Goal: Task Accomplishment & Management: Use online tool/utility

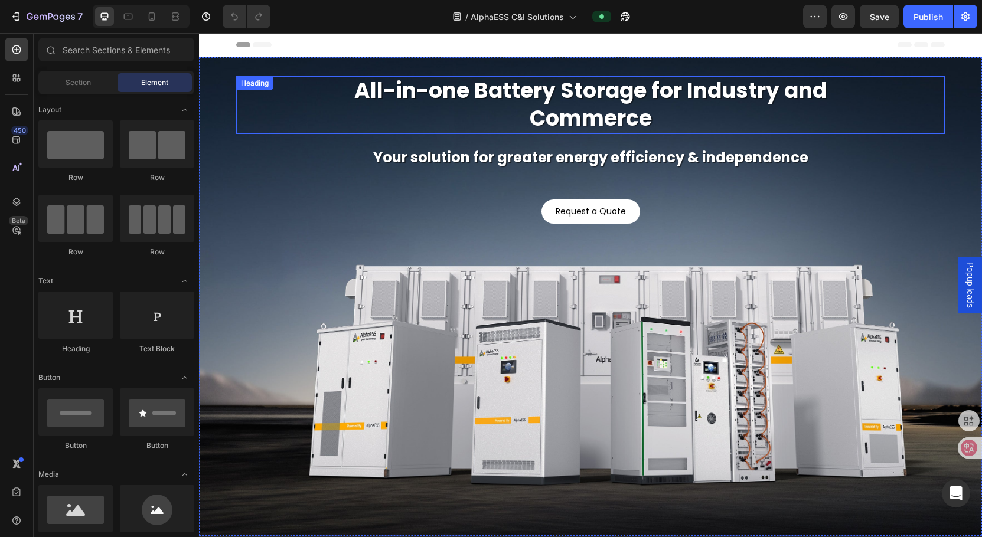
click at [595, 109] on h2 "All-in-one Battery Storage for Industry and Commerce" at bounding box center [590, 105] width 567 height 58
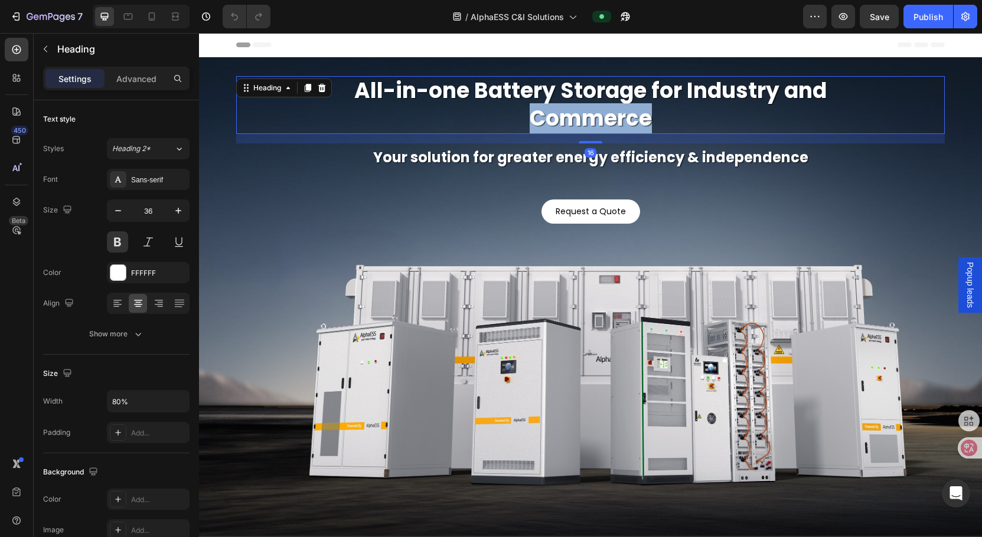
click at [595, 109] on h2 "All-in-one Battery Storage for Industry and Commerce" at bounding box center [590, 105] width 567 height 58
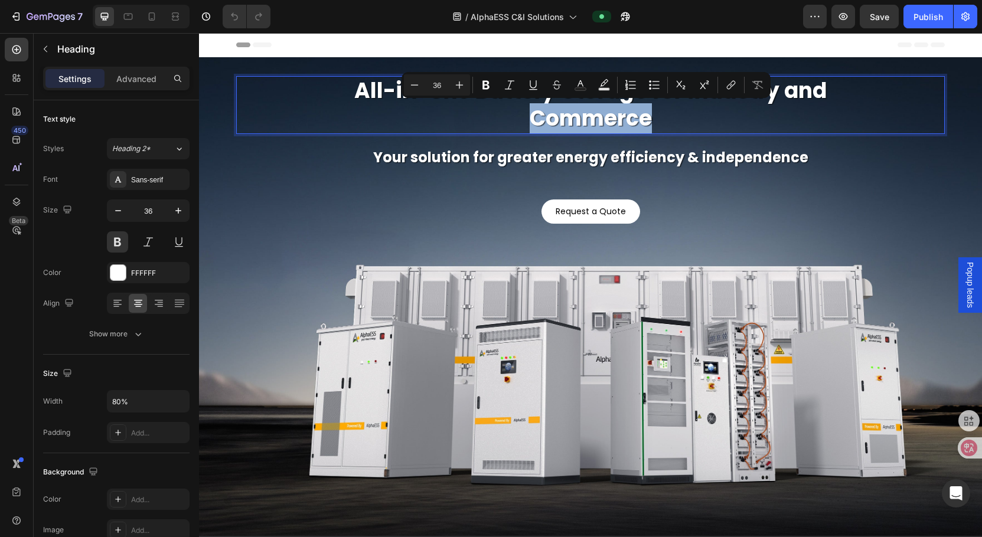
click at [680, 122] on p "All-in-one Battery Storage for Industry and Commerce" at bounding box center [590, 104] width 564 height 55
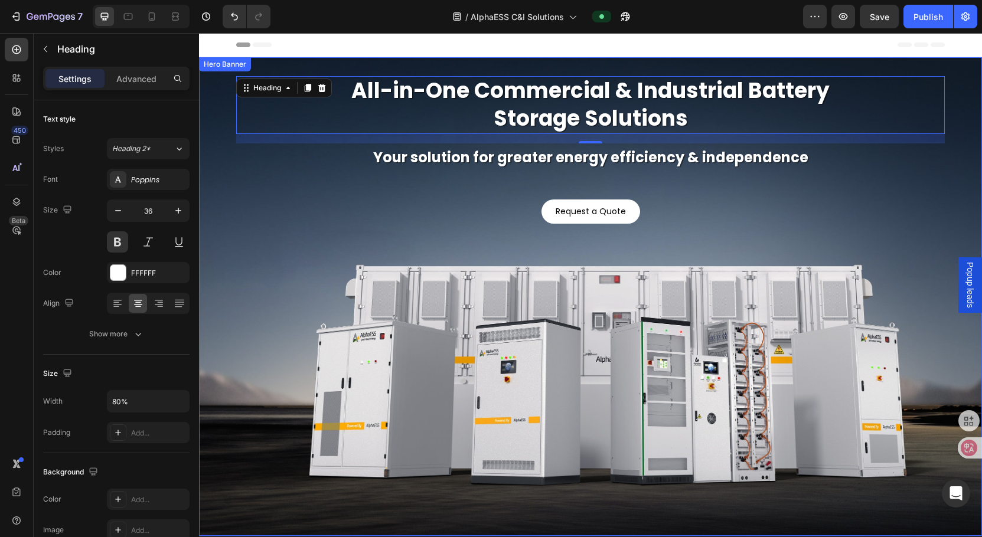
click at [686, 158] on p "Your solution for greater energy efficiency & independence" at bounding box center [590, 157] width 706 height 25
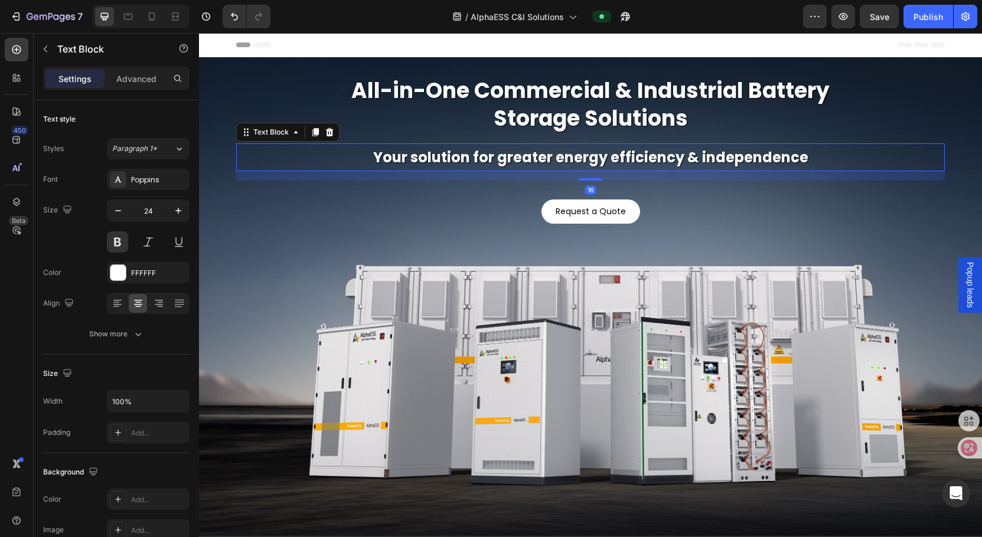
click at [686, 158] on p "Your solution for greater energy efficiency & independence" at bounding box center [590, 157] width 706 height 25
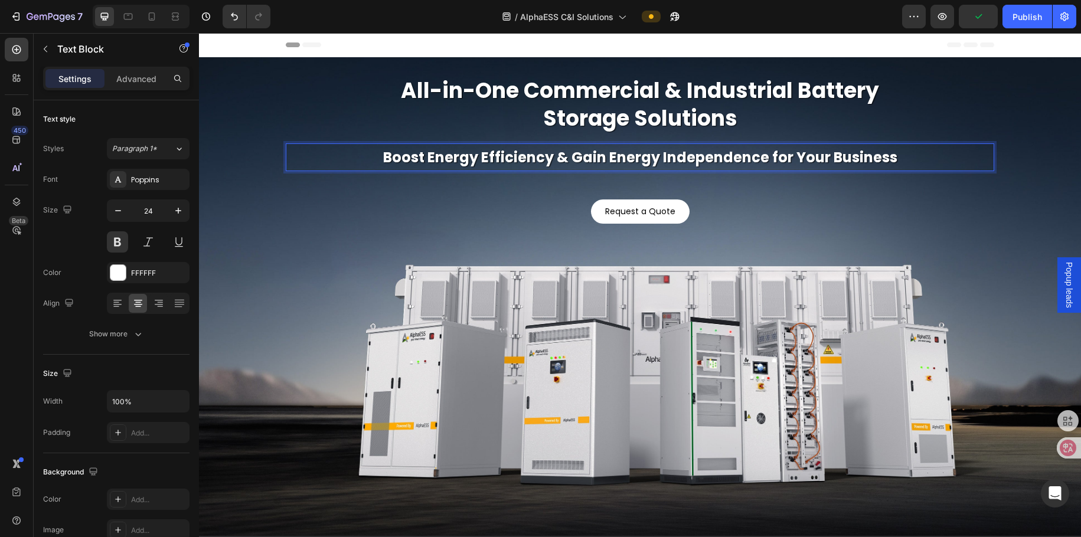
click at [528, 160] on p "Boost Energy Efficiency & Gain Energy Independence for Your Business" at bounding box center [640, 157] width 706 height 25
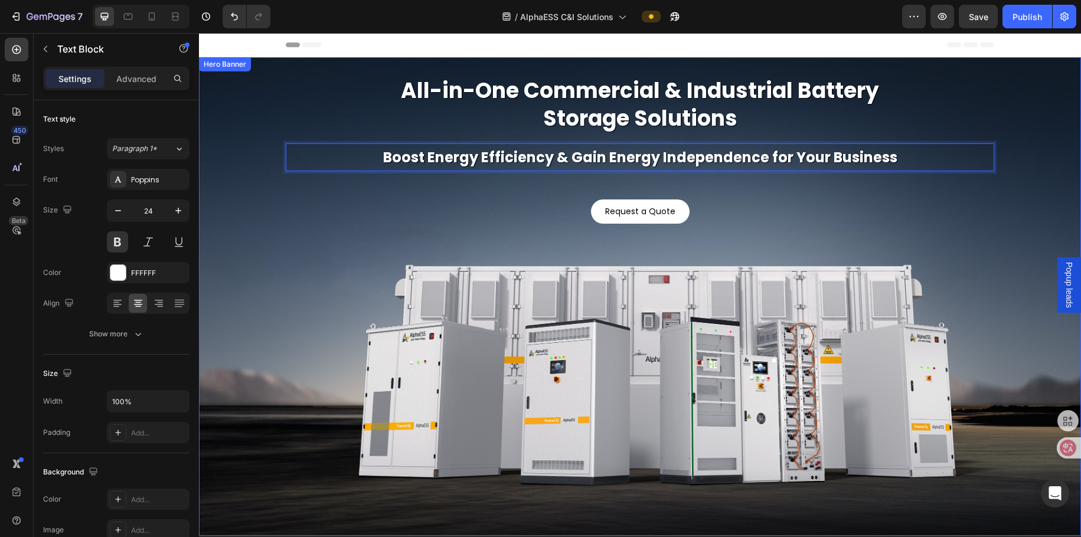
click at [730, 329] on div "Background Image" at bounding box center [640, 296] width 882 height 479
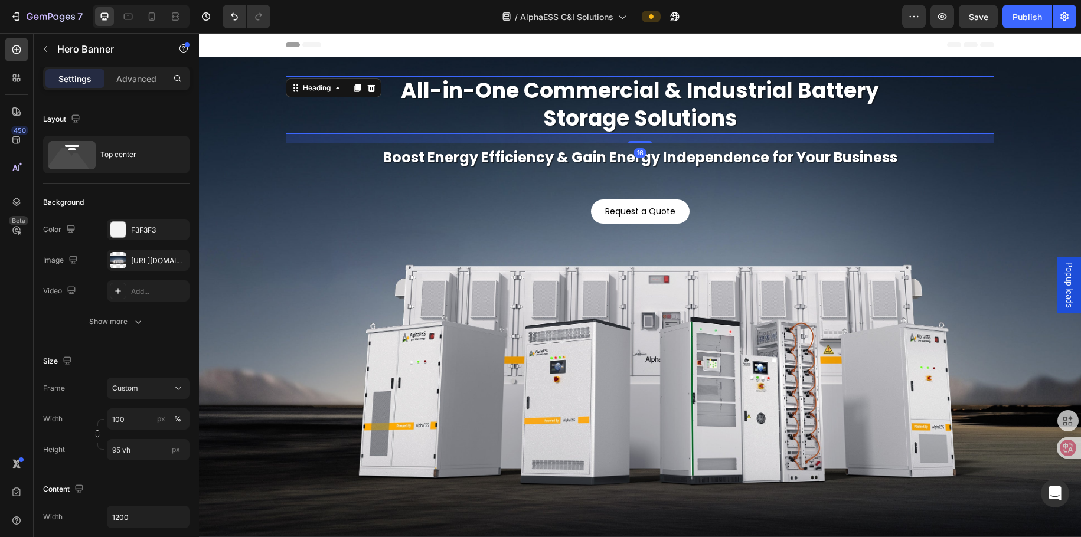
click at [633, 99] on p "All-in-One Commercial & Industrial Battery Storage Solutions" at bounding box center [640, 104] width 564 height 55
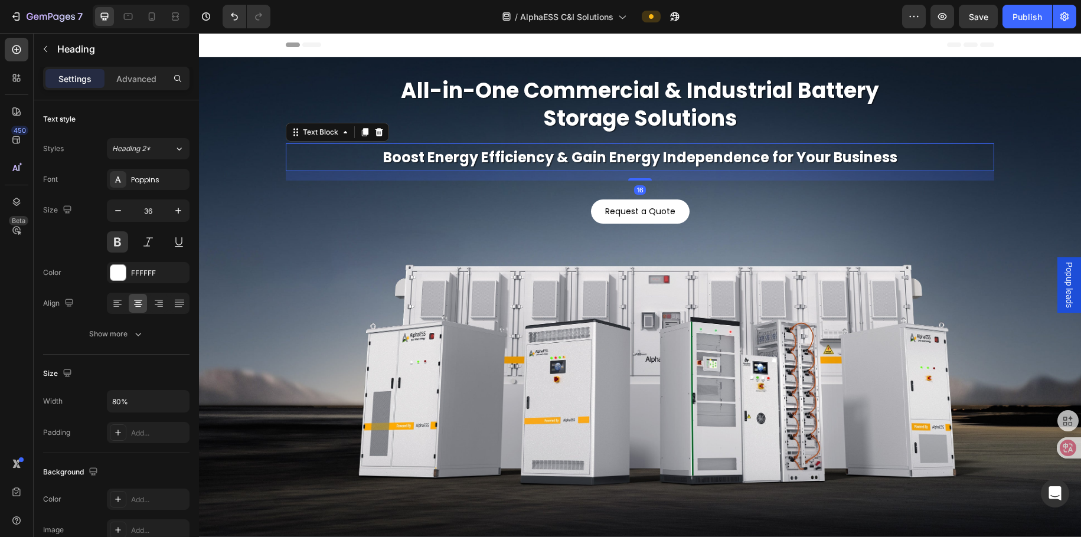
click at [507, 152] on p "Boost Energy Efficiency & Gain Energy Independence for Your Business" at bounding box center [640, 157] width 706 height 25
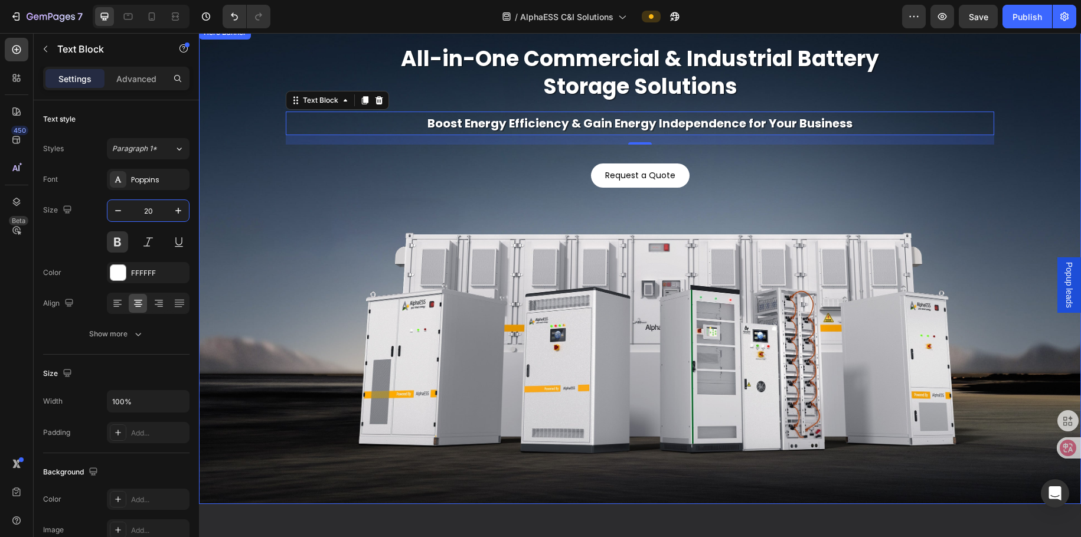
scroll to position [59, 0]
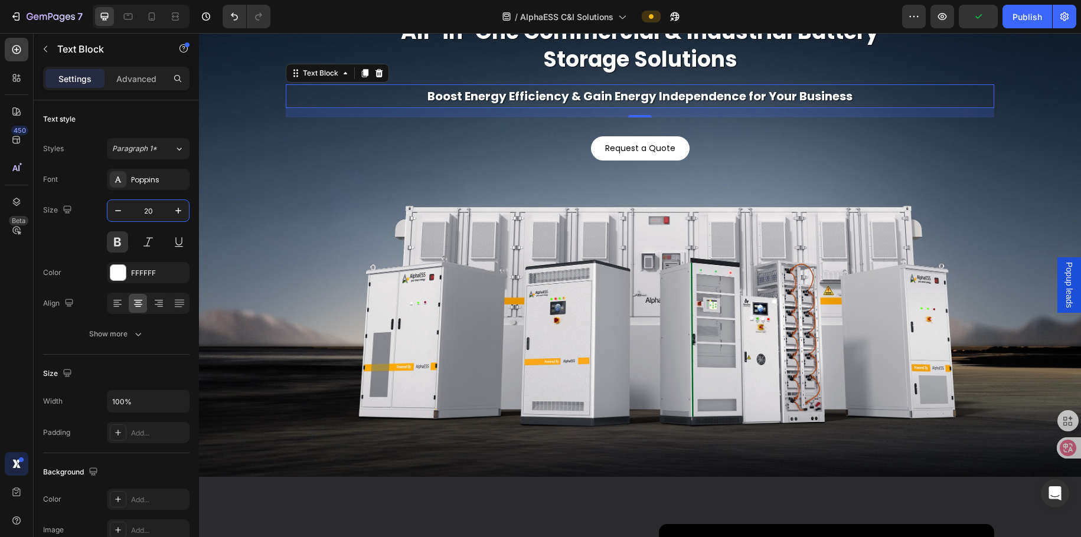
type input "20"
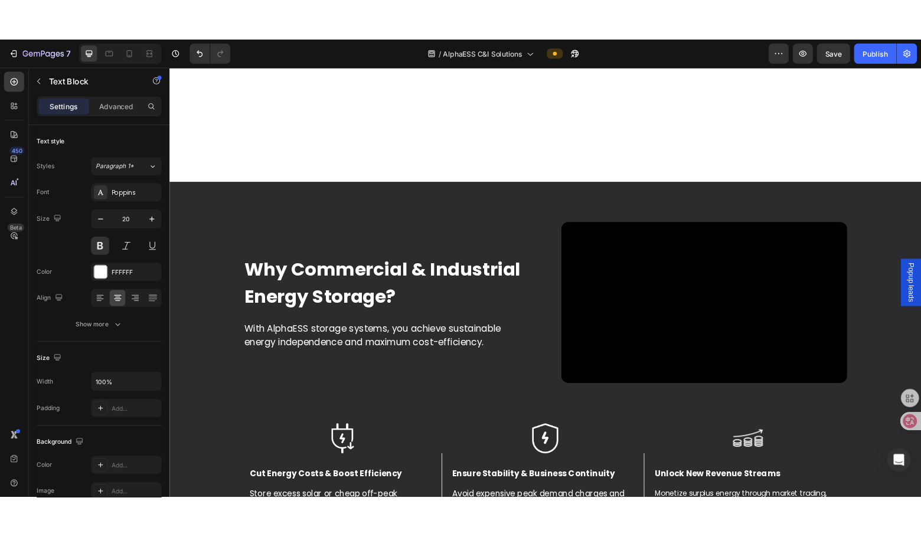
scroll to position [531, 0]
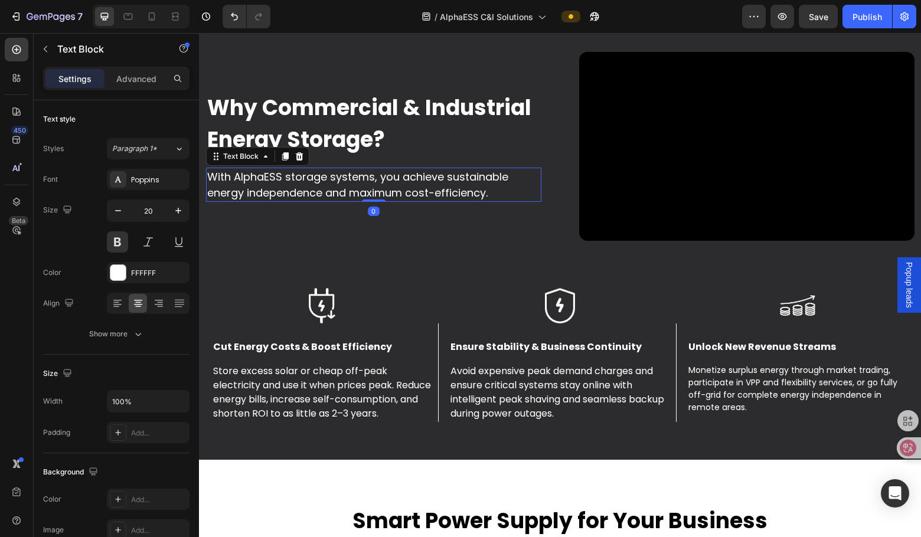
click at [372, 187] on p "With AlphaESS storage systems, you achieve sustainable energy independence and …" at bounding box center [373, 185] width 333 height 32
click at [381, 185] on p "With AlphaESS storage systems, you achieve sustainable energy independence and …" at bounding box center [373, 185] width 333 height 32
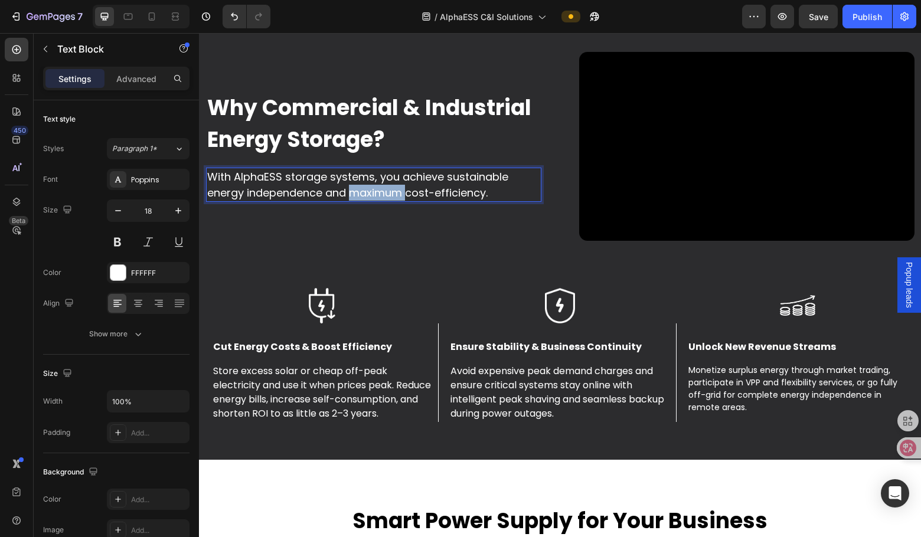
click at [381, 185] on p "With AlphaESS storage systems, you achieve sustainable energy independence and …" at bounding box center [373, 185] width 333 height 32
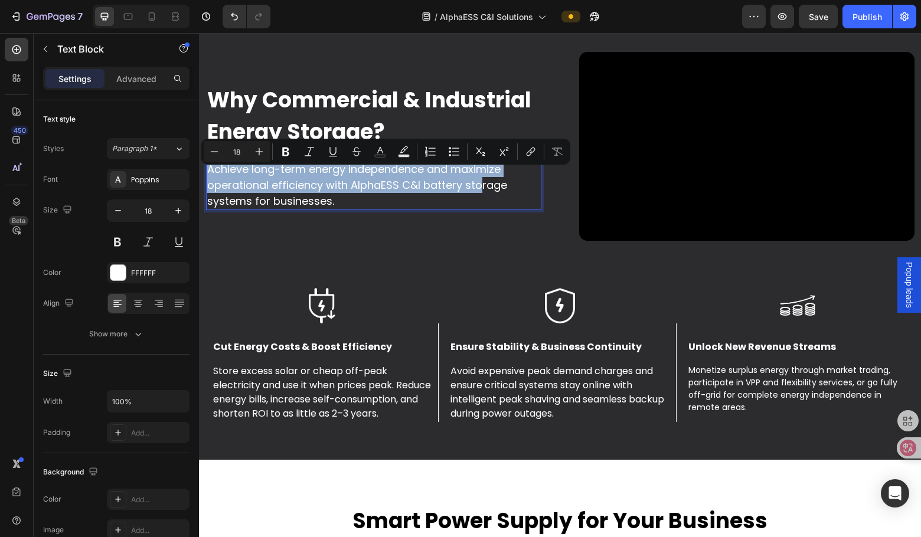
scroll to position [524, 0]
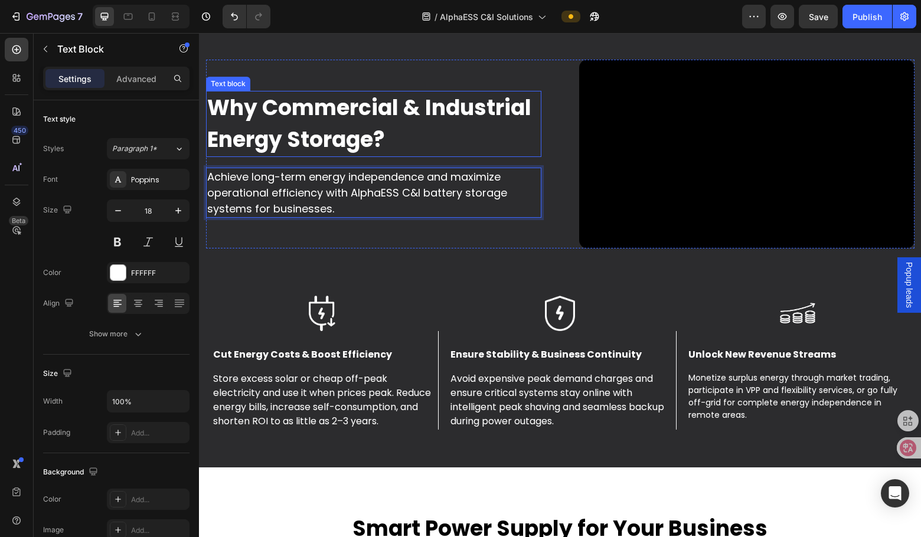
click at [329, 136] on p "Why Commercial & Industrial Energy Storage?" at bounding box center [373, 124] width 333 height 64
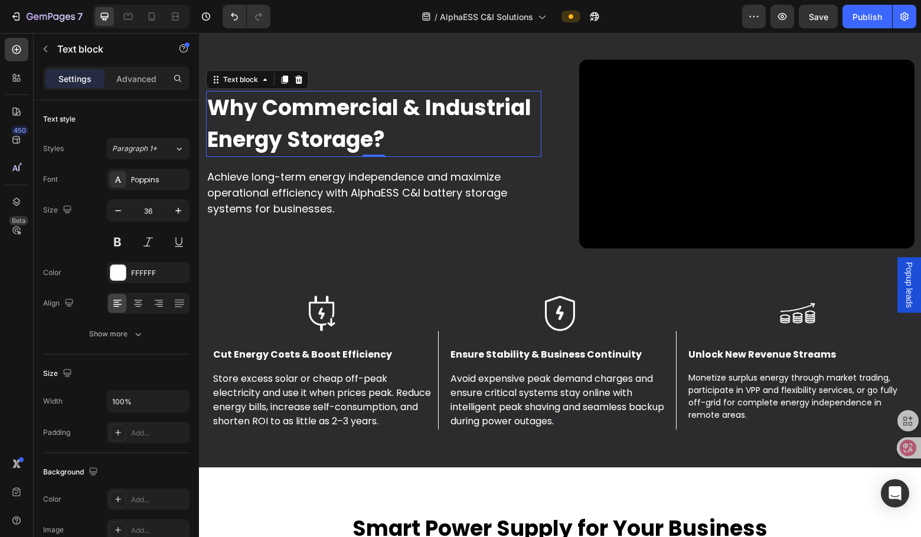
click at [351, 136] on p "Why Commercial & Industrial Energy Storage?" at bounding box center [373, 124] width 333 height 64
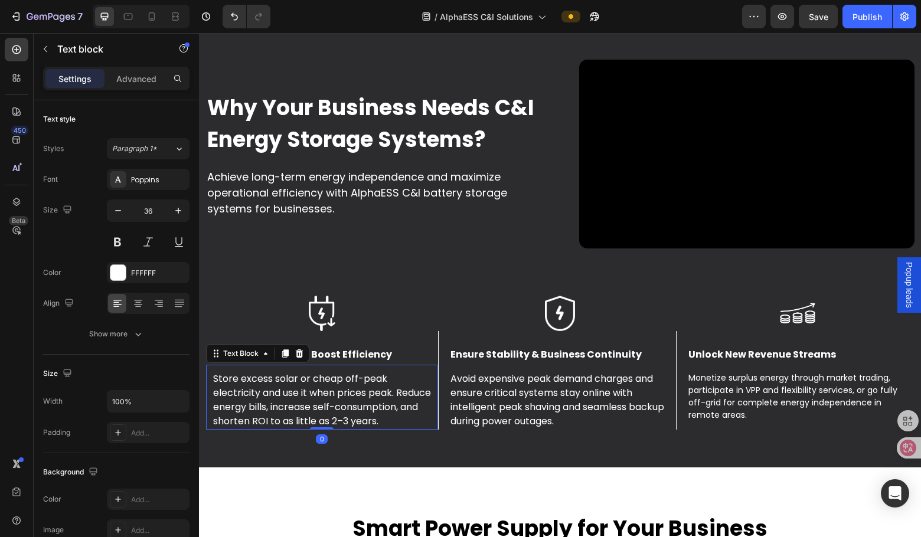
click at [319, 383] on p "Store excess solar or cheap off-peak electricity and use it when prices peak. R…" at bounding box center [322, 400] width 218 height 57
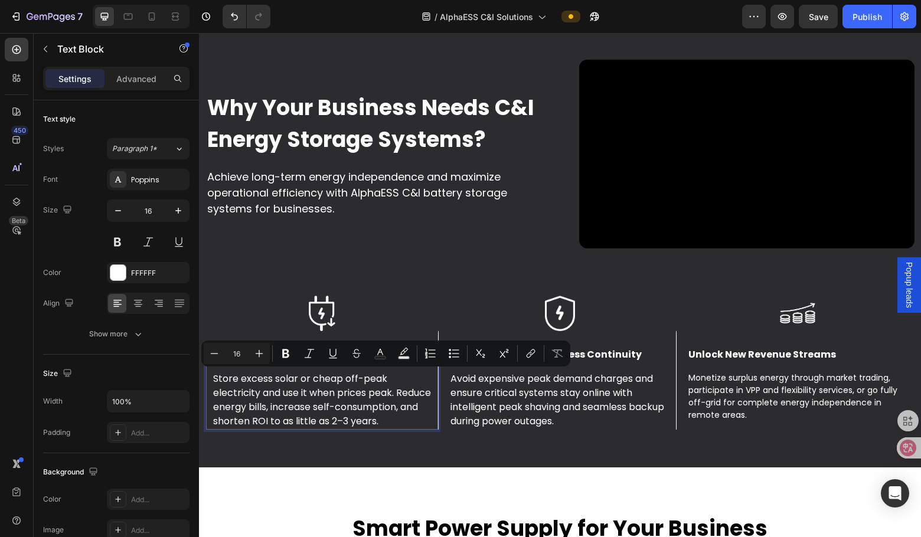
click at [282, 406] on p "Store excess solar or cheap off-peak electricity and use it when prices peak. R…" at bounding box center [322, 400] width 218 height 57
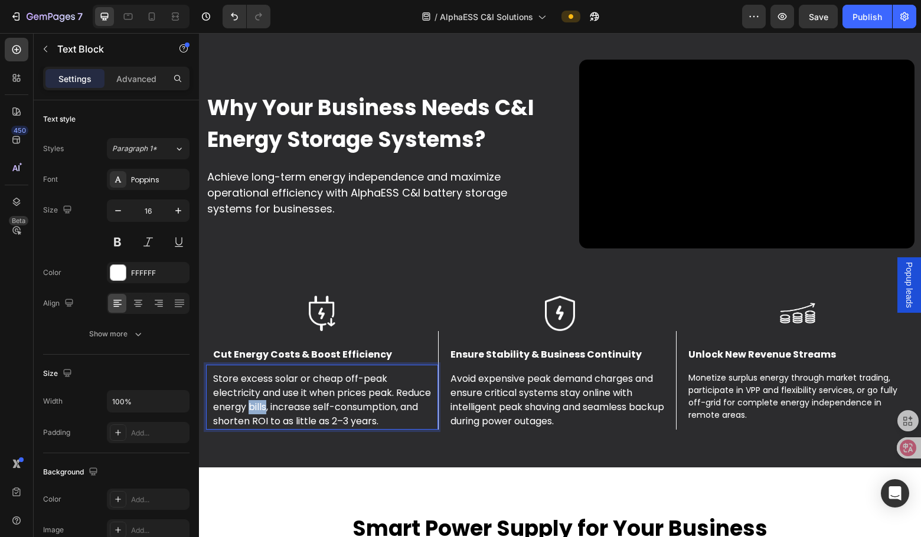
click at [282, 407] on p "Store excess solar or cheap off-peak electricity and use it when prices peak. R…" at bounding box center [322, 400] width 218 height 57
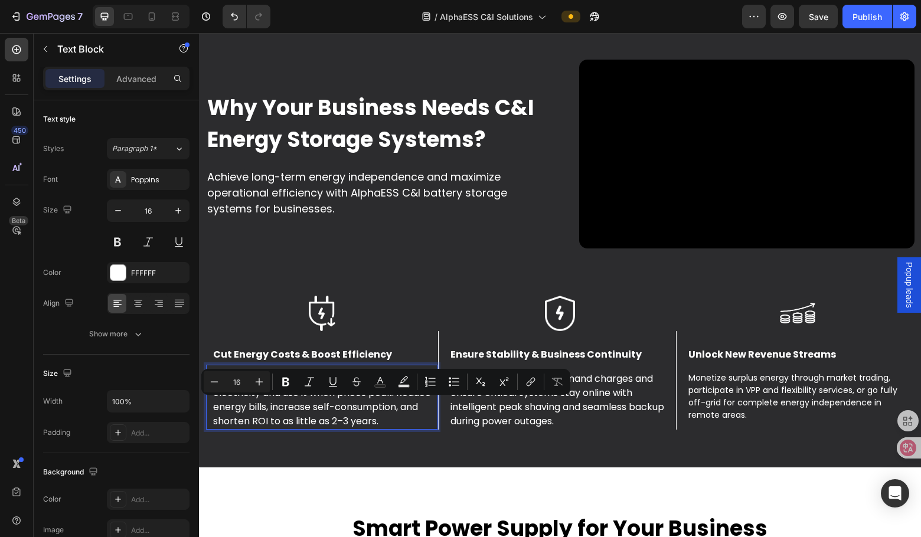
click at [266, 424] on p "Store excess solar or cheap off-peak electricity and use it when prices peak. R…" at bounding box center [322, 400] width 218 height 57
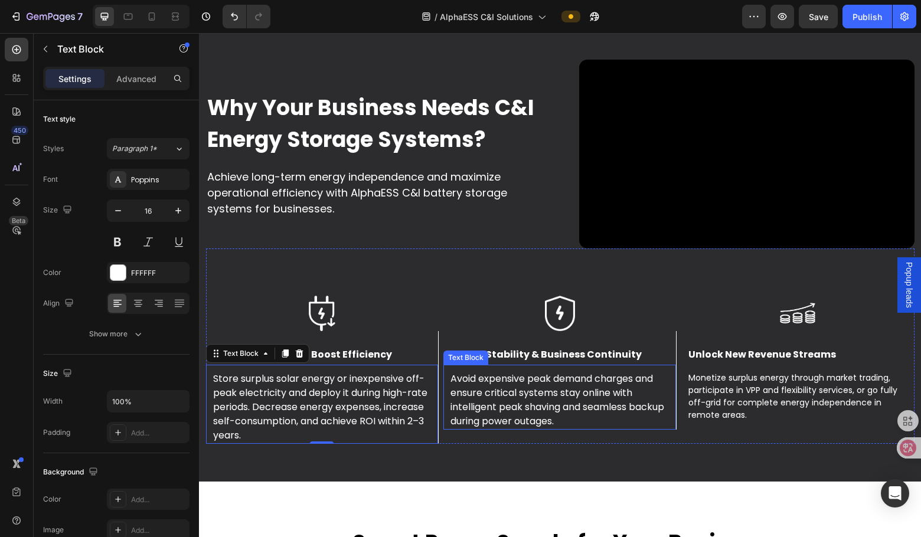
click at [542, 393] on p "Avoid expensive peak demand charges and ensure critical systems stay online wit…" at bounding box center [559, 400] width 218 height 57
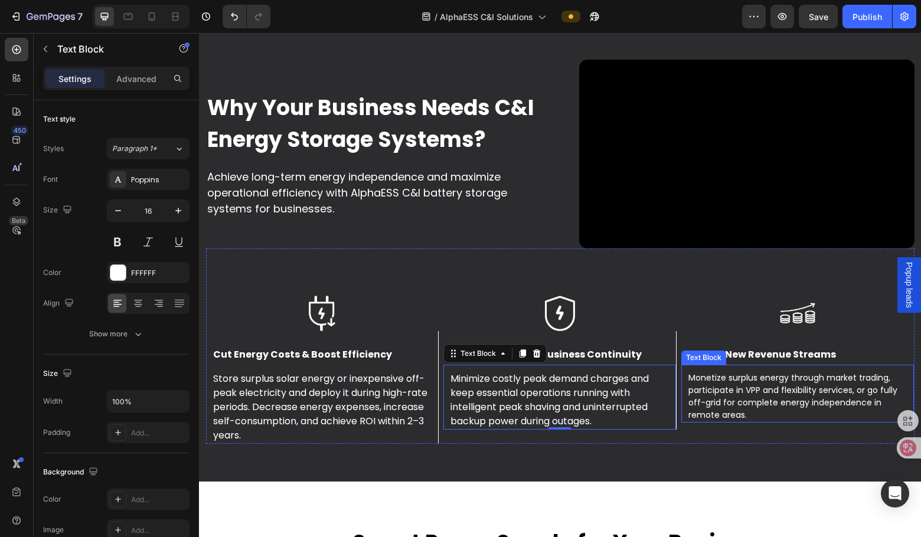
click at [730, 389] on p "Monetize surplus energy through market trading, participate in VPP and flexibil…" at bounding box center [797, 397] width 219 height 50
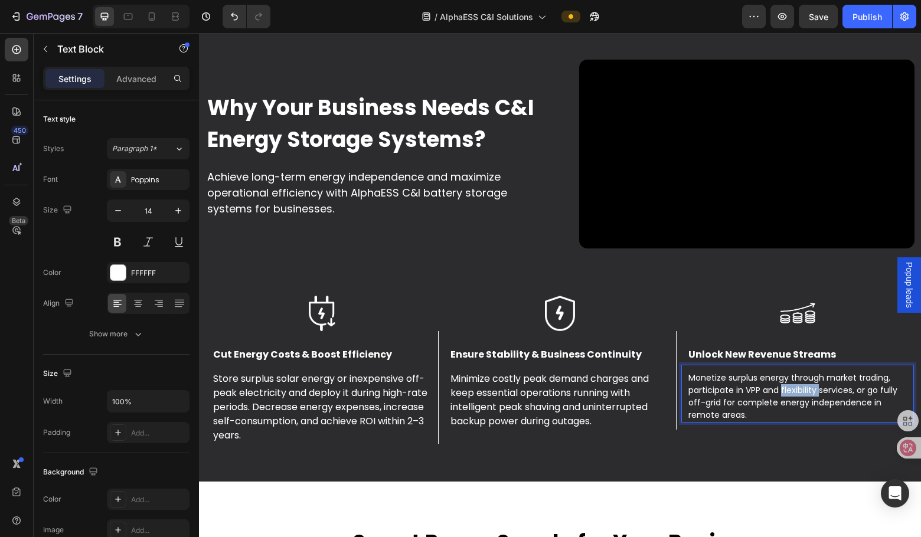
click at [730, 389] on p "Monetize surplus energy through market trading, participate in VPP and flexibil…" at bounding box center [797, 397] width 219 height 50
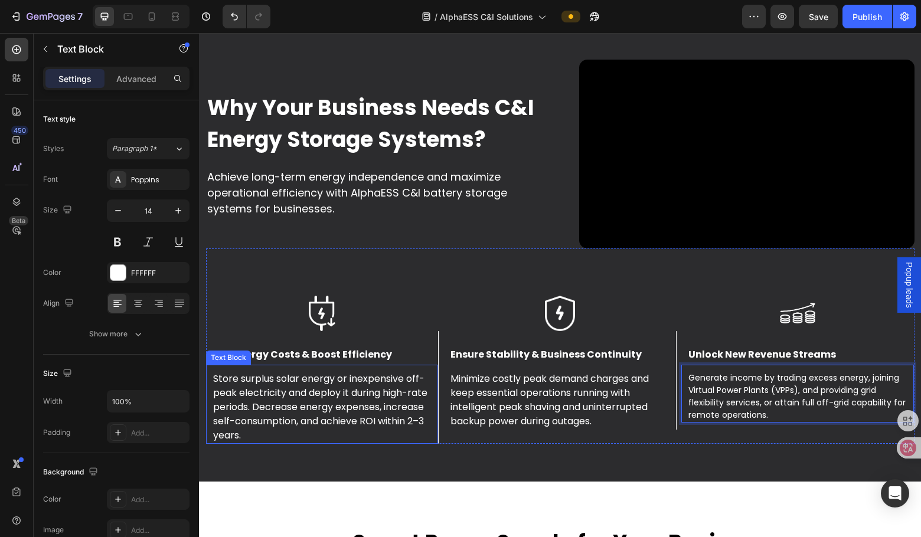
click at [260, 422] on p "Store surplus solar energy or inexpensive off-peak electricity and deploy it du…" at bounding box center [322, 407] width 218 height 71
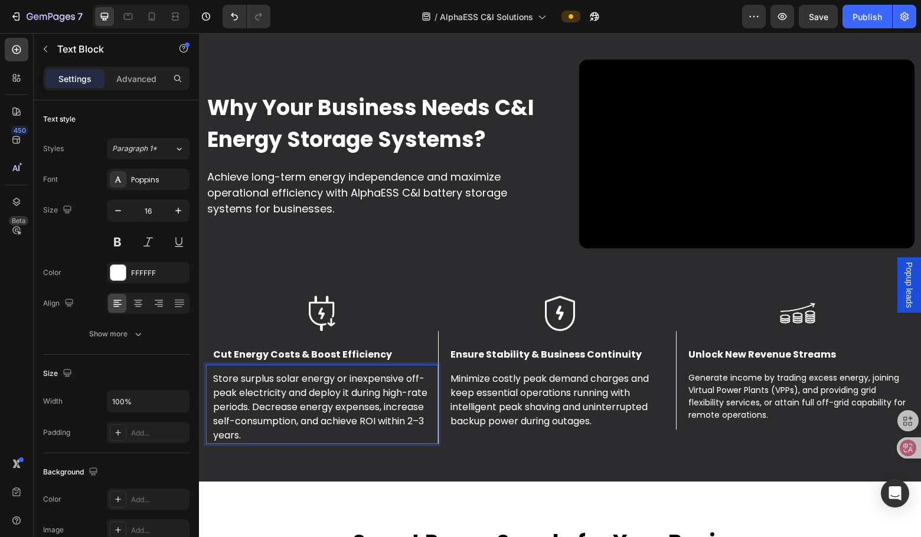
click at [419, 419] on p "Store surplus solar energy or inexpensive off-peak electricity and deploy it du…" at bounding box center [322, 407] width 218 height 71
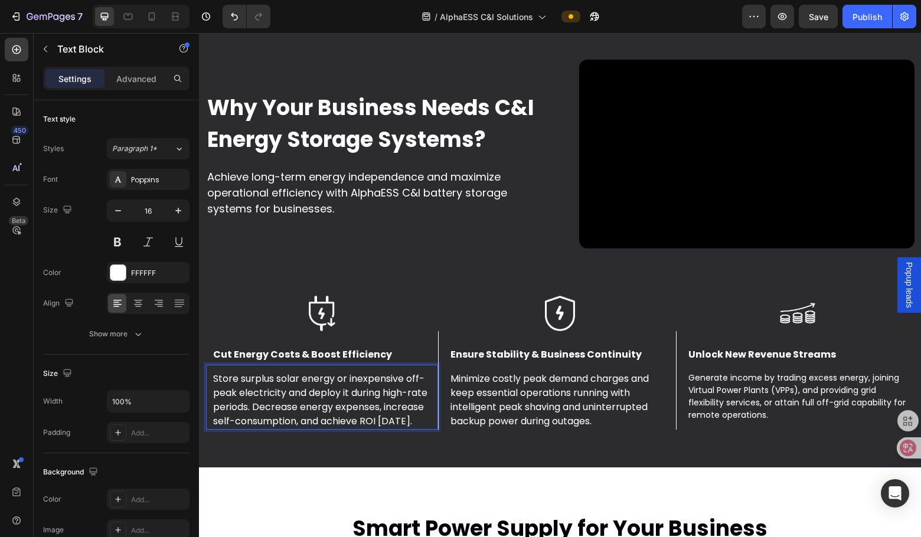
click at [371, 409] on p "Store surplus solar energy or inexpensive off-peak electricity and deploy it du…" at bounding box center [322, 400] width 218 height 57
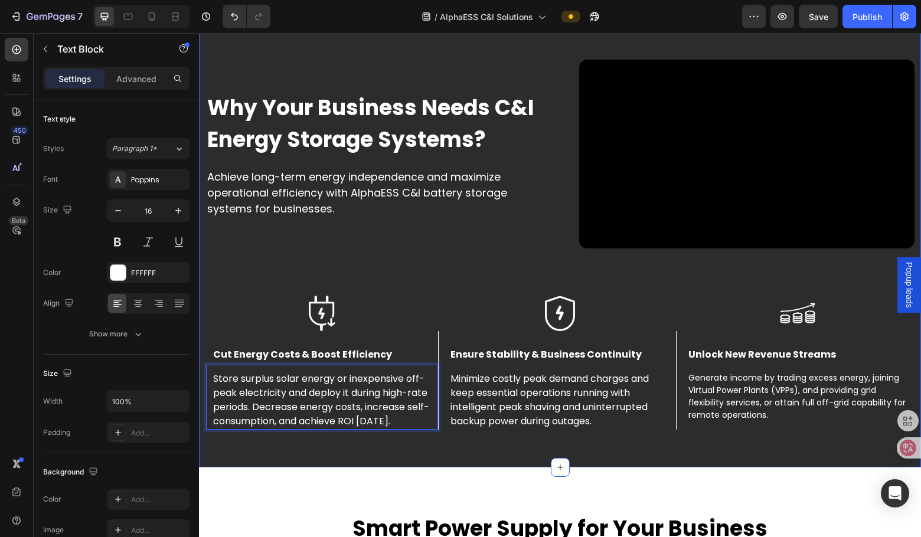
click at [367, 454] on div "Why Your Business Needs C&I Energy Storage Systems? Text block Achieve long-ter…" at bounding box center [560, 239] width 722 height 455
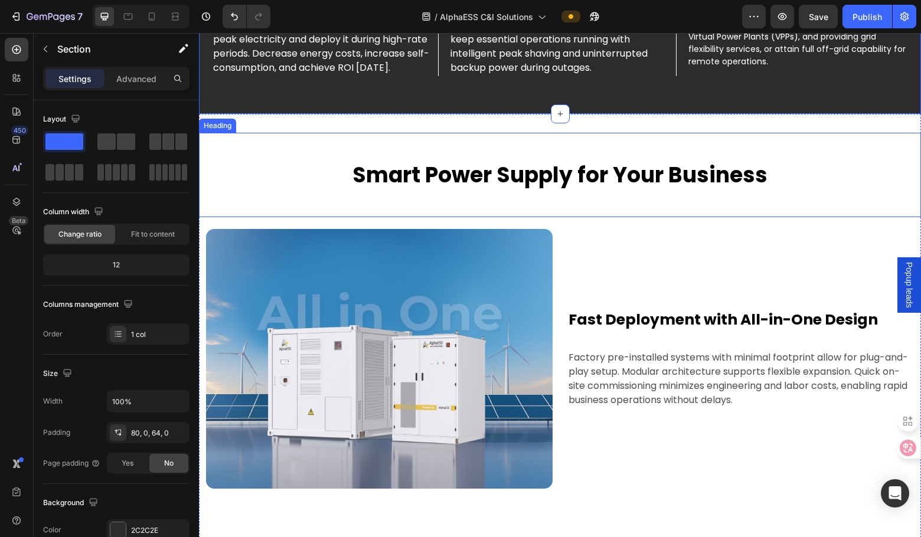
scroll to position [878, 0]
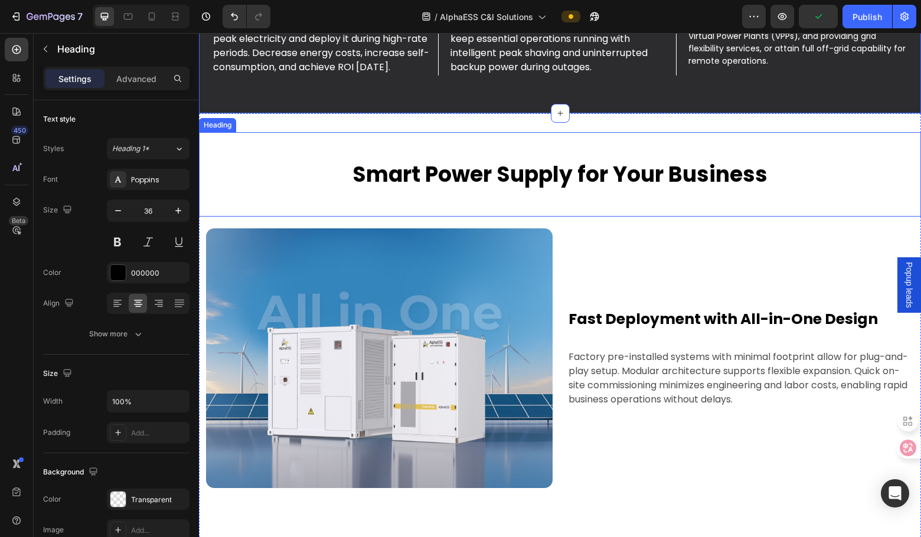
click at [504, 182] on strong "Smart Power Supply for Your Business" at bounding box center [559, 174] width 415 height 30
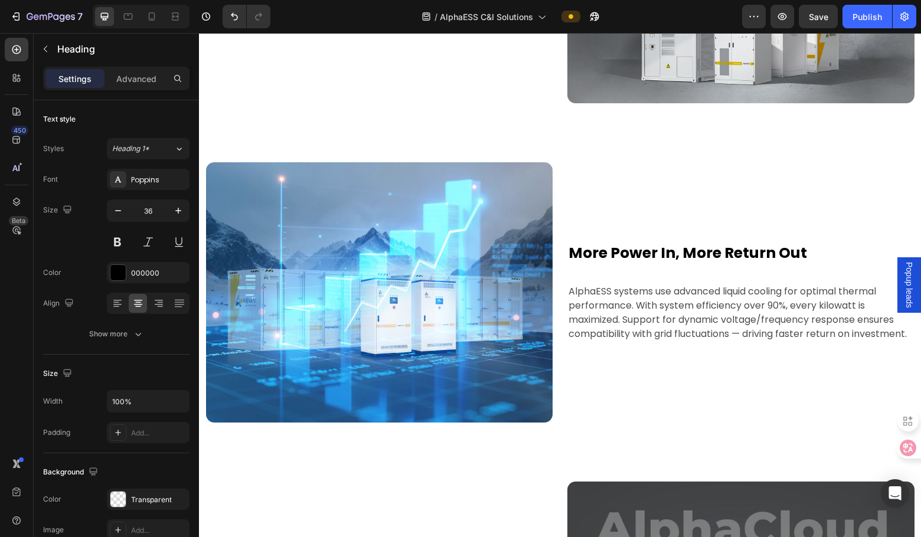
scroll to position [1572, 0]
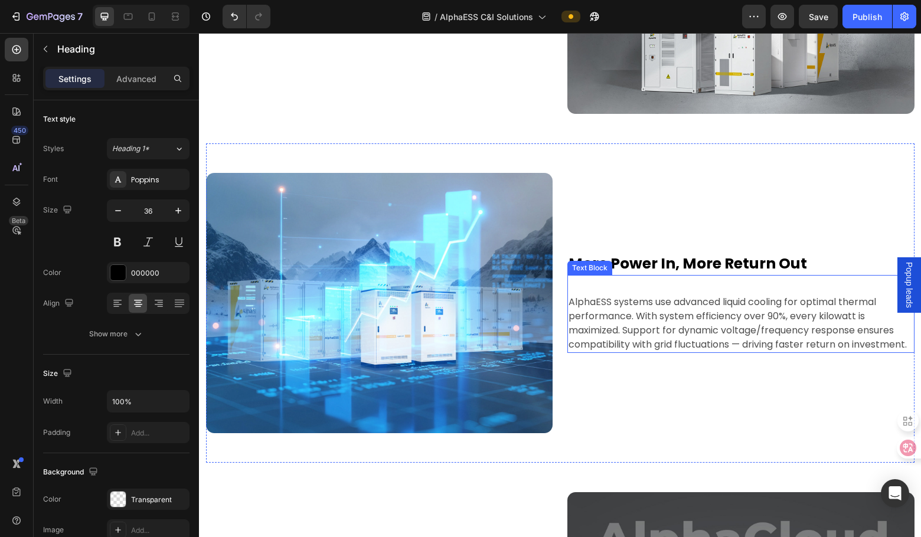
click at [730, 332] on p "AlphaESS systems use advanced liquid cooling for optimal thermal performance. W…" at bounding box center [741, 323] width 345 height 57
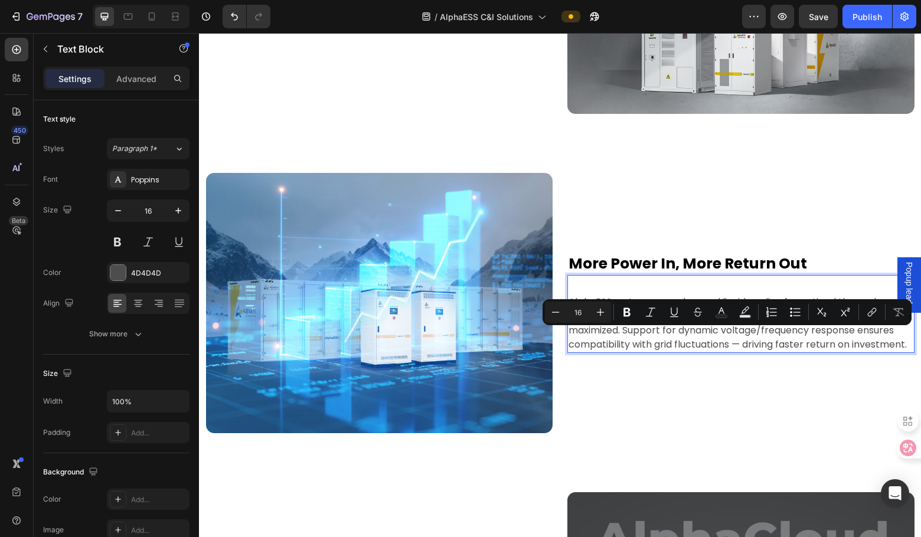
click at [730, 338] on p "AlphaESS systems use advanced liquid cooling for optimal thermal performance. W…" at bounding box center [741, 323] width 345 height 57
drag, startPoint x: 743, startPoint y: 337, endPoint x: 727, endPoint y: 339, distance: 15.6
click at [727, 339] on p "AlphaESS systems use advanced liquid cooling for optimal thermal performance. W…" at bounding box center [741, 323] width 345 height 57
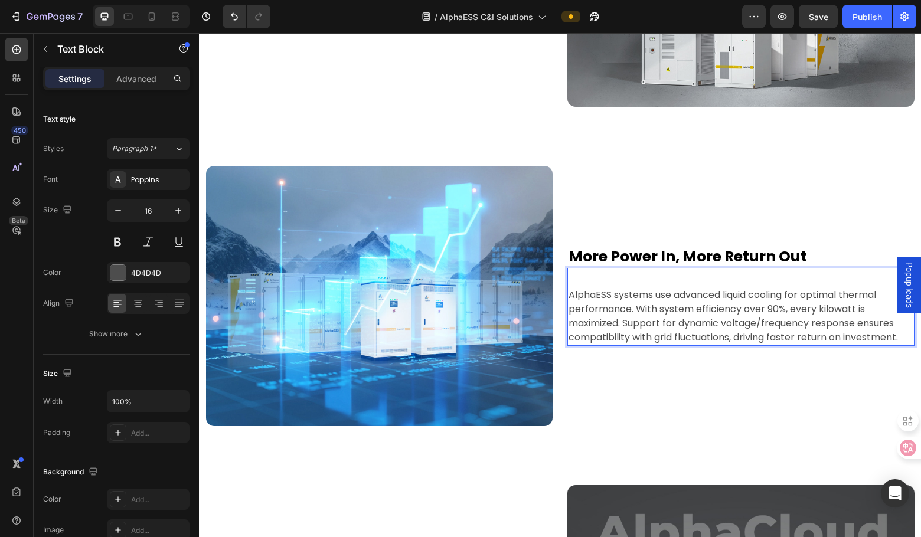
click at [730, 308] on p "AlphaESS systems use advanced liquid cooling for optimal thermal performance. W…" at bounding box center [741, 316] width 345 height 57
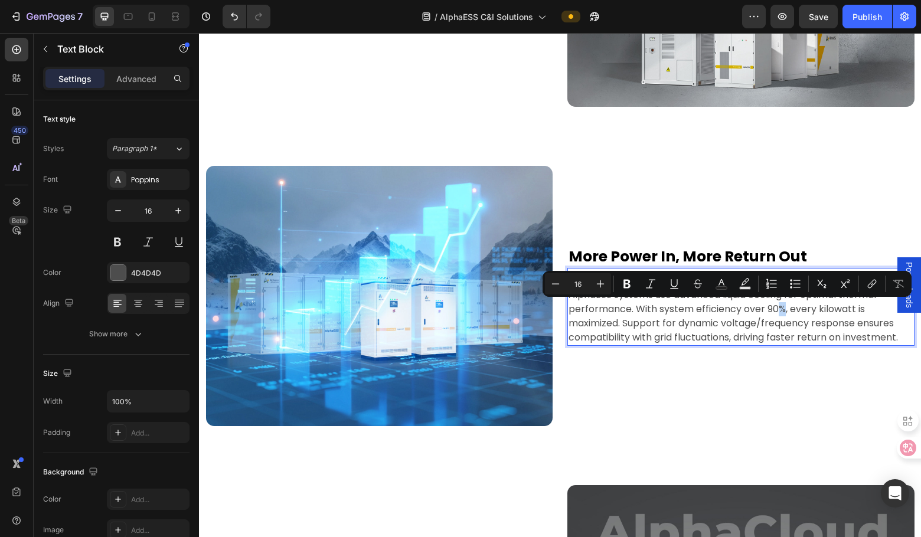
click at [730, 308] on p "AlphaESS systems use advanced liquid cooling for optimal thermal performance. W…" at bounding box center [741, 316] width 345 height 57
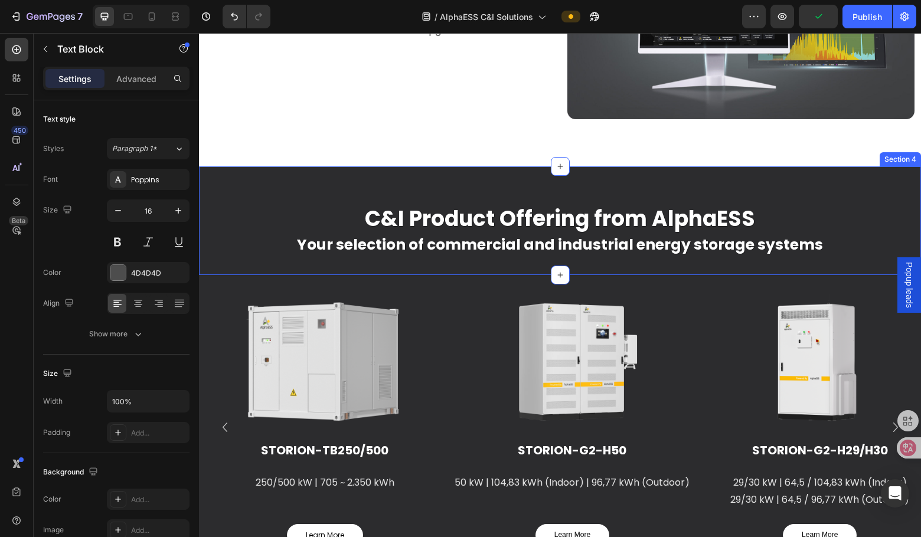
scroll to position [2228, 0]
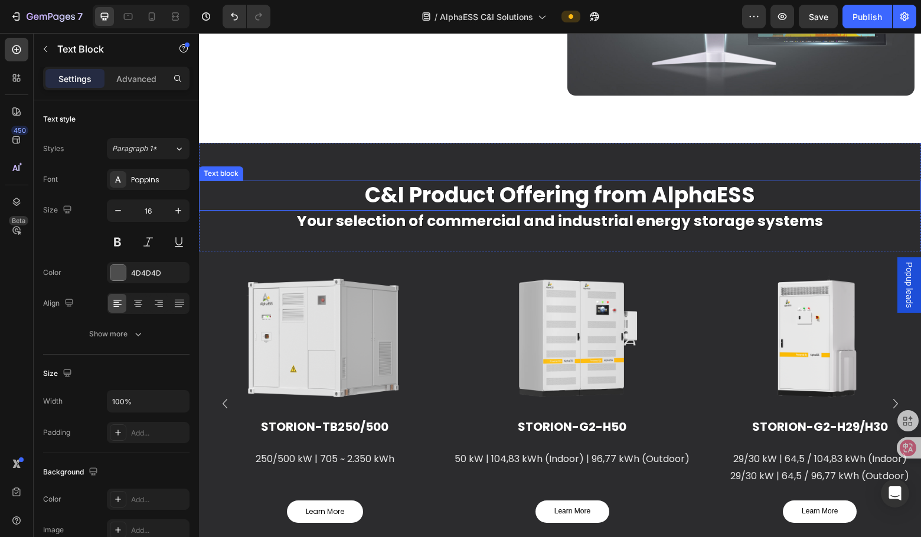
click at [443, 197] on p "C&I Product Offering from AlphaESS" at bounding box center [560, 196] width 706 height 28
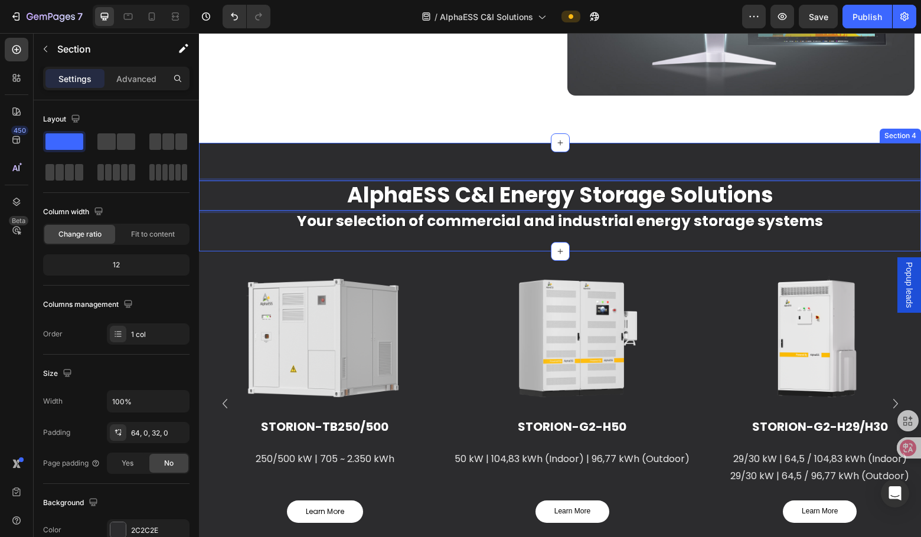
click at [462, 236] on div "AlphaESS C&I Energy Storage Solutions Text block 0 Your selection of commercial…" at bounding box center [560, 197] width 722 height 108
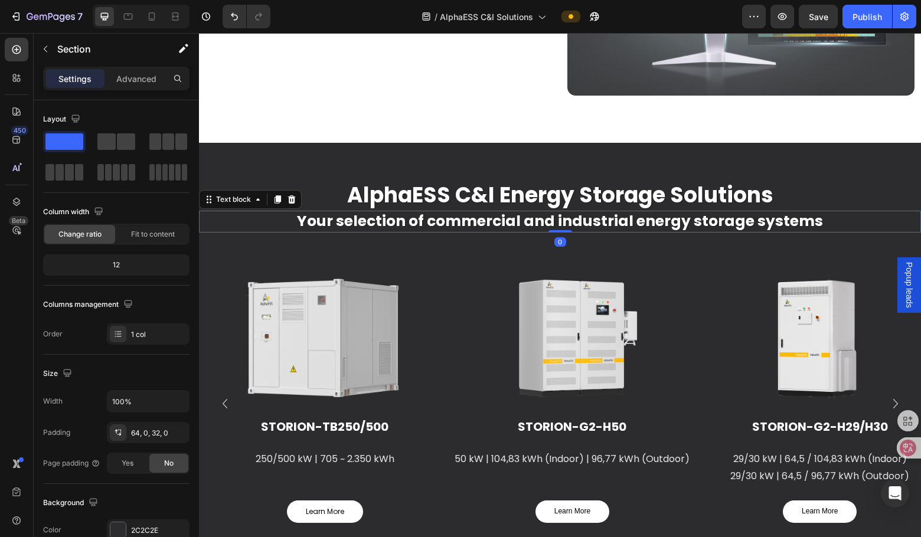
click at [464, 220] on p "Your selection of commercial and industrial energy storage systems" at bounding box center [560, 221] width 706 height 19
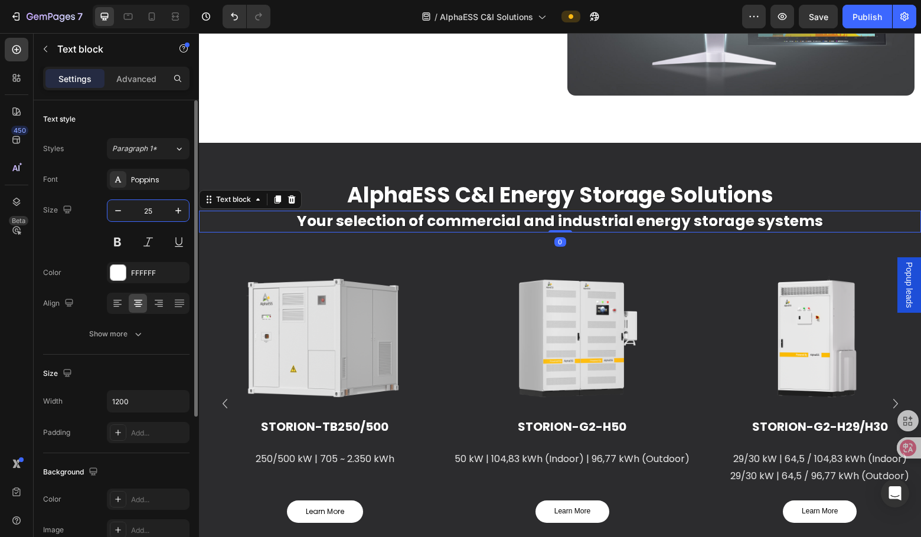
click at [152, 209] on input "25" at bounding box center [148, 210] width 39 height 21
type input "20"
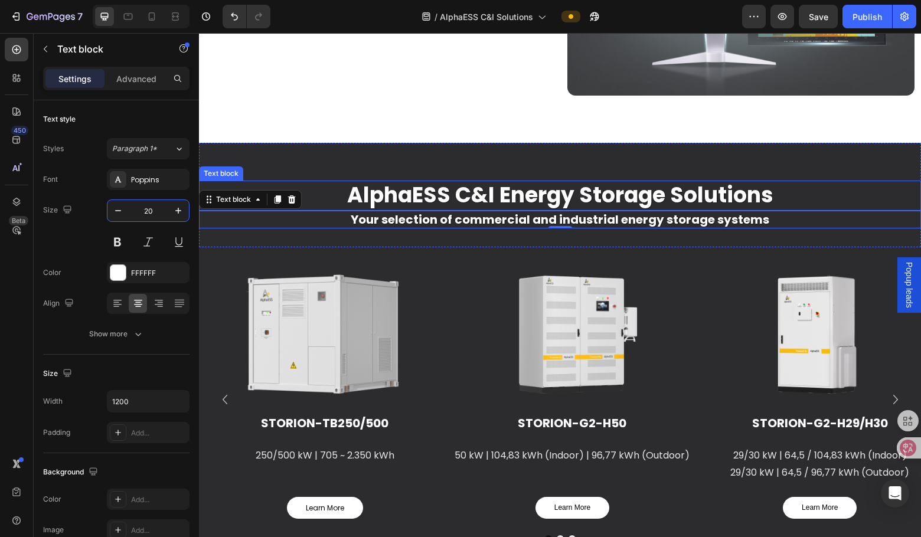
click at [468, 199] on p "AlphaESS C&I Energy Storage Solutions" at bounding box center [560, 196] width 706 height 28
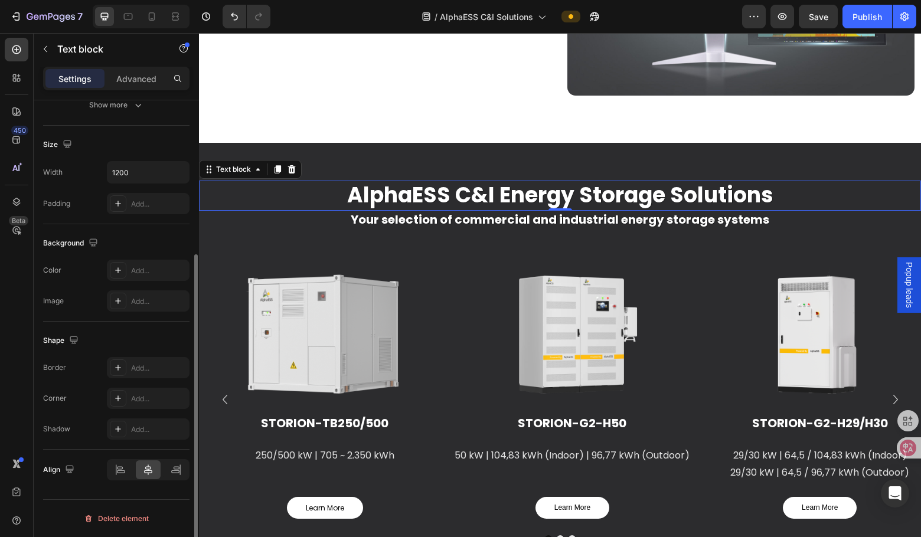
scroll to position [52, 0]
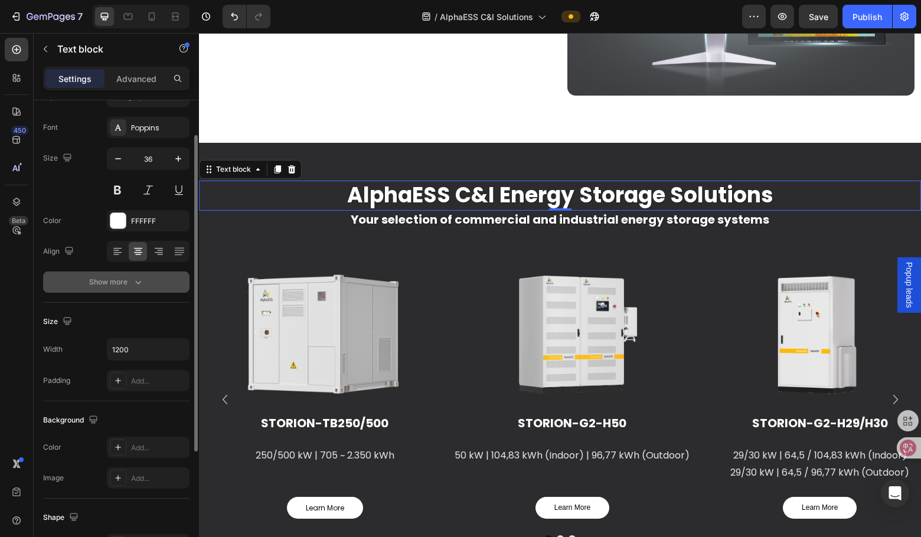
click at [128, 278] on div "Show more" at bounding box center [116, 282] width 55 height 12
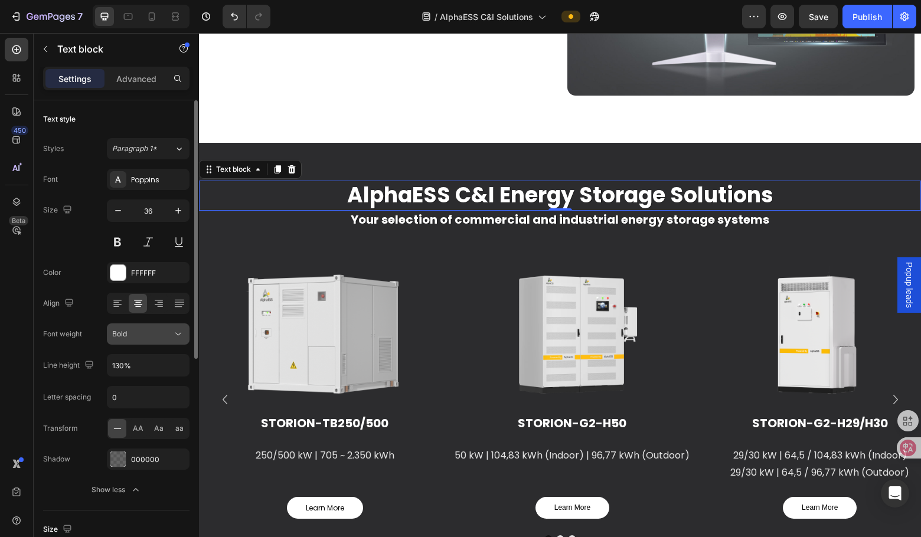
scroll to position [236, 0]
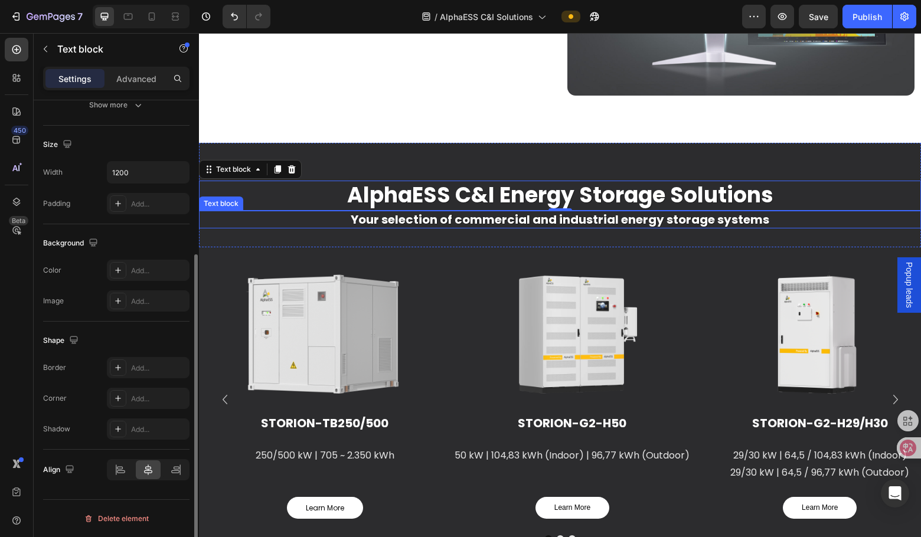
click at [405, 221] on p "Your selection of commercial and industrial energy storage systems" at bounding box center [560, 219] width 706 height 15
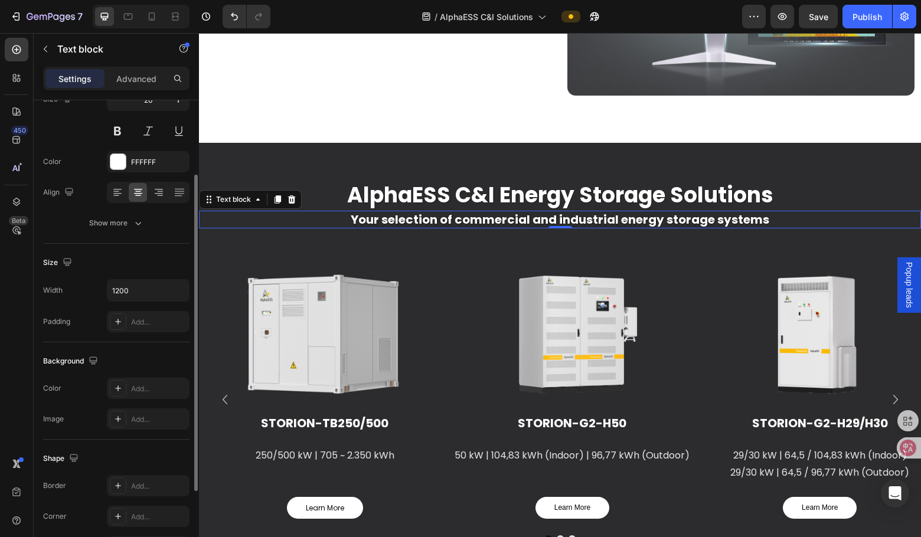
scroll to position [52, 0]
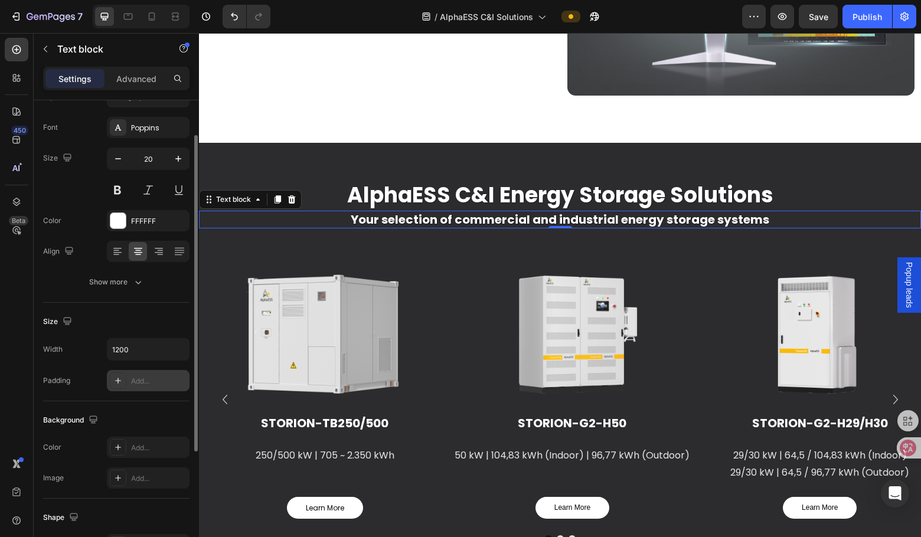
click at [120, 380] on icon at bounding box center [117, 380] width 9 height 9
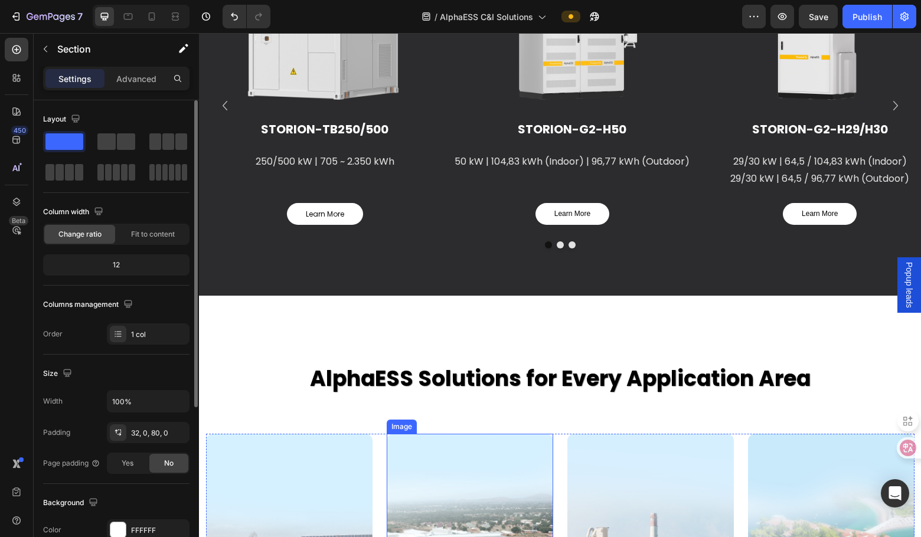
scroll to position [2361, 0]
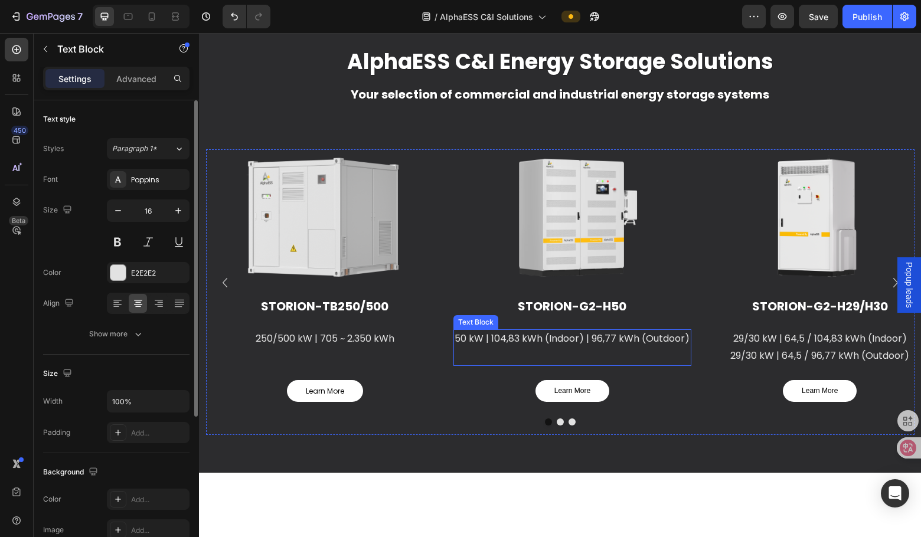
click at [589, 339] on p "50 kW | 104,83 kWh (Indoor) | 96,77 kWh (Outdoor)" at bounding box center [573, 339] width 236 height 17
click at [591, 340] on p "50 kW | 104,83 kWh (Indoor) | 96,77 kWh (Outdoor)" at bounding box center [573, 339] width 236 height 17
click at [588, 339] on p "50 kW | 104,83 kWh (Indoor) | 96,77 kWh (Outdoor)" at bounding box center [573, 339] width 236 height 17
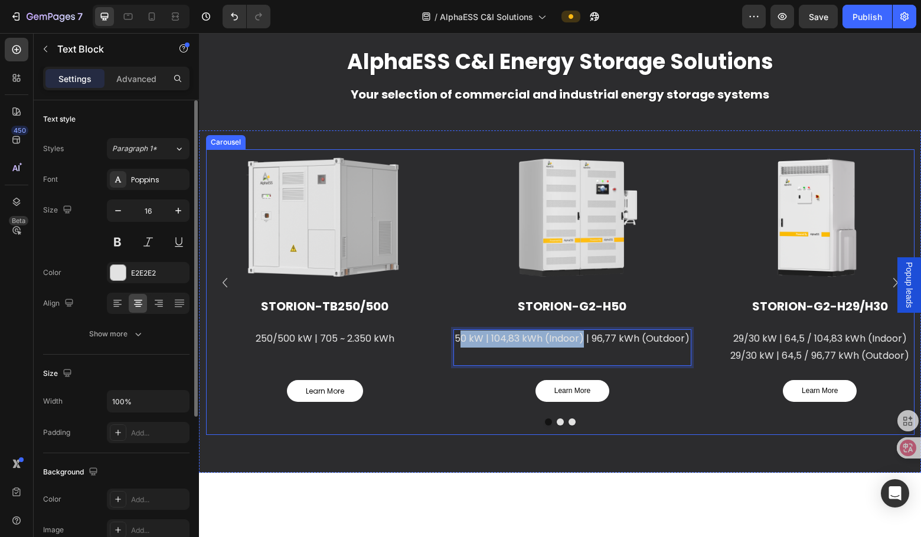
drag, startPoint x: 580, startPoint y: 340, endPoint x: 447, endPoint y: 338, distance: 132.8
click at [447, 338] on div "Image STORION-TB250/500 Heading 250/500 kW | 705 ~ 2.350 kWh Text Block Learn M…" at bounding box center [560, 282] width 708 height 267
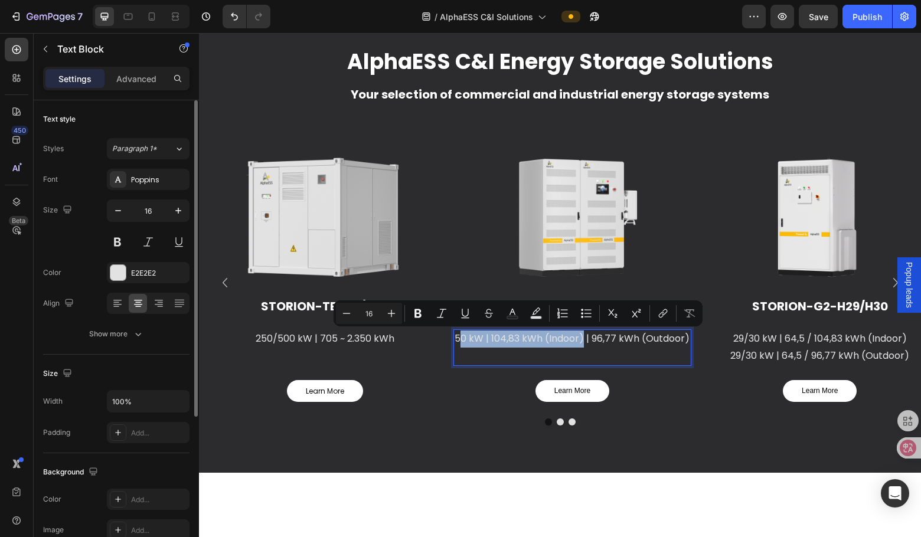
click at [460, 335] on p "50 kW | 104,83 kWh (Indoor) | 96,77 kWh (Outdoor)" at bounding box center [573, 339] width 236 height 17
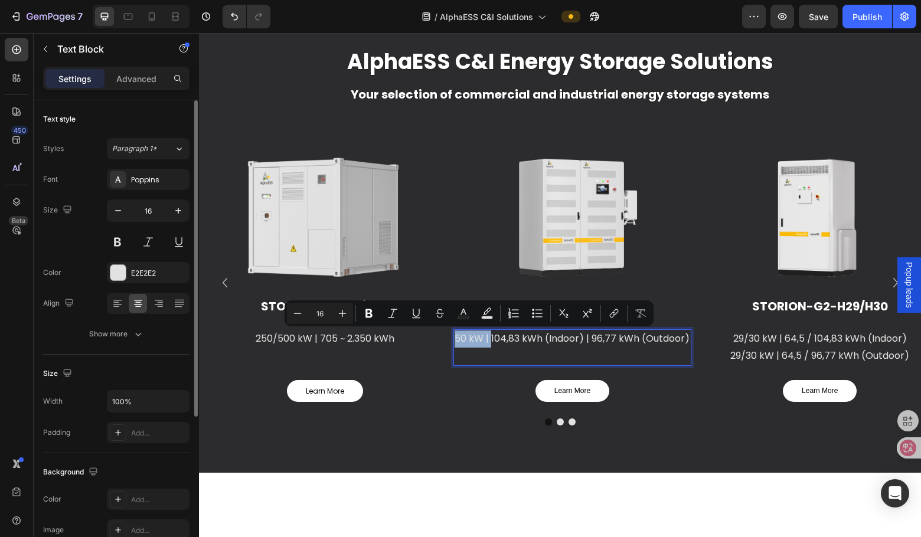
drag, startPoint x: 453, startPoint y: 338, endPoint x: 486, endPoint y: 341, distance: 33.8
click at [486, 341] on p "50 kW | 104,83 kWh (Indoor) | 96,77 kWh (Outdoor)" at bounding box center [573, 339] width 236 height 17
copy p "50 kW |"
click at [589, 337] on p "50 kW | 104,83 kWh (Indoor) | 96,77 kWh (Outdoor)" at bounding box center [573, 339] width 236 height 17
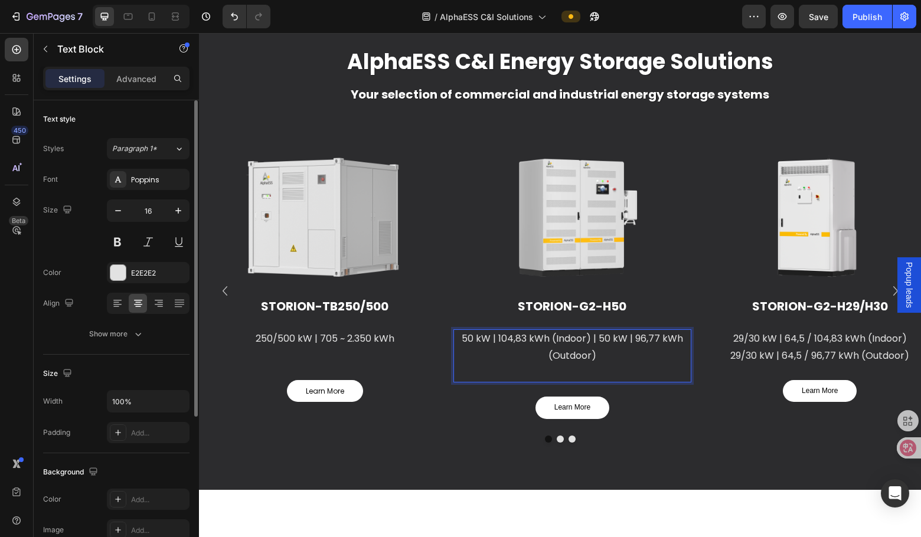
click at [596, 337] on p "50 kW | 104,83 kWh (Indoor) | 50 kW | 96,77 kWh (Outdoor)" at bounding box center [573, 348] width 236 height 34
click at [645, 332] on p "50 kW | 104,83 kWh (Indoor) |" at bounding box center [573, 339] width 236 height 17
click at [679, 251] on img at bounding box center [572, 216] width 238 height 134
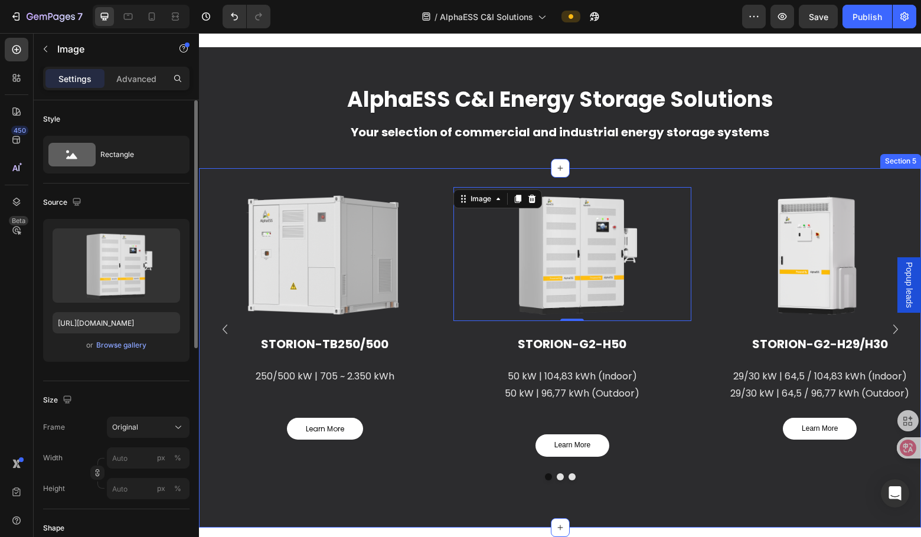
scroll to position [2302, 0]
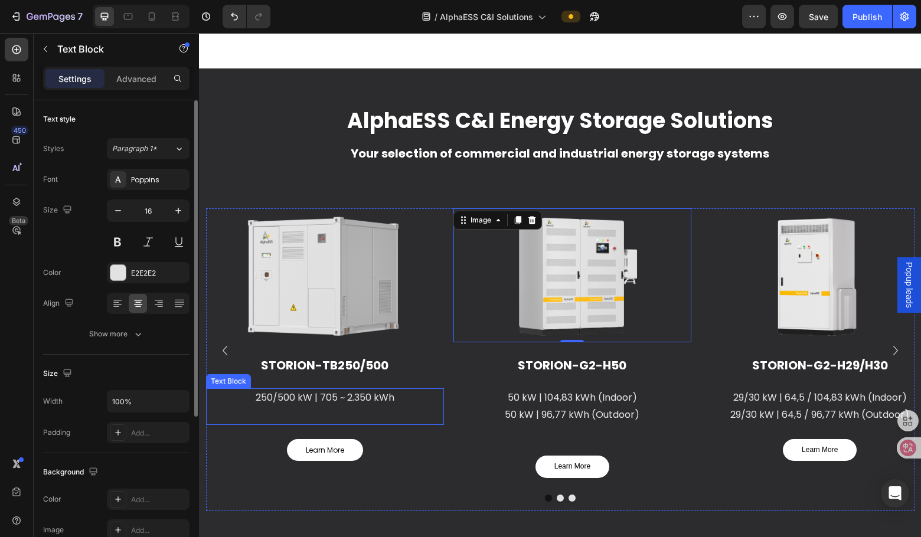
click at [318, 400] on p "250/500 kW | 705 ~ 2.350 kWh" at bounding box center [325, 398] width 236 height 17
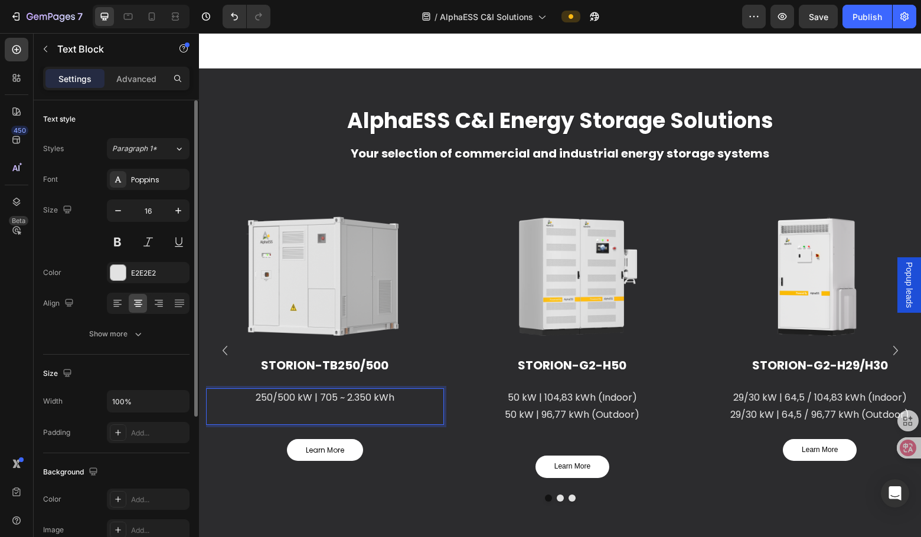
click at [317, 397] on p "250/500 kW | 705 ~ 2.350 kWh" at bounding box center [325, 398] width 236 height 17
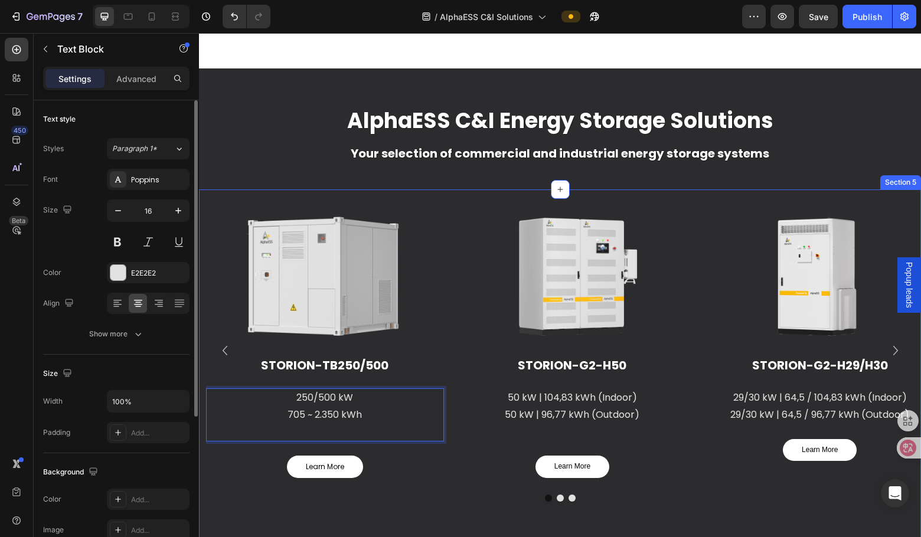
click at [500, 522] on div "Image STORION-TB250/500 Heading 250/500 kW 705 ~ 2.350 kWh Text Block 0 Learn M…" at bounding box center [560, 370] width 722 height 360
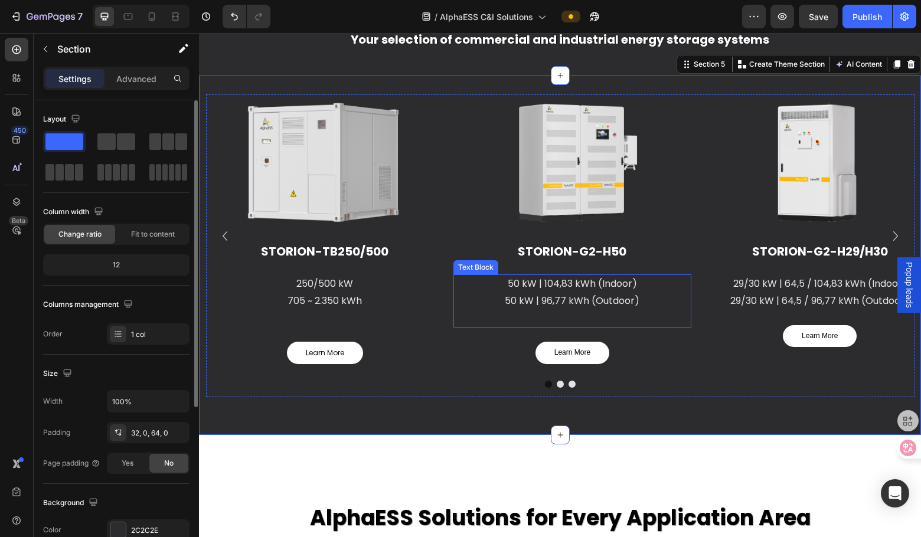
scroll to position [2421, 0]
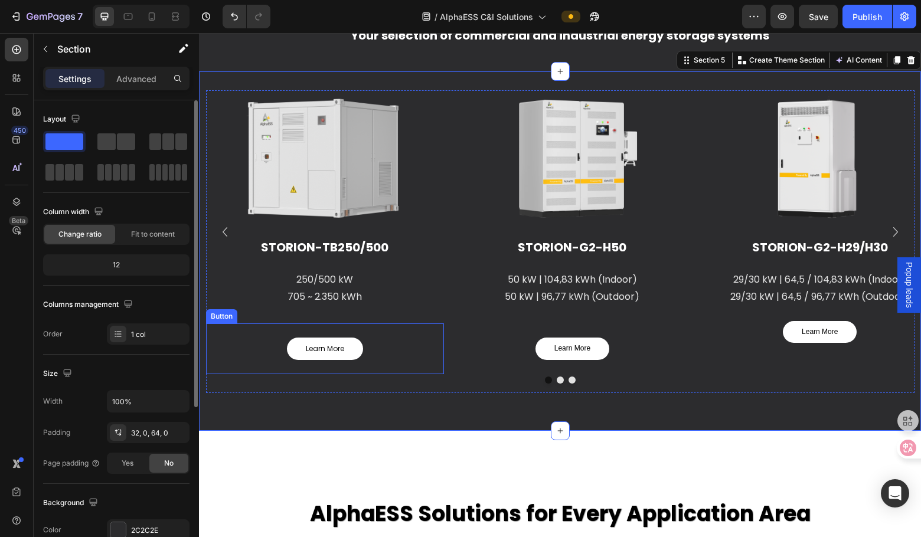
click at [396, 341] on div "Learn More Button" at bounding box center [325, 349] width 238 height 51
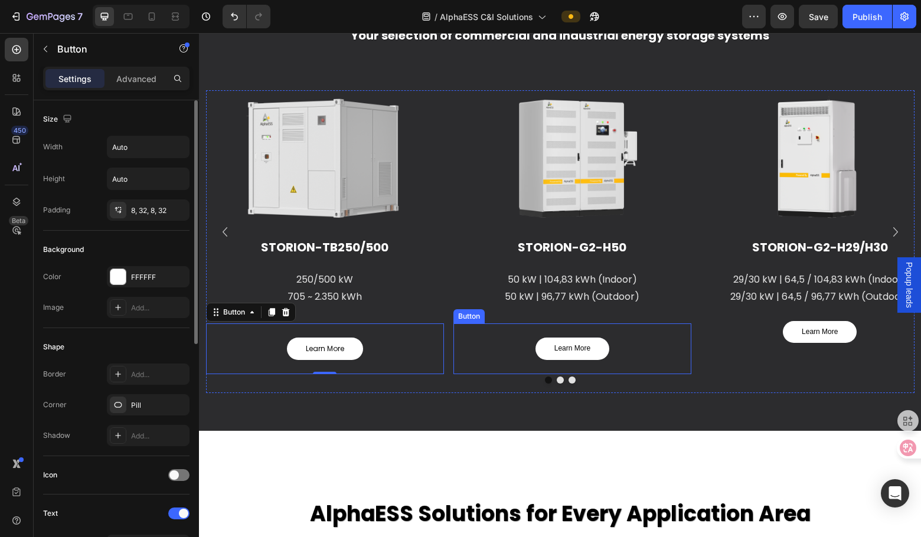
click at [630, 351] on div "Learn More Button" at bounding box center [572, 349] width 238 height 51
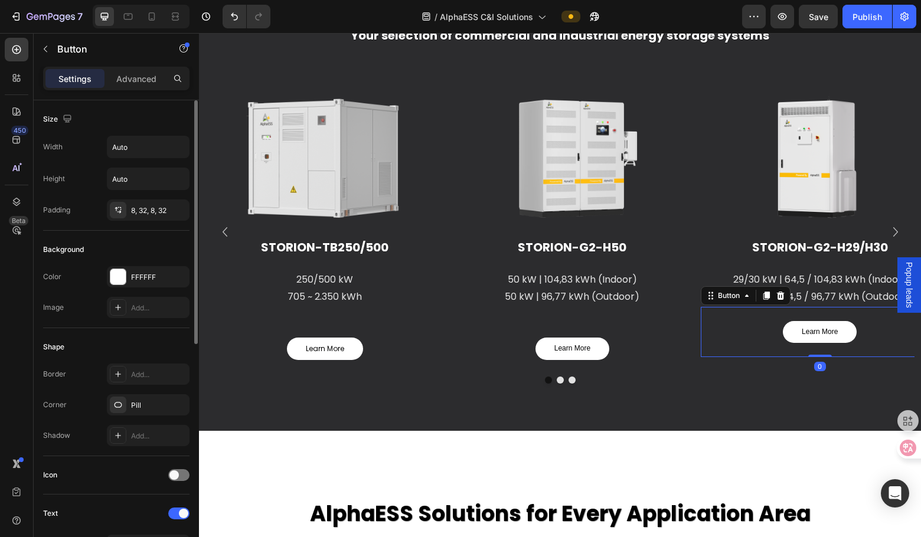
click at [730, 342] on div "Learn More Button 0" at bounding box center [820, 332] width 238 height 51
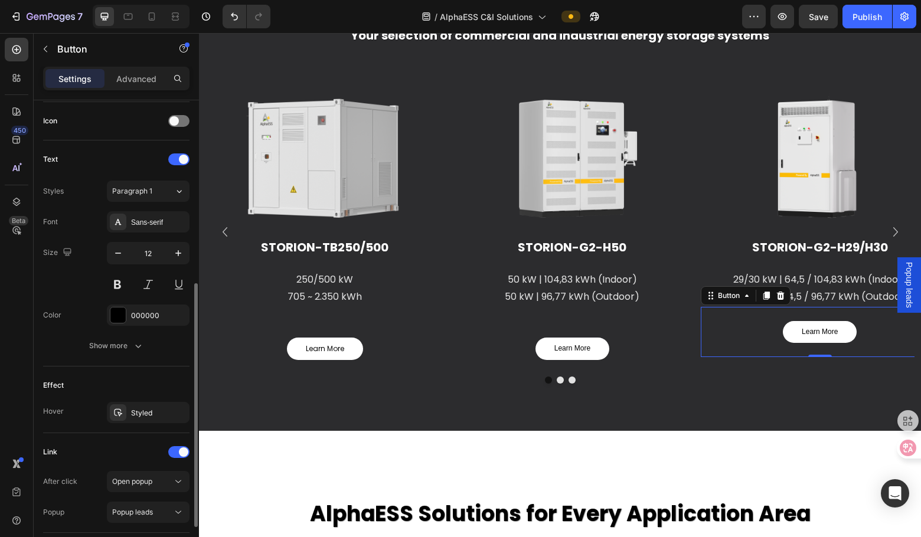
scroll to position [437, 0]
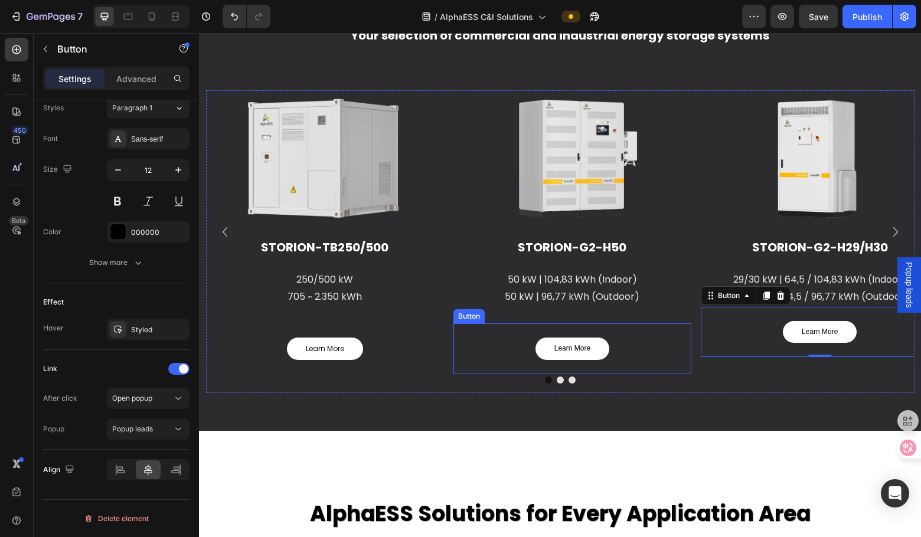
click at [649, 360] on div "Learn More Button" at bounding box center [572, 349] width 238 height 51
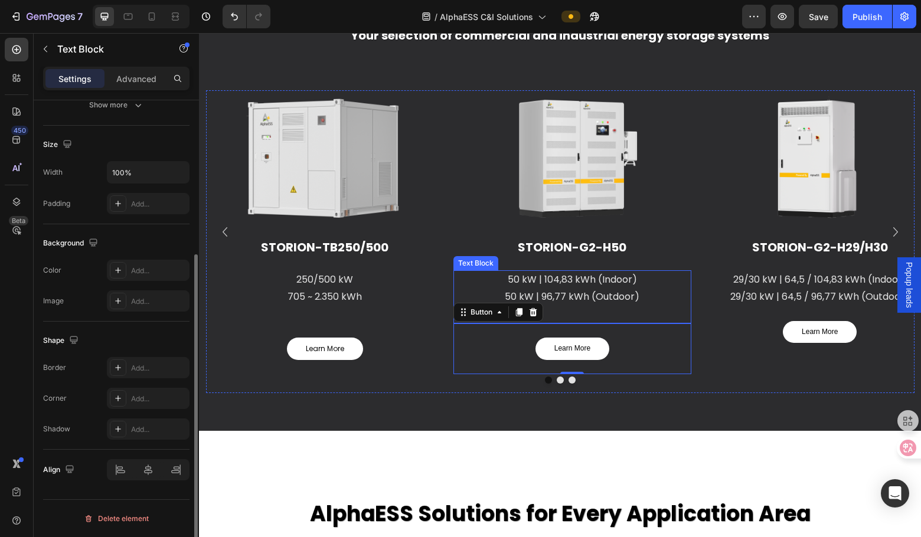
click at [651, 314] on p "Rich Text Editor. Editing area: main" at bounding box center [573, 314] width 236 height 17
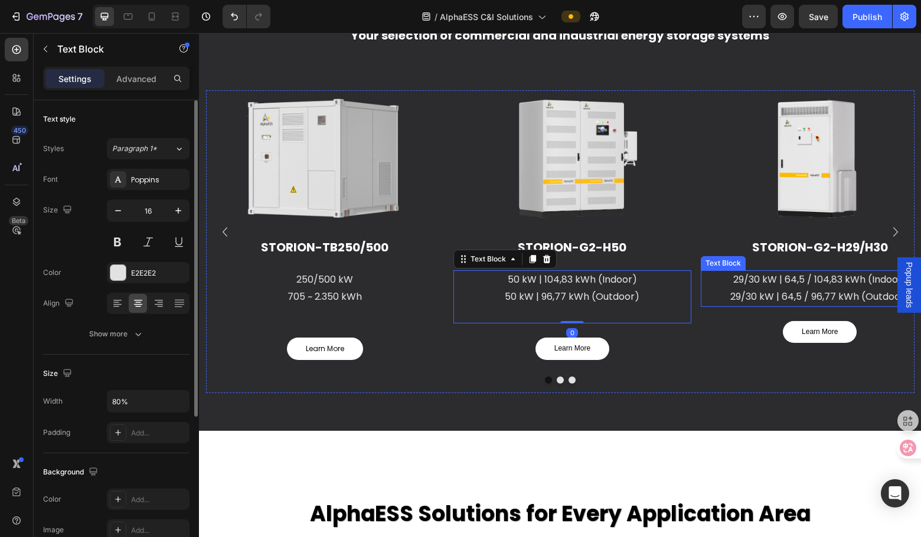
click at [730, 305] on p "29/30 kW | 64,5 / 96,77 kWh (Outdoor)" at bounding box center [820, 297] width 188 height 17
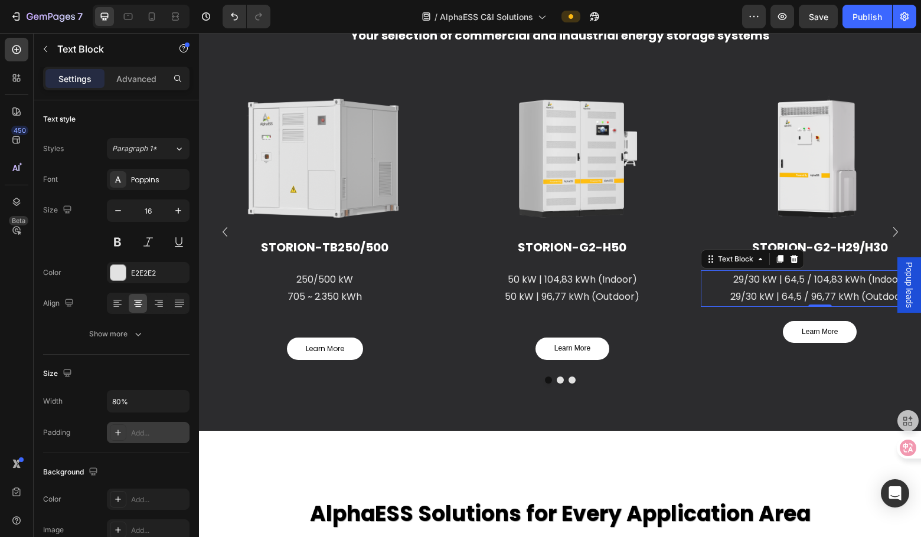
click at [146, 429] on div "Add..." at bounding box center [158, 433] width 55 height 11
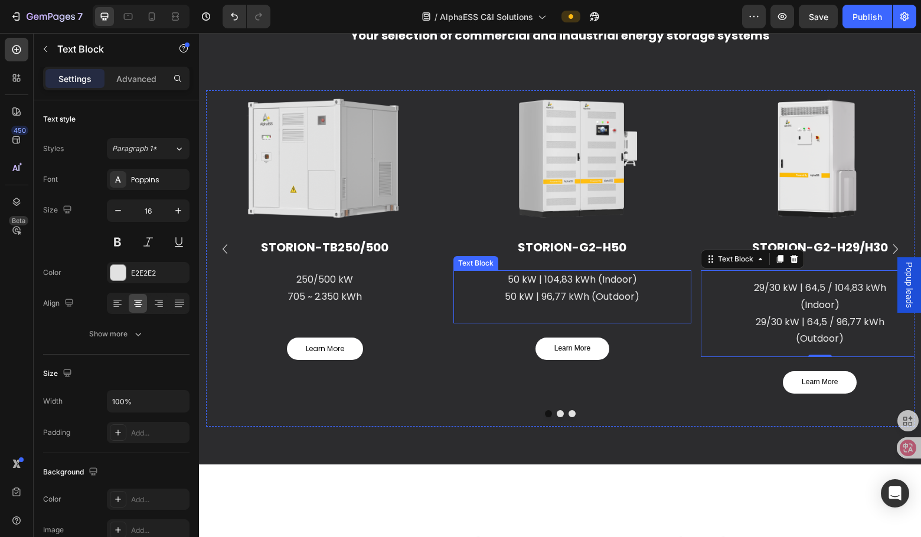
click at [592, 298] on p "50 kW | 96,77 kWh (Outdoor)" at bounding box center [573, 297] width 236 height 17
click at [730, 312] on p "29/30 kW | 64,5 / 104,83 kWh (Indoor)" at bounding box center [820, 297] width 172 height 34
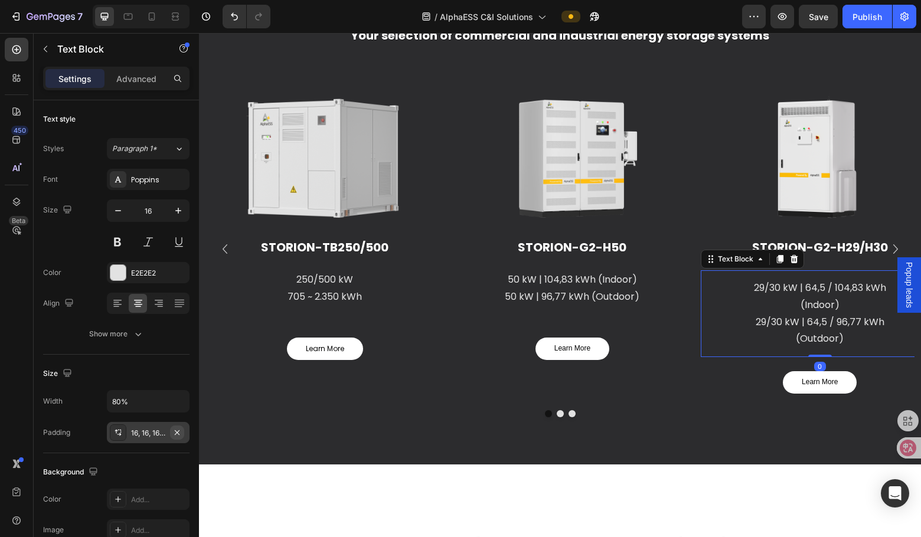
click at [178, 430] on icon "button" at bounding box center [176, 432] width 9 height 9
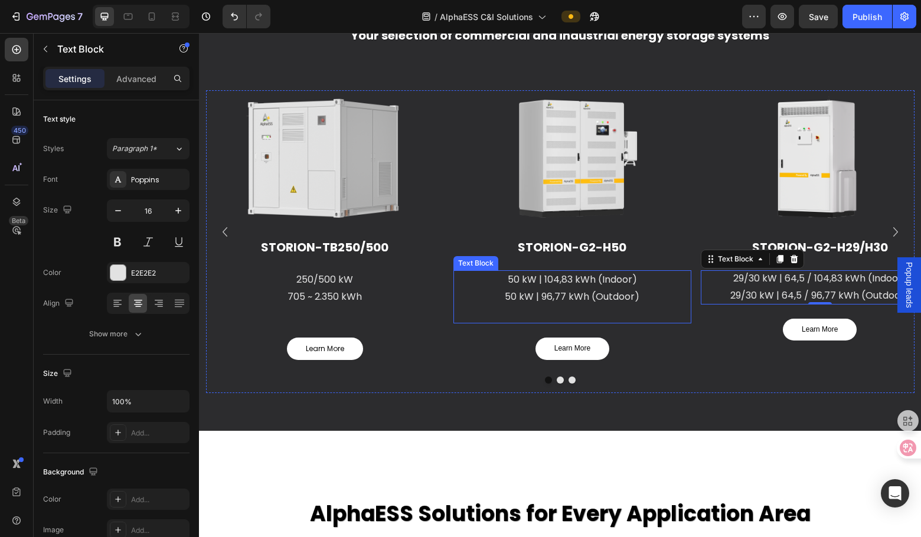
click at [648, 285] on p "50 kW | 104,83 kWh (Indoor)" at bounding box center [573, 280] width 236 height 17
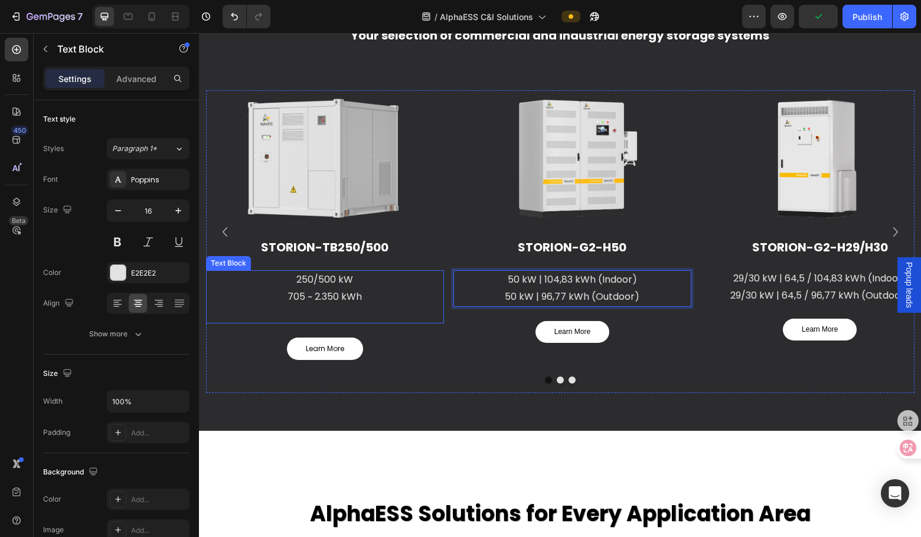
click at [362, 311] on p "Rich Text Editor. Editing area: main" at bounding box center [325, 314] width 236 height 17
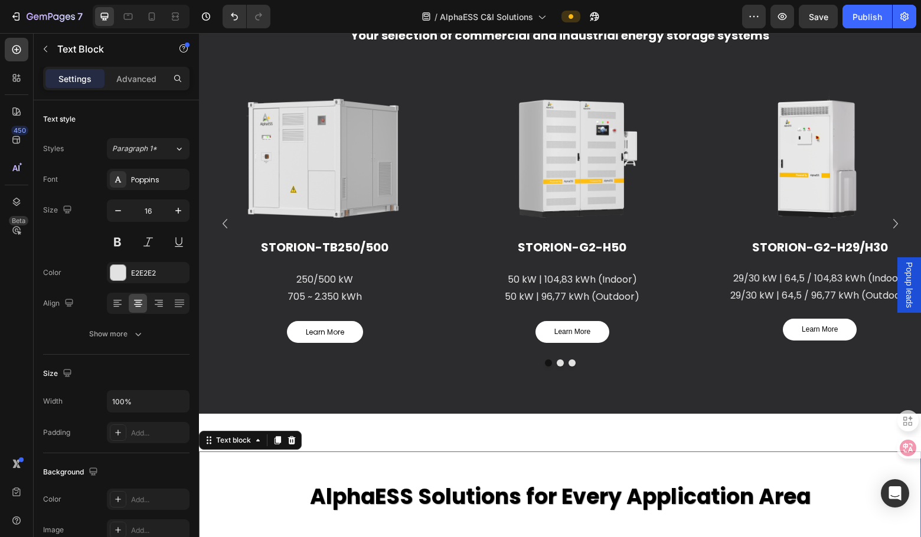
click at [607, 452] on div "AlphaESS Solutions for Every Application Area Text block 16" at bounding box center [560, 497] width 722 height 91
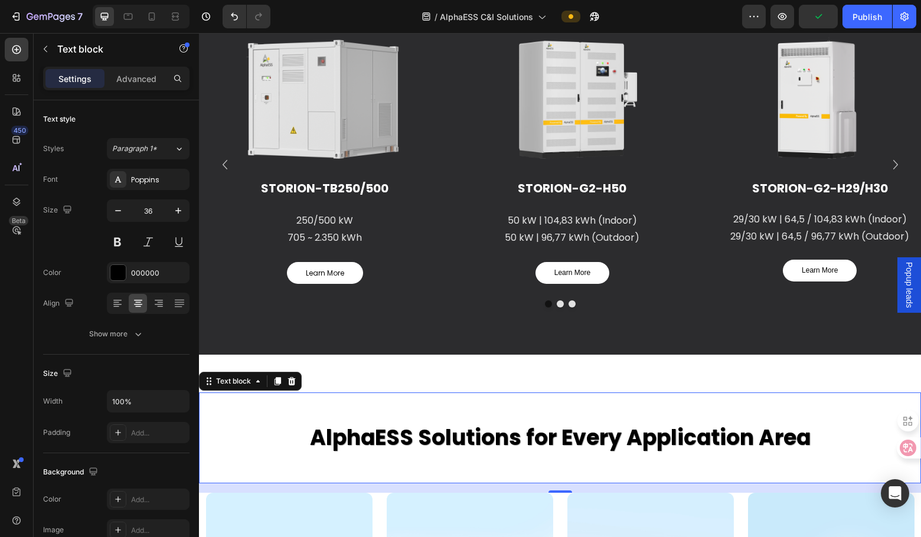
scroll to position [2716, 0]
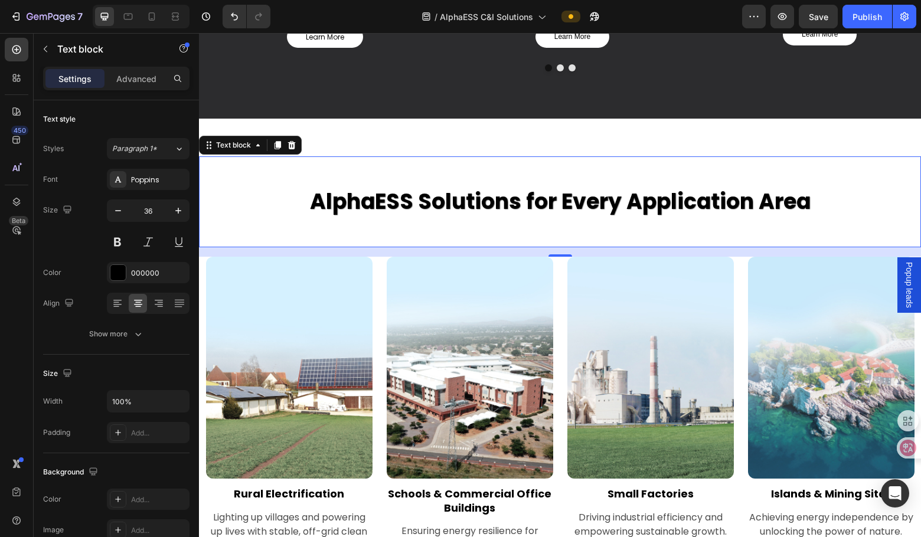
click at [483, 207] on p "AlphaESS Solutions for Every Application Area" at bounding box center [560, 202] width 720 height 32
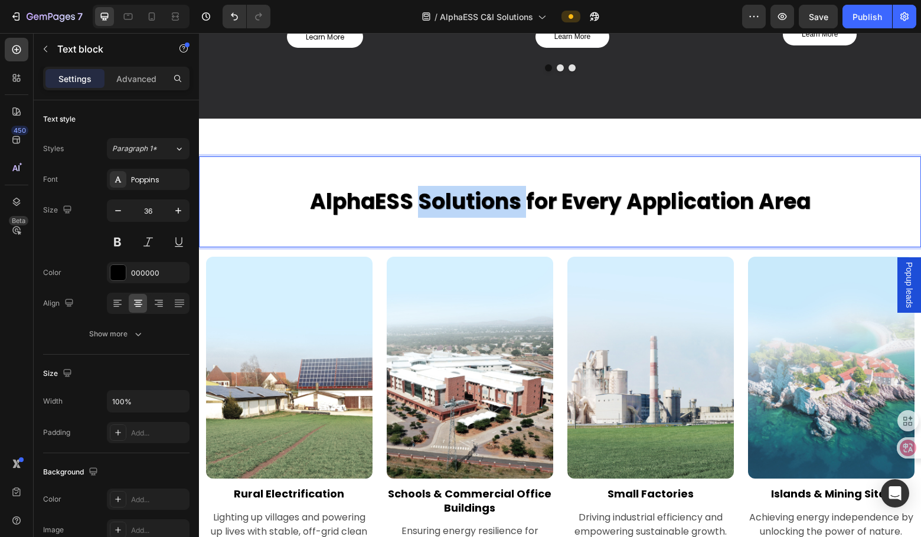
click at [483, 207] on p "AlphaESS Solutions for Every Application Area" at bounding box center [560, 202] width 720 height 32
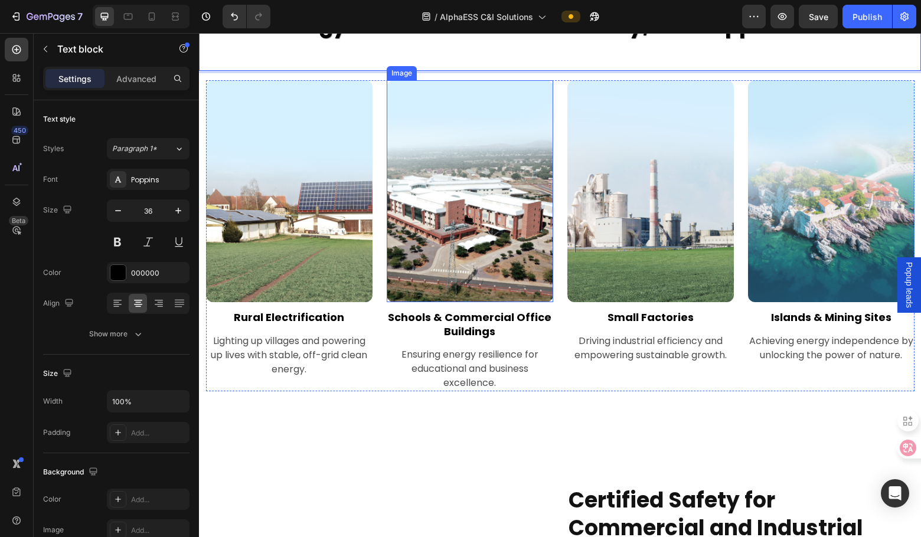
scroll to position [2893, 0]
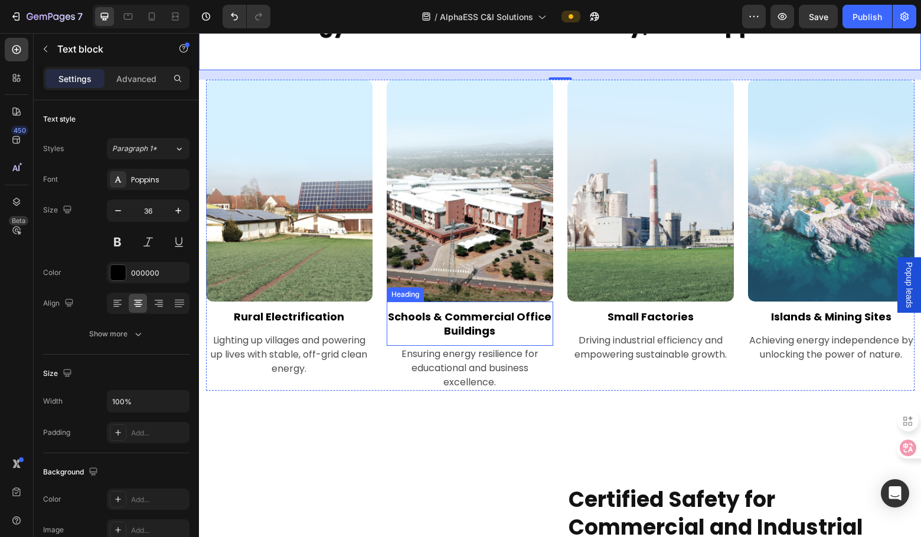
click at [512, 324] on strong "Schools & Commercial Office Buildings" at bounding box center [470, 323] width 164 height 28
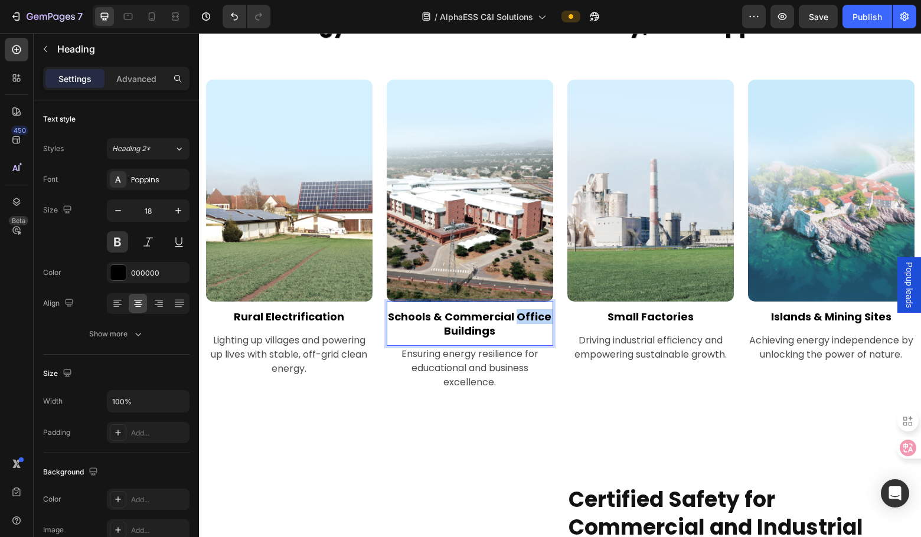
click at [512, 324] on strong "Schools & Commercial Office Buildings" at bounding box center [470, 323] width 164 height 28
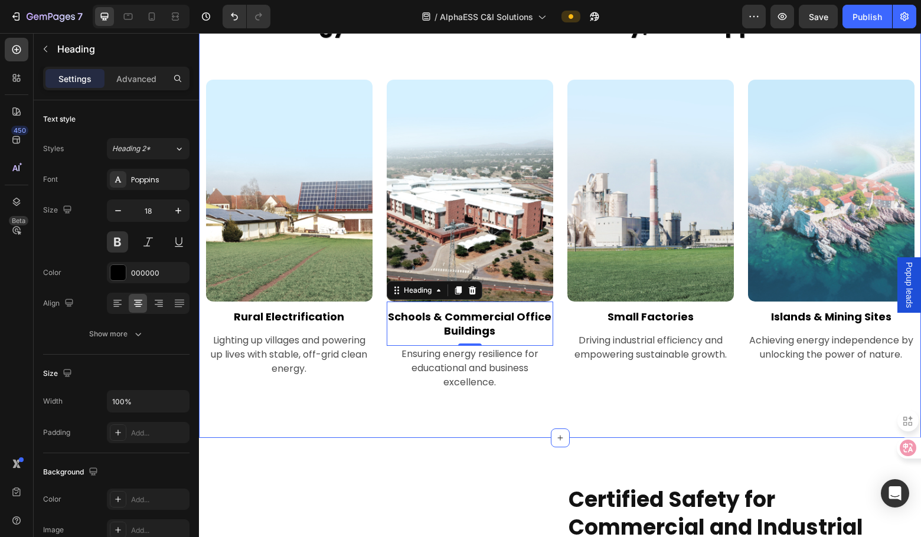
click at [227, 411] on div "Energy Solutions for Your Industry, Your Applications Text block Image Rural El…" at bounding box center [560, 190] width 722 height 496
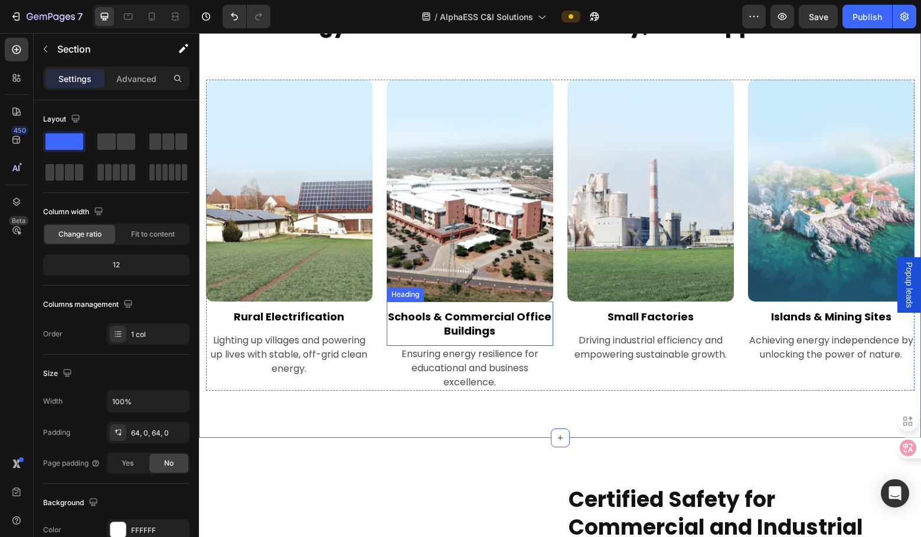
click at [503, 332] on p "⁠⁠⁠⁠⁠⁠⁠ Schools & Commercial Office Buildings" at bounding box center [470, 324] width 164 height 28
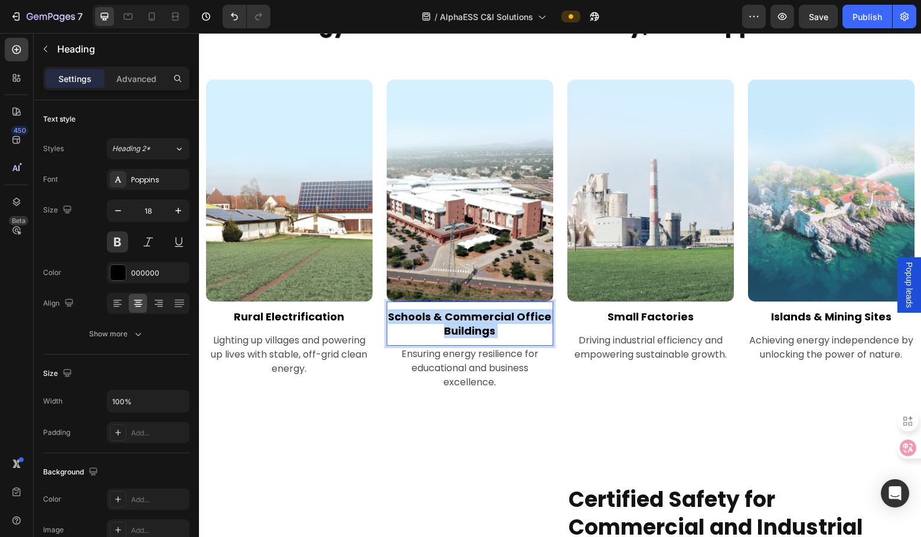
drag, startPoint x: 499, startPoint y: 332, endPoint x: 449, endPoint y: 316, distance: 53.0
click at [449, 316] on p "Schools & Commercial Office Buildings" at bounding box center [470, 324] width 164 height 28
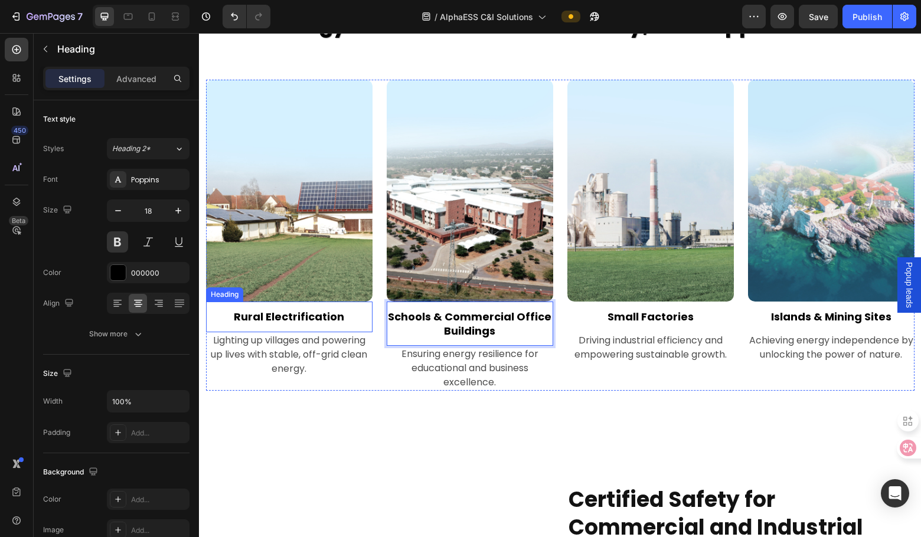
click at [307, 311] on strong "Rural Electrification" at bounding box center [289, 316] width 110 height 15
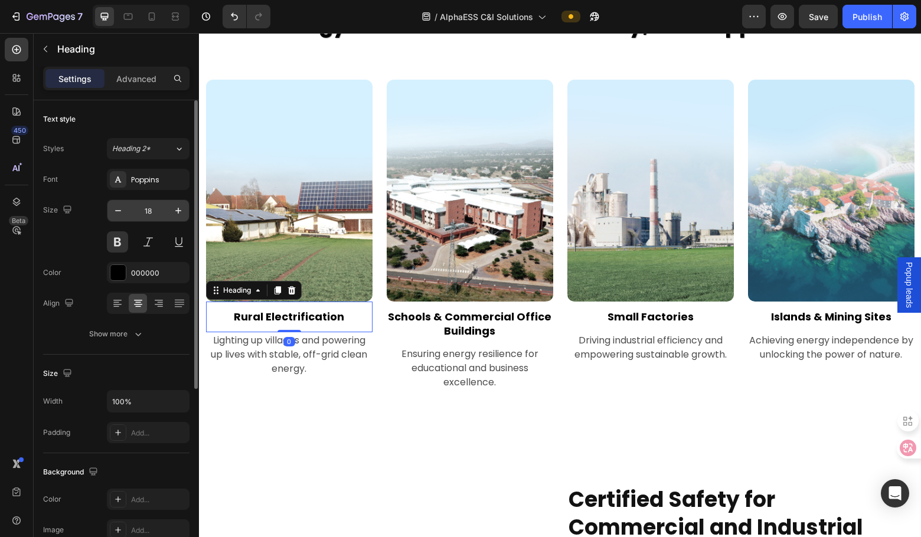
click at [151, 213] on input "18" at bounding box center [148, 210] width 39 height 21
type input "15"
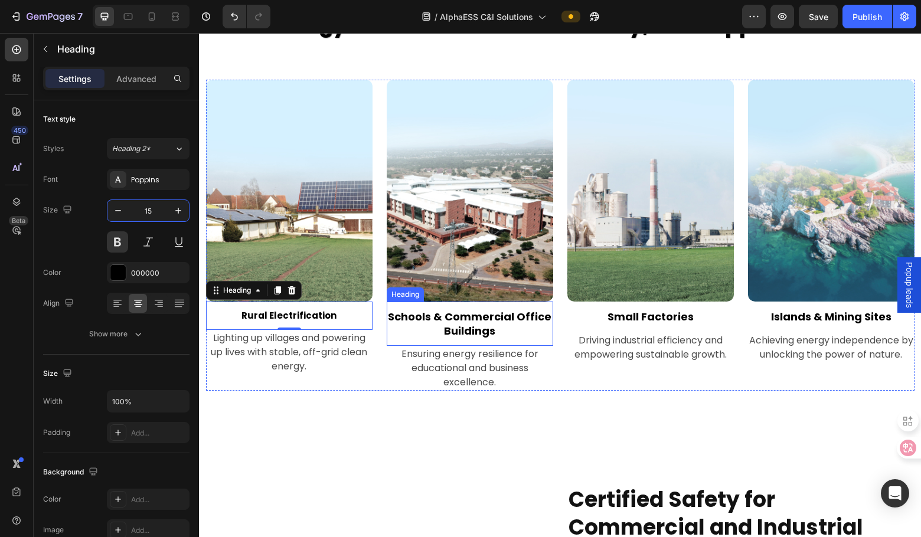
click at [469, 318] on strong "Schools & Commercial Office Buildings" at bounding box center [470, 323] width 164 height 28
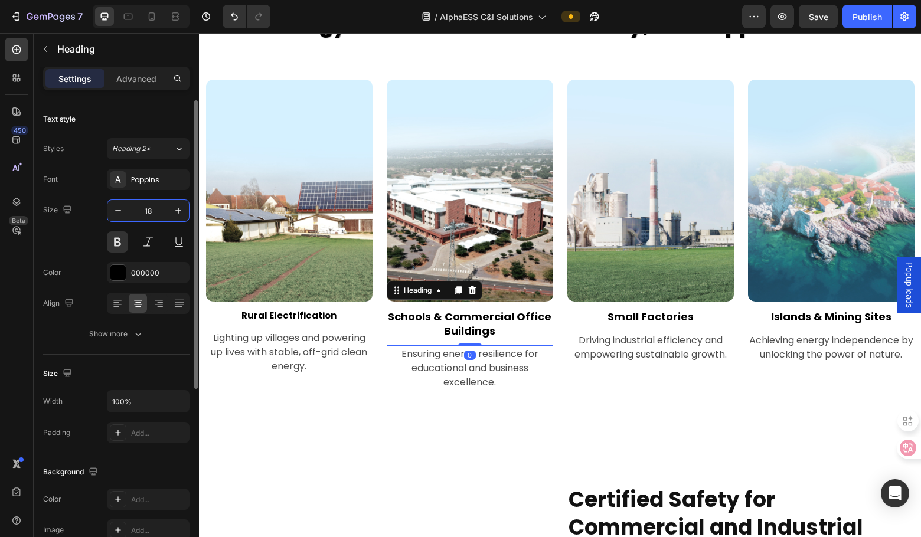
click at [151, 214] on input "18" at bounding box center [148, 210] width 39 height 21
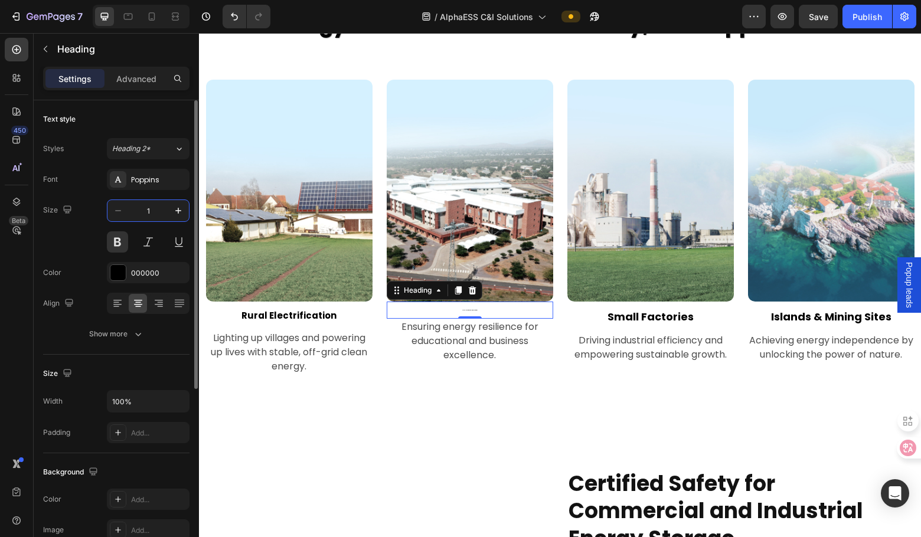
type input "15"
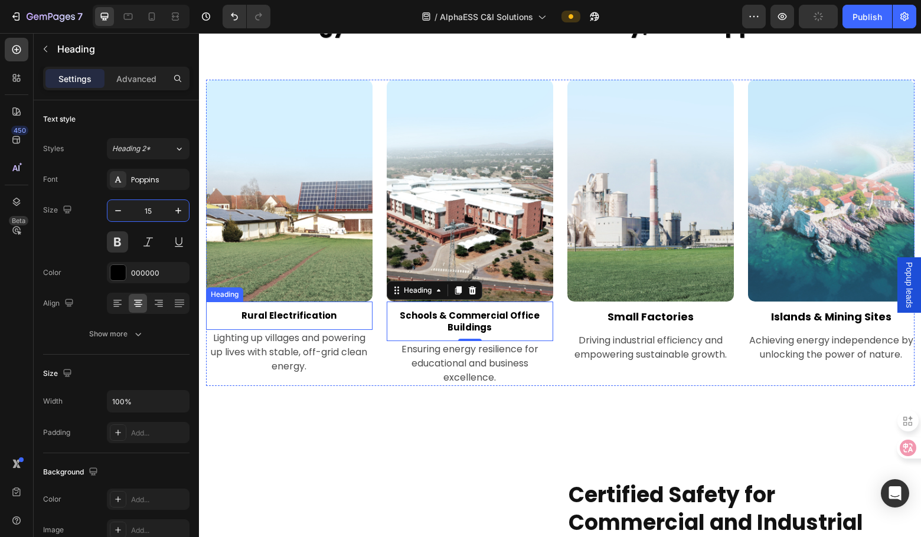
click at [300, 315] on strong "Rural Electrification" at bounding box center [288, 315] width 95 height 12
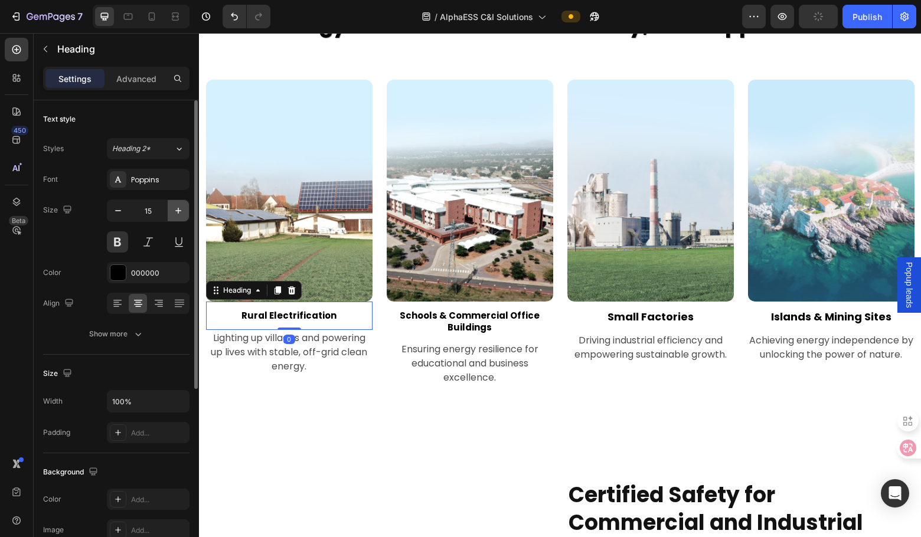
click at [178, 211] on icon "button" at bounding box center [178, 211] width 6 height 6
type input "18"
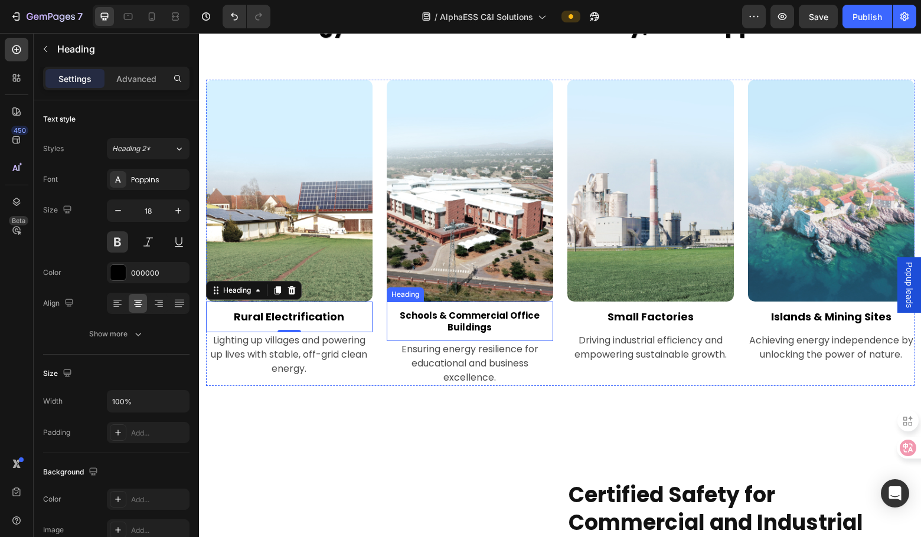
click at [455, 318] on strong "Schools & Commercial Office Buildings" at bounding box center [470, 321] width 140 height 24
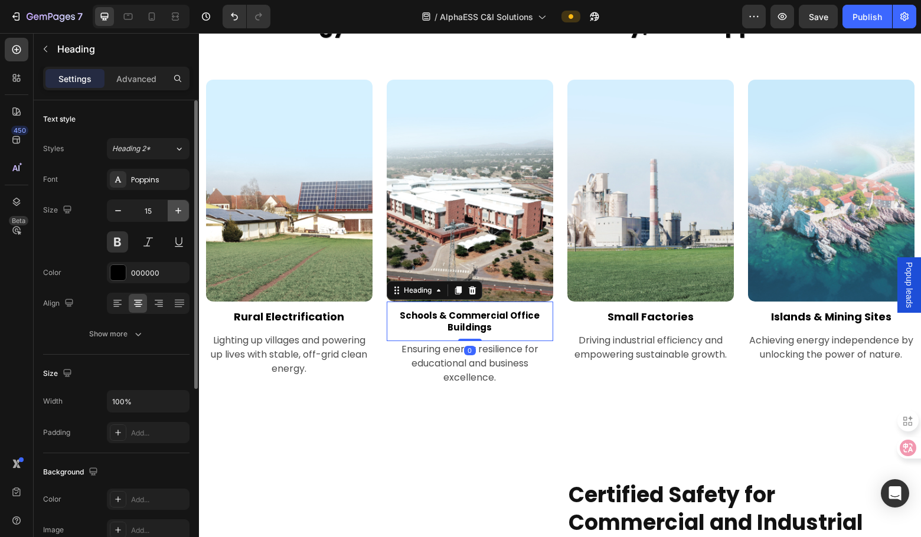
click at [178, 210] on icon "button" at bounding box center [178, 211] width 12 height 12
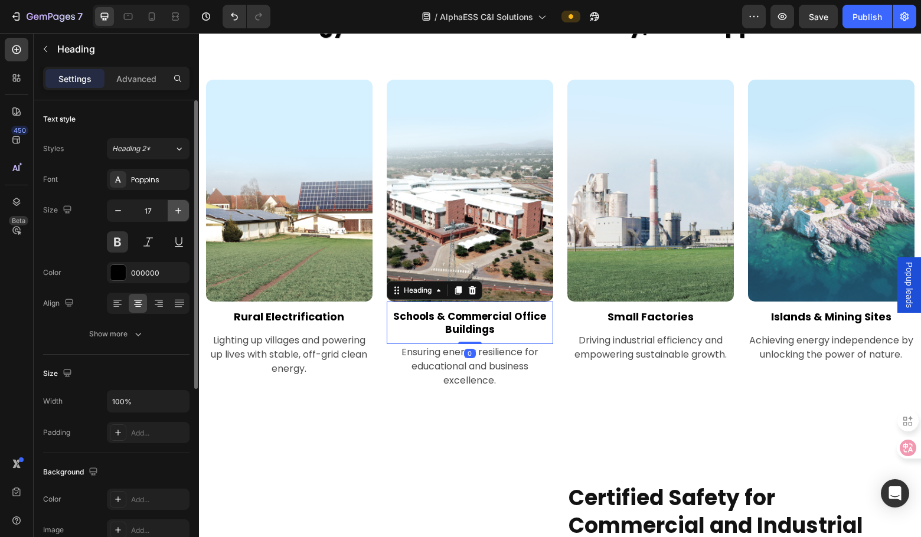
click at [178, 210] on icon "button" at bounding box center [178, 211] width 12 height 12
type input "18"
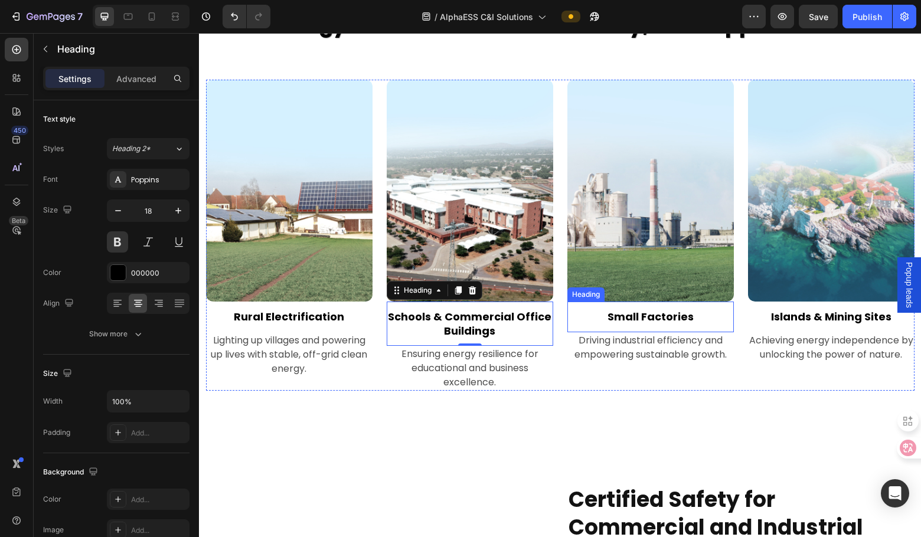
click at [620, 317] on strong "Small Factories" at bounding box center [650, 316] width 86 height 15
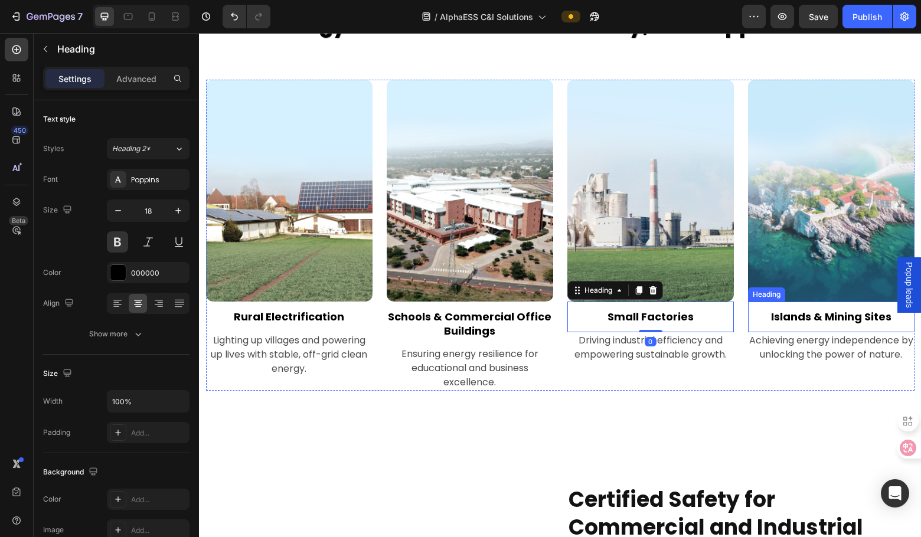
click at [730, 321] on strong "Islands & Mining Sites" at bounding box center [831, 316] width 120 height 15
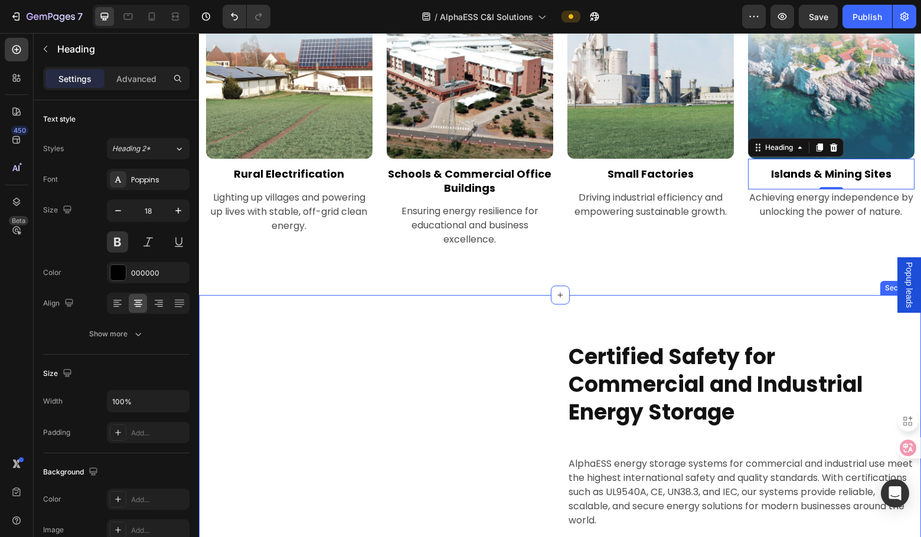
scroll to position [3188, 0]
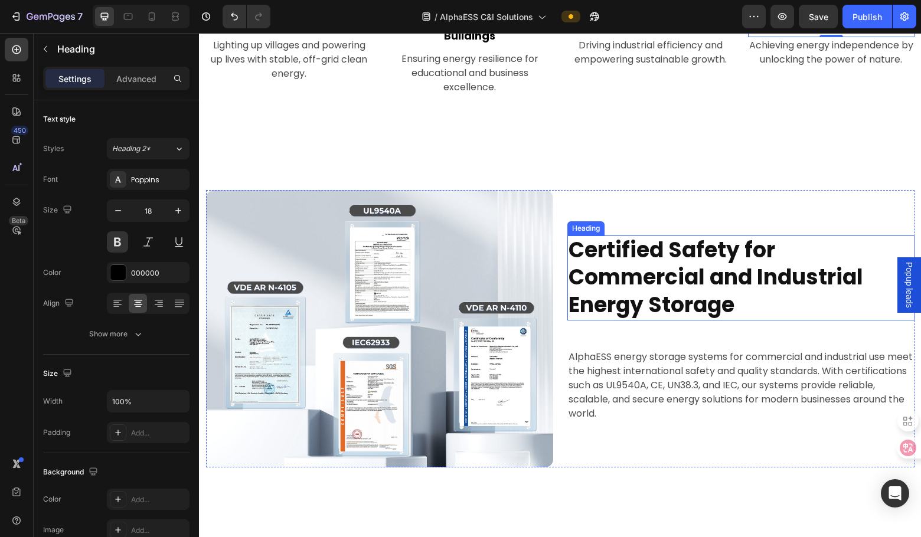
click at [638, 275] on strong "Certified Safety for Commercial and Industrial Energy Storage" at bounding box center [716, 278] width 295 height 86
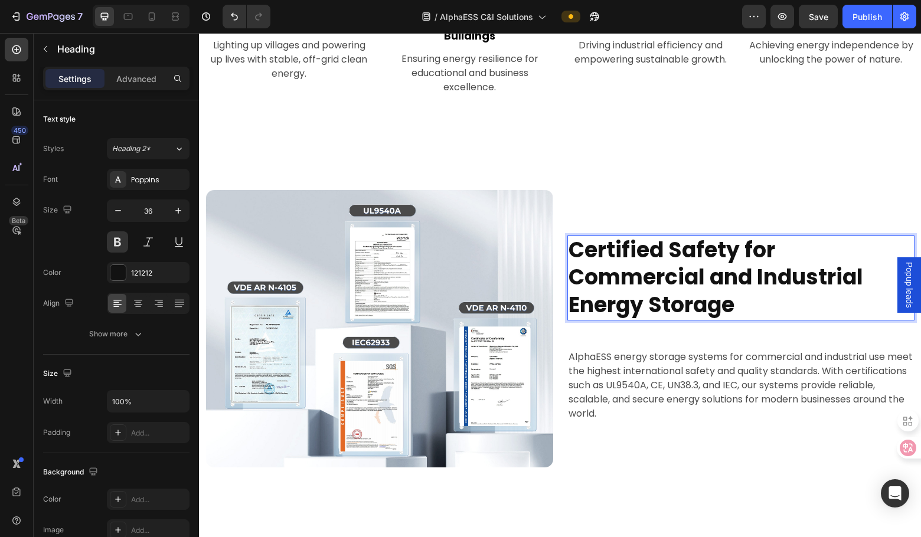
scroll to position [3202, 0]
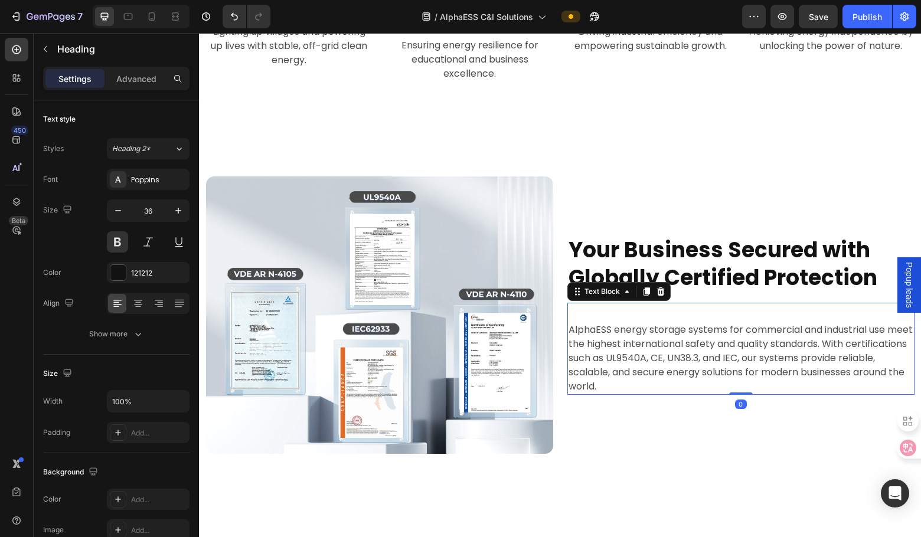
click at [692, 377] on p "AlphaESS energy storage systems for commercial and industrial use meet the high…" at bounding box center [741, 358] width 345 height 71
click at [730, 361] on p "AlphaESS energy storage systems for commercial and industrial use meet the high…" at bounding box center [741, 358] width 345 height 71
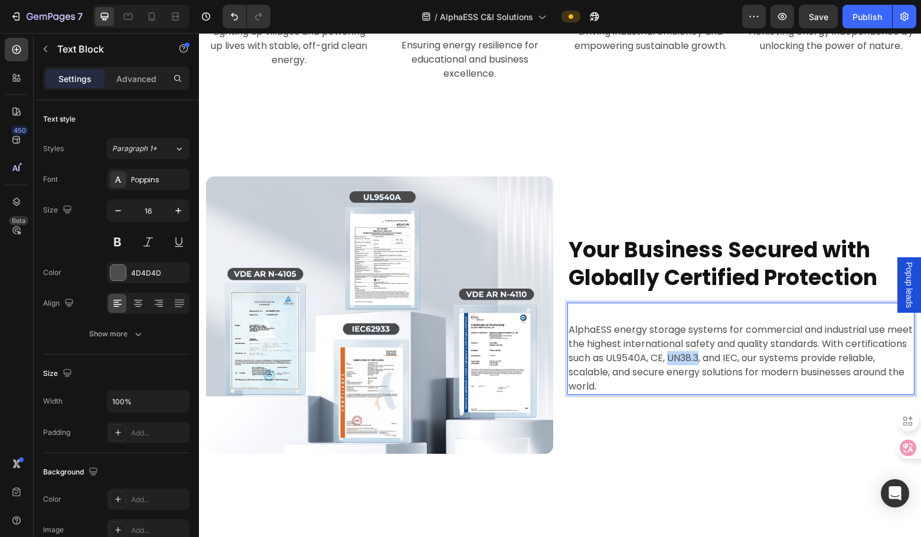
click at [730, 361] on p "AlphaESS energy storage systems for commercial and industrial use meet the high…" at bounding box center [741, 358] width 345 height 71
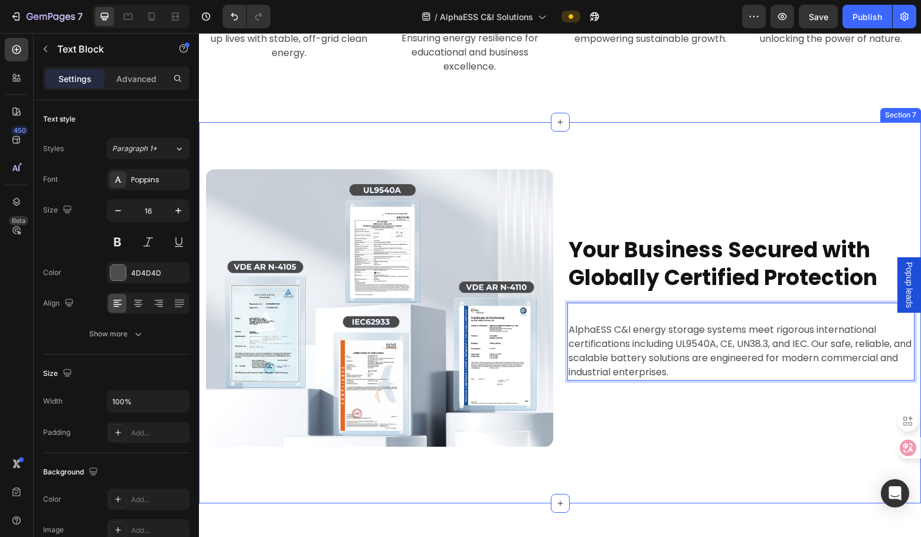
click at [710, 449] on div "Image ⁠⁠⁠⁠⁠⁠⁠ Your Business Secured with Globally Certified Protection Heading …" at bounding box center [560, 312] width 722 height 287
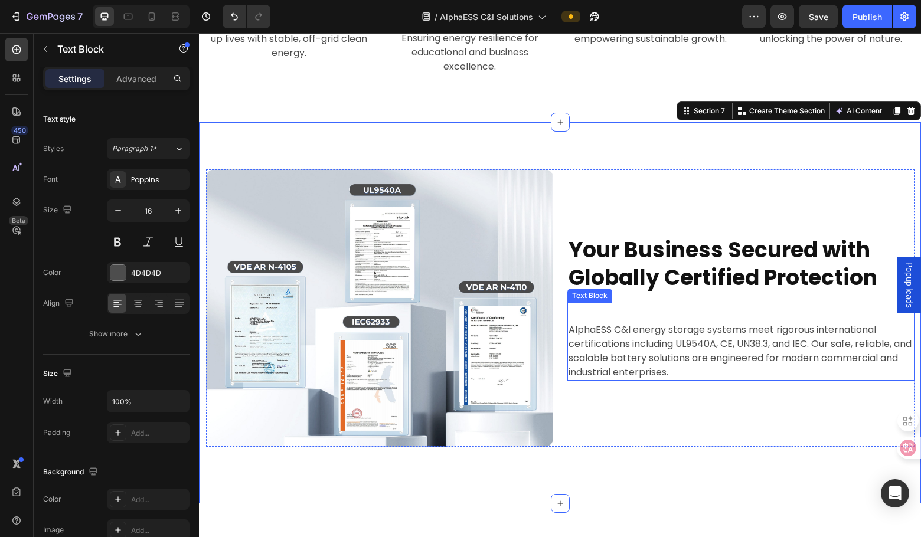
click at [610, 332] on p "AlphaESS C&I energy storage systems meet rigorous international certifications …" at bounding box center [741, 351] width 345 height 57
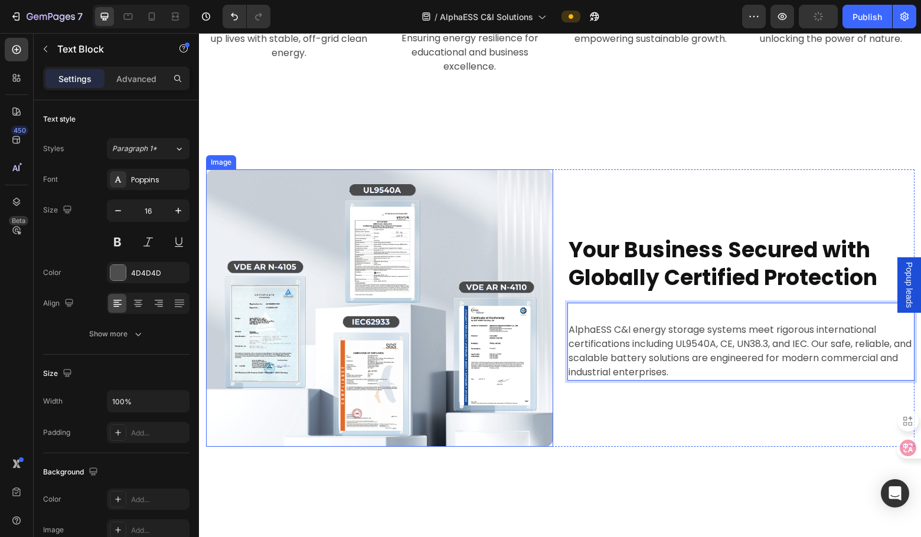
click at [319, 258] on img at bounding box center [379, 307] width 347 height 277
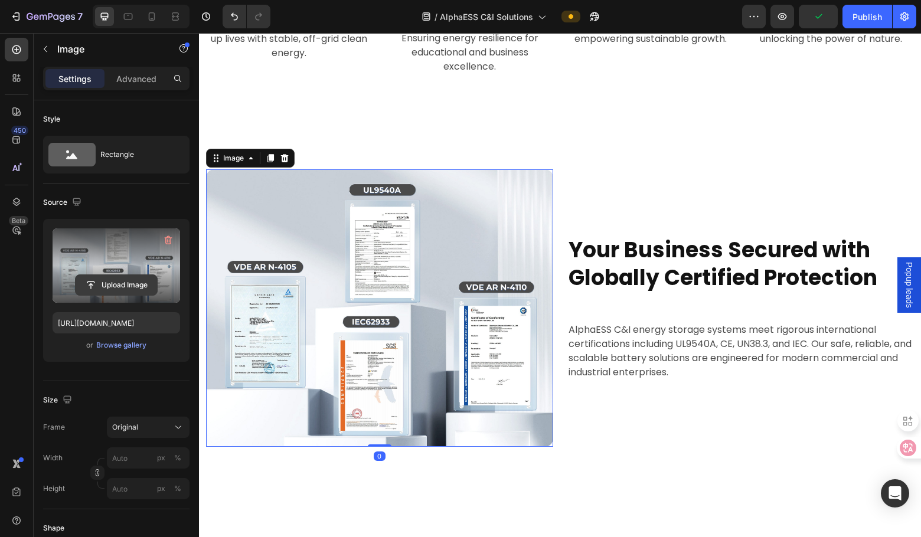
click at [120, 288] on input "file" at bounding box center [116, 285] width 81 height 20
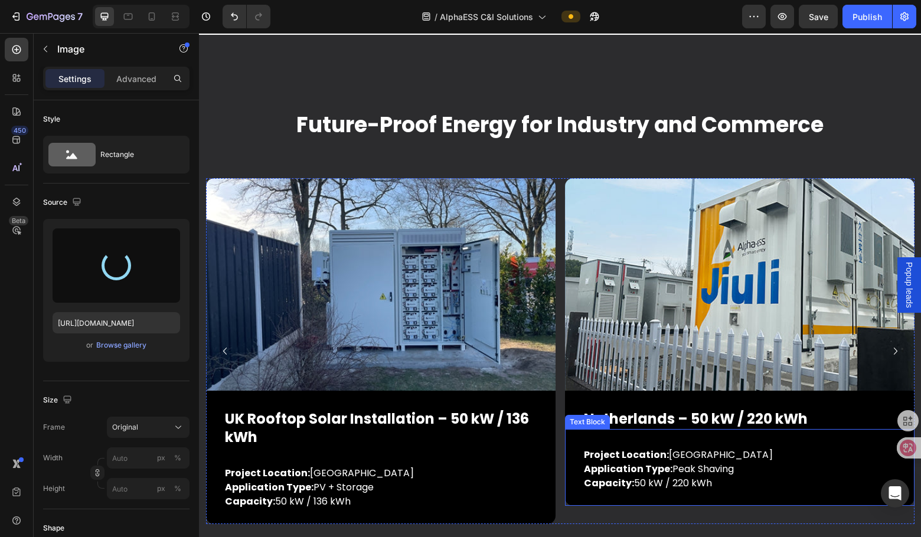
scroll to position [4330, 0]
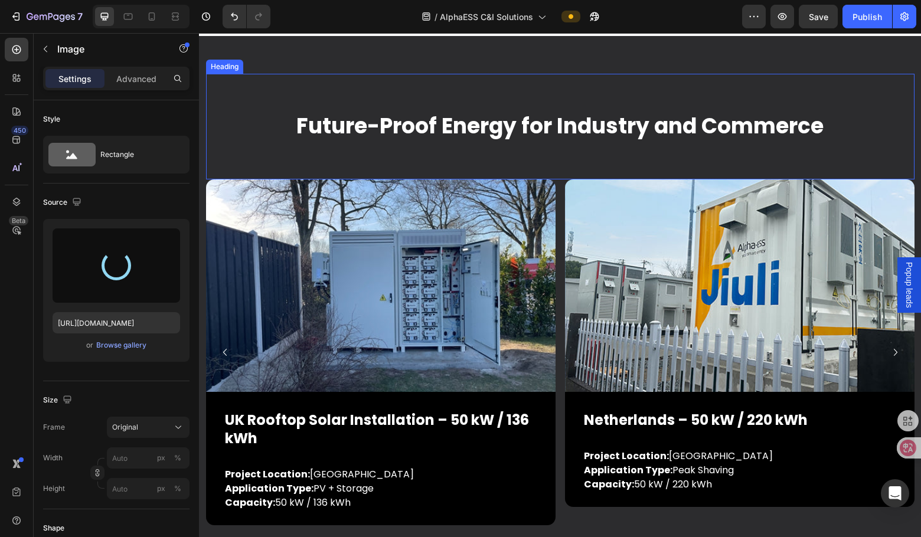
click at [544, 127] on strong "Future-Proof Energy for Industry and Commerce" at bounding box center [559, 126] width 527 height 30
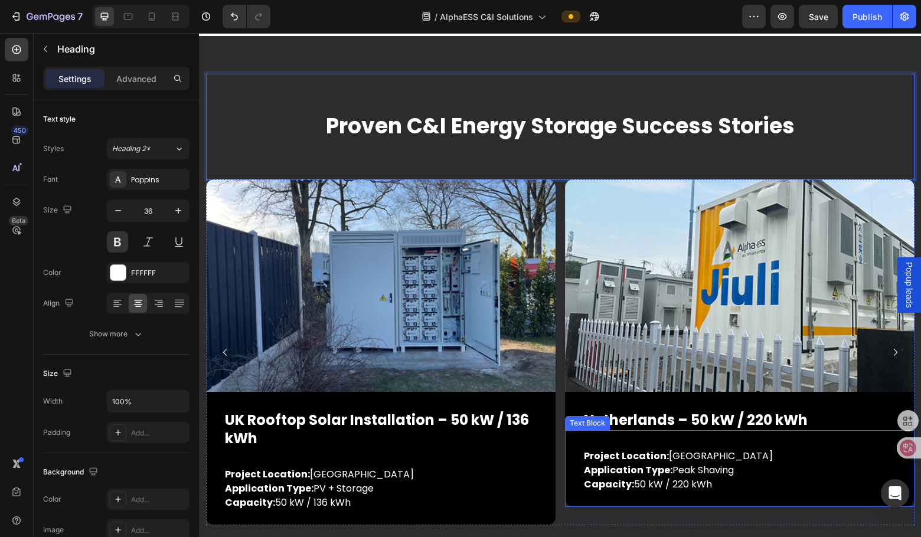
click at [730, 489] on p "Project Location: Netherlands Application Type: Peak Shaving Capacity: 50 kW / …" at bounding box center [748, 470] width 329 height 43
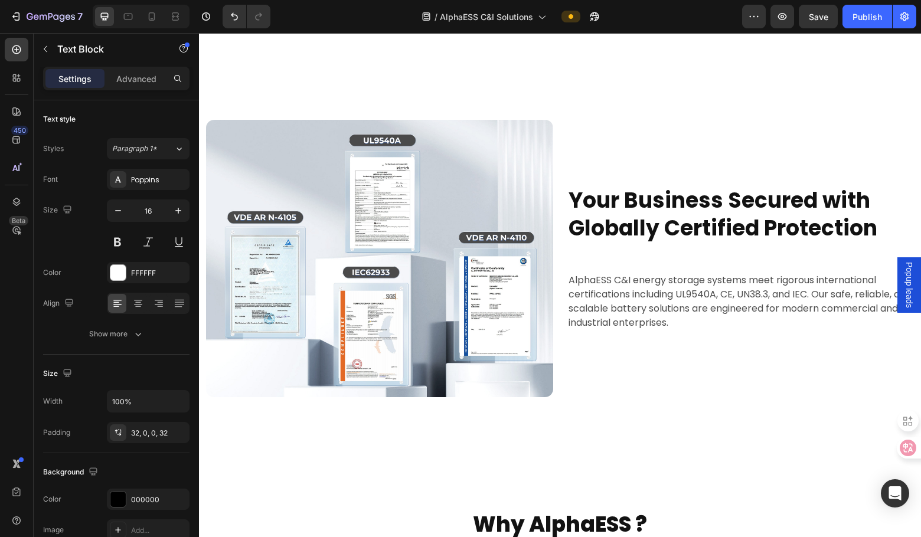
scroll to position [3237, 0]
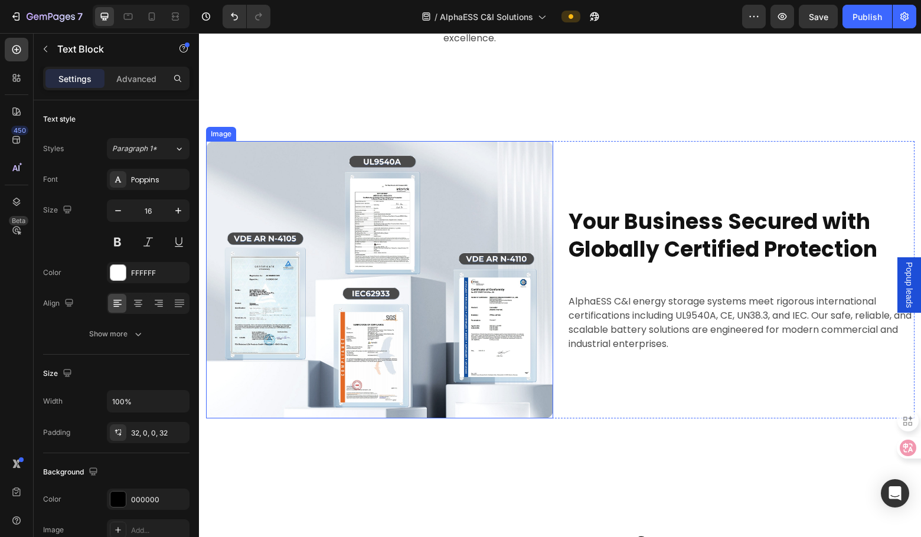
click at [383, 309] on img at bounding box center [379, 279] width 347 height 277
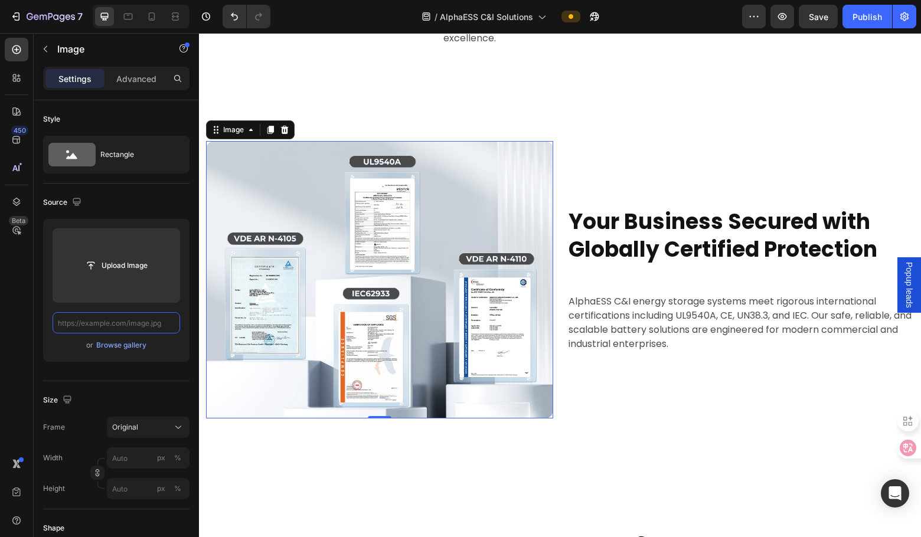
scroll to position [0, 0]
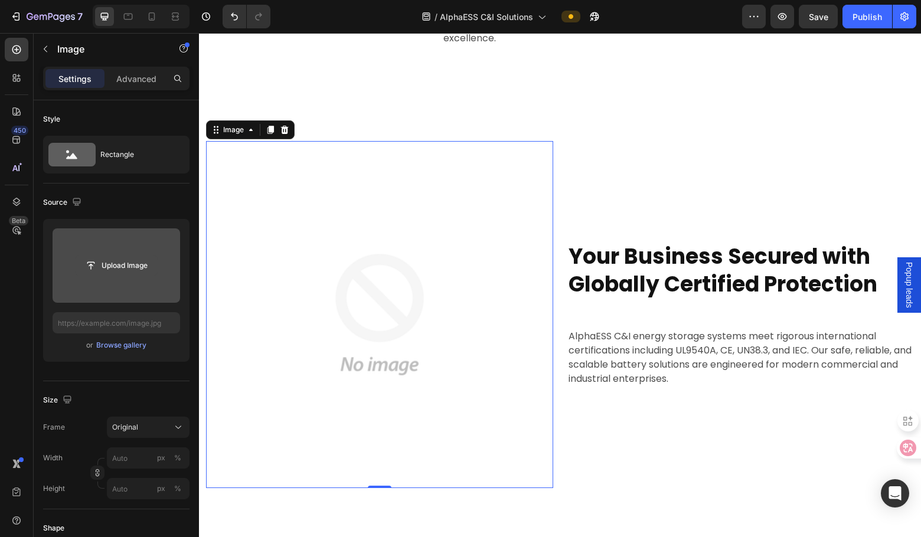
click at [121, 262] on input "file" at bounding box center [116, 266] width 81 height 20
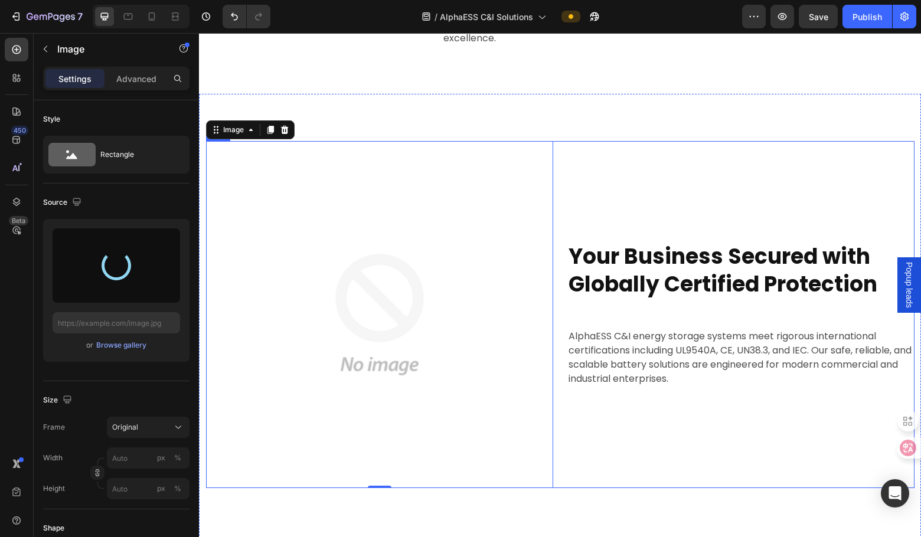
type input "https://cdn.shopify.com/s/files/1/0962/8228/0285/files/gempages_573455028946207…"
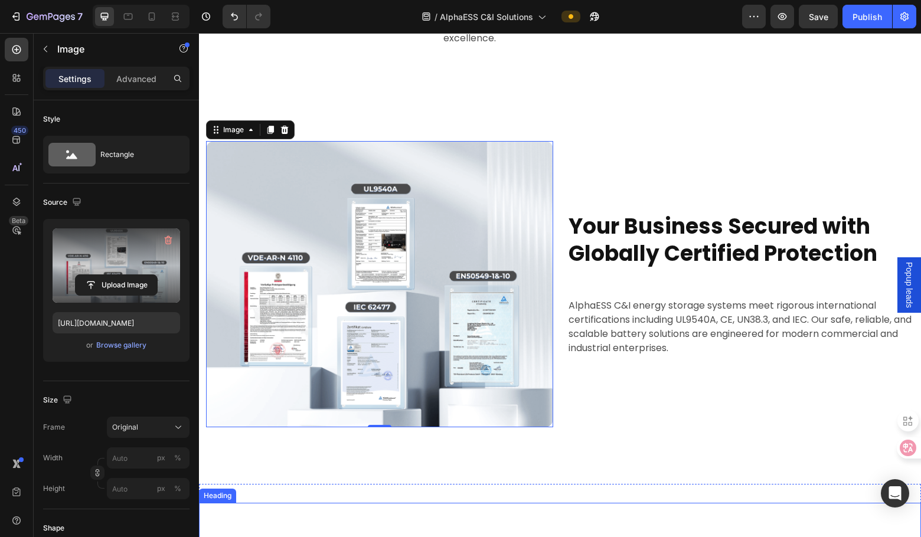
click at [685, 503] on div "Why AlphaESS ? Heading" at bounding box center [560, 545] width 722 height 84
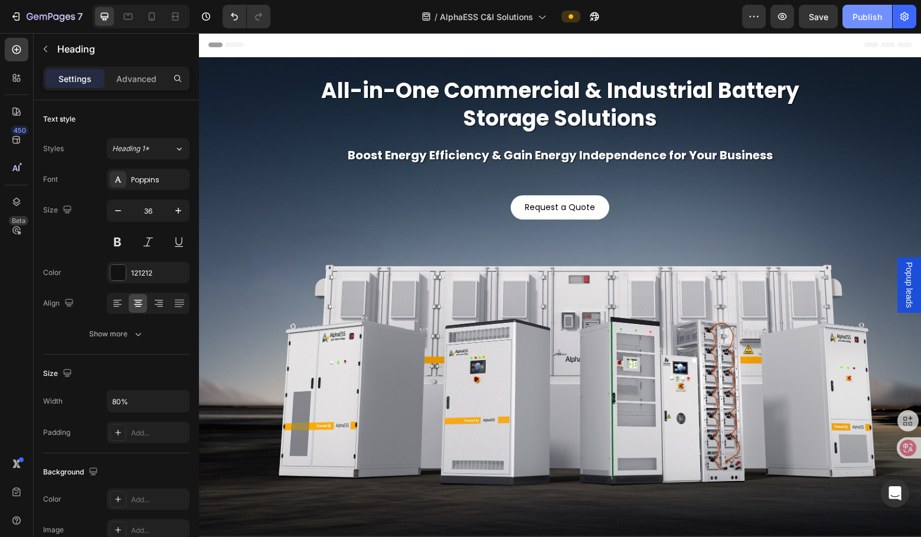
click at [730, 12] on div "Publish" at bounding box center [867, 17] width 30 height 12
click at [614, 107] on h2 "All-in-One Commercial & Industrial Battery Storage Solutions" at bounding box center [560, 105] width 567 height 58
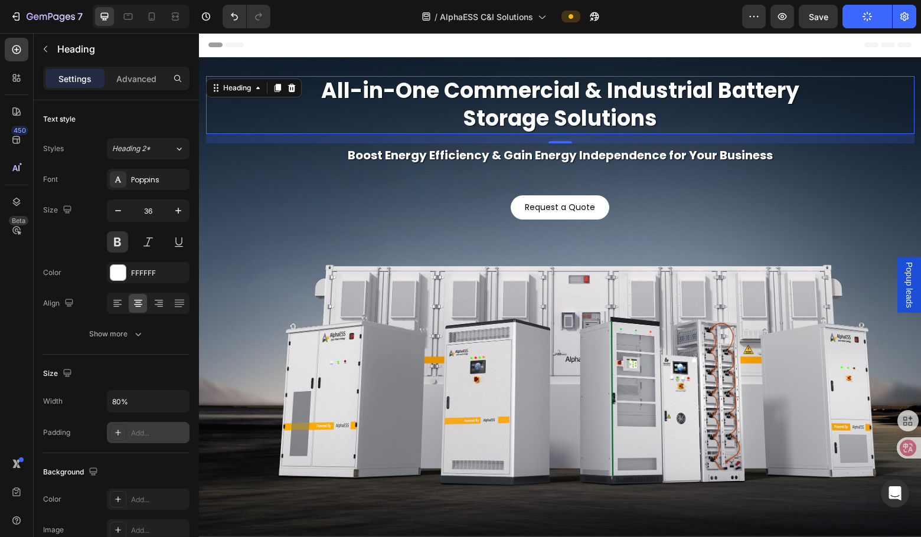
click at [141, 436] on div "Add..." at bounding box center [158, 433] width 55 height 11
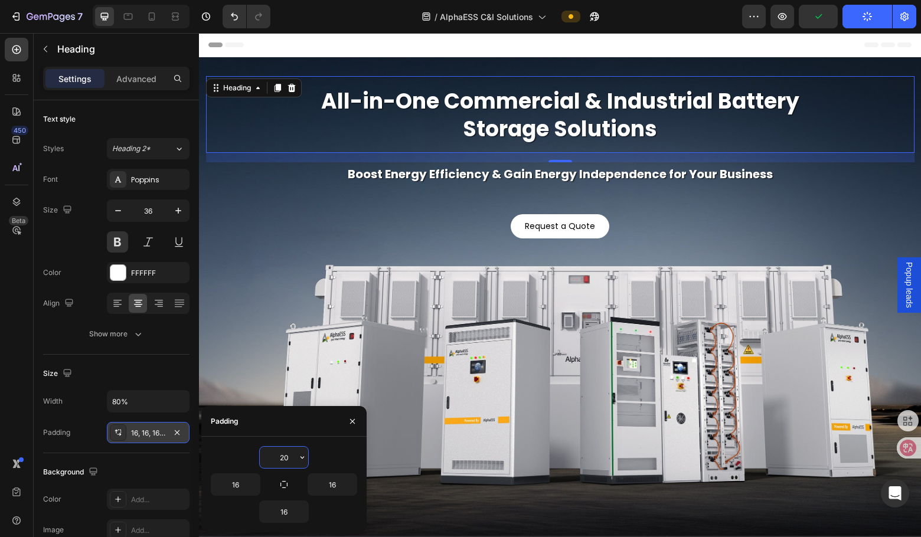
type input "2"
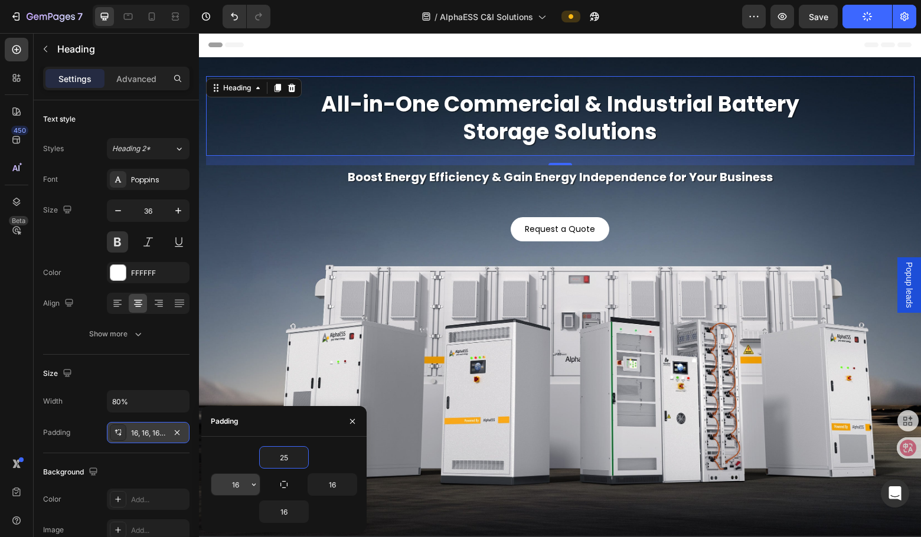
type input "25"
click at [236, 488] on input "16" at bounding box center [235, 484] width 48 height 21
type input "20"
click at [345, 478] on button "button" at bounding box center [351, 484] width 12 height 21
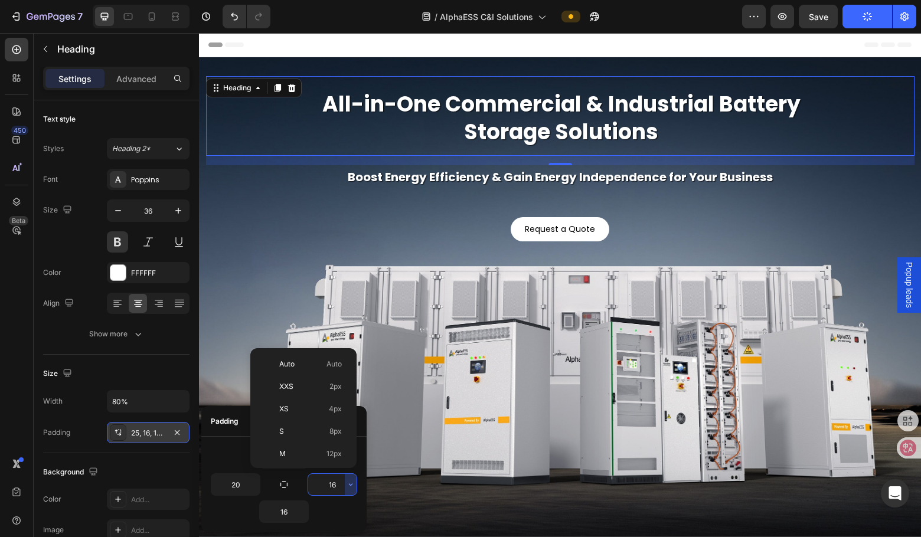
click at [331, 488] on input "16" at bounding box center [332, 484] width 48 height 21
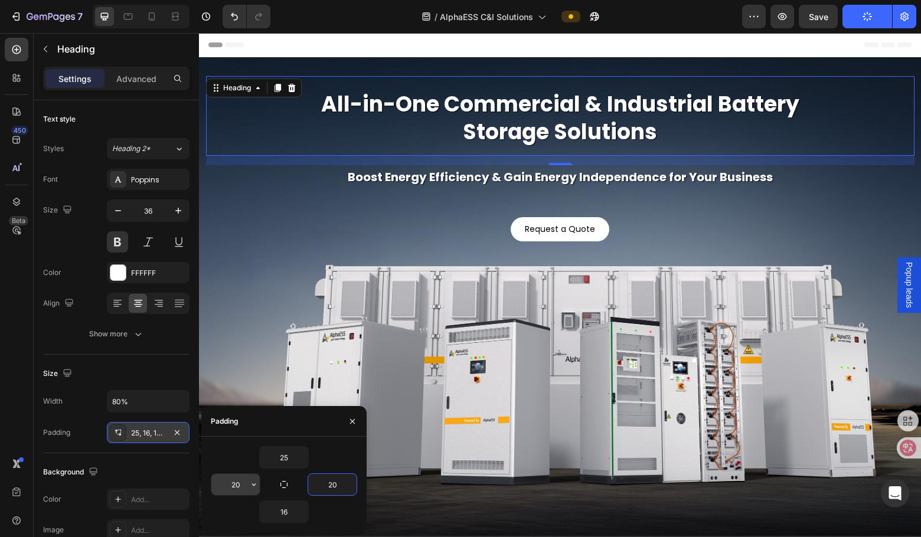
type input "20"
click at [243, 483] on input "20" at bounding box center [235, 484] width 48 height 21
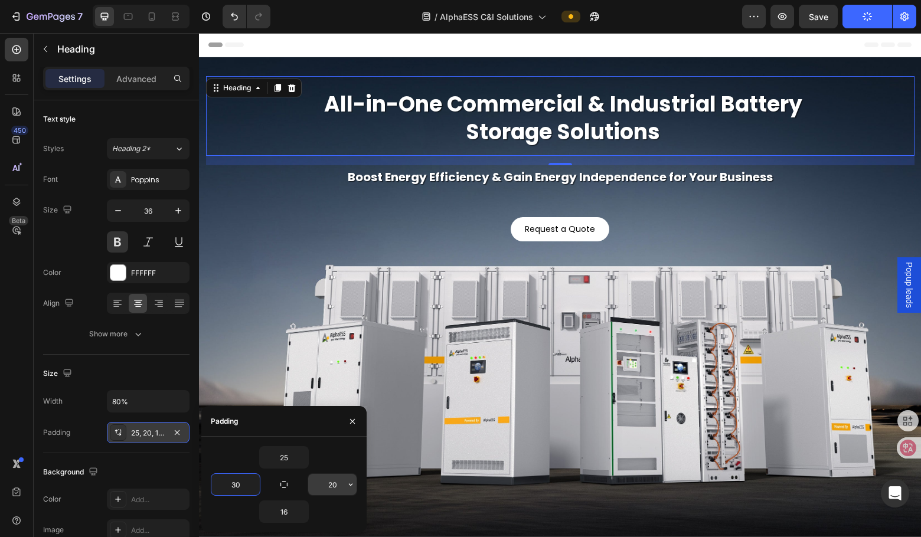
type input "30"
click at [327, 486] on input "20" at bounding box center [332, 484] width 48 height 21
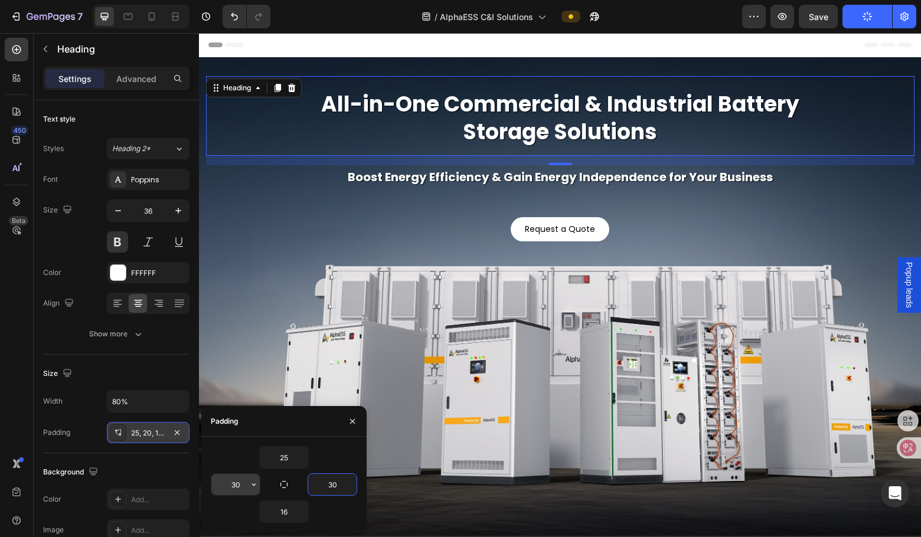
type input "30"
click at [243, 486] on input "30" at bounding box center [235, 484] width 48 height 21
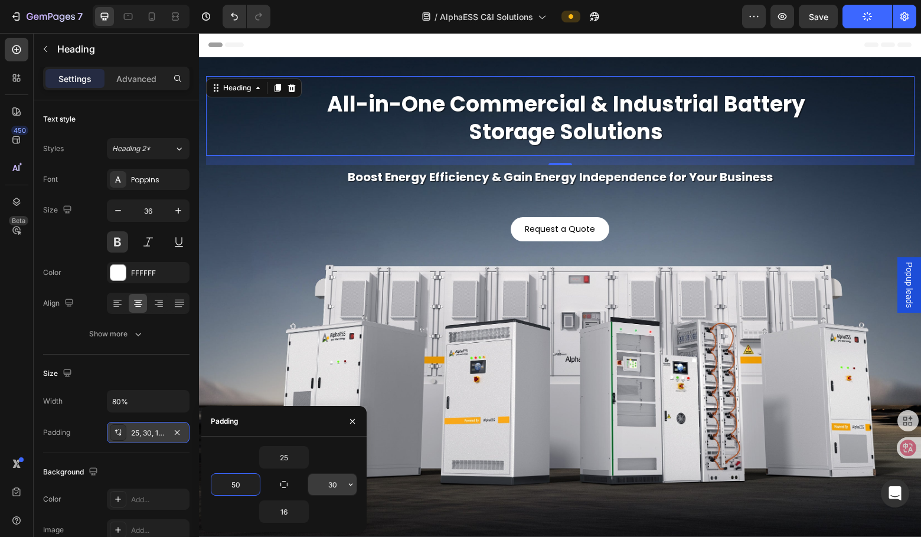
type input "50"
click at [334, 484] on input "30" at bounding box center [332, 484] width 48 height 21
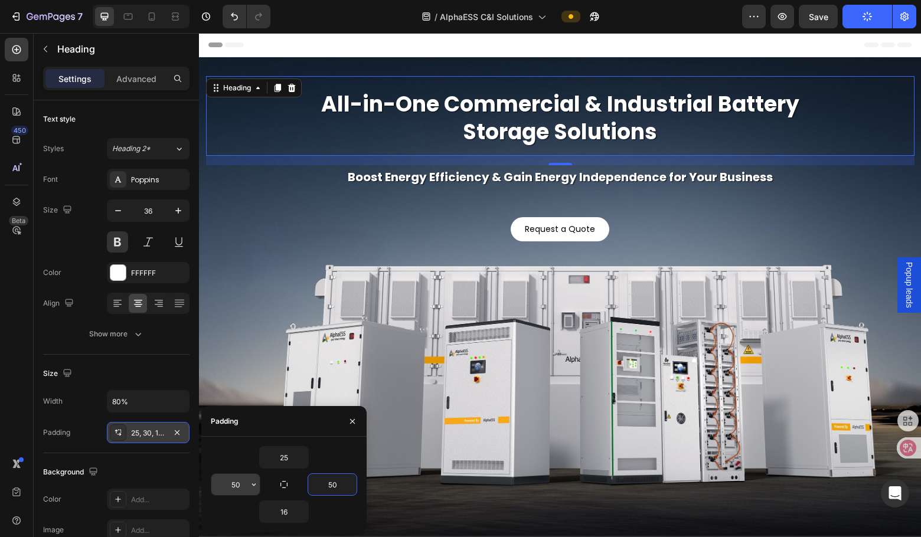
type input "50"
click at [241, 486] on input "50" at bounding box center [235, 484] width 48 height 21
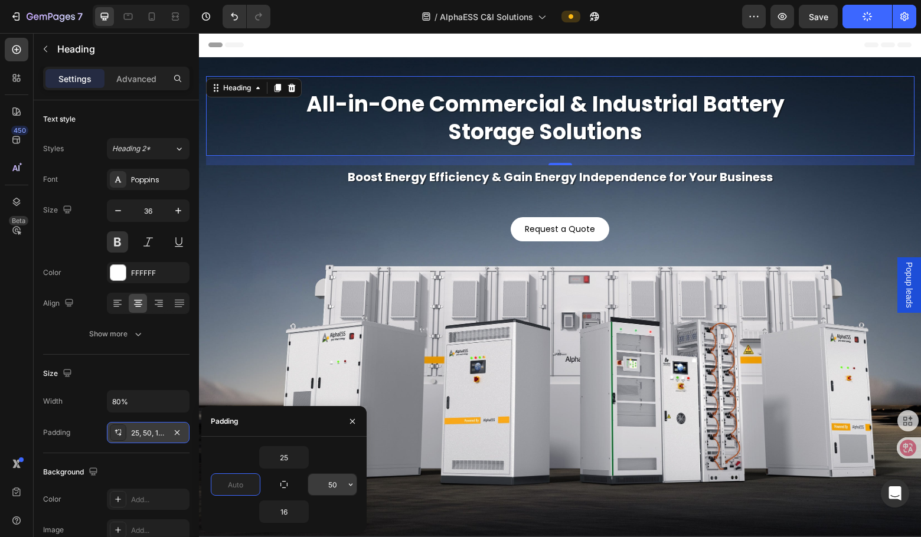
type input "0"
click at [323, 484] on input "50" at bounding box center [332, 484] width 48 height 21
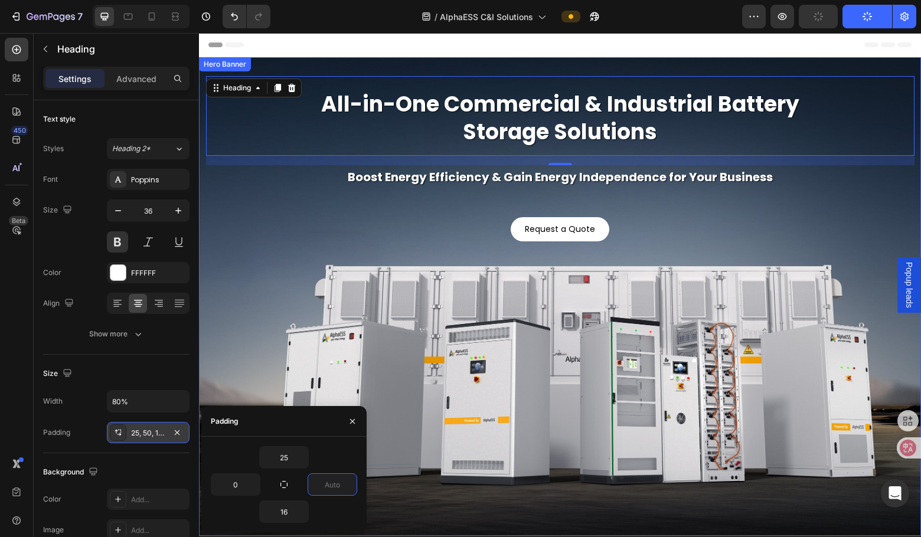
click at [669, 504] on div "Background Image" at bounding box center [560, 296] width 722 height 479
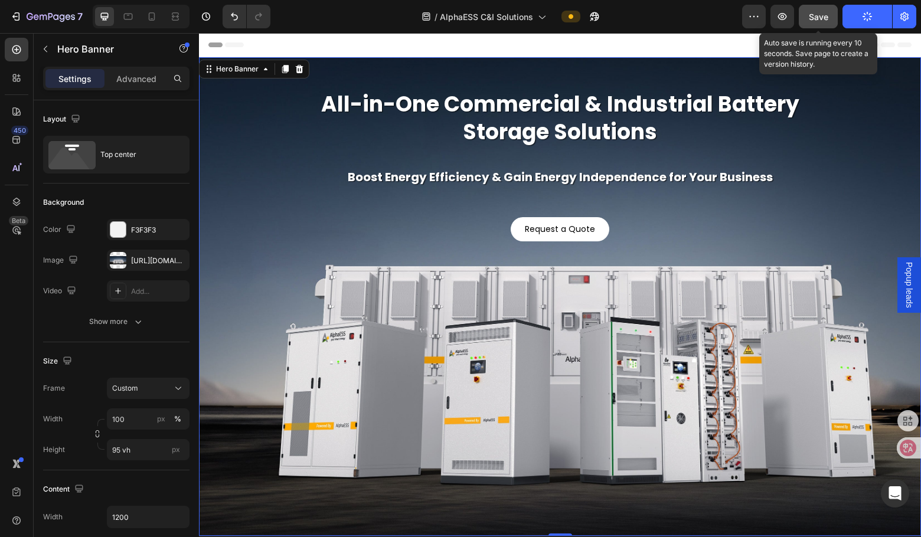
click at [730, 14] on span "Save" at bounding box center [818, 17] width 19 height 10
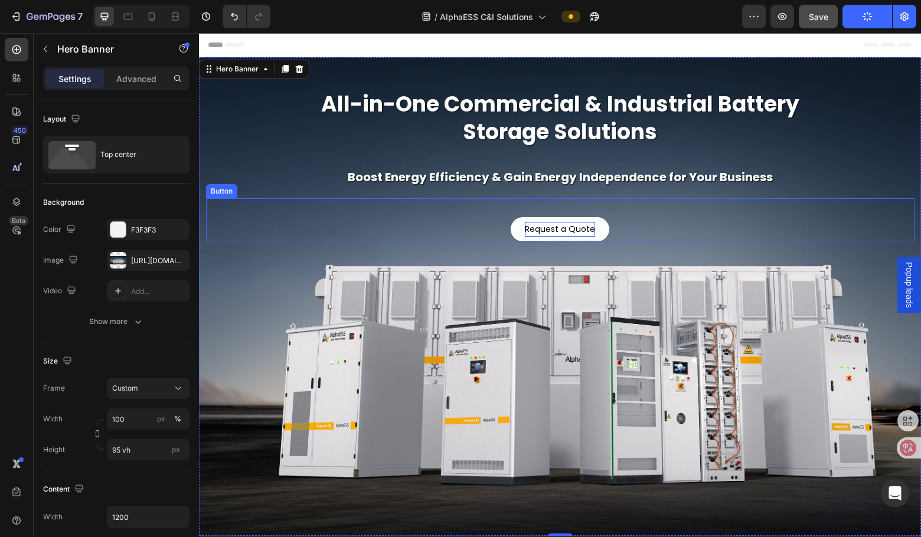
click at [556, 230] on p "Request a Quote" at bounding box center [560, 229] width 70 height 15
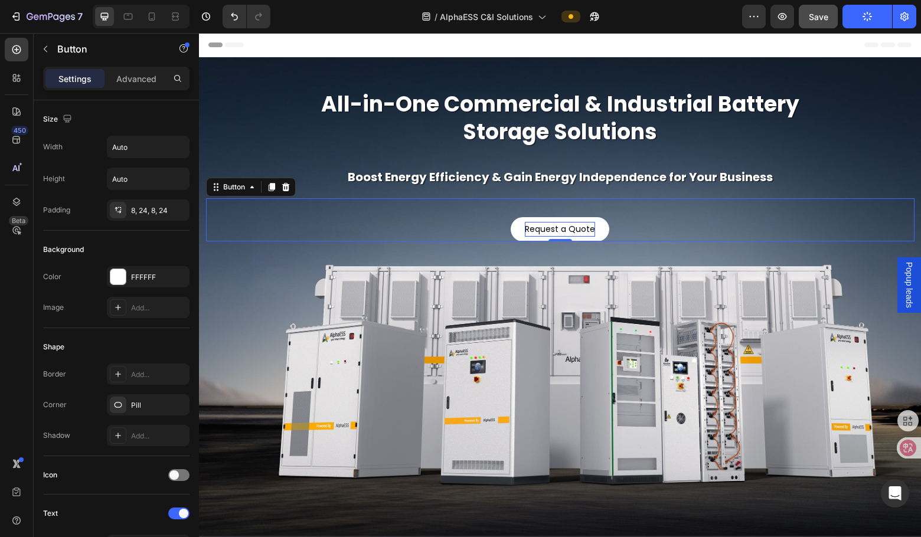
click at [556, 230] on p "Request a Quote" at bounding box center [560, 229] width 70 height 15
click at [561, 228] on p "Request a Quote" at bounding box center [560, 229] width 70 height 15
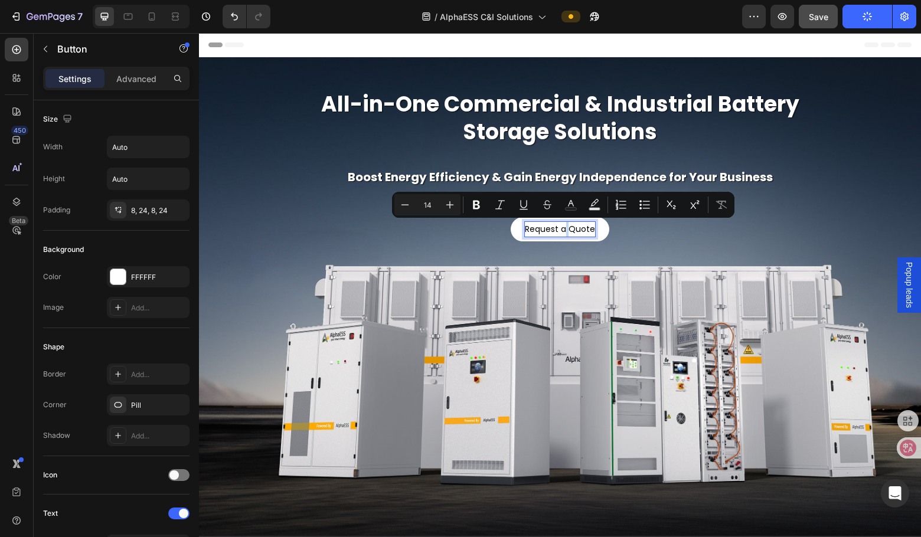
click at [560, 230] on p "Request a Quote" at bounding box center [560, 229] width 70 height 15
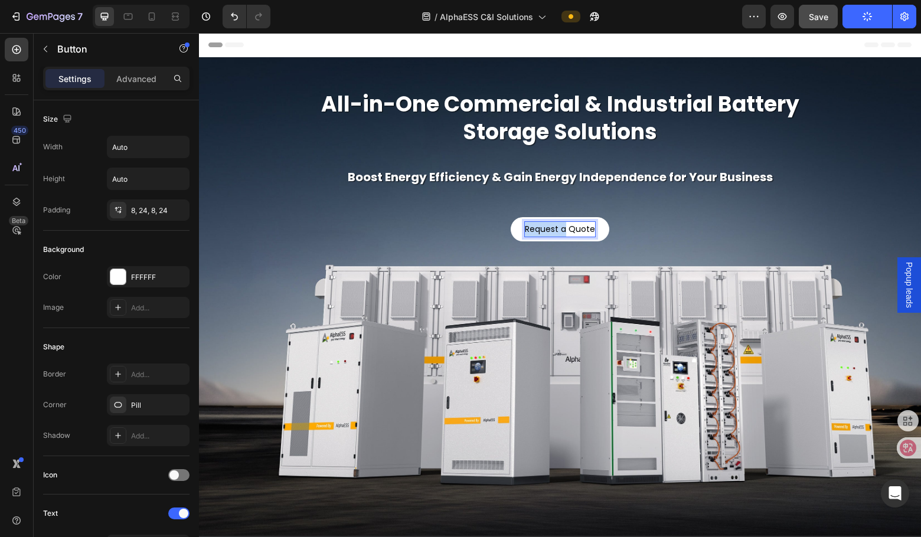
drag, startPoint x: 563, startPoint y: 228, endPoint x: 485, endPoint y: 226, distance: 77.4
click at [485, 226] on div "Request a Quote Button 0" at bounding box center [560, 219] width 708 height 43
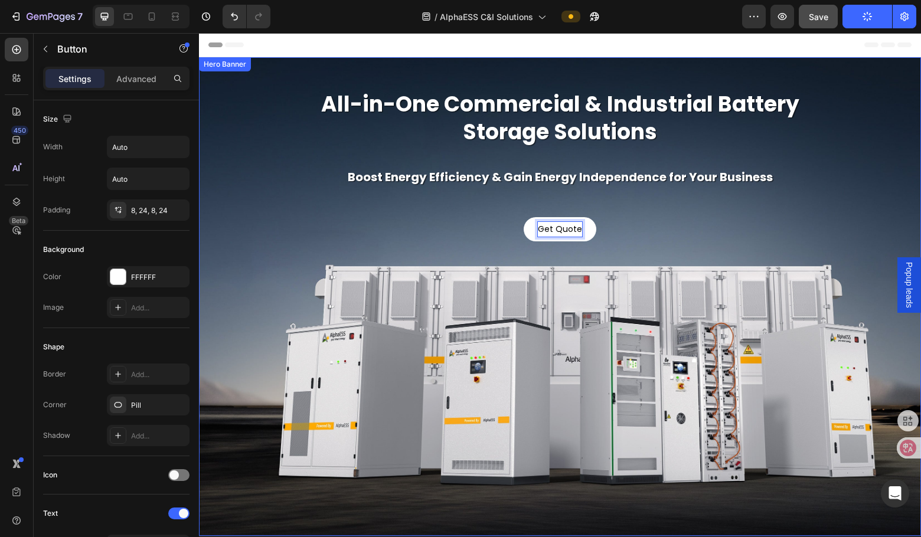
click at [730, 279] on div "Background Image" at bounding box center [560, 296] width 722 height 479
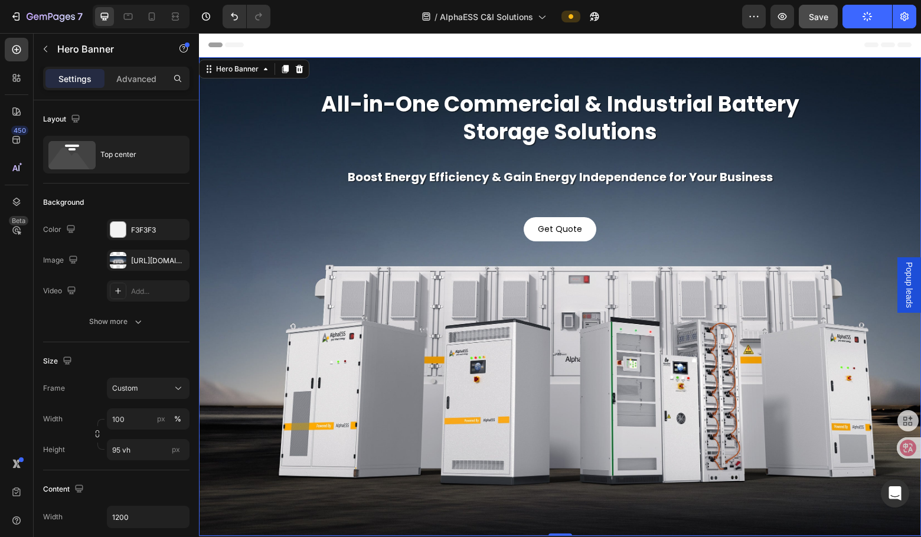
click at [730, 21] on icon "button" at bounding box center [867, 16] width 11 height 11
click at [730, 14] on span "Save" at bounding box center [818, 17] width 19 height 10
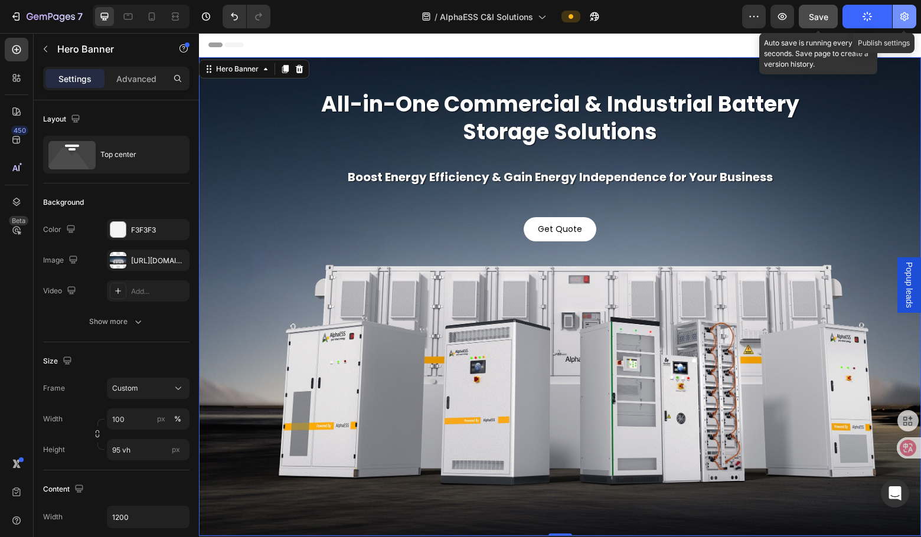
click at [730, 18] on icon "button" at bounding box center [904, 16] width 8 height 9
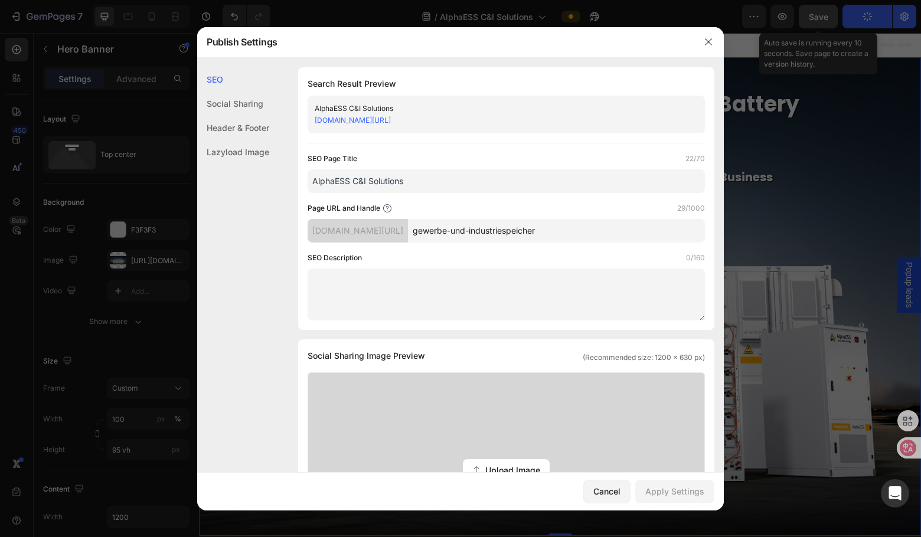
click at [600, 237] on input "gewerbe-und-industriespeicher" at bounding box center [556, 231] width 297 height 24
click at [463, 279] on textarea at bounding box center [506, 295] width 397 height 52
drag, startPoint x: 625, startPoint y: 226, endPoint x: 398, endPoint y: 238, distance: 227.0
click at [398, 238] on div "alphaess-utility.myshopify.com/pages/ gewerbe-und-industriespeicher" at bounding box center [506, 231] width 397 height 24
paste input "commercial-industrial-energy-storage-solutions"
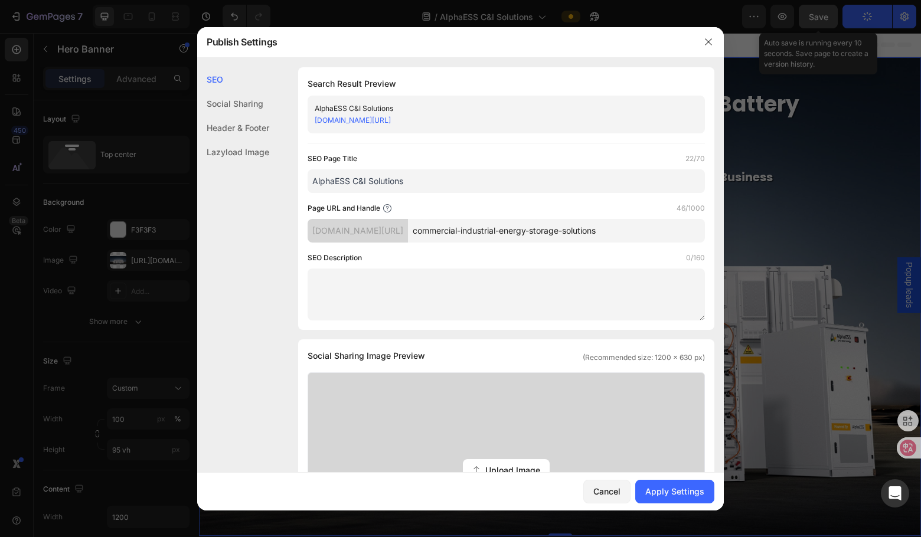
type input "commercial-industrial-energy-storage-solutions"
drag, startPoint x: 418, startPoint y: 186, endPoint x: 112, endPoint y: 195, distance: 306.5
click at [113, 194] on div "Publish Settings SEO Social Sharing Header & Footer Lazyload Image SEO Search R…" at bounding box center [460, 268] width 921 height 537
paste input "ommercial & Industrial Battery System"
type input "AlphaESS Commercial & Industrial Battery Systems"
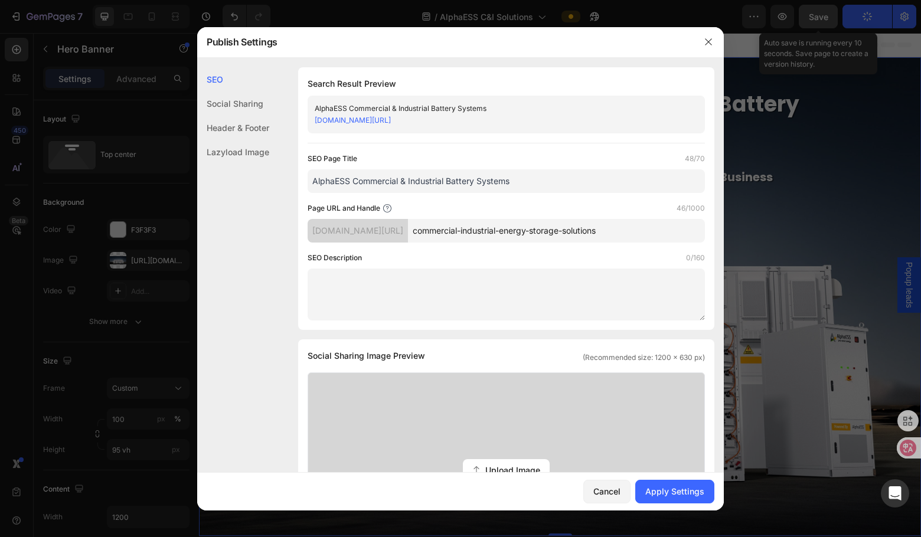
click at [252, 307] on div "SEO Social Sharing Header & Footer Lazyload Image" at bounding box center [233, 309] width 72 height 484
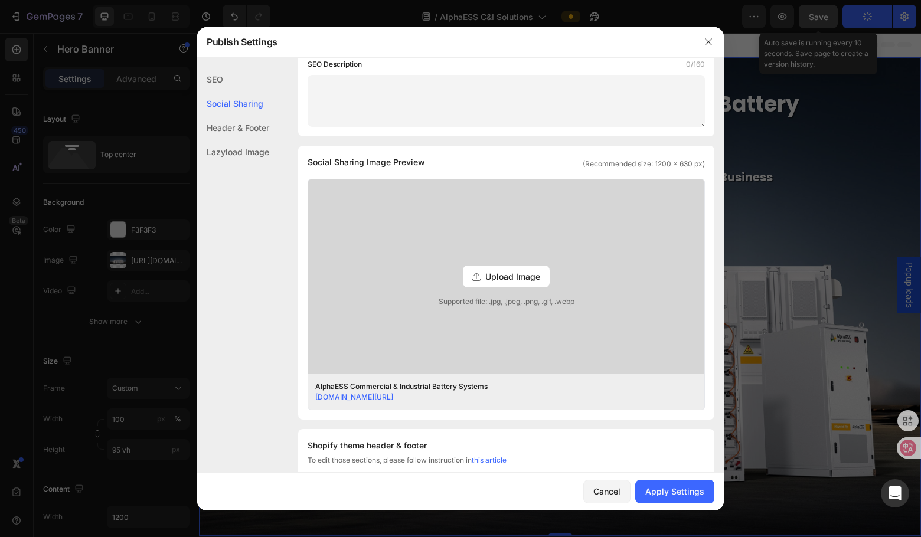
scroll to position [295, 0]
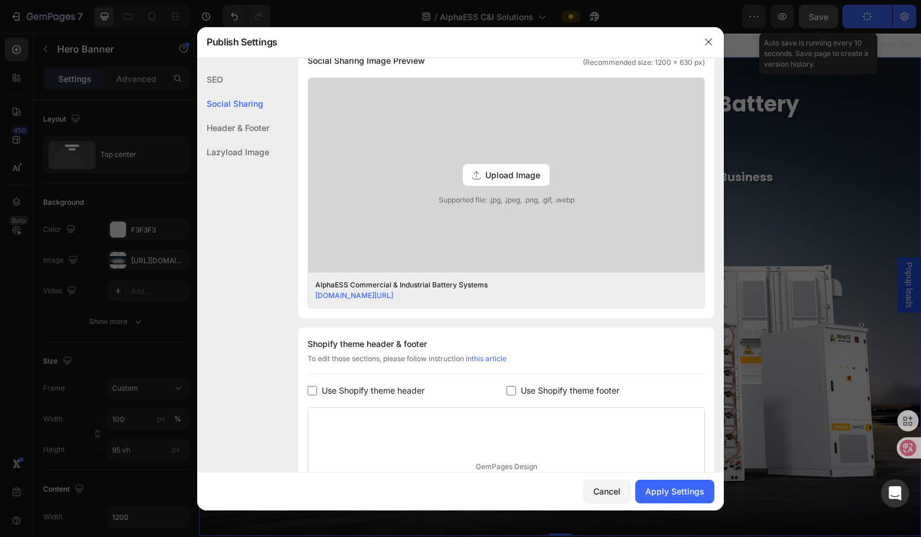
click at [515, 173] on span "Upload Image" at bounding box center [512, 175] width 55 height 12
click at [0, 0] on input "Upload Image Supported file: .jpg, .jpeg, .png, .gif, .webp" at bounding box center [0, 0] width 0 height 0
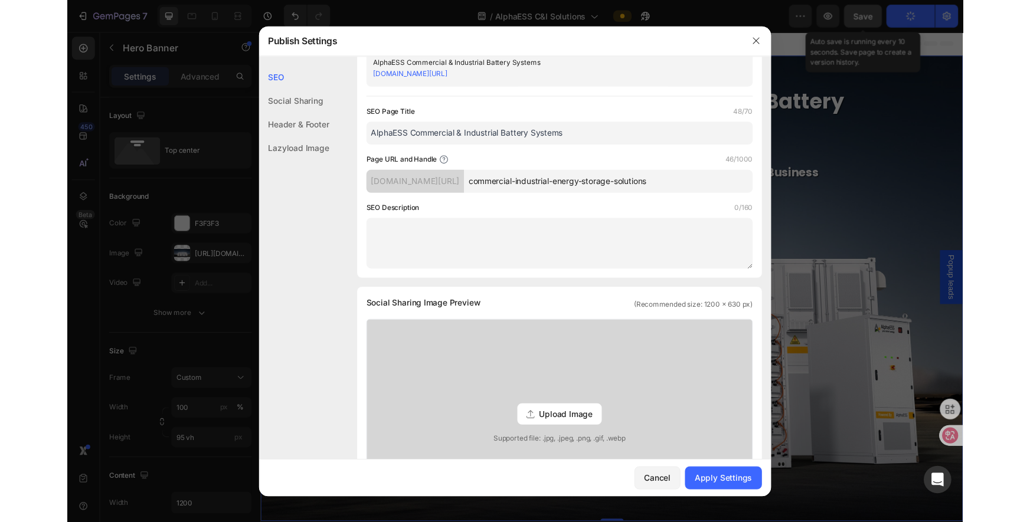
scroll to position [0, 0]
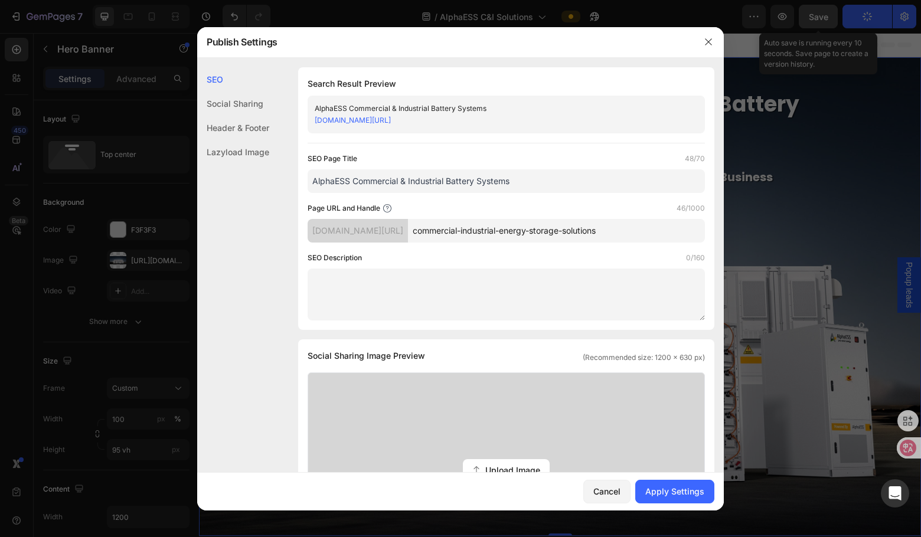
click at [373, 295] on textarea at bounding box center [506, 295] width 397 height 52
paste textarea "AlphaESS commercial & industrial energy storage systems help businesses cut ene…"
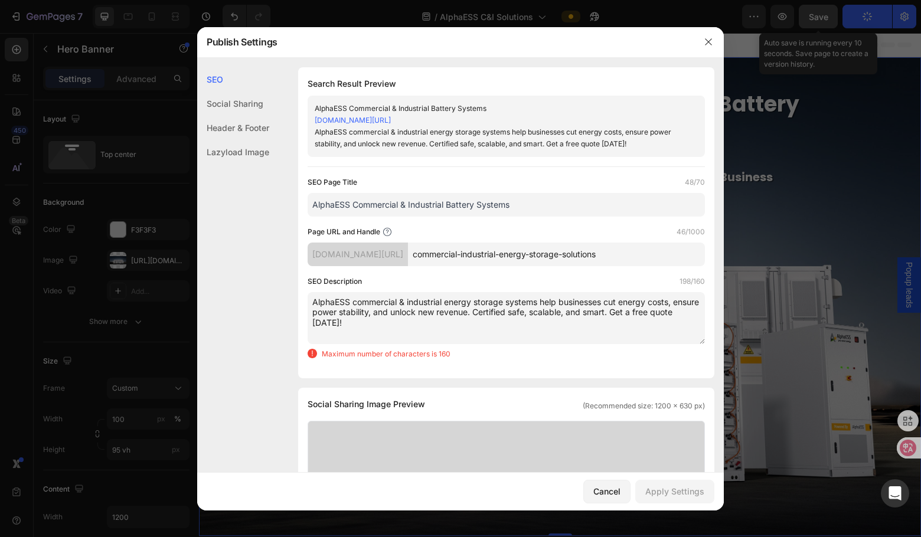
drag, startPoint x: 642, startPoint y: 316, endPoint x: 651, endPoint y: 331, distance: 17.7
click at [651, 331] on textarea "AlphaESS commercial & industrial energy storage systems help businesses cut ene…" at bounding box center [506, 318] width 397 height 52
type textarea "AlphaESS commercial & industrial energy storage systems help businesses cut ene…"
click at [375, 311] on textarea "AlphaESS commercial & industrial energy storage systems help businesses cut ene…" at bounding box center [506, 318] width 397 height 52
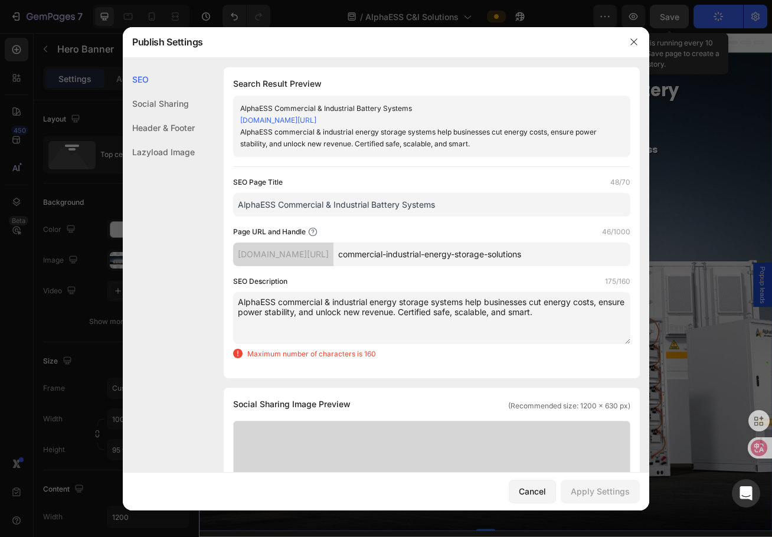
drag, startPoint x: 452, startPoint y: 202, endPoint x: 70, endPoint y: 201, distance: 382.6
click at [70, 201] on div "Publish Settings SEO Social Sharing Header & Footer Lazyload Image SEO Search R…" at bounding box center [386, 268] width 772 height 537
paste input "&I Energy Storage Solutions for Business & Industry"
type input "AlphaESS C&I Energy Storage Solutions for Business & Industry"
click at [425, 323] on textarea "AlphaESS commercial & industrial energy storage systems help businesses cut ene…" at bounding box center [431, 318] width 397 height 52
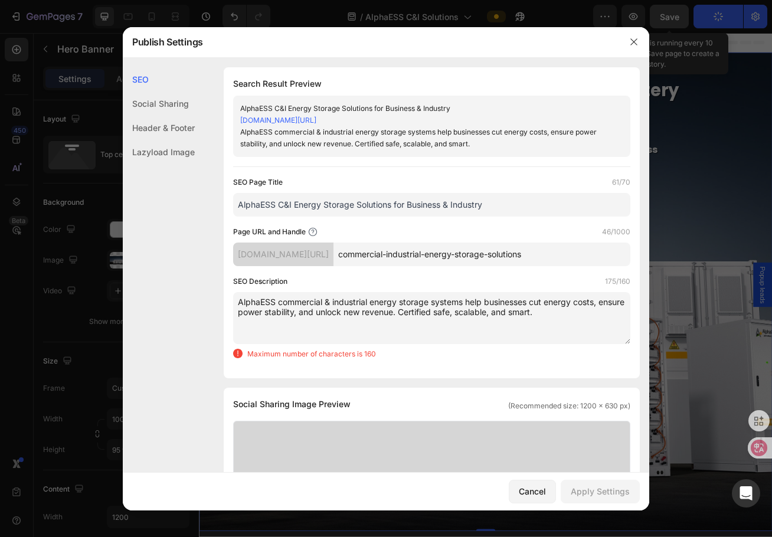
paste textarea "streams. Get a free quote today!"
click at [459, 362] on div "SEO Page Title 61/70 AlphaESS C&I Energy Storage Solutions for Business & Indus…" at bounding box center [431, 273] width 397 height 192
drag, startPoint x: 560, startPoint y: 318, endPoint x: 462, endPoint y: 316, distance: 98.0
click at [462, 316] on textarea "AlphaESS commercial & industrial energy storage systems help businesses cut ene…" at bounding box center [431, 318] width 397 height 52
click at [524, 326] on textarea "AlphaESS commercial & industrial energy storage systems help businesses cut ene…" at bounding box center [431, 318] width 397 height 52
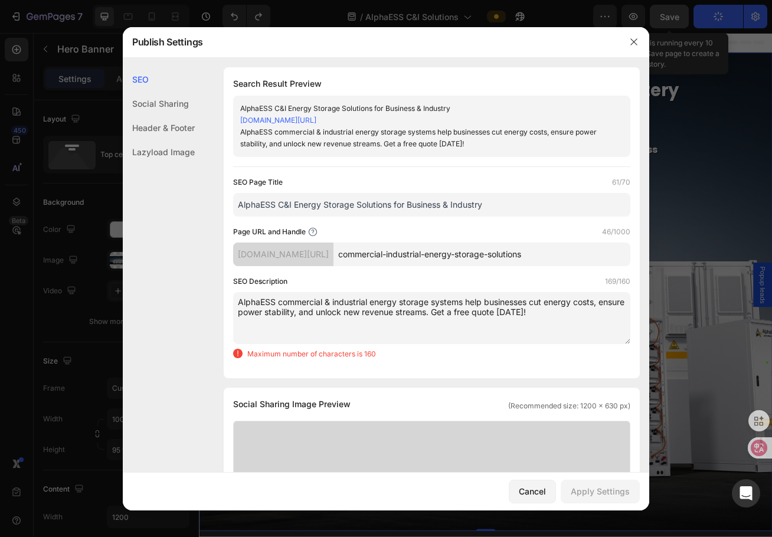
drag, startPoint x: 567, startPoint y: 313, endPoint x: 460, endPoint y: 314, distance: 106.9
click at [460, 314] on textarea "AlphaESS commercial & industrial energy storage systems help businesses cut ene…" at bounding box center [431, 318] width 397 height 52
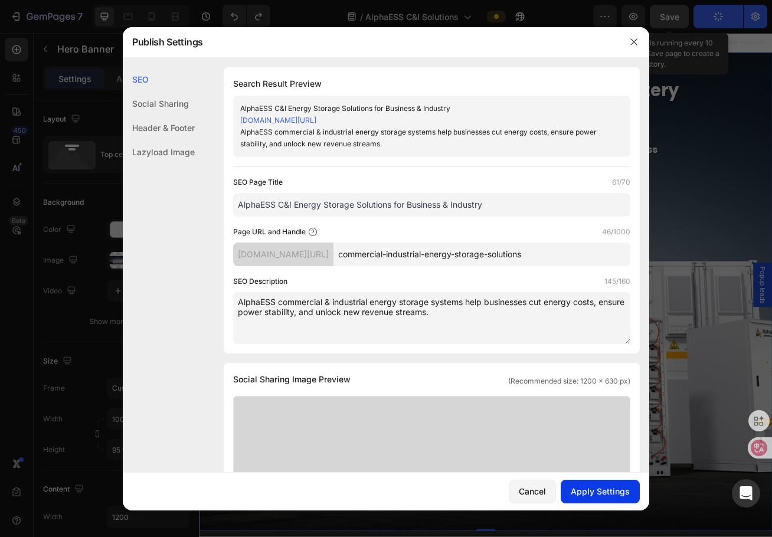
type textarea "AlphaESS commercial & industrial energy storage systems help businesses cut ene…"
click at [603, 493] on div "Apply Settings" at bounding box center [600, 491] width 59 height 12
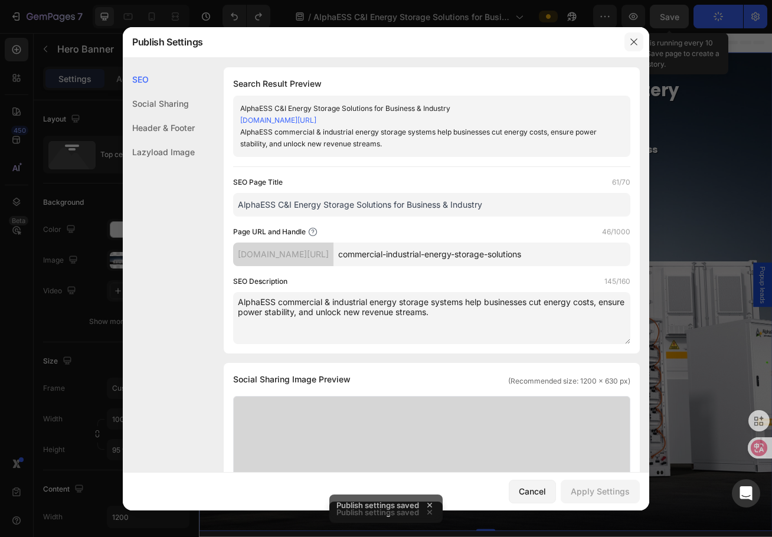
click at [632, 38] on icon "button" at bounding box center [633, 41] width 9 height 9
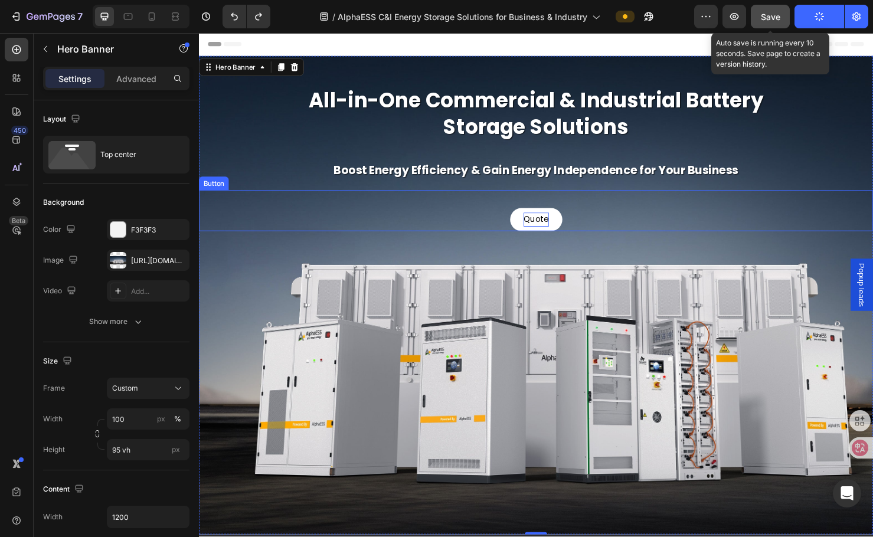
click at [543, 226] on p "Quote" at bounding box center [553, 229] width 27 height 15
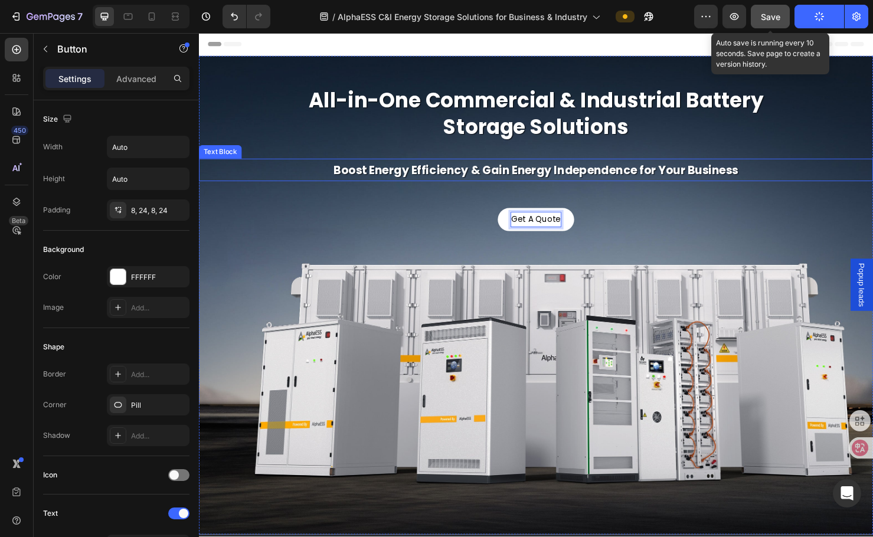
click at [730, 181] on p "Boost Energy Efficiency & Gain Energy Independence for Your Business" at bounding box center [553, 176] width 706 height 21
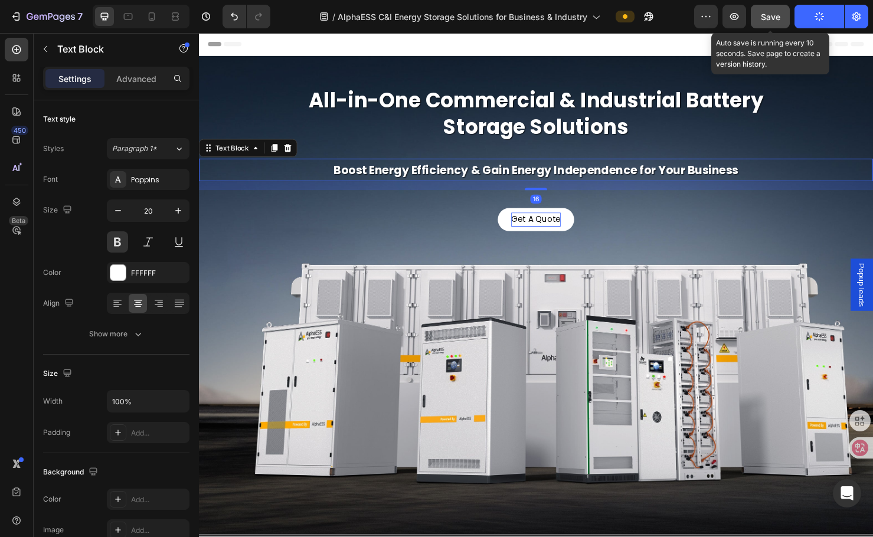
click at [730, 20] on span "Save" at bounding box center [770, 17] width 19 height 10
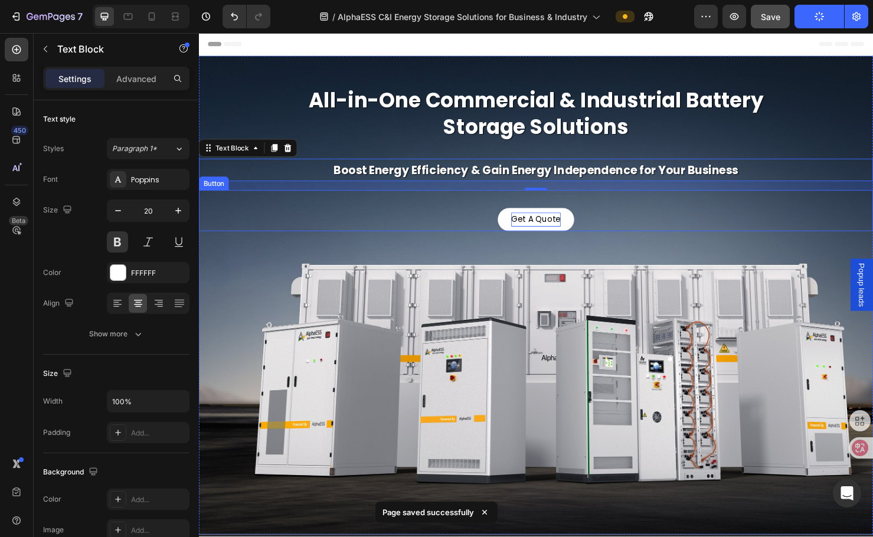
click at [540, 233] on p "Get A Quote" at bounding box center [553, 229] width 52 height 15
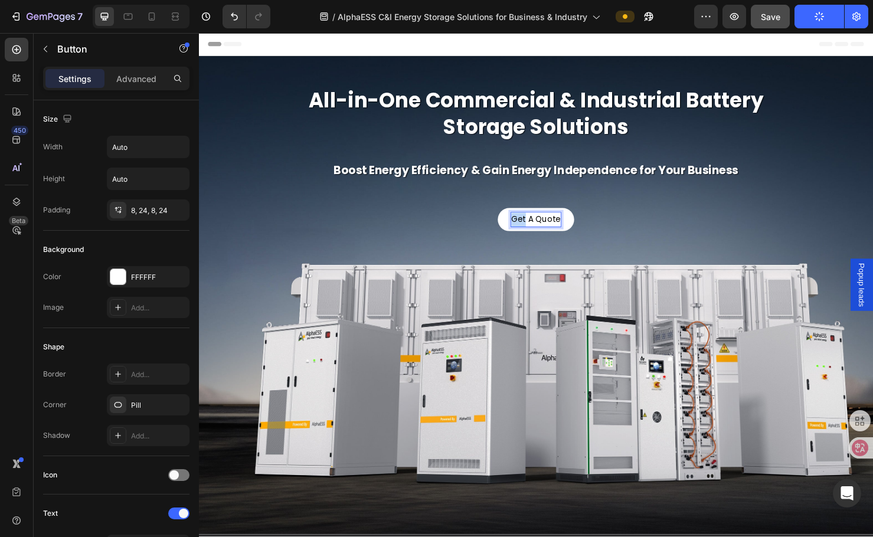
drag, startPoint x: 538, startPoint y: 226, endPoint x: 521, endPoint y: 227, distance: 17.8
click at [521, 227] on link "Get A Quote" at bounding box center [553, 229] width 80 height 24
click at [730, 237] on div "Request A Quote Button 0" at bounding box center [553, 219] width 708 height 43
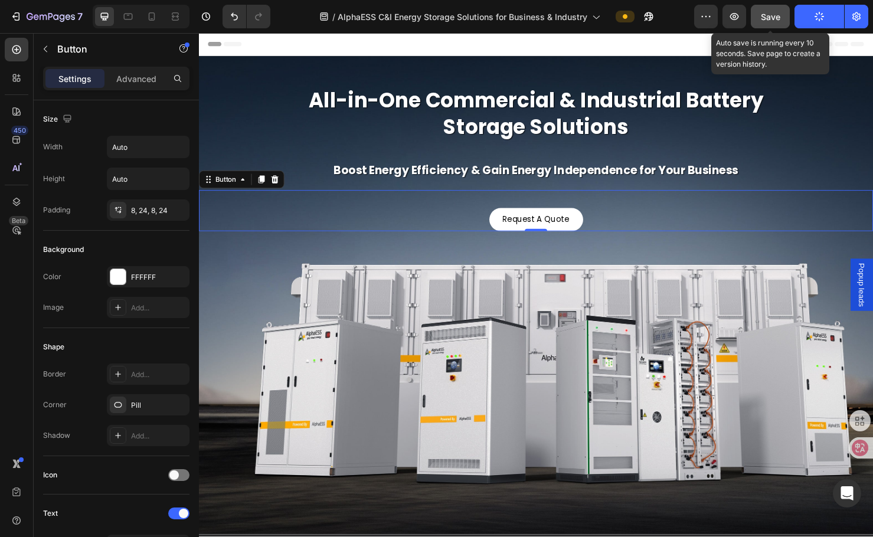
click at [730, 19] on button "Save" at bounding box center [770, 17] width 39 height 24
click at [730, 17] on span "Save" at bounding box center [770, 17] width 19 height 10
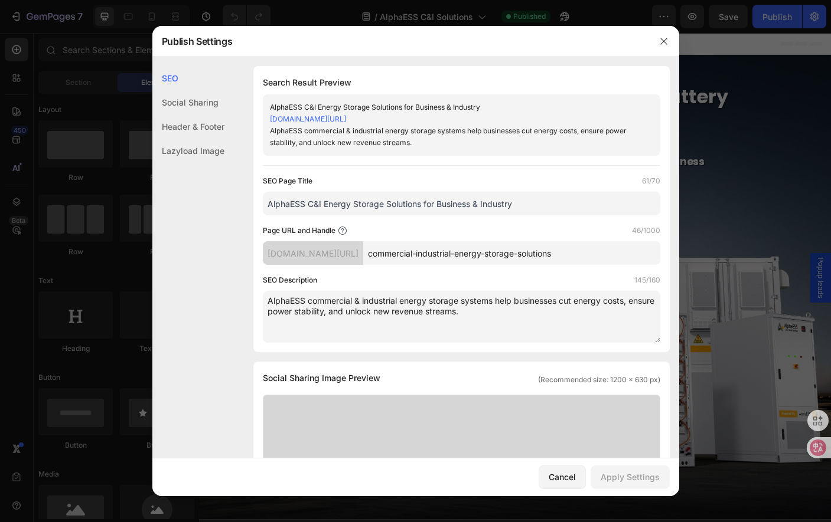
click at [739, 119] on div at bounding box center [415, 261] width 831 height 522
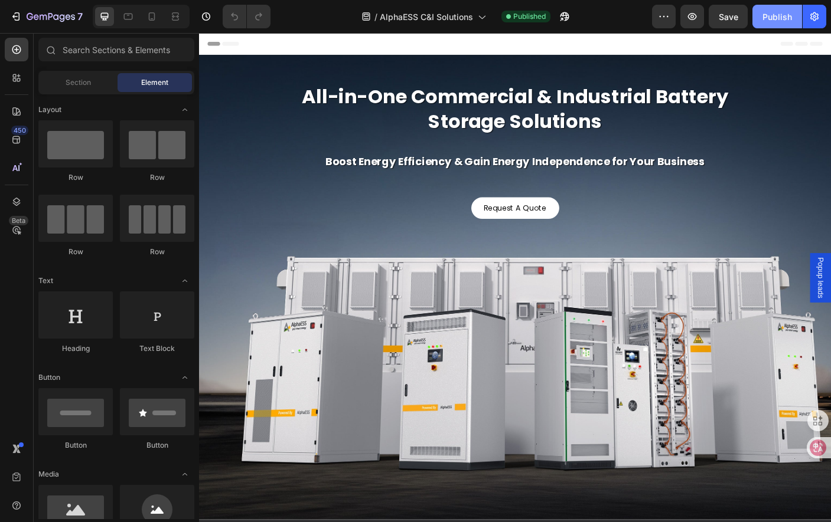
click at [771, 9] on button "Publish" at bounding box center [777, 17] width 50 height 24
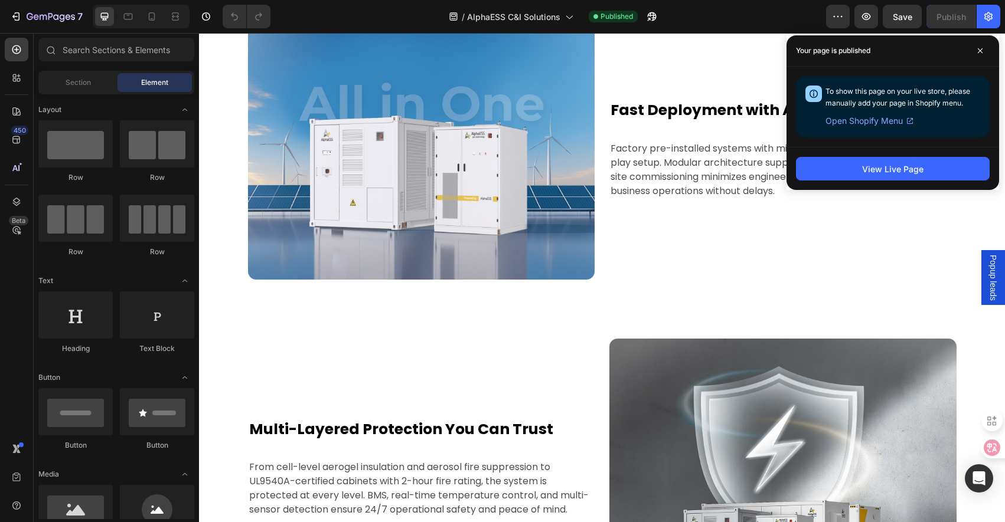
scroll to position [1181, 0]
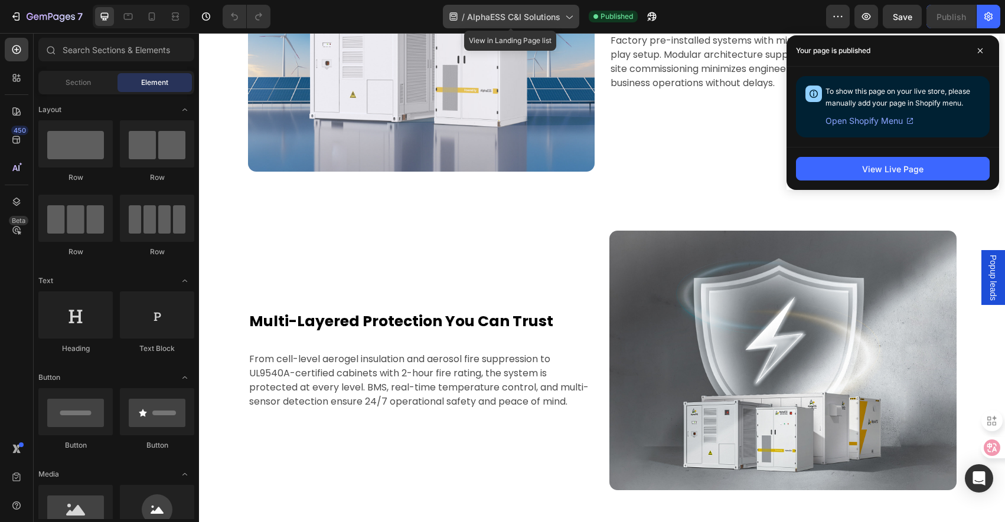
click at [561, 20] on div "/ AlphaESS C&I Solutions" at bounding box center [511, 17] width 136 height 24
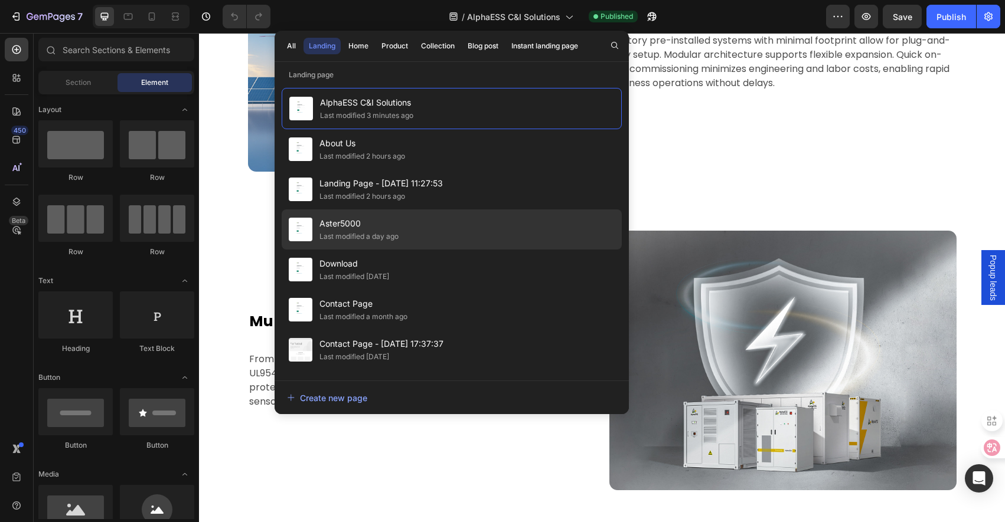
click at [498, 250] on div "Aster5000 Last modified a day ago" at bounding box center [452, 270] width 340 height 40
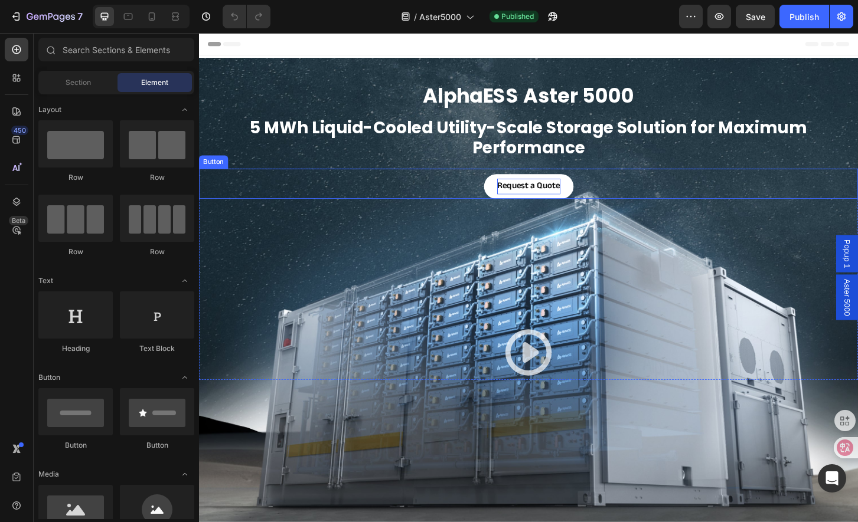
click at [558, 198] on strong "Request a Quote" at bounding box center [554, 198] width 68 height 14
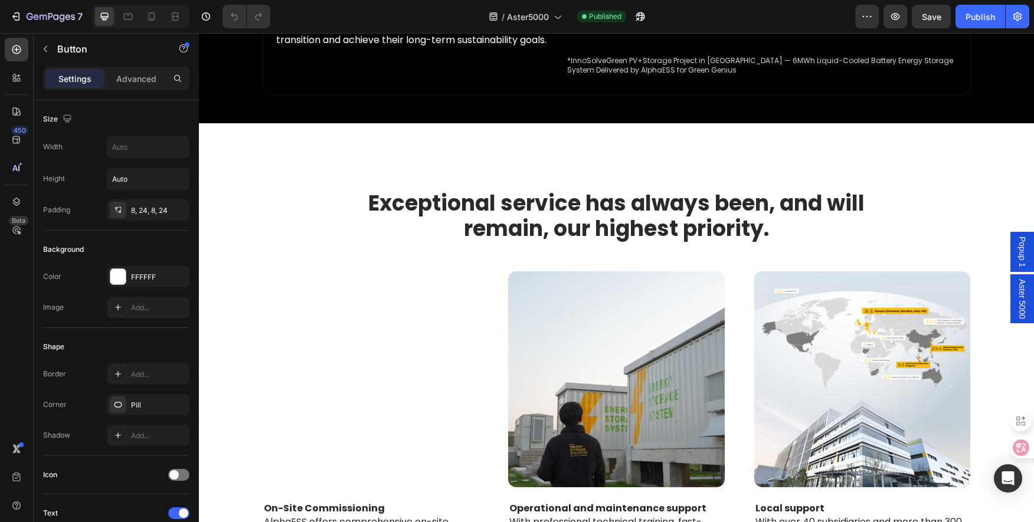
scroll to position [1063, 0]
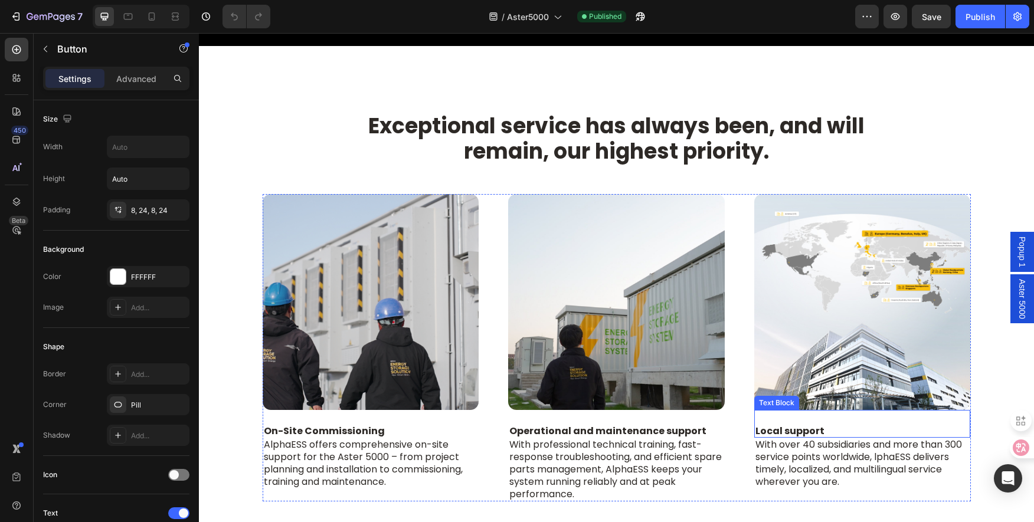
click at [857, 257] on img at bounding box center [862, 302] width 217 height 217
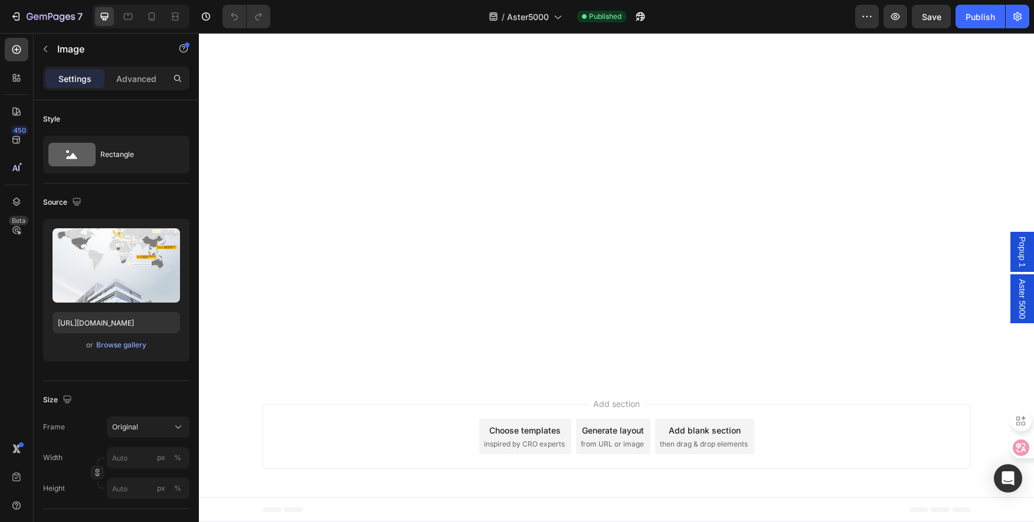
scroll to position [3188, 0]
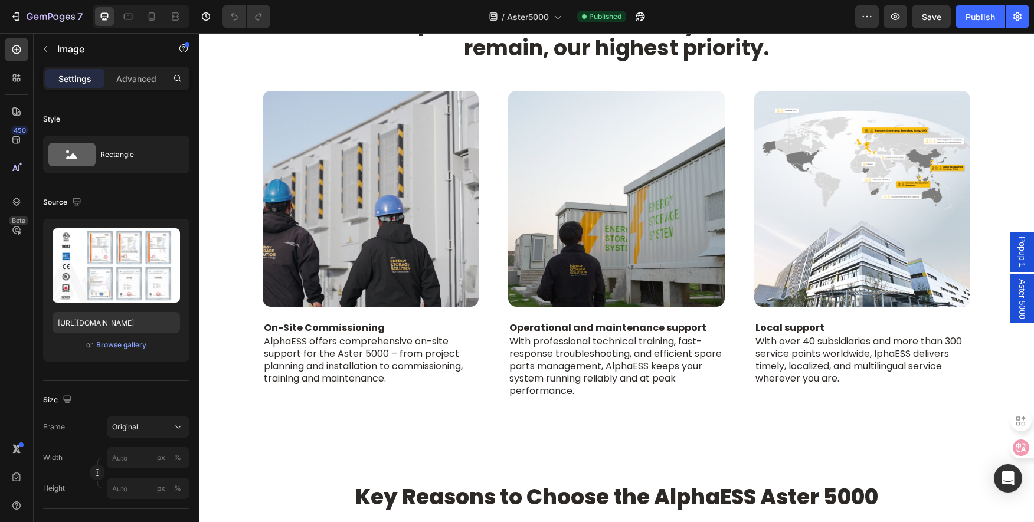
scroll to position [1122, 0]
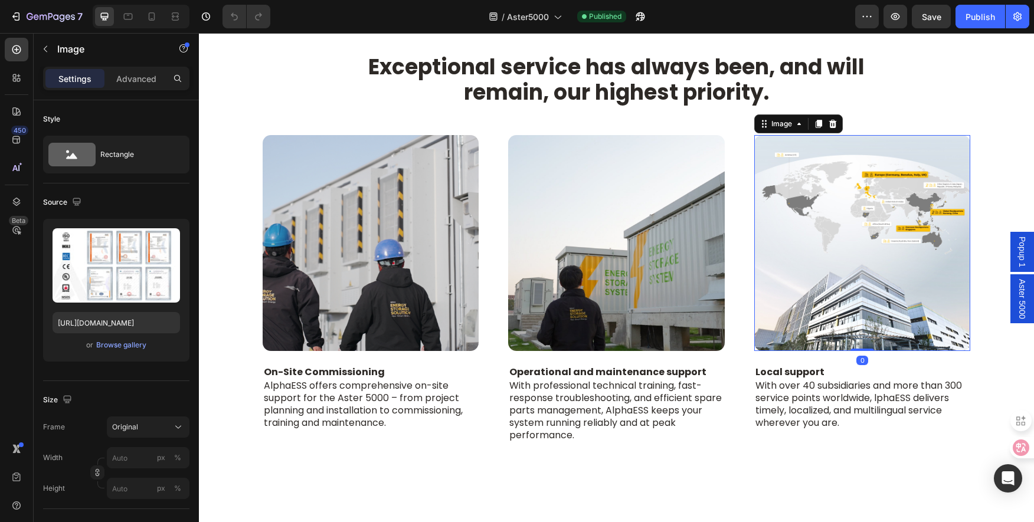
click at [857, 246] on img at bounding box center [862, 243] width 217 height 217
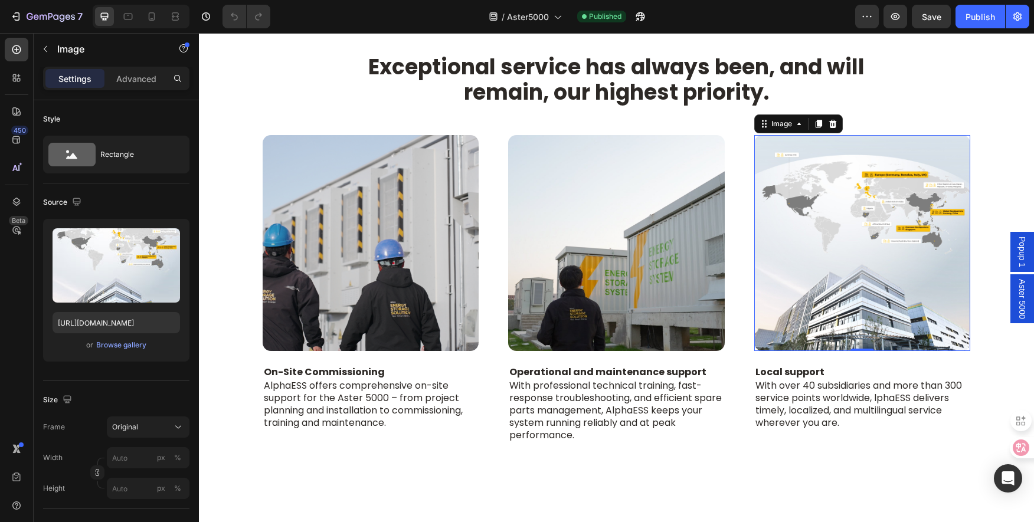
click at [857, 227] on img at bounding box center [862, 243] width 217 height 217
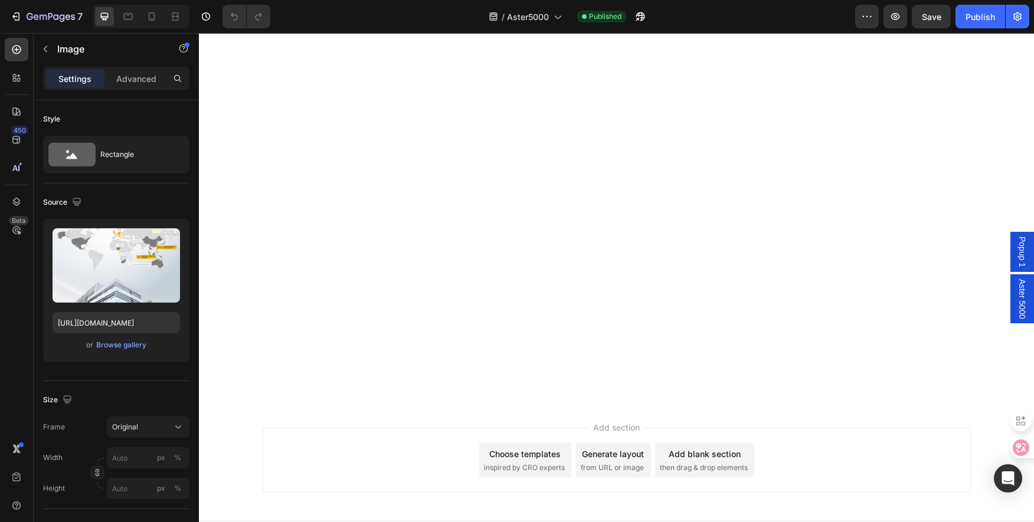
scroll to position [3070, 0]
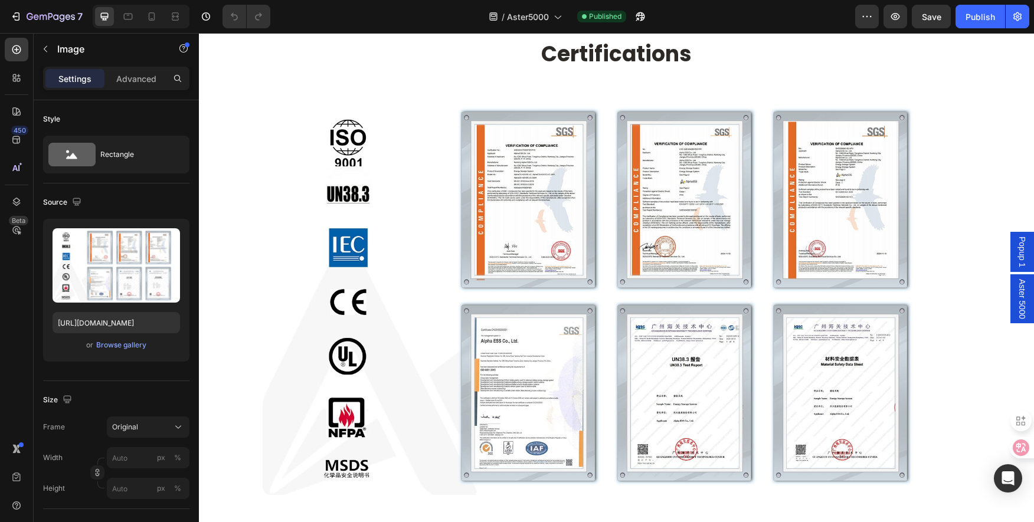
click at [725, 295] on img at bounding box center [617, 296] width 708 height 398
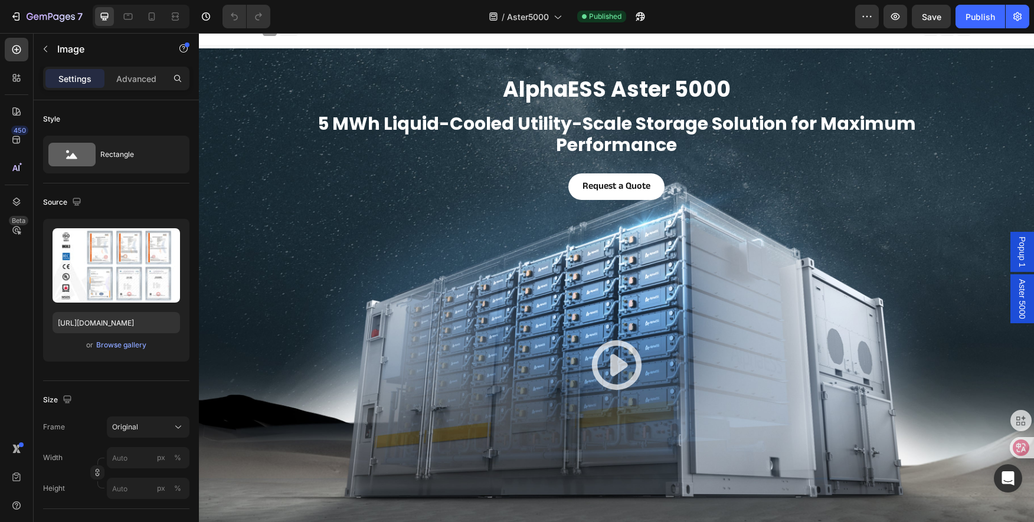
scroll to position [0, 0]
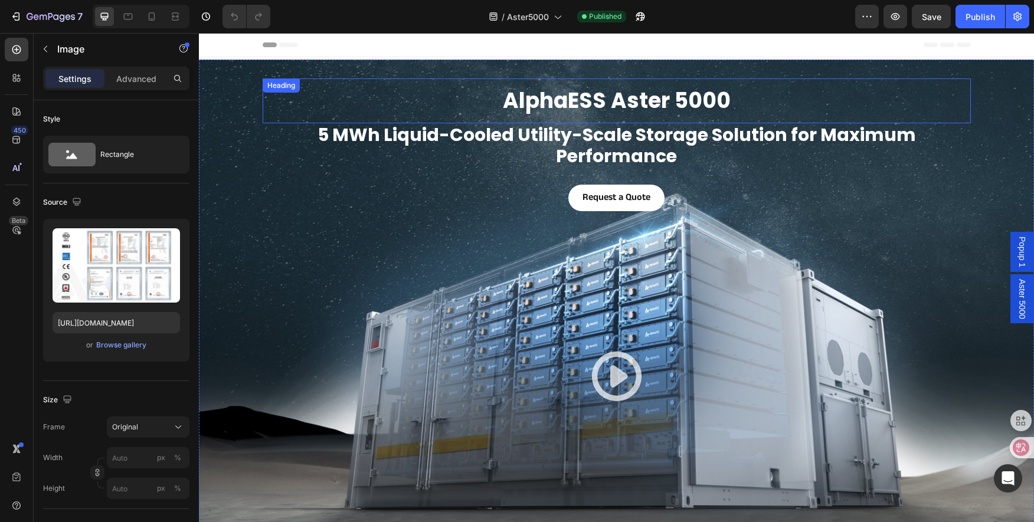
click at [622, 97] on strong "AlphaESS Aster 5000" at bounding box center [617, 101] width 228 height 30
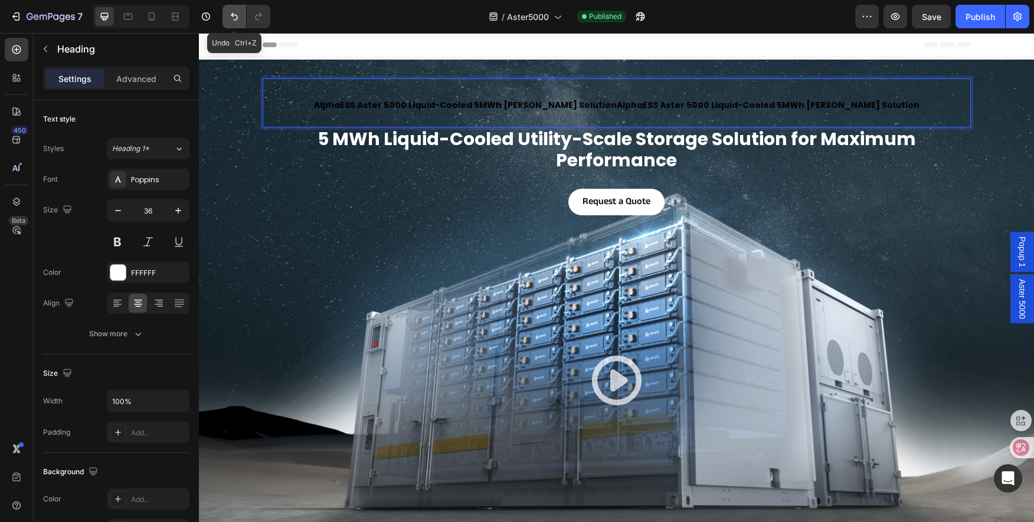
click at [234, 15] on icon "Undo/Redo" at bounding box center [234, 17] width 7 height 8
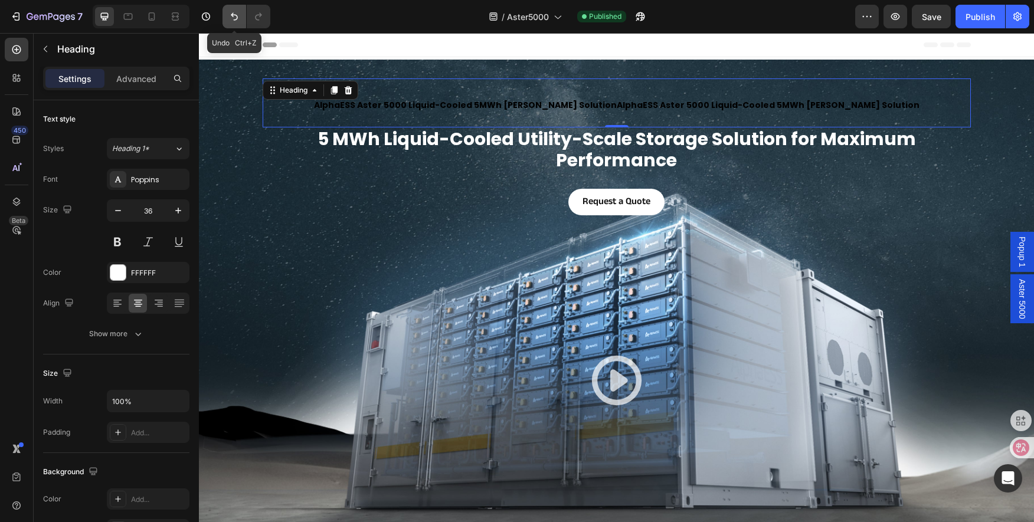
click at [234, 15] on icon "Undo/Redo" at bounding box center [234, 17] width 7 height 8
click at [235, 12] on icon "Undo/Redo" at bounding box center [234, 17] width 12 height 12
click at [234, 12] on icon "Undo/Redo" at bounding box center [234, 17] width 12 height 12
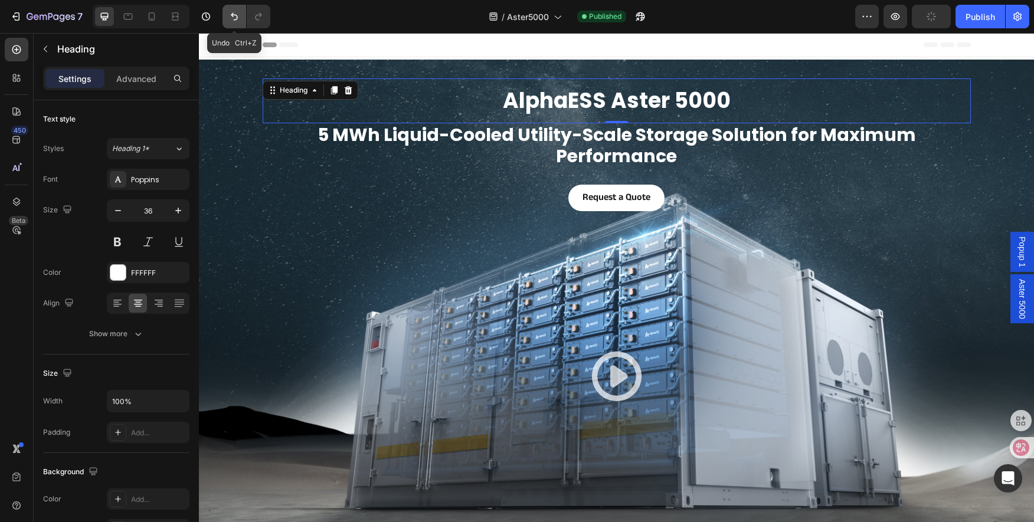
click at [234, 12] on icon "Undo/Redo" at bounding box center [234, 17] width 12 height 12
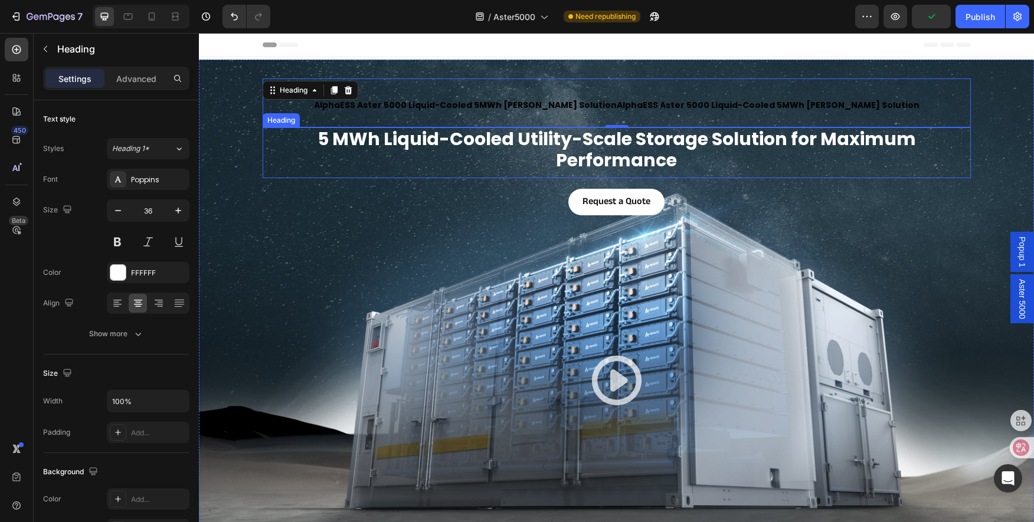
click at [577, 155] on h1 "5 MWh Liquid-Cooled Utility-Scale Storage Solution for Maximum Performance" at bounding box center [617, 150] width 708 height 45
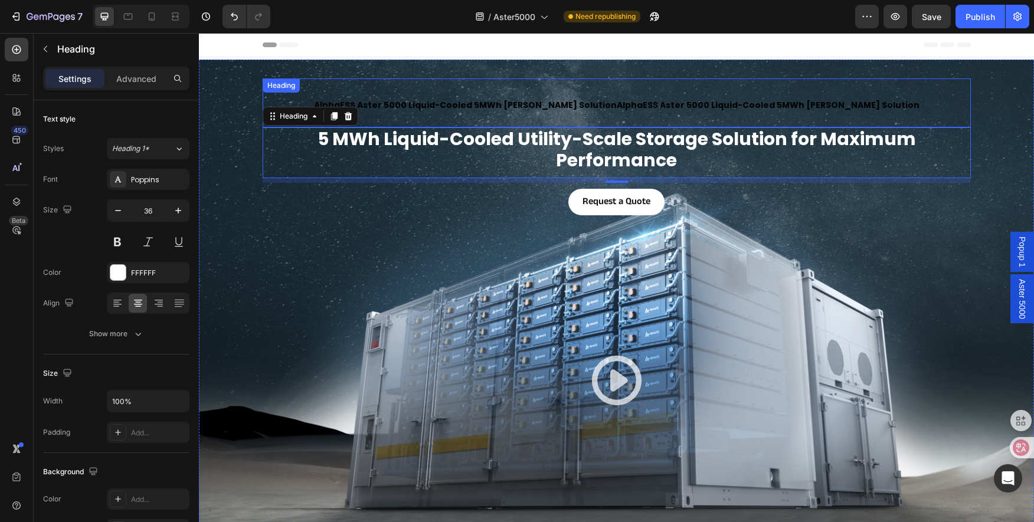
click at [570, 106] on strong "AlphaESS Aster 5000 Liquid-Cooled 5MWh BESS SolutionAlphaESS Aster 5000 Liquid-…" at bounding box center [617, 105] width 606 height 12
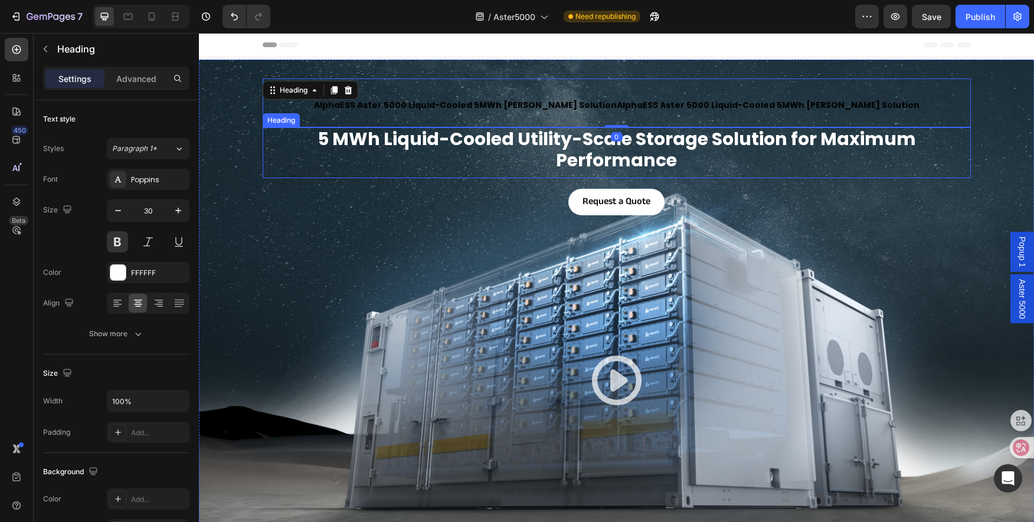
click at [576, 139] on h1 "5 MWh Liquid-Cooled Utility-Scale Storage Solution for Maximum Performance" at bounding box center [617, 150] width 708 height 45
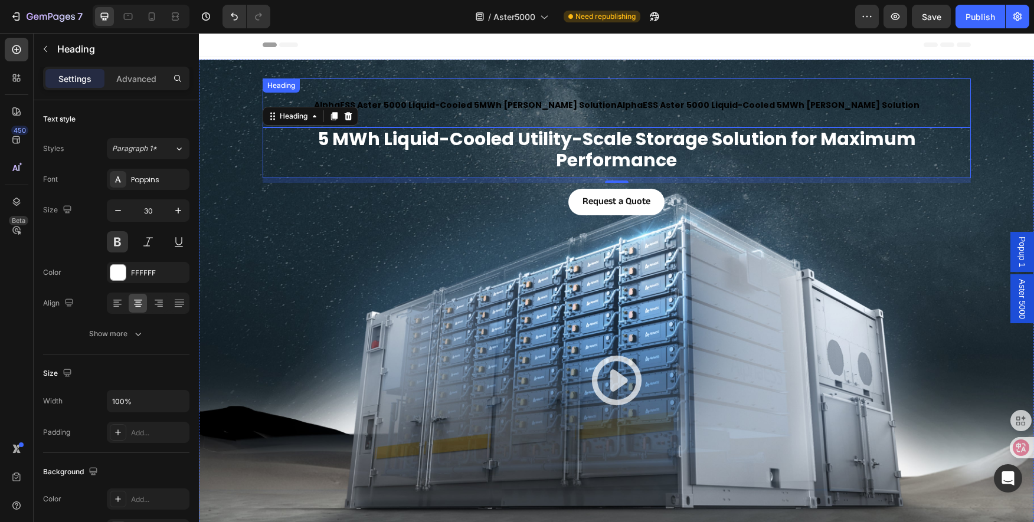
click at [553, 106] on strong "AlphaESS Aster 5000 Liquid-Cooled 5MWh BESS SolutionAlphaESS Aster 5000 Liquid-…" at bounding box center [617, 105] width 606 height 12
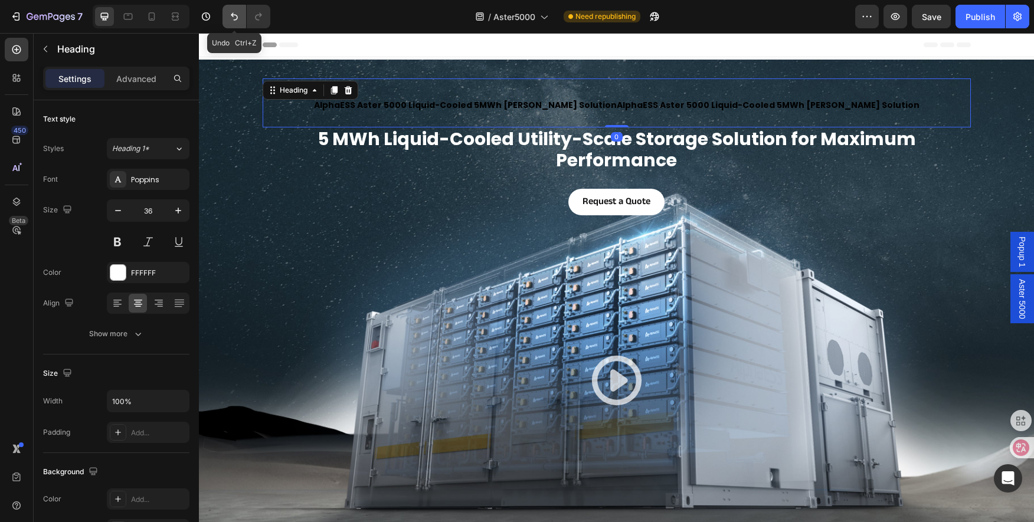
click at [239, 20] on icon "Undo/Redo" at bounding box center [234, 17] width 12 height 12
click at [239, 19] on icon "Undo/Redo" at bounding box center [234, 17] width 12 height 12
click at [239, 17] on icon "Undo/Redo" at bounding box center [234, 17] width 12 height 12
click at [439, 110] on strong "AlphaESS Aster 5000 Liquid-Cooled 5MWh BESS SolutionAlphaESS Aster 5000 Liquid-…" at bounding box center [617, 105] width 606 height 12
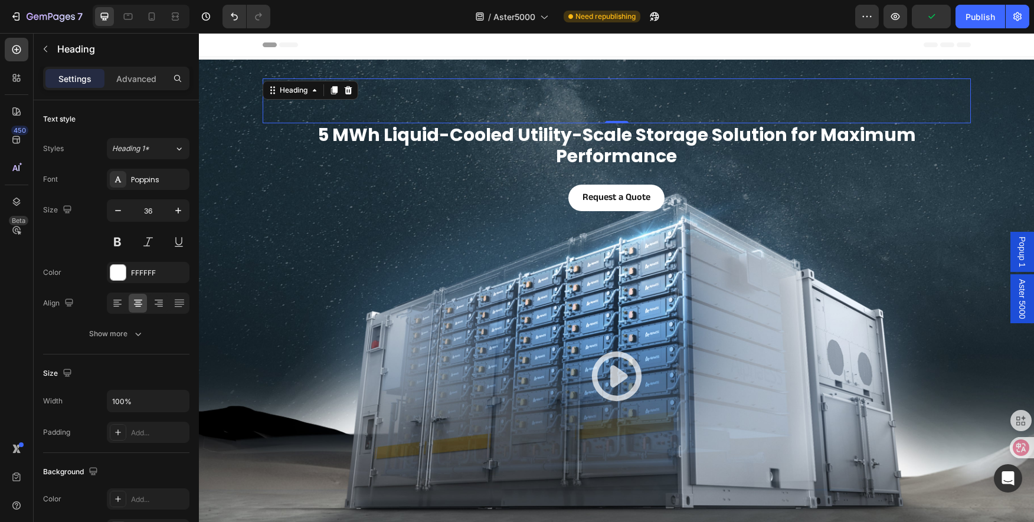
click at [580, 96] on h1 "Rich Text Editor. Editing area: main" at bounding box center [617, 101] width 708 height 45
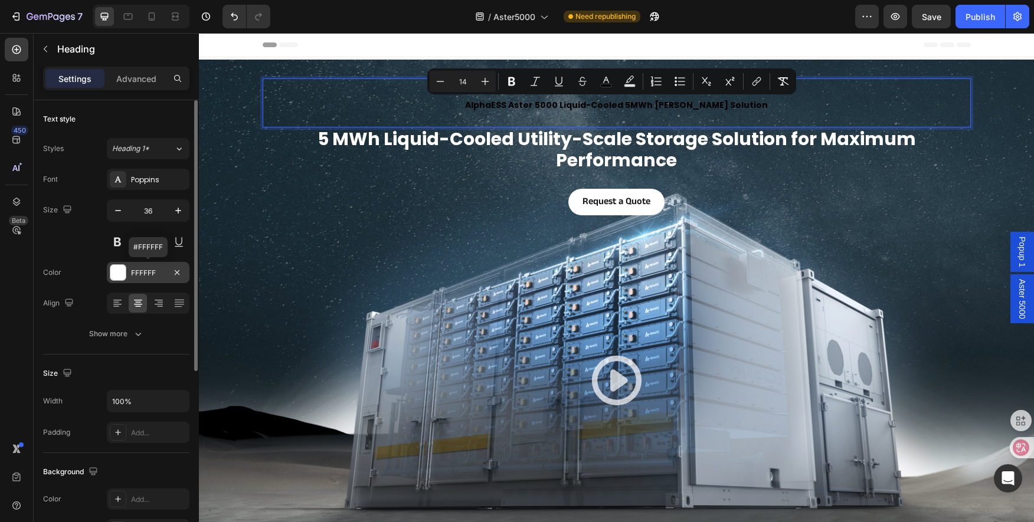
click at [129, 270] on div "FFFFFF" at bounding box center [148, 272] width 83 height 21
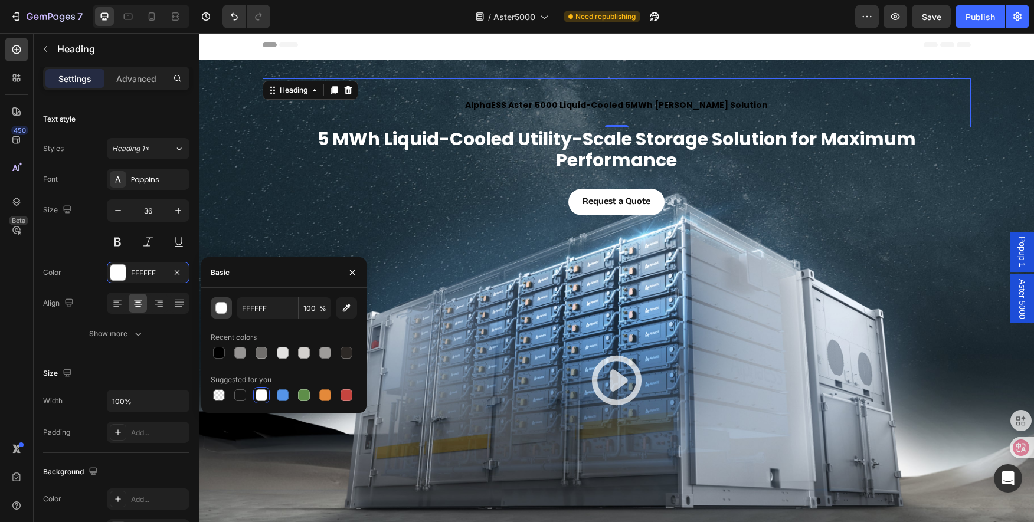
click at [224, 305] on div "button" at bounding box center [222, 309] width 12 height 12
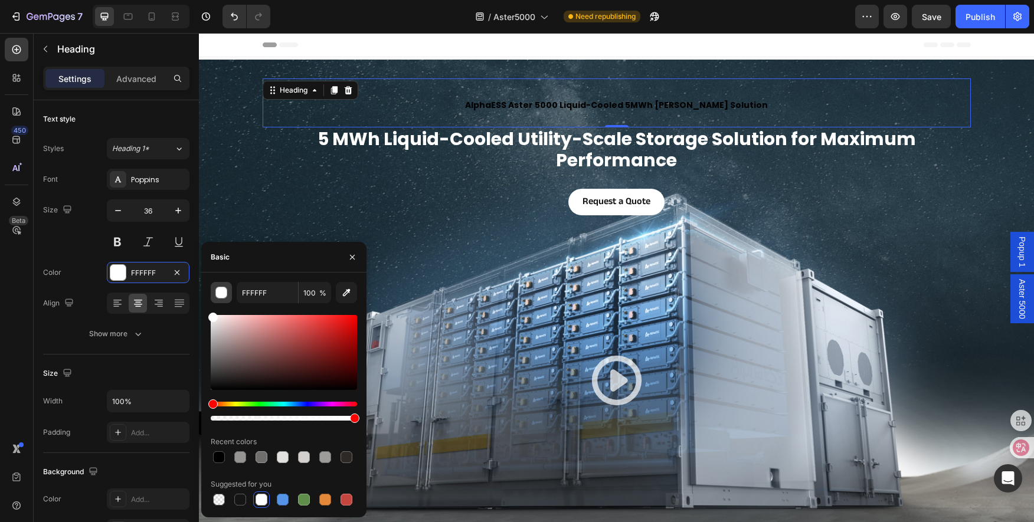
click at [220, 287] on div "button" at bounding box center [221, 293] width 12 height 12
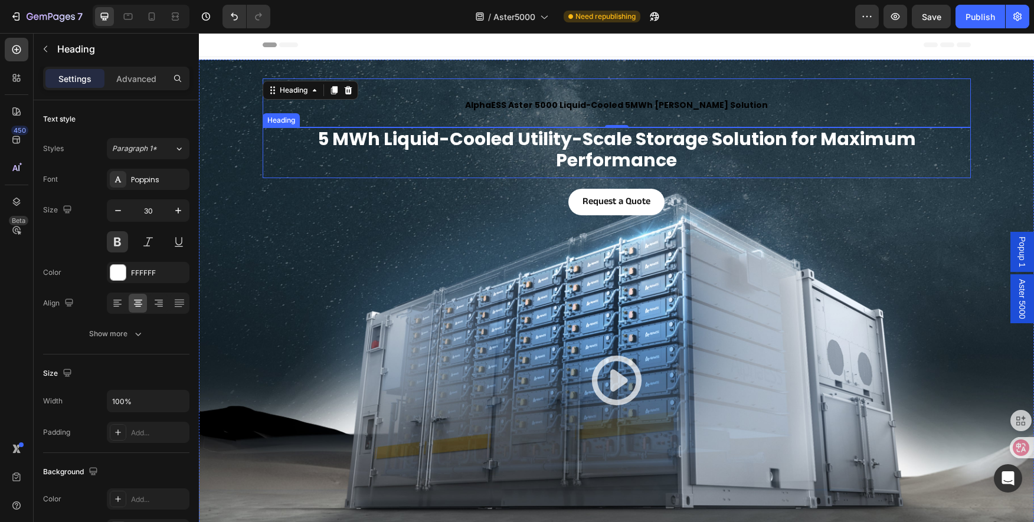
click at [551, 149] on h1 "5 MWh Liquid-Cooled Utility-Scale Storage Solution for Maximum Performance" at bounding box center [617, 150] width 708 height 45
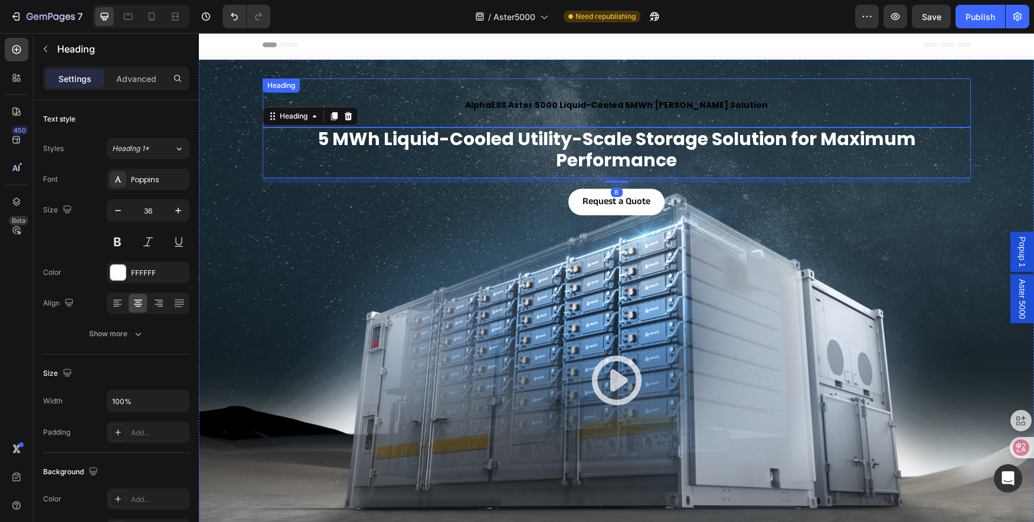
click at [591, 102] on span "AlphaESS Aster 5000 Liquid-Cooled 5MWh BESS Solution" at bounding box center [616, 105] width 303 height 12
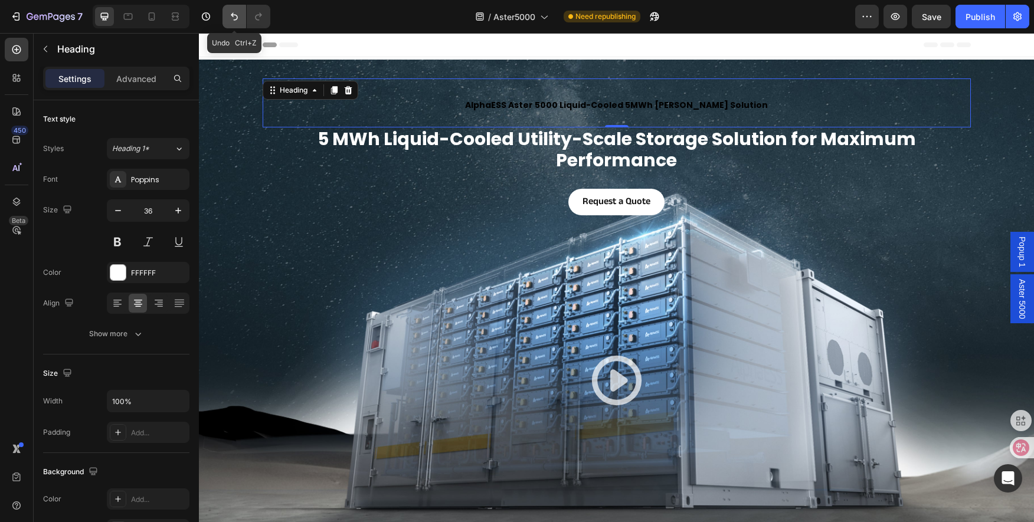
click at [237, 16] on icon "Undo/Redo" at bounding box center [234, 17] width 7 height 8
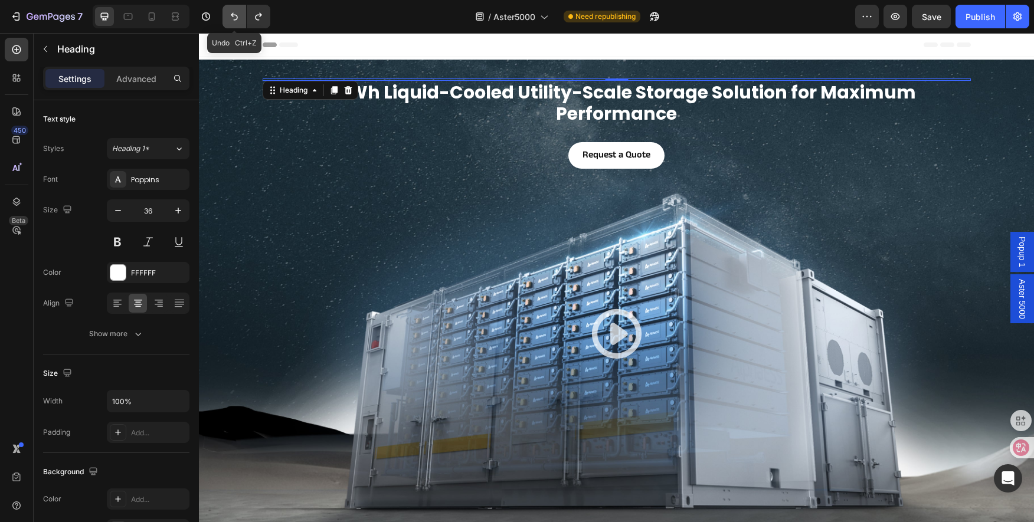
click at [237, 16] on icon "Undo/Redo" at bounding box center [234, 17] width 7 height 8
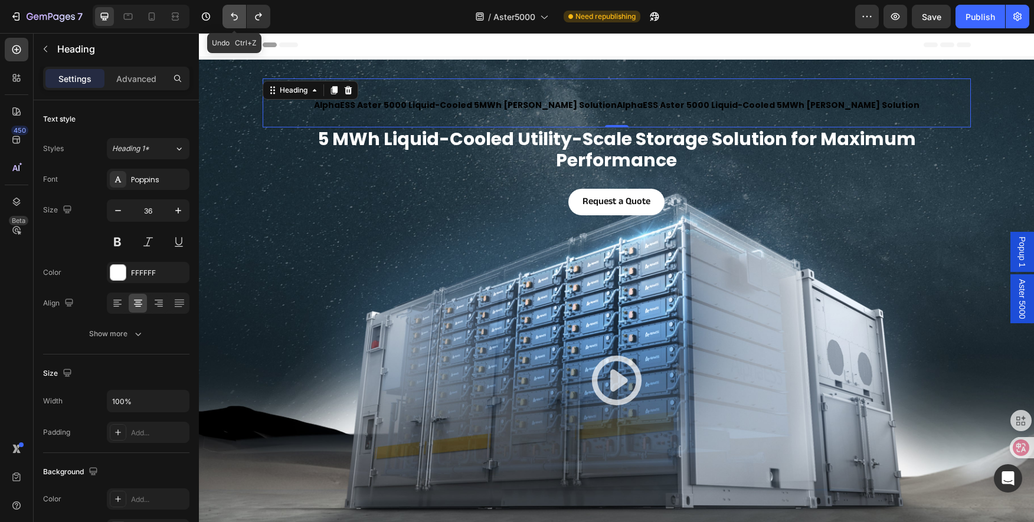
click at [237, 16] on icon "Undo/Redo" at bounding box center [234, 17] width 7 height 8
click at [227, 18] on button "Undo/Redo" at bounding box center [235, 17] width 24 height 24
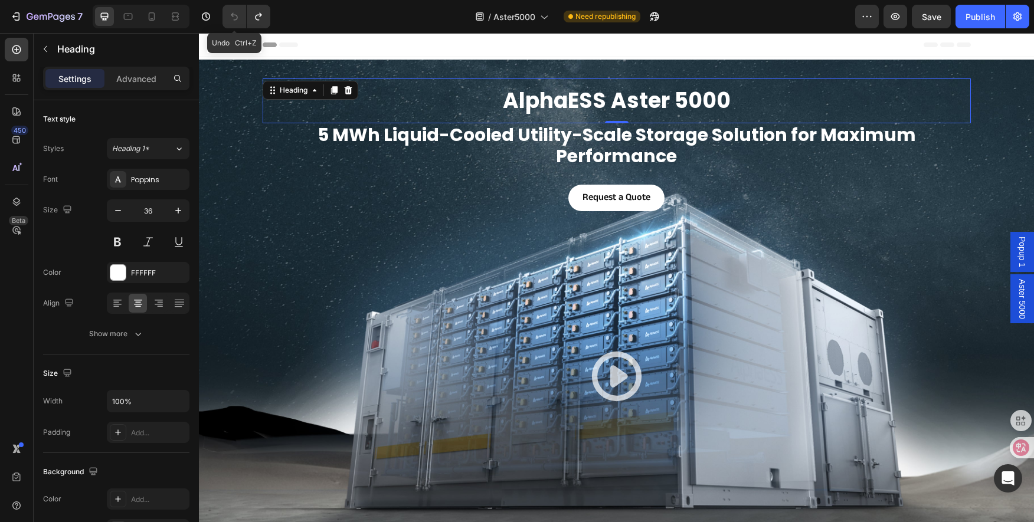
click at [231, 15] on icon "Undo/Redo" at bounding box center [234, 17] width 7 height 8
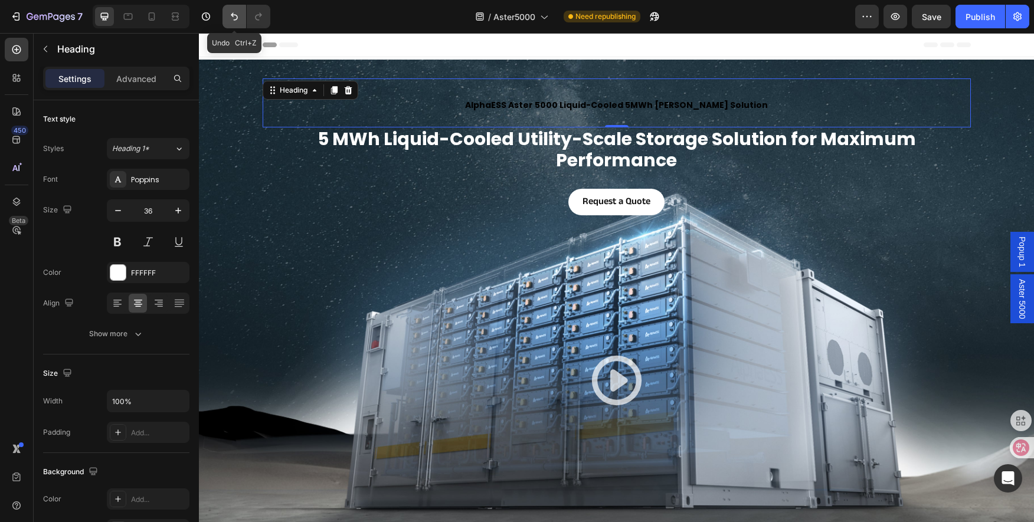
click at [236, 17] on icon "Undo/Redo" at bounding box center [234, 17] width 12 height 12
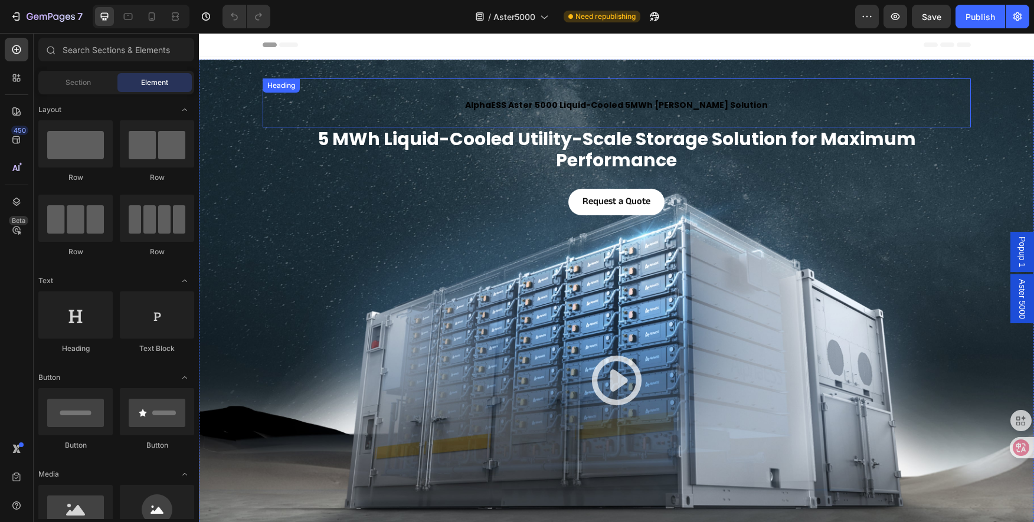
click at [595, 99] on h1 "AlphaESS Aster 5000 Liquid-Cooled 5MWh [PERSON_NAME] Solution" at bounding box center [617, 103] width 708 height 49
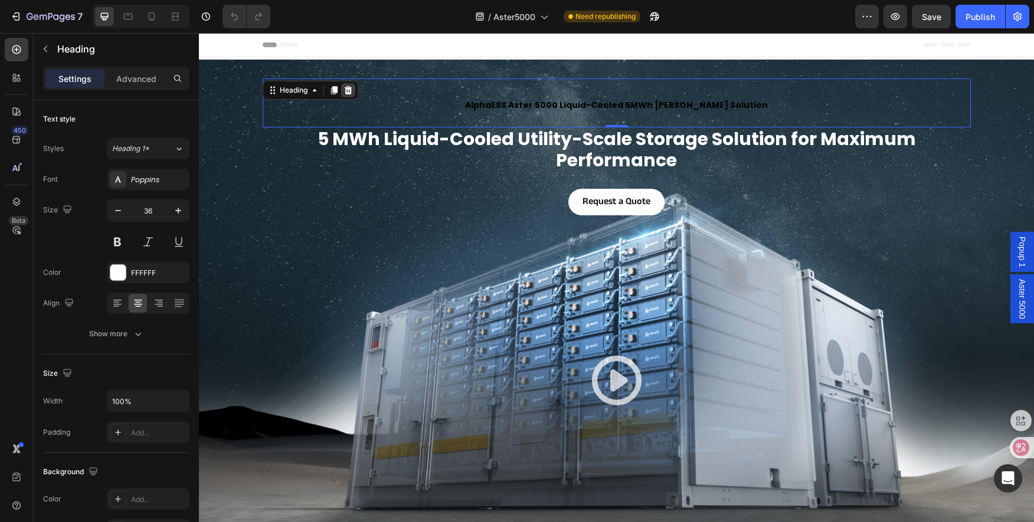
click at [344, 90] on icon at bounding box center [348, 90] width 9 height 9
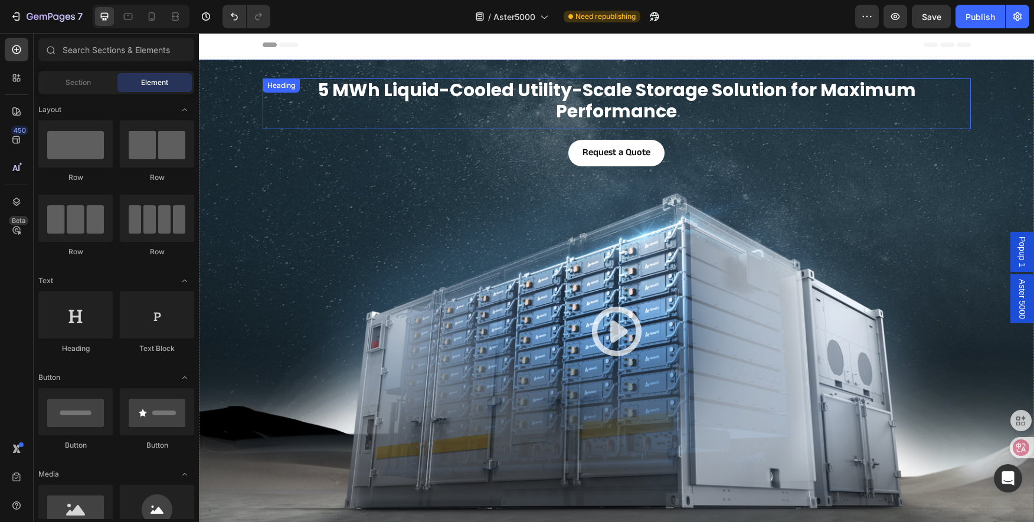
click at [448, 99] on h1 "5 MWh Liquid-Cooled Utility-Scale Storage Solution for Maximum Performance" at bounding box center [617, 101] width 708 height 45
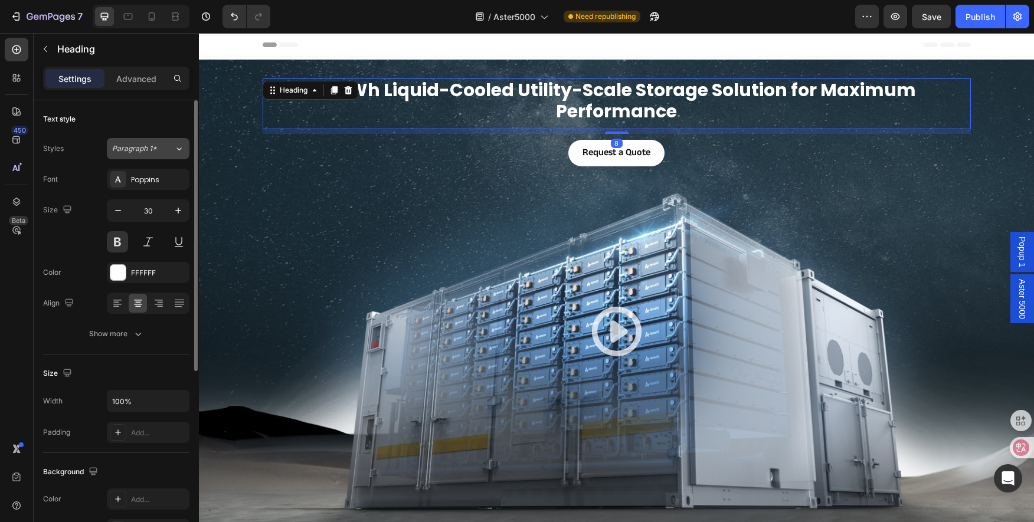
click at [162, 146] on div "Paragraph 1*" at bounding box center [143, 148] width 62 height 11
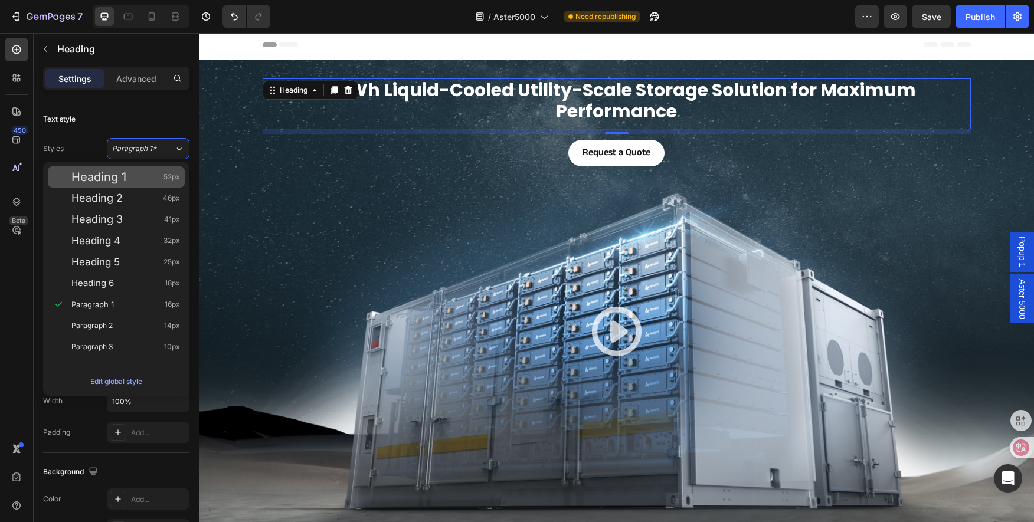
click at [132, 167] on div "Heading 1 52px" at bounding box center [116, 176] width 137 height 21
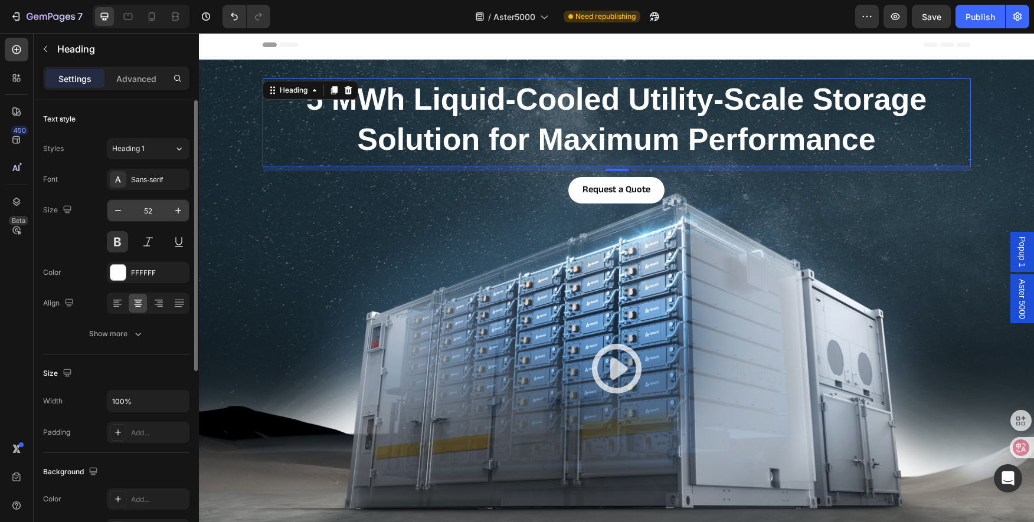
click at [147, 211] on input "52" at bounding box center [148, 210] width 39 height 21
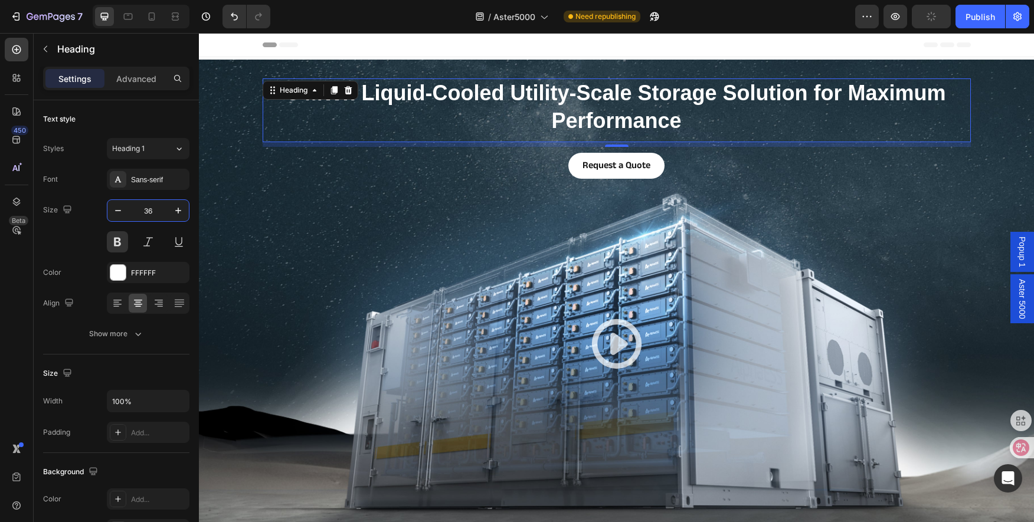
type input "36"
click at [798, 127] on h1 "5 MWh Liquid-Cooled Utility-Scale Storage Solution for Maximum Performance" at bounding box center [617, 108] width 708 height 58
click at [798, 127] on p "5 MWh Liquid-Cooled Utility-Scale Storage Solution for Maximum Performance" at bounding box center [617, 107] width 706 height 55
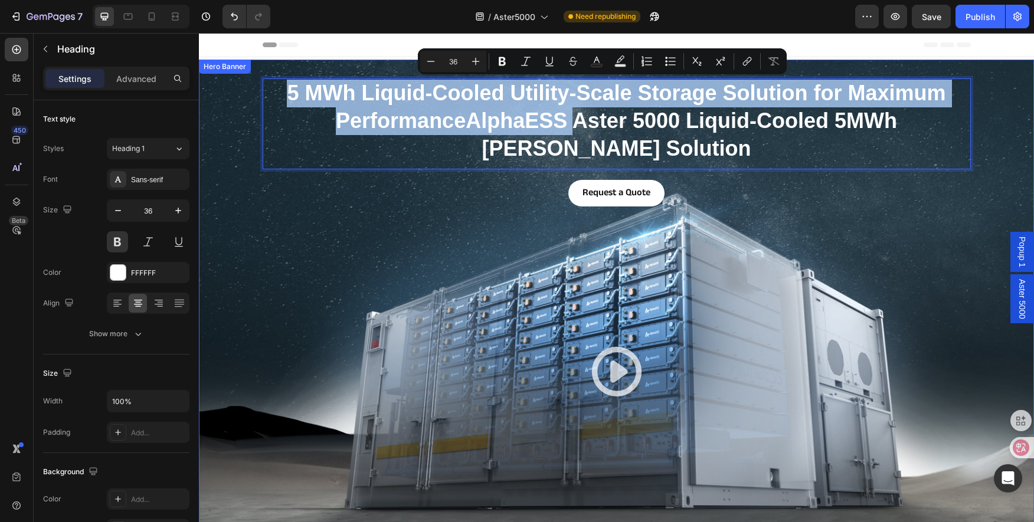
drag, startPoint x: 658, startPoint y: 120, endPoint x: 223, endPoint y: 89, distance: 436.9
click at [223, 89] on div "5 MWh Liquid-Cooled Utility-Scale Storage Solution for Maximum PerformanceAlpha…" at bounding box center [616, 304] width 835 height 489
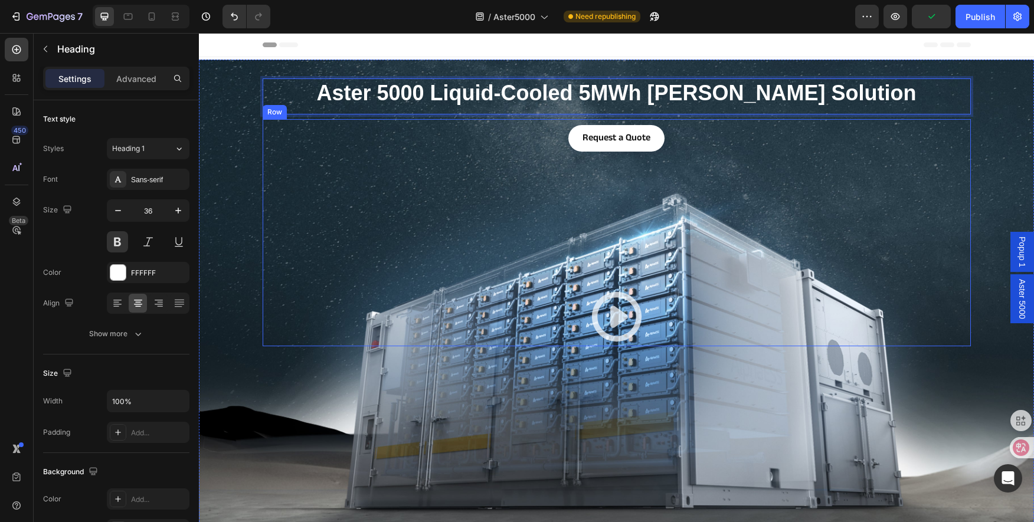
click at [605, 241] on div "Request a Quote Button Icon Icon" at bounding box center [617, 232] width 708 height 227
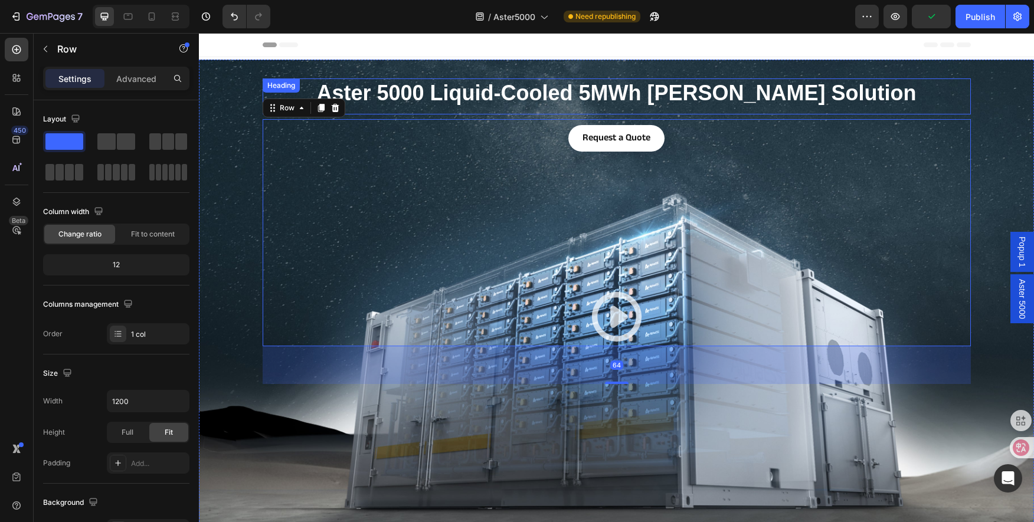
click at [455, 89] on p "Aster 5000 Liquid-Cooled 5MWh BESS Solution" at bounding box center [617, 94] width 706 height 28
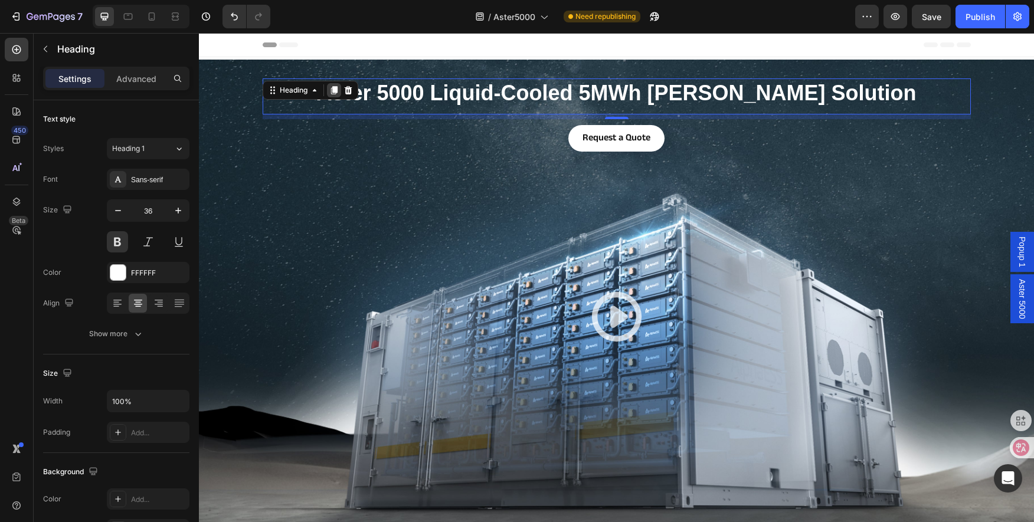
click at [332, 90] on icon at bounding box center [334, 90] width 6 height 8
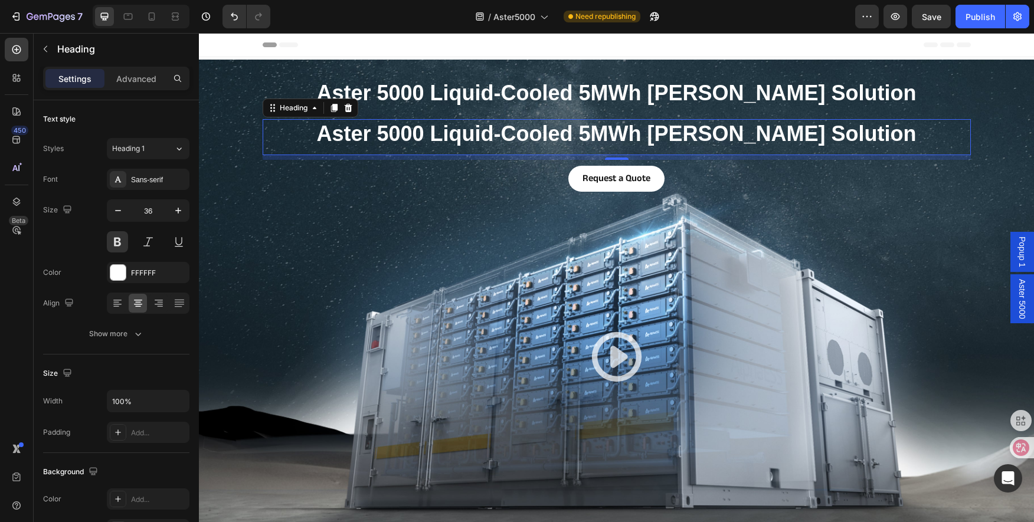
click at [557, 133] on h1 "Aster 5000 Liquid-Cooled 5MWh BESS Solution" at bounding box center [617, 134] width 708 height 30
click at [557, 133] on p "Aster 5000 Liquid-Cooled 5MWh BESS Solution" at bounding box center [617, 134] width 706 height 28
click at [904, 129] on p "Aster 5000 Liquid-Cooled 5MWh BESS Solution" at bounding box center [617, 134] width 706 height 28
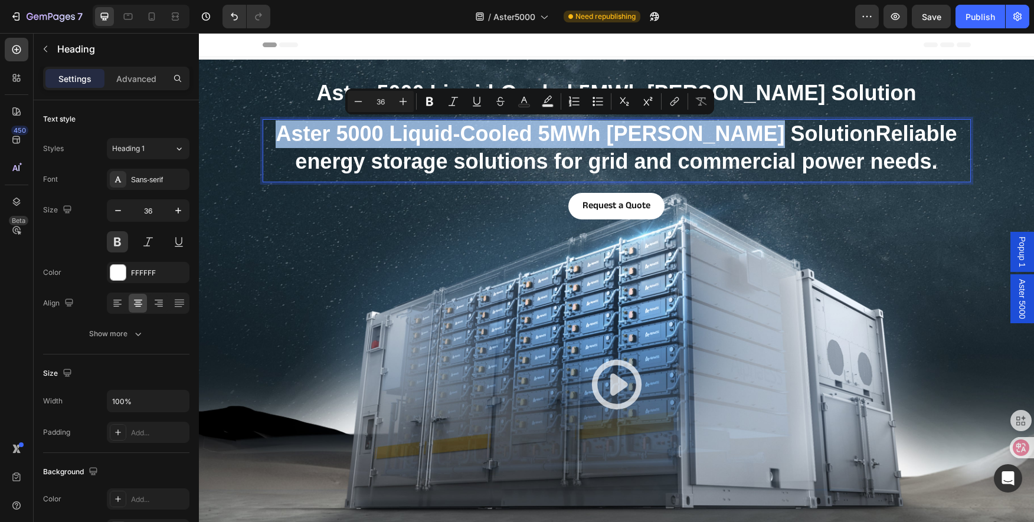
drag, startPoint x: 783, startPoint y: 130, endPoint x: 397, endPoint y: 174, distance: 388.6
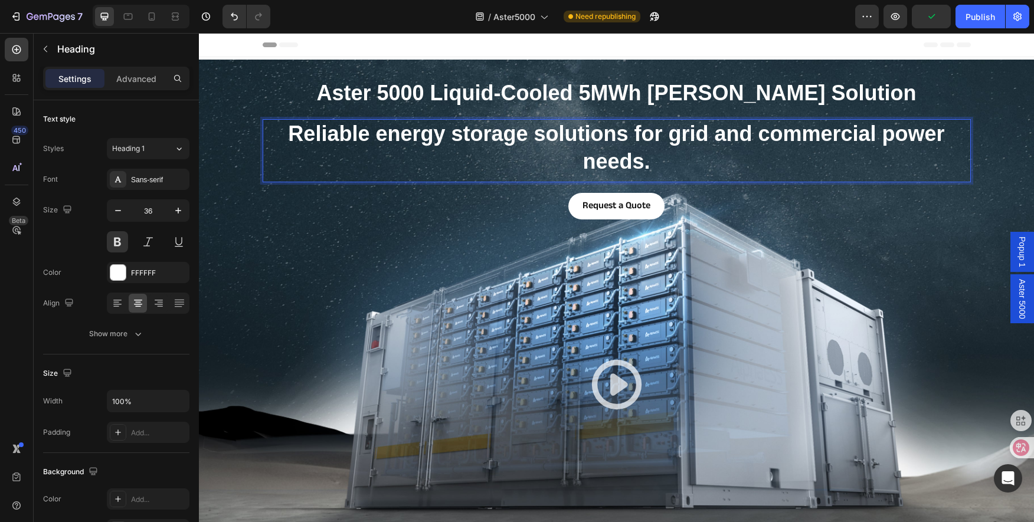
click at [665, 166] on p "Reliable energy storage solutions for grid and commercial power needs." at bounding box center [617, 147] width 706 height 55
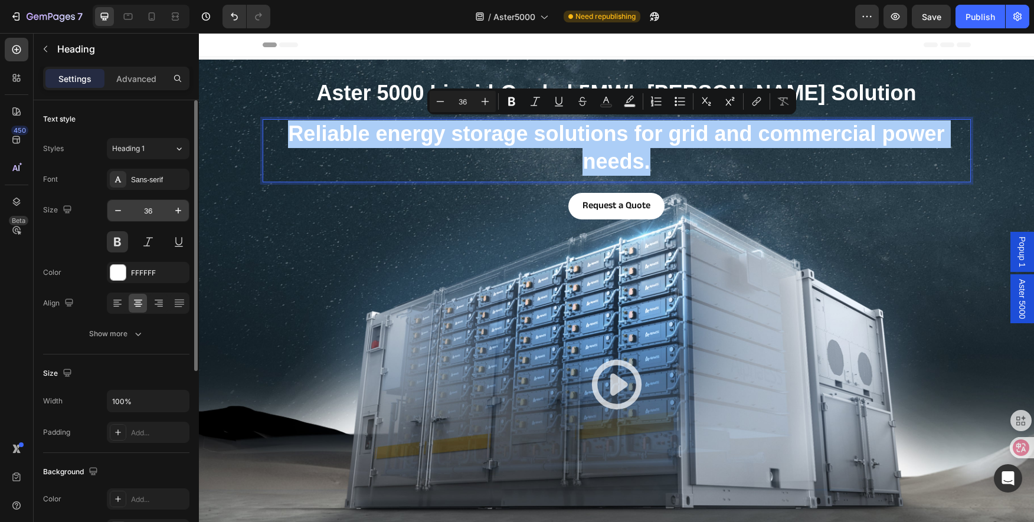
click at [152, 211] on input "36" at bounding box center [148, 210] width 39 height 21
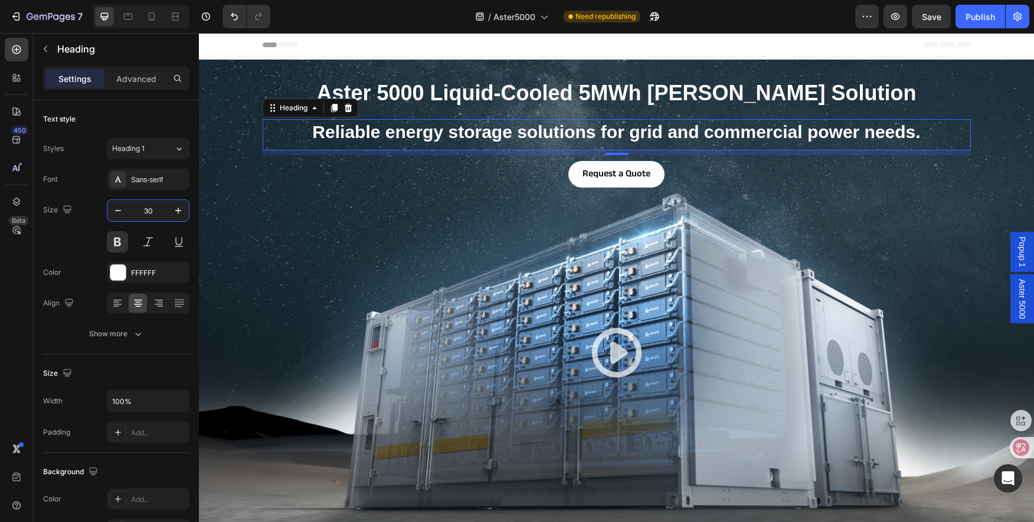
type input "30"
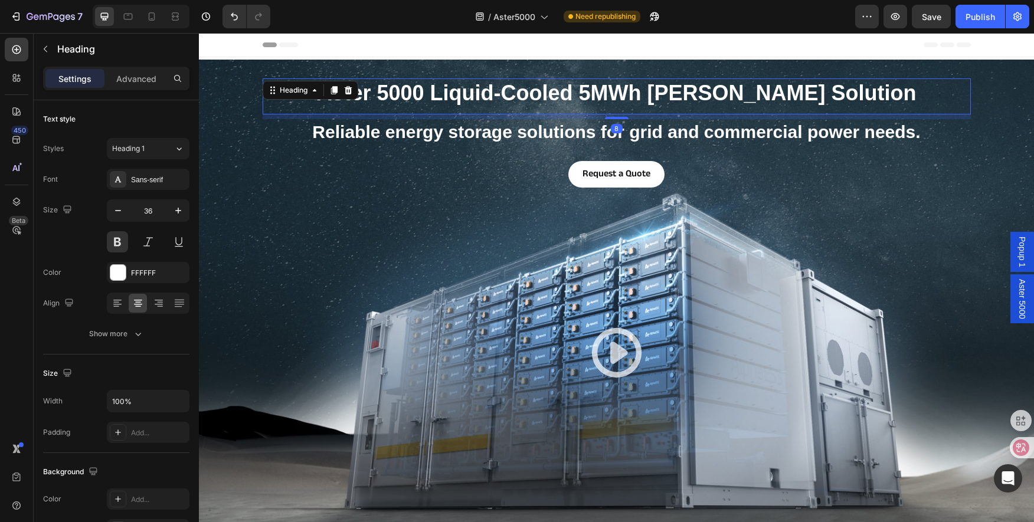
click at [468, 84] on p "Aster 5000 Liquid-Cooled 5MWh BESS Solution" at bounding box center [617, 94] width 706 height 28
click at [526, 136] on p "Reliable energy storage solutions for grid and commercial power needs." at bounding box center [617, 131] width 706 height 23
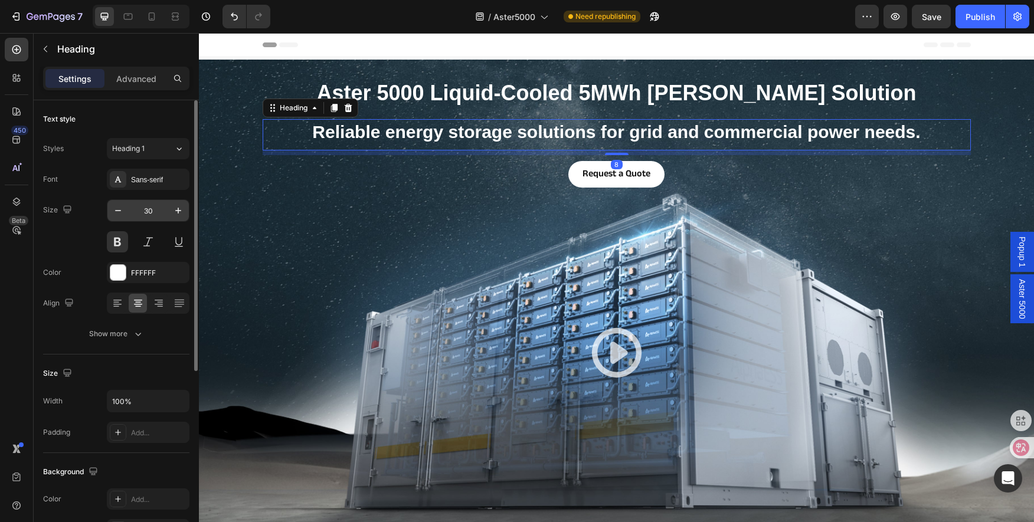
click at [139, 209] on input "30" at bounding box center [148, 210] width 39 height 21
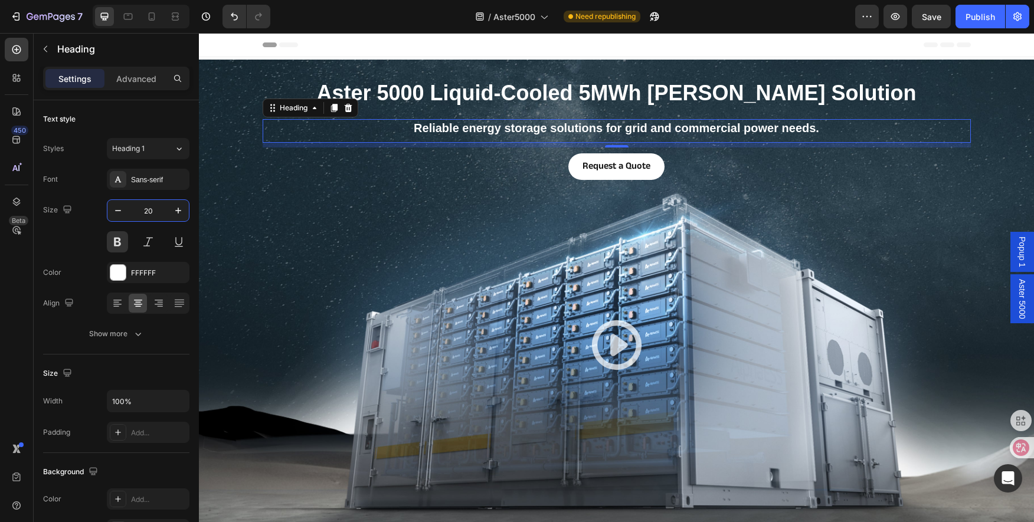
type input "20"
click at [614, 94] on p "Aster 5000 Liquid-Cooled 5MWh BESS Solution" at bounding box center [617, 94] width 706 height 28
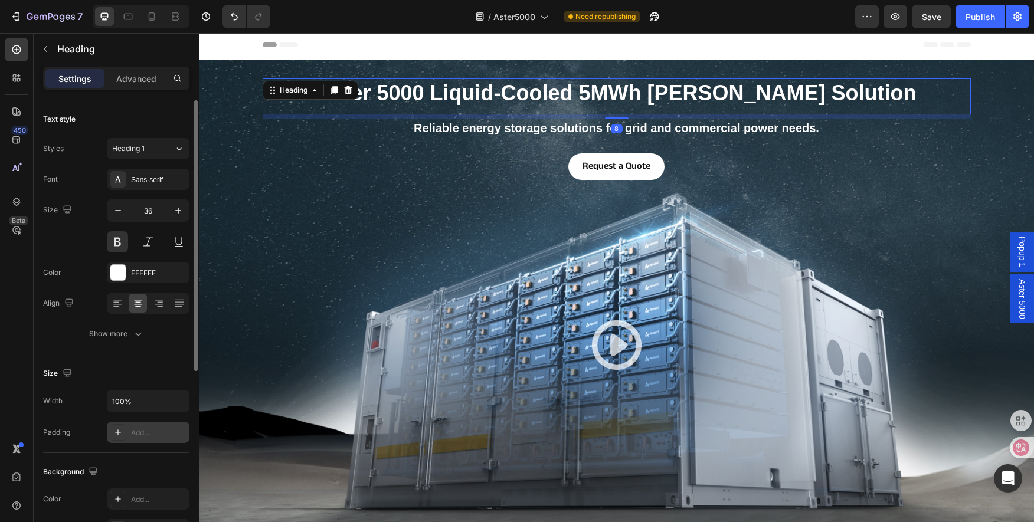
click at [138, 433] on div "Add..." at bounding box center [158, 433] width 55 height 11
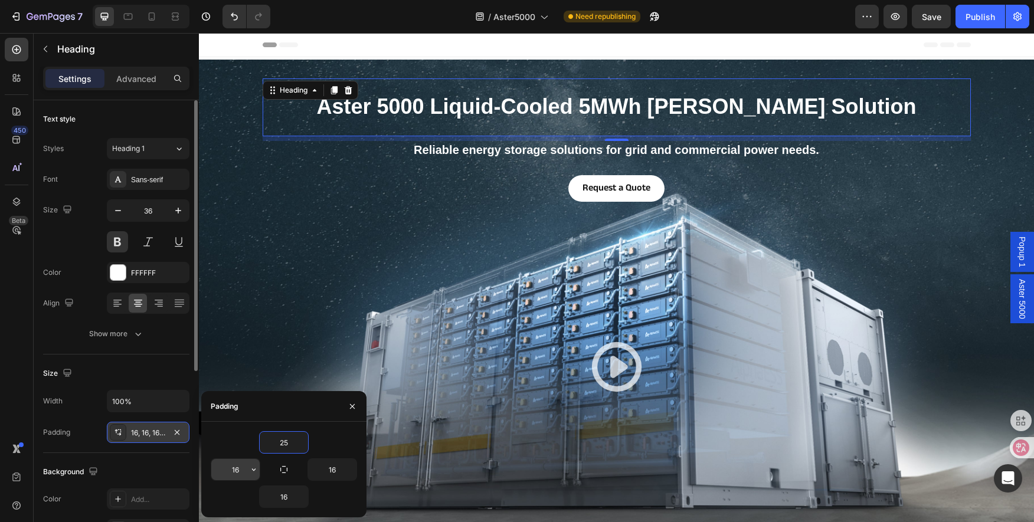
type input "25"
click at [239, 473] on input "16" at bounding box center [235, 469] width 48 height 21
type input "0"
click at [337, 474] on input "16" at bounding box center [332, 469] width 48 height 21
type input "0"
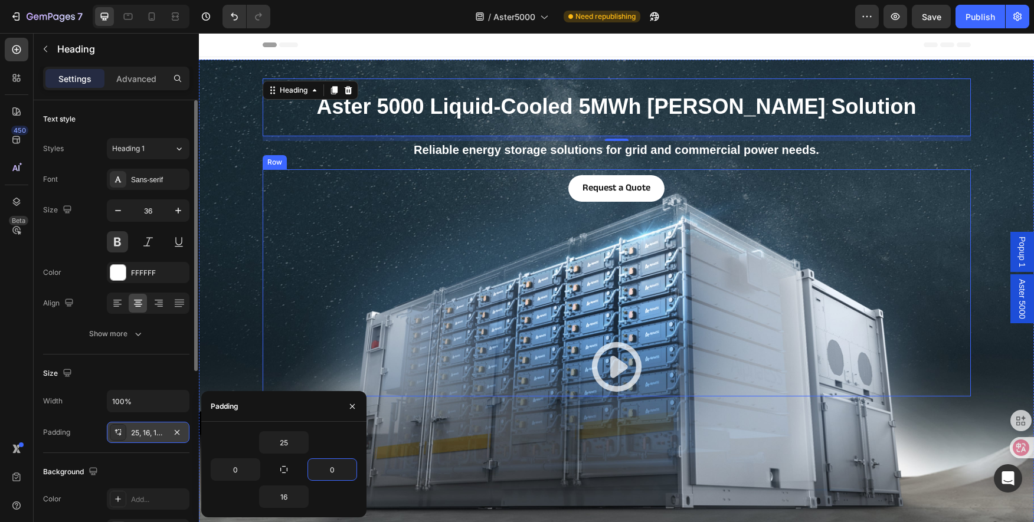
click at [455, 320] on div "Request a Quote Button Icon Icon" at bounding box center [617, 282] width 708 height 227
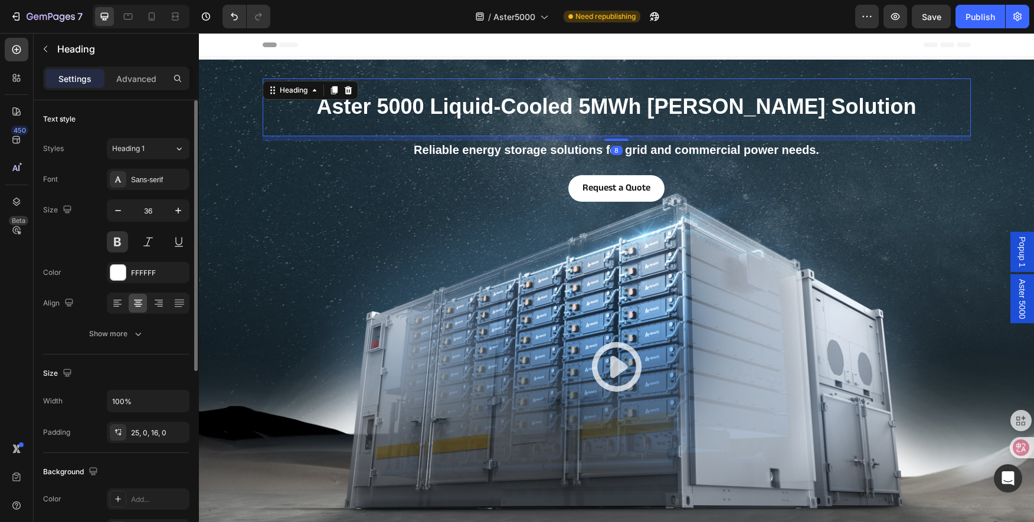
click at [432, 103] on p "Aster 5000 Liquid-Cooled 5MWh [PERSON_NAME] Solution" at bounding box center [617, 107] width 708 height 28
click at [129, 175] on div "Sans-serif" at bounding box center [148, 179] width 83 height 21
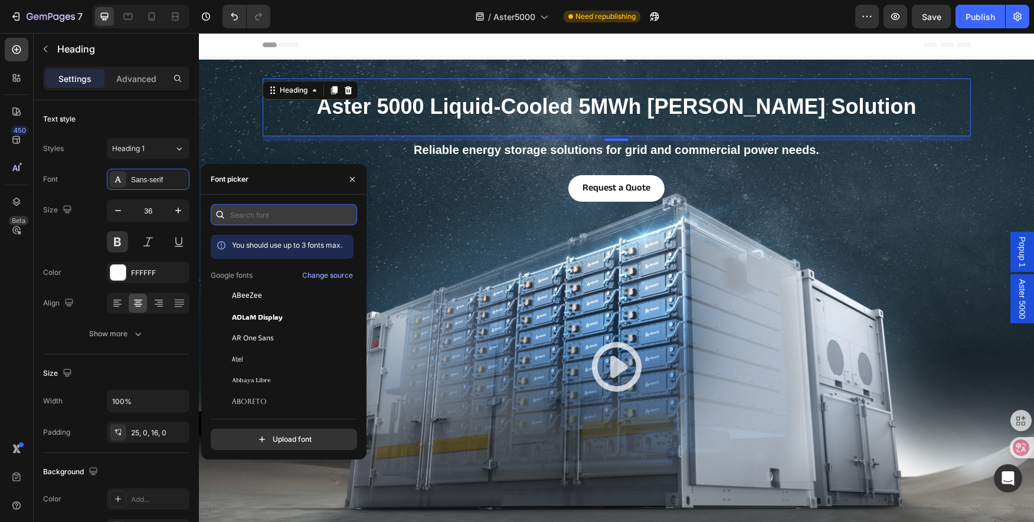
click at [254, 214] on input "text" at bounding box center [284, 214] width 146 height 21
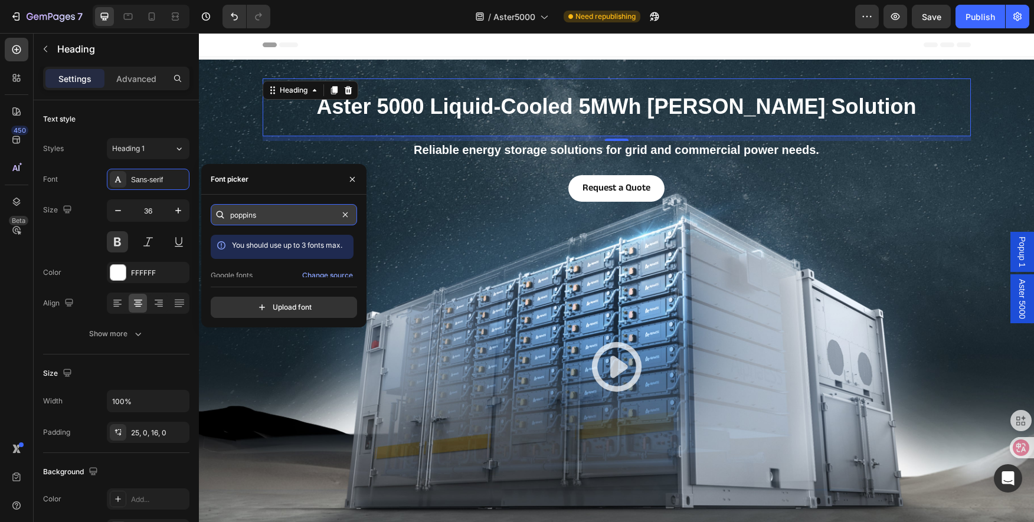
click at [233, 215] on input "poppins" at bounding box center [284, 214] width 146 height 21
type input "Poppins"
click at [300, 213] on input "Poppins" at bounding box center [284, 214] width 146 height 21
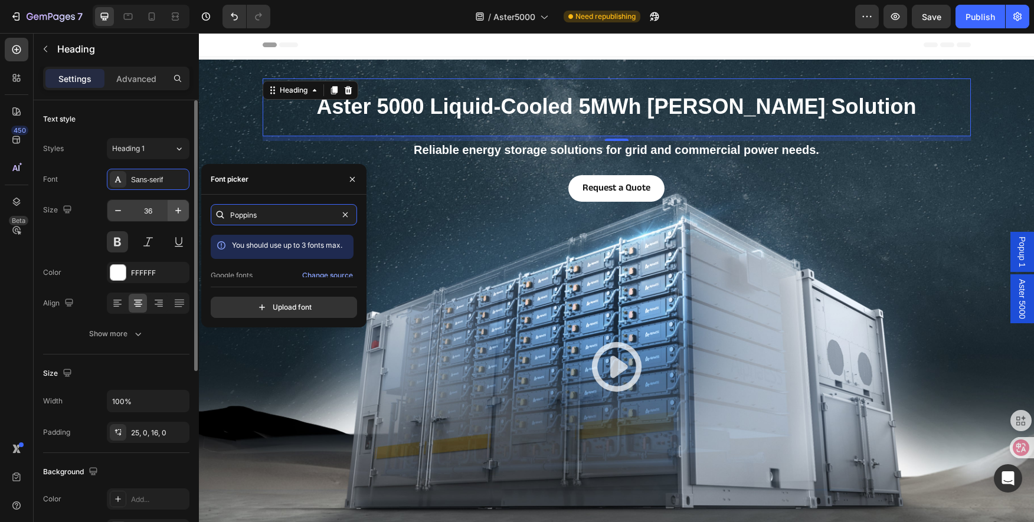
drag, startPoint x: 305, startPoint y: 212, endPoint x: 179, endPoint y: 213, distance: 125.2
click at [179, 213] on div "450 Beta Sections(18) Elements(83) Section Element Hero Section Product Detail …" at bounding box center [99, 277] width 199 height 489
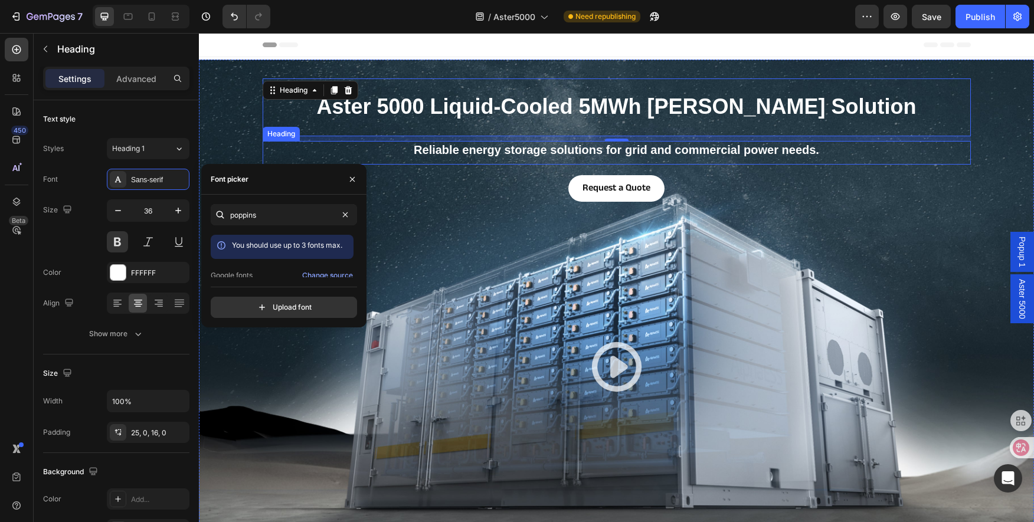
click at [560, 144] on p "Reliable energy storage solutions for grid and commercial power needs." at bounding box center [617, 149] width 706 height 15
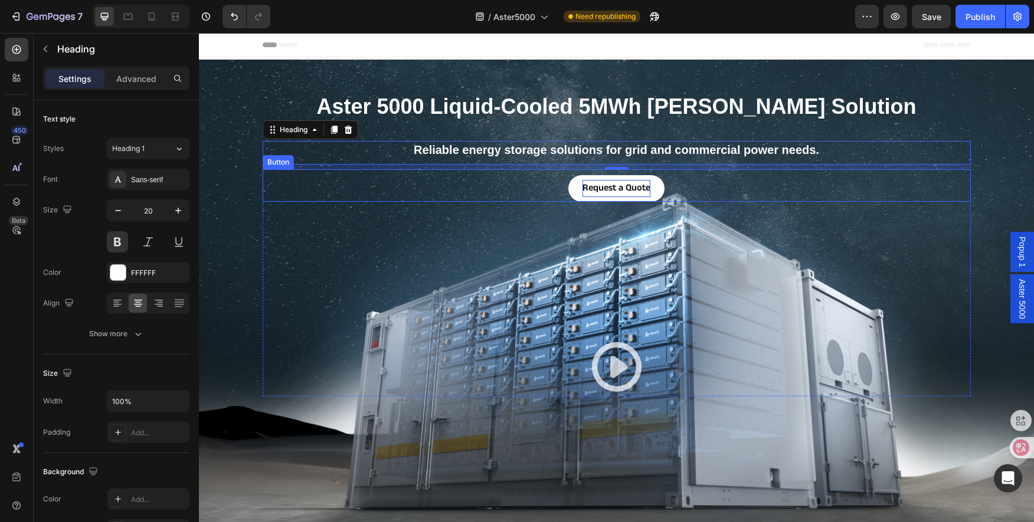
click at [603, 190] on strong "Request a Quote" at bounding box center [617, 188] width 68 height 14
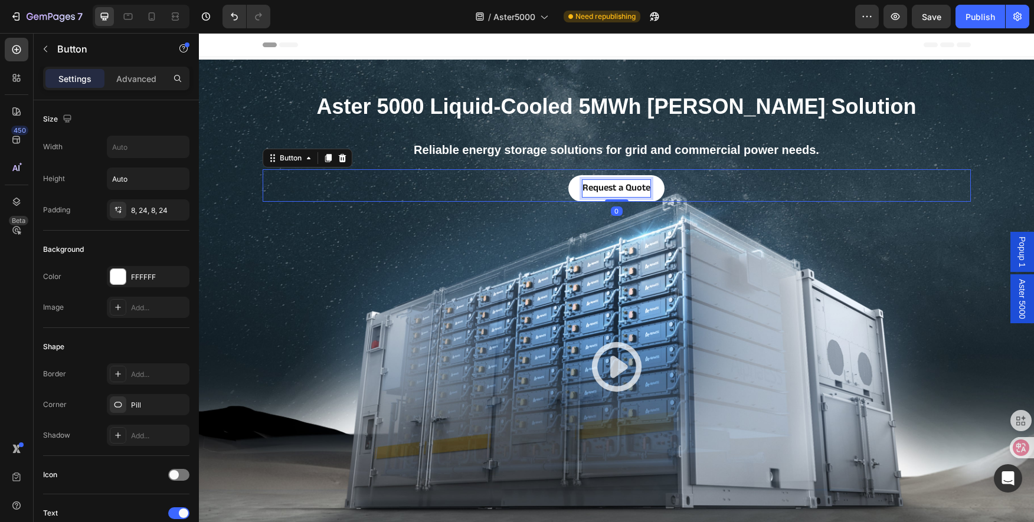
click at [619, 187] on strong "Request a Quote" at bounding box center [617, 188] width 68 height 14
click at [615, 185] on strong "Request a Quote" at bounding box center [617, 188] width 68 height 14
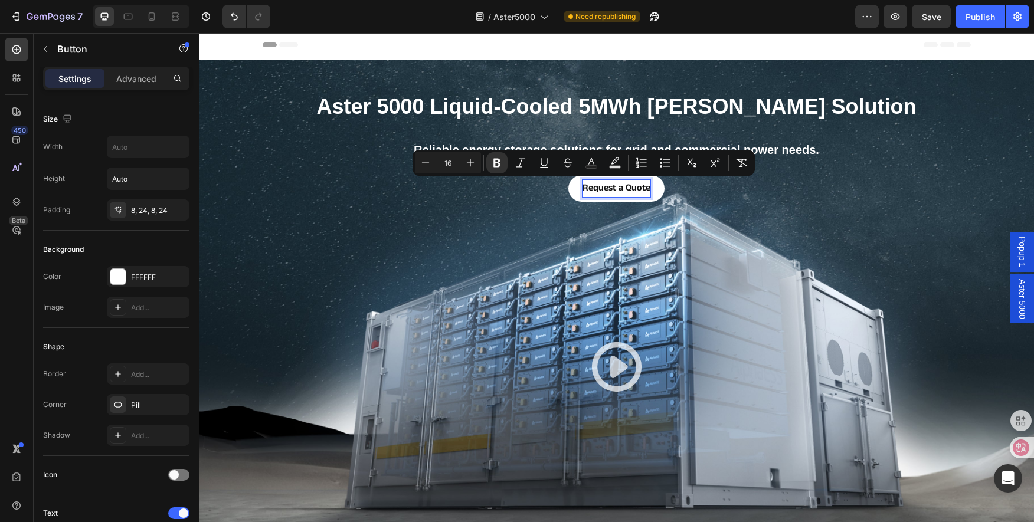
click at [618, 187] on strong "Request a Quote" at bounding box center [617, 188] width 68 height 14
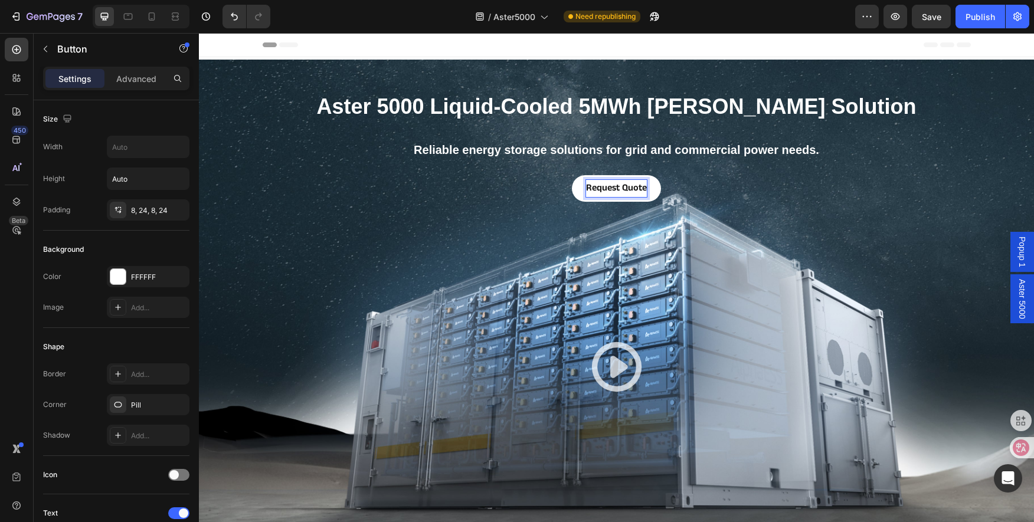
click at [627, 184] on strong "Request Quote" at bounding box center [616, 188] width 61 height 14
click at [586, 188] on strong "ARequest Quote" at bounding box center [616, 188] width 67 height 14
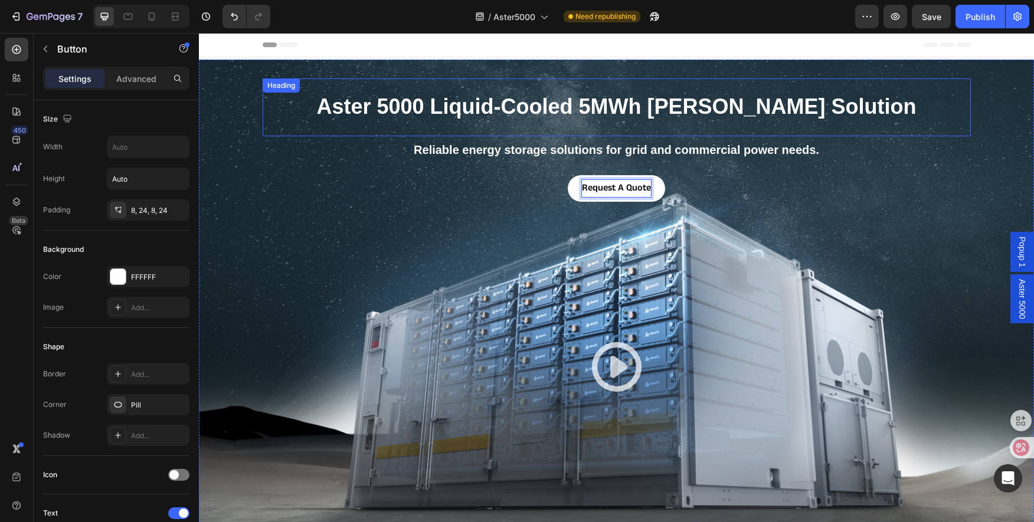
click at [648, 116] on p "Aster 5000 Liquid-Cooled 5MWh BESS Solution" at bounding box center [617, 107] width 708 height 28
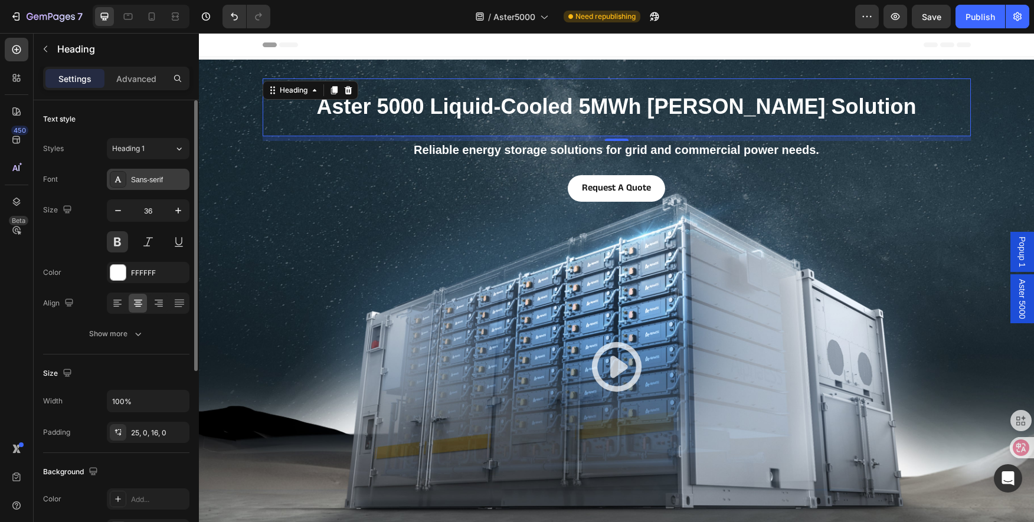
click at [146, 175] on div "Sans-serif" at bounding box center [158, 180] width 55 height 11
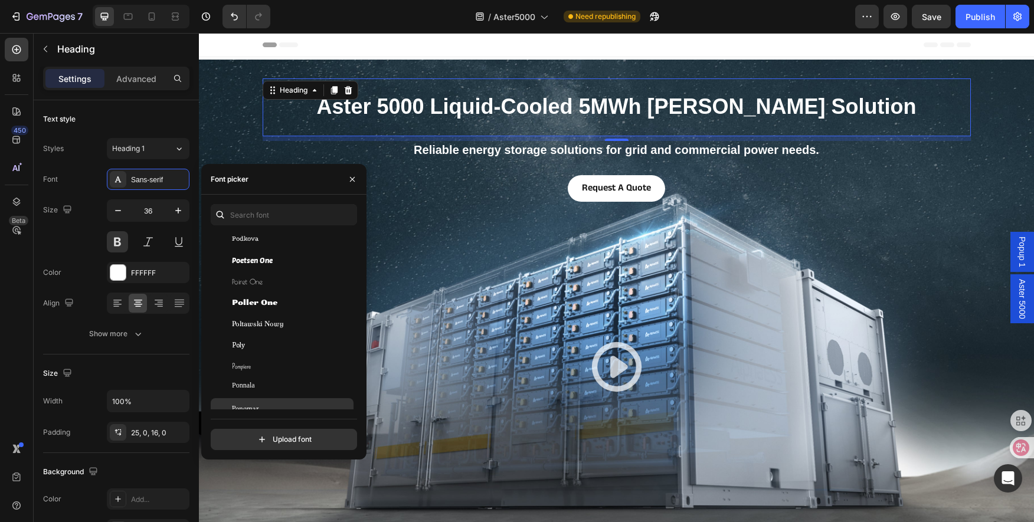
scroll to position [30286, 0]
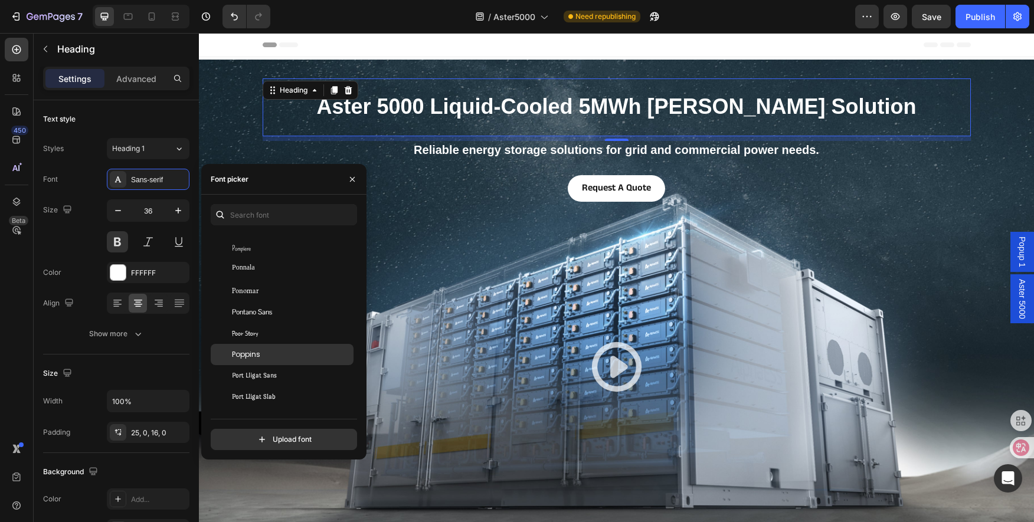
click at [307, 352] on div "Poppins" at bounding box center [291, 354] width 119 height 11
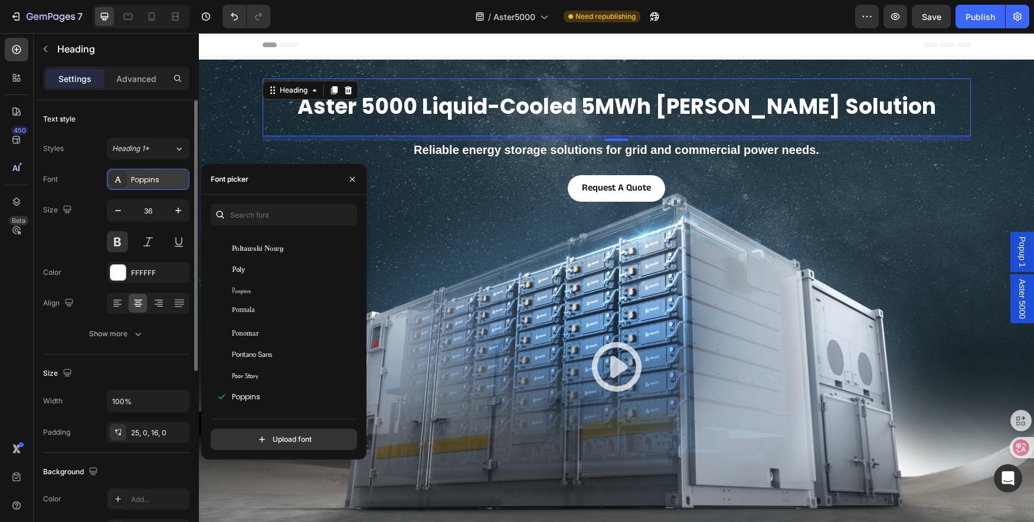
click at [153, 178] on div "Poppins" at bounding box center [158, 180] width 55 height 11
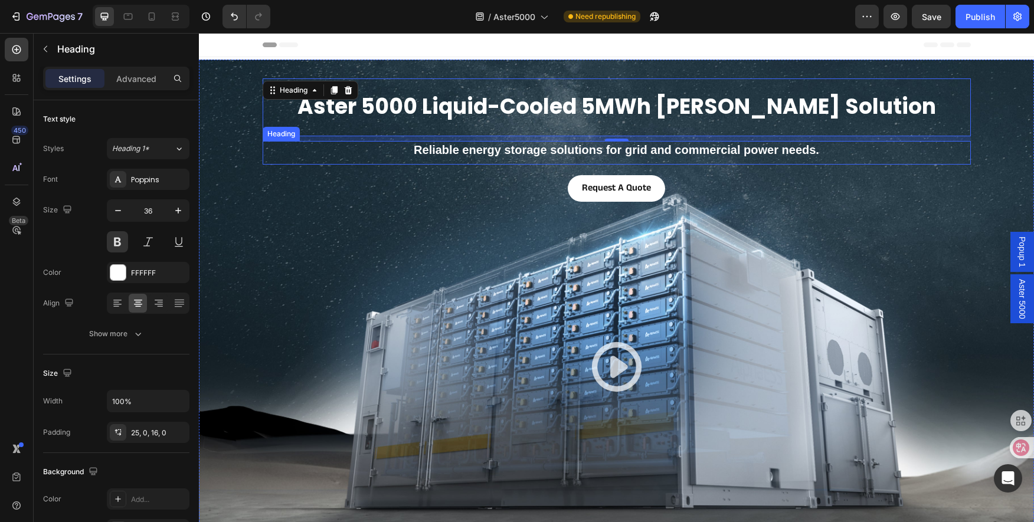
click at [450, 153] on p "Reliable energy storage solutions for grid and commercial power needs." at bounding box center [617, 149] width 706 height 15
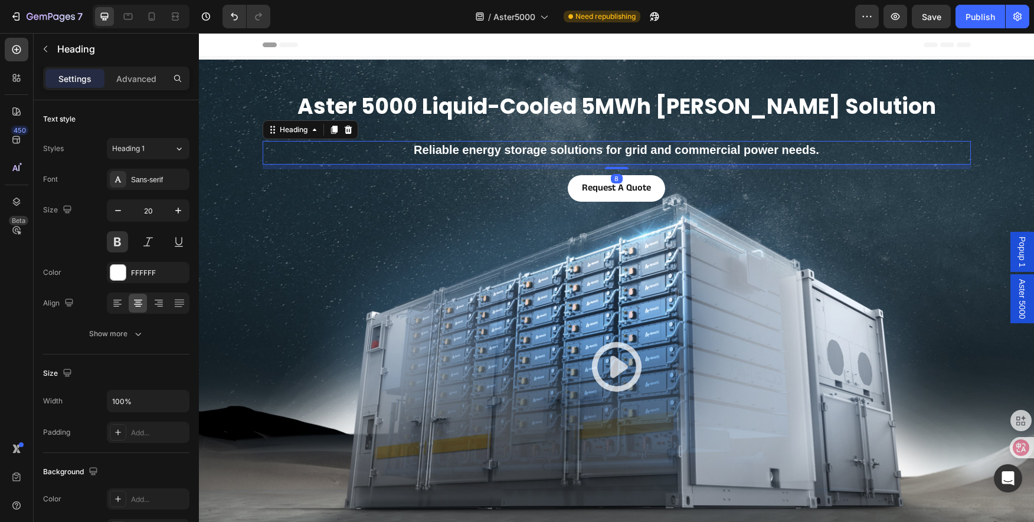
click at [469, 119] on p "Aster 5000 Liquid-Cooled 5MWh BESS Solution" at bounding box center [617, 107] width 708 height 28
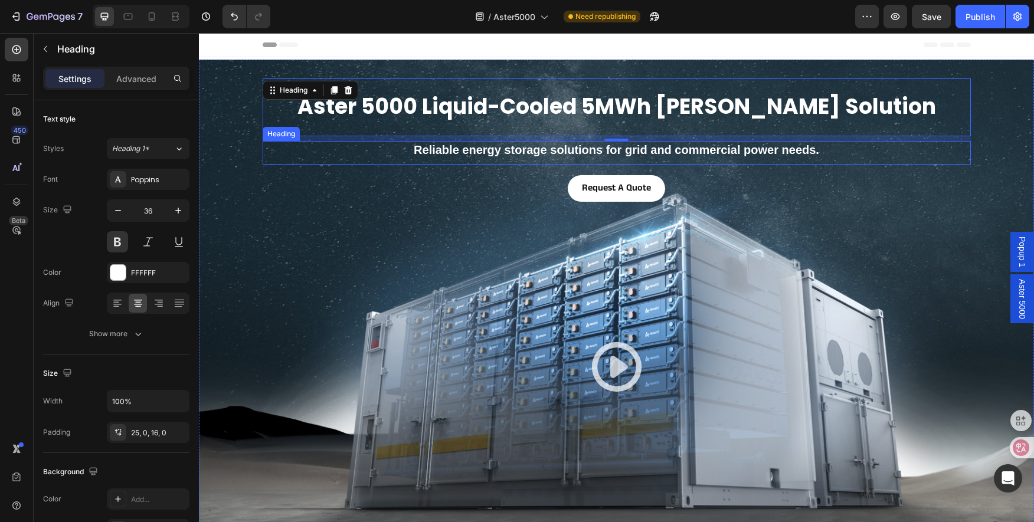
click at [558, 153] on p "Reliable energy storage solutions for grid and commercial power needs." at bounding box center [617, 149] width 706 height 15
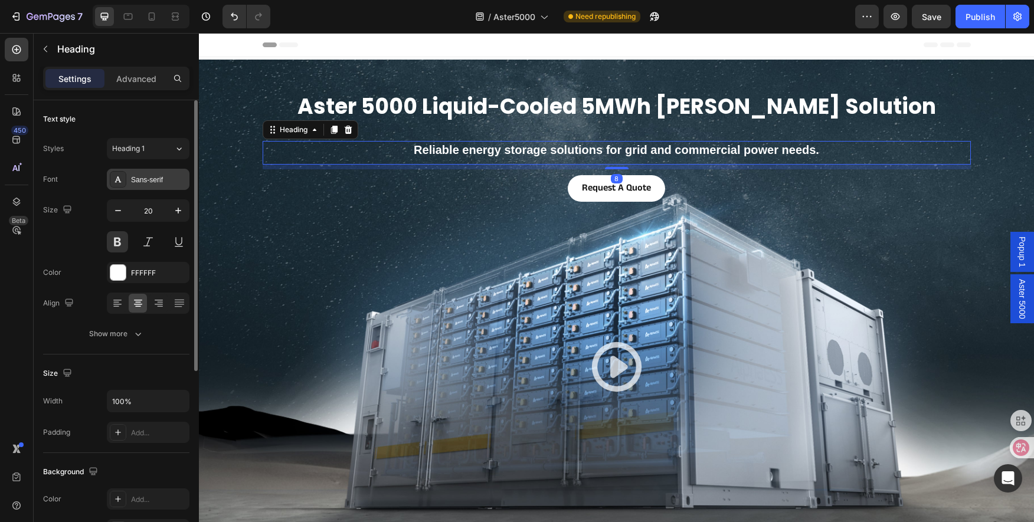
click at [151, 187] on div "Sans-serif" at bounding box center [148, 179] width 83 height 21
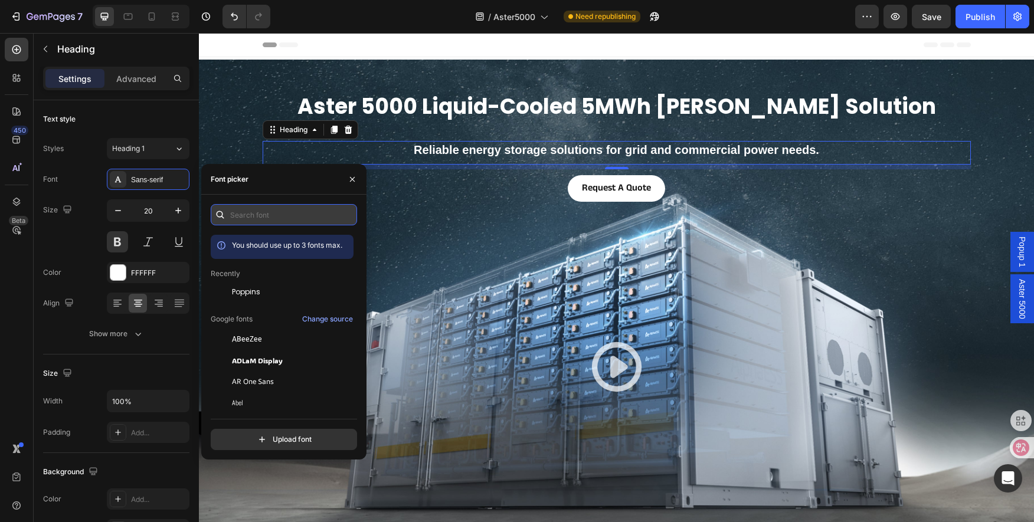
click at [255, 211] on input "text" at bounding box center [284, 214] width 146 height 21
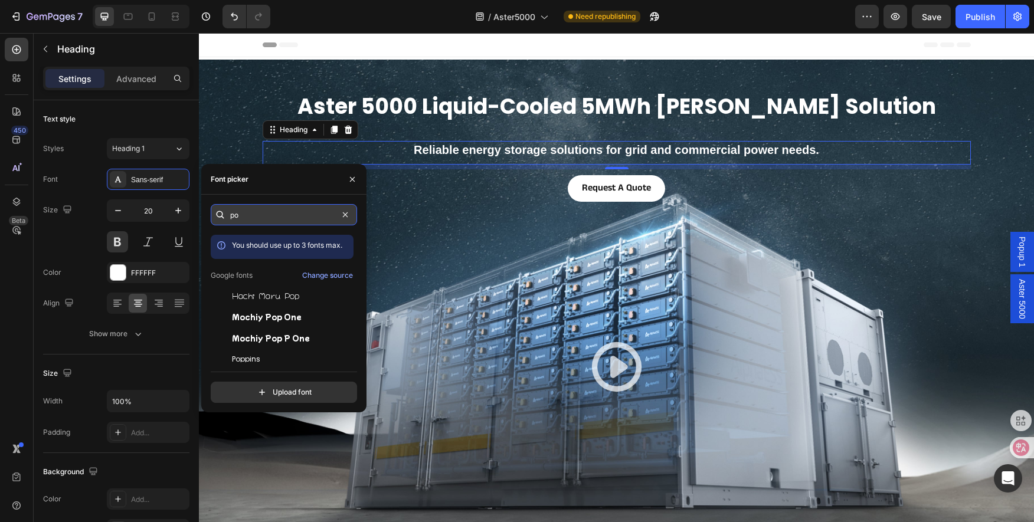
type input "p"
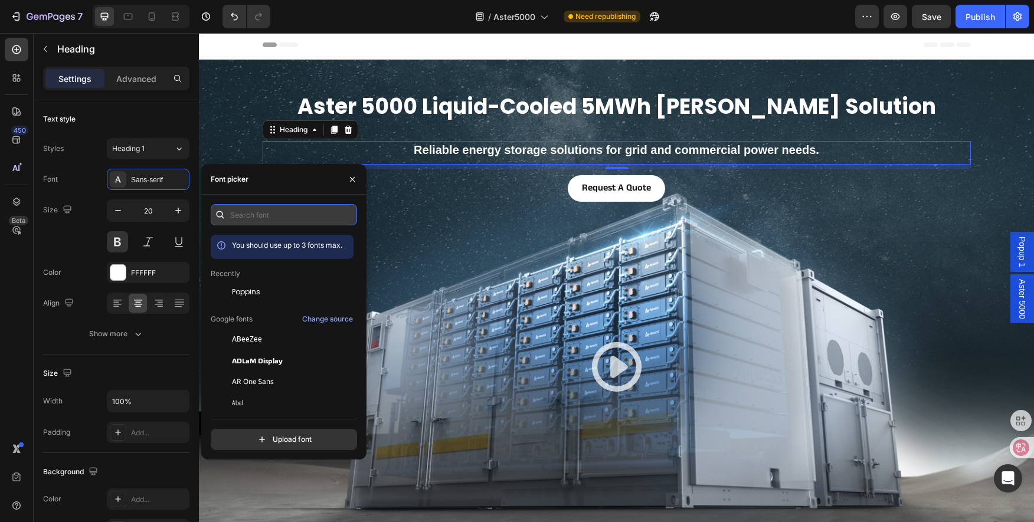
type input "p"
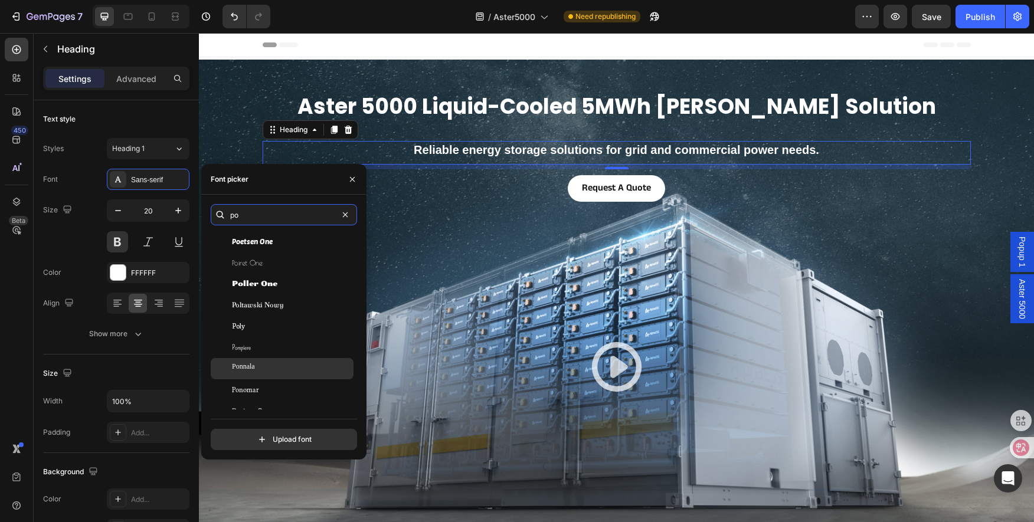
scroll to position [236, 0]
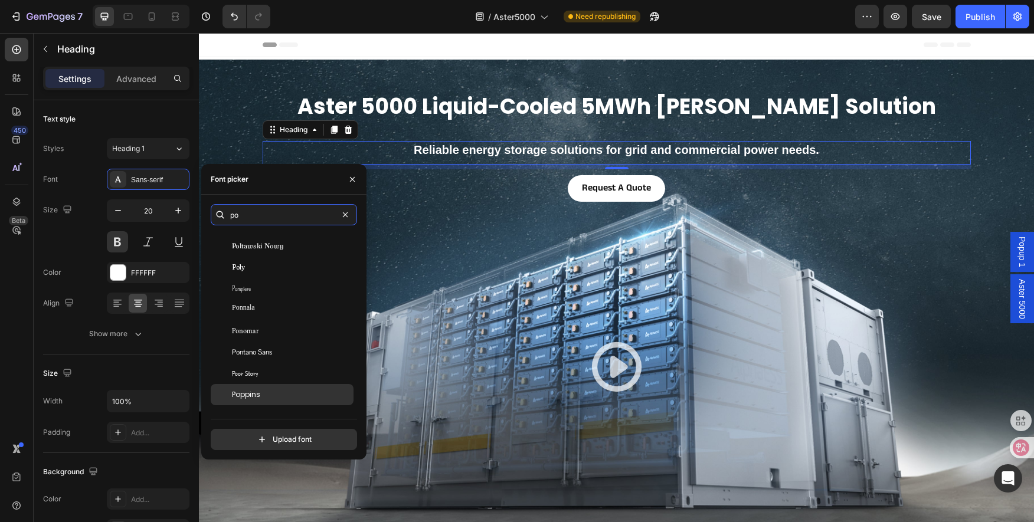
type input "po"
click at [296, 394] on div "Poppins" at bounding box center [291, 395] width 119 height 11
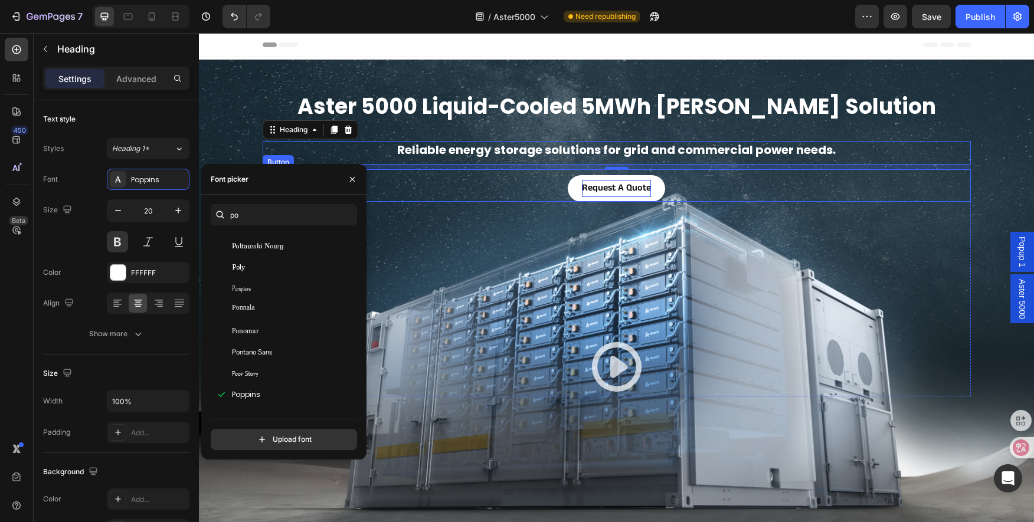
click at [618, 188] on strong "Request A Quote" at bounding box center [616, 188] width 69 height 14
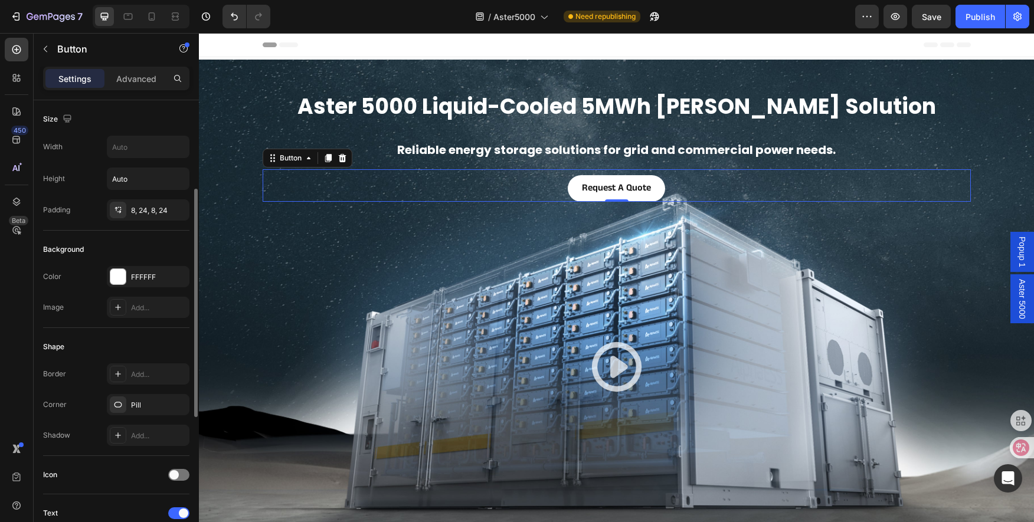
scroll to position [177, 0]
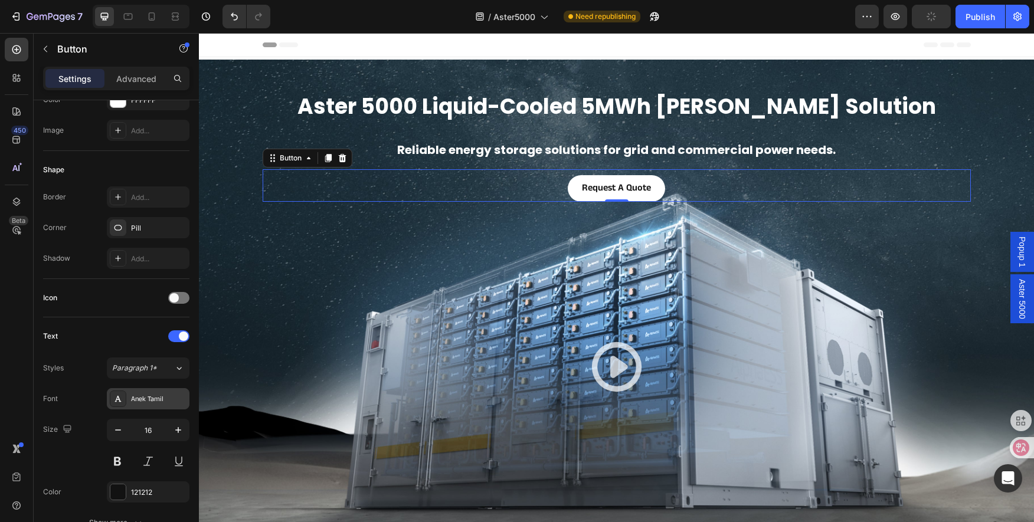
click at [139, 400] on div "Anek Tamil" at bounding box center [158, 399] width 55 height 11
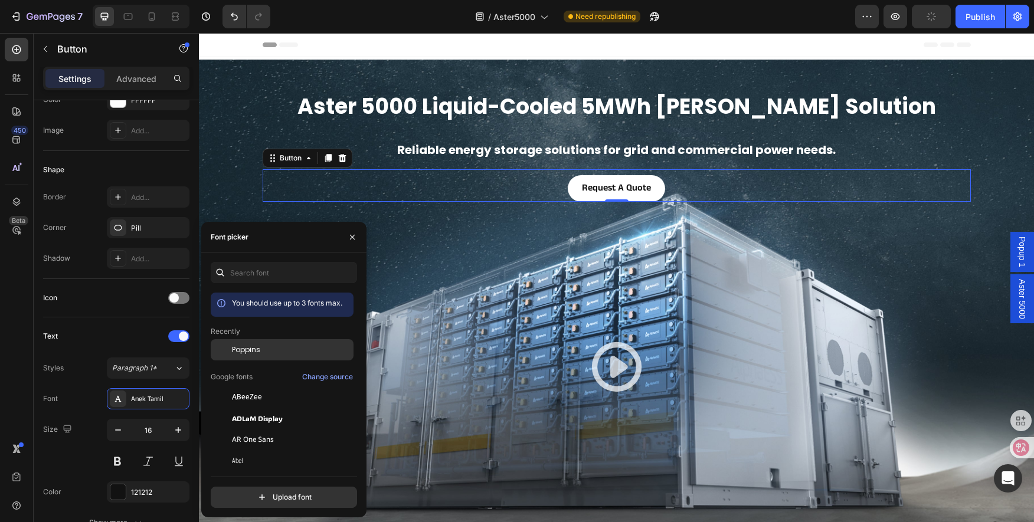
click at [258, 429] on div "Poppins" at bounding box center [282, 439] width 143 height 21
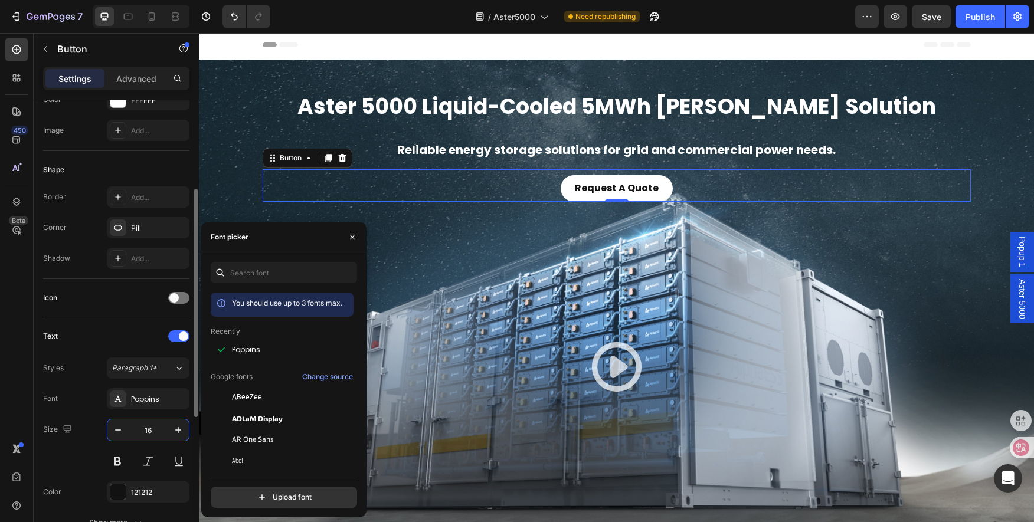
click at [155, 431] on input "16" at bounding box center [148, 430] width 39 height 21
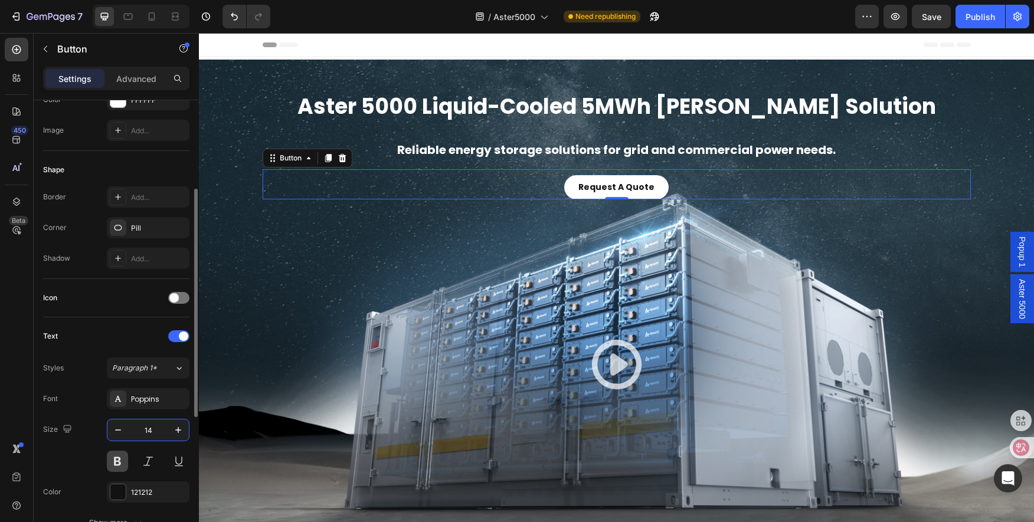
type input "14"
click at [116, 463] on button at bounding box center [117, 461] width 21 height 21
click at [120, 464] on button at bounding box center [117, 461] width 21 height 21
click at [654, 183] on link "Request A Quote" at bounding box center [616, 187] width 104 height 24
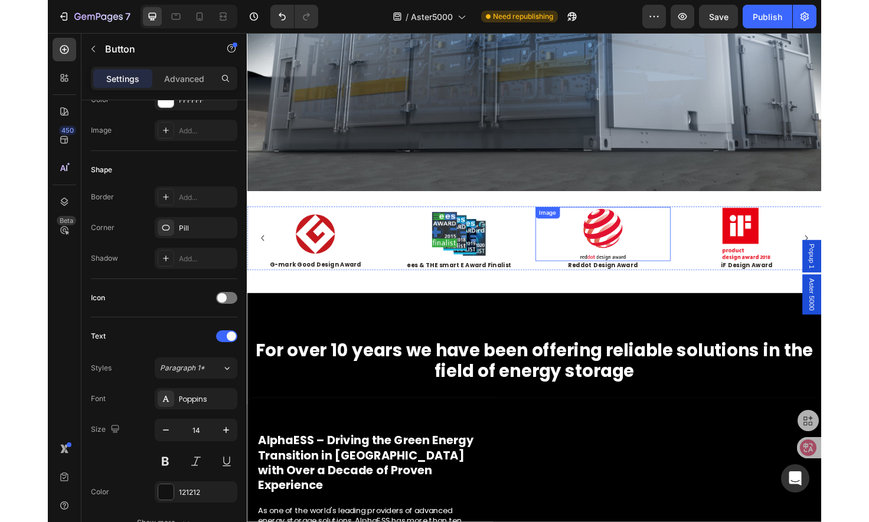
scroll to position [590, 0]
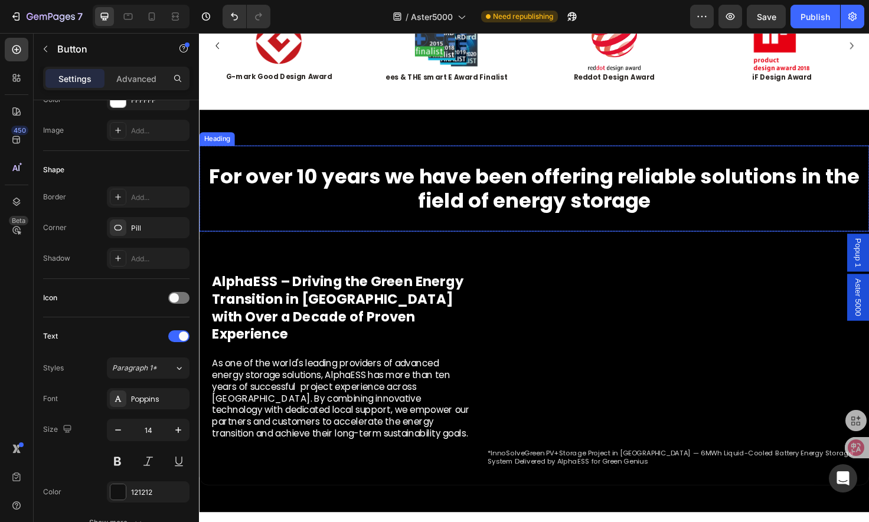
click at [520, 224] on h2 "For over 10 years we have been offering reliable solutions in the field of ener…" at bounding box center [553, 197] width 703 height 53
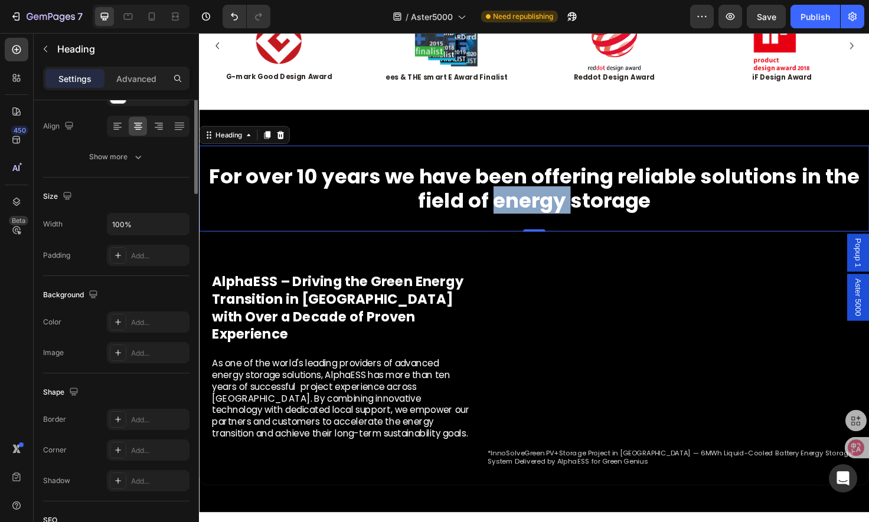
scroll to position [0, 0]
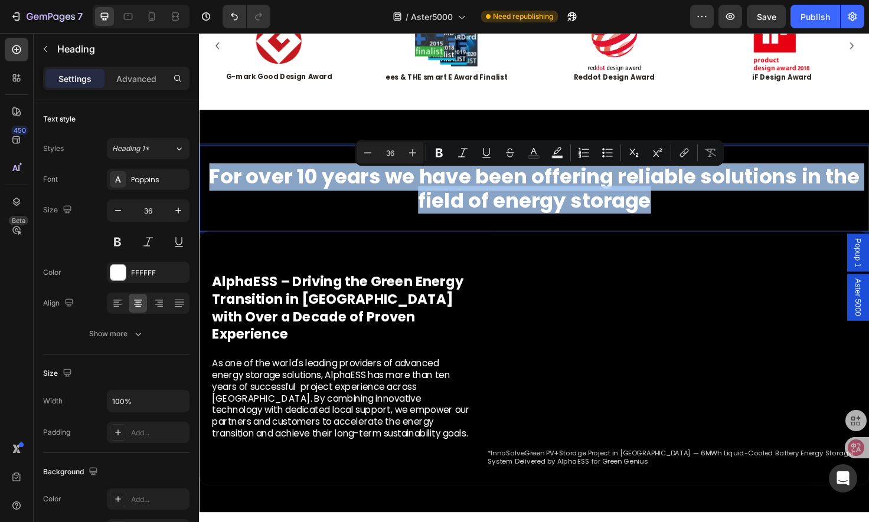
type input "14"
click at [697, 220] on p "For over 10 years we have been offering reliable solutions in the field of ener…" at bounding box center [553, 197] width 700 height 51
click at [670, 223] on p "For over 10 years we have been offering reliable solutions in the field of ener…" at bounding box center [553, 197] width 700 height 51
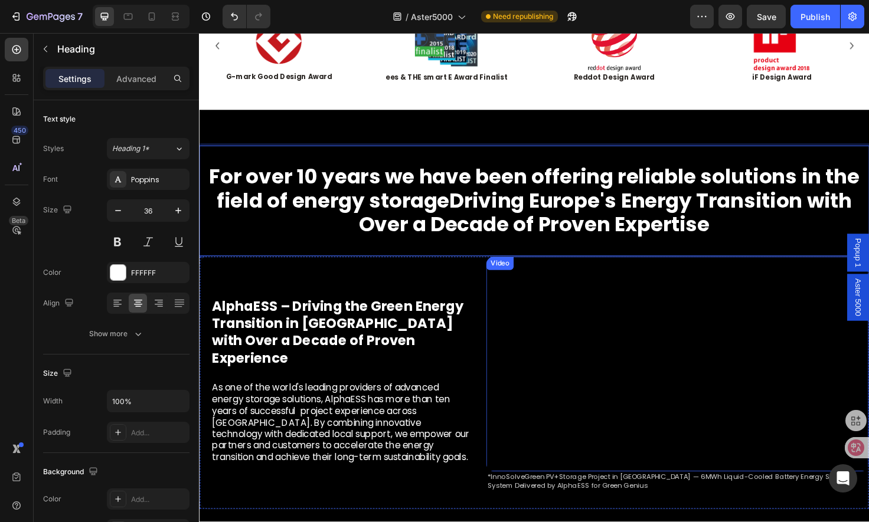
scroll to position [1, 0]
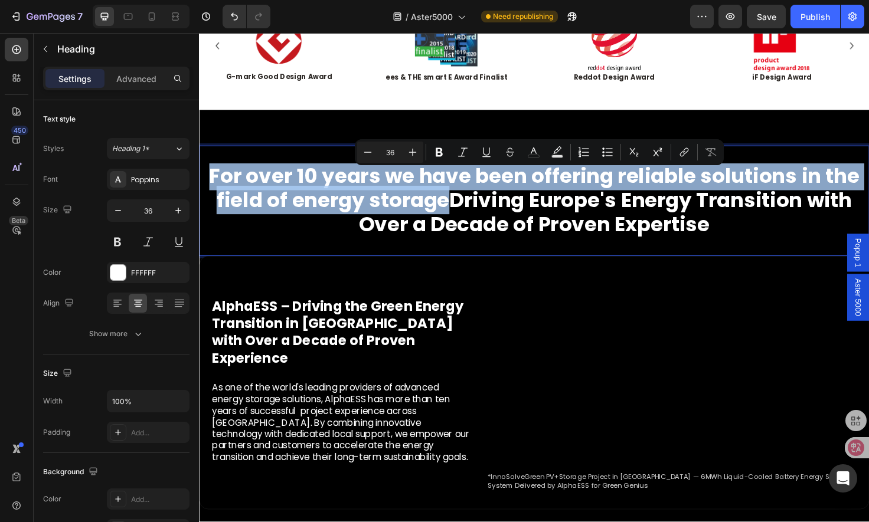
drag, startPoint x: 460, startPoint y: 217, endPoint x: 396, endPoint y: 206, distance: 64.6
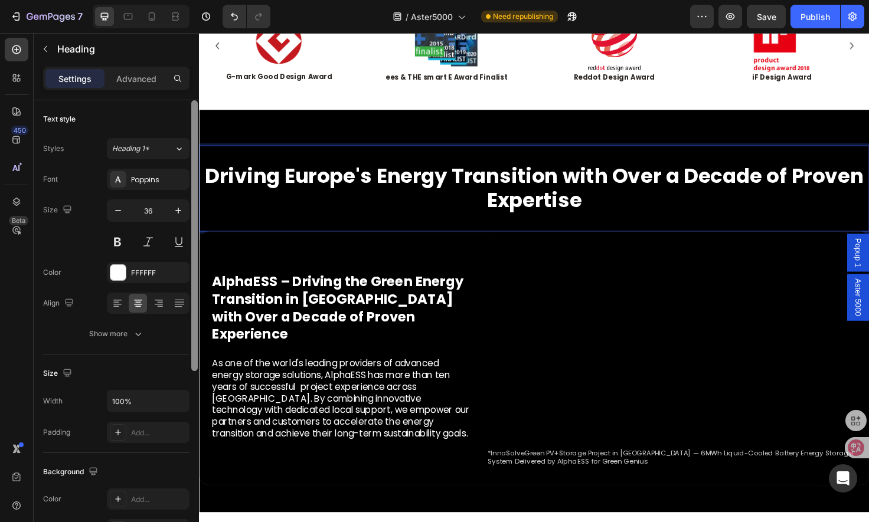
scroll to position [0, 0]
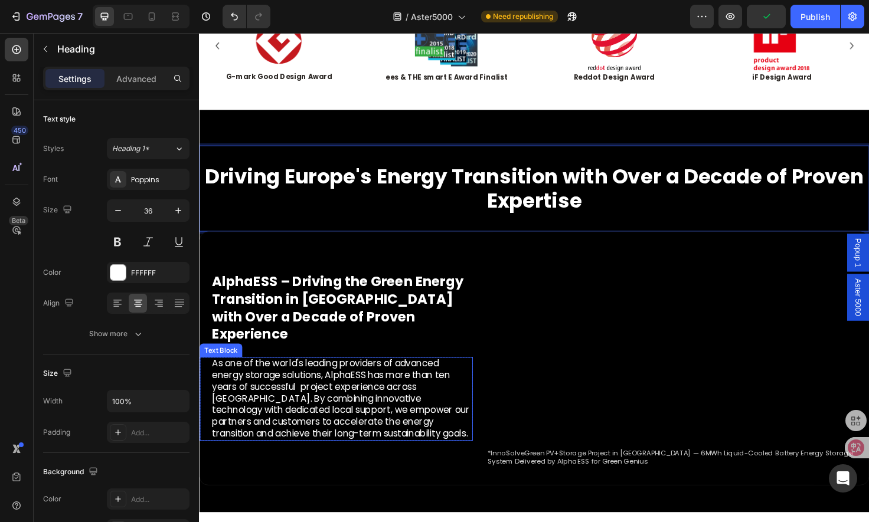
click at [299, 413] on p "As one of the world's leading providers of advanced energy storage solutions, A…" at bounding box center [350, 420] width 275 height 86
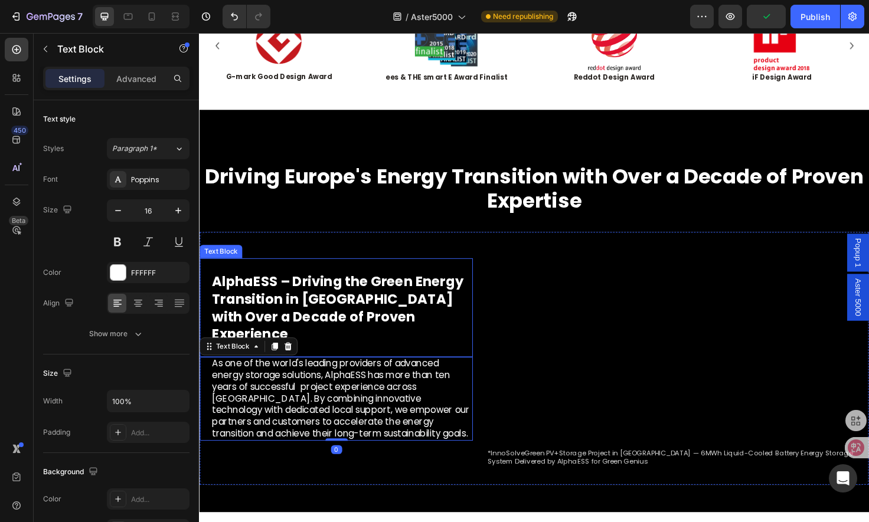
click at [351, 315] on p "AlphaESS – Driving the Green Energy Transition in Europe with Over a Decade of …" at bounding box center [350, 324] width 275 height 74
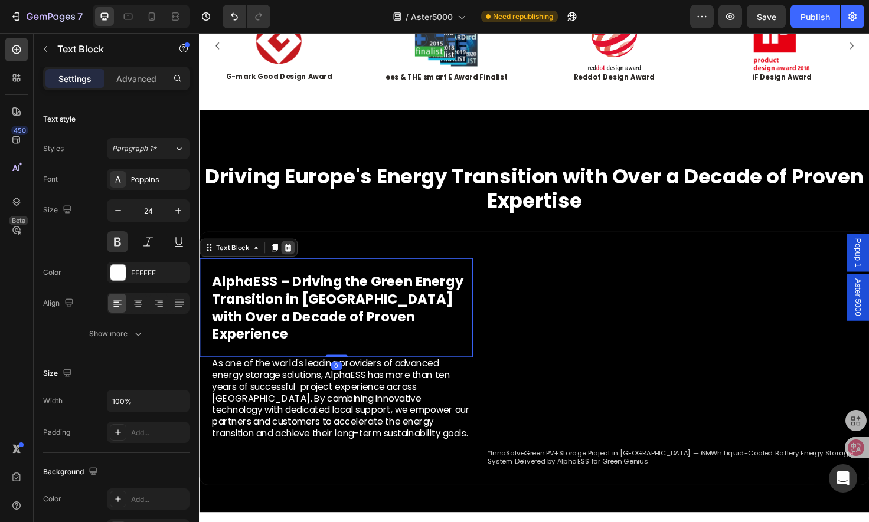
click at [296, 265] on icon at bounding box center [292, 260] width 9 height 9
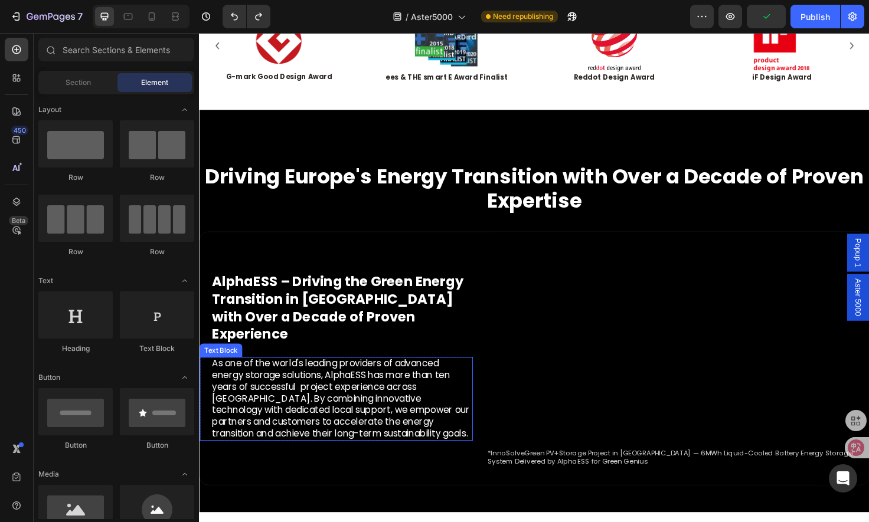
click at [364, 413] on p "As one of the world's leading providers of advanced energy storage solutions, A…" at bounding box center [350, 420] width 275 height 86
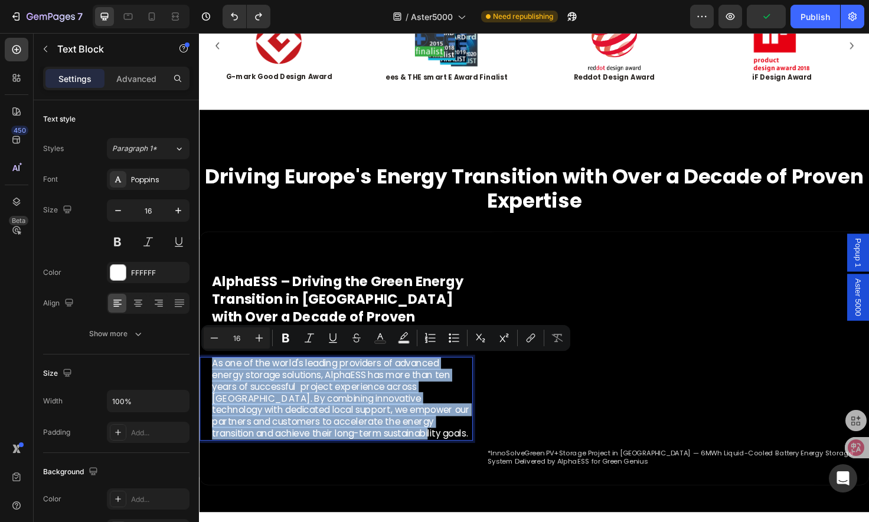
copy p "As one of the world's leading providers of advanced energy storage solutions, A…"
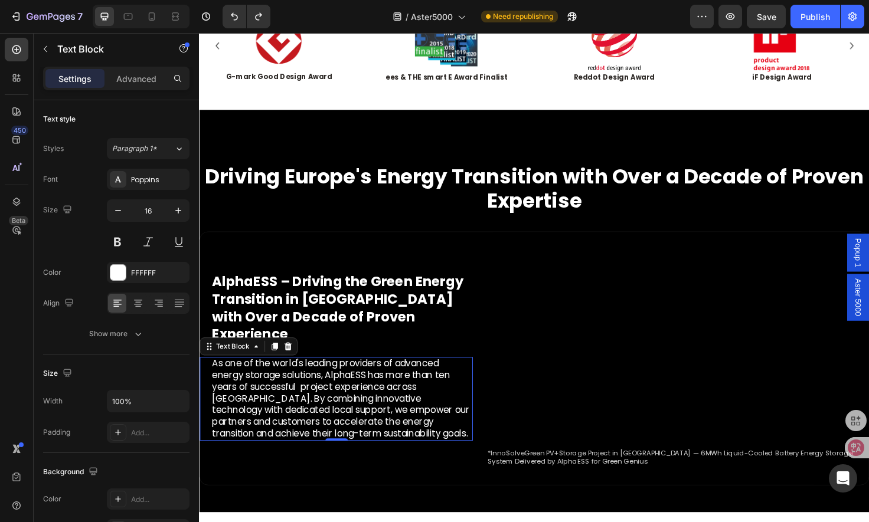
click at [315, 416] on p "As one of the world's leading providers of advanced energy storage solutions, A…" at bounding box center [350, 420] width 275 height 86
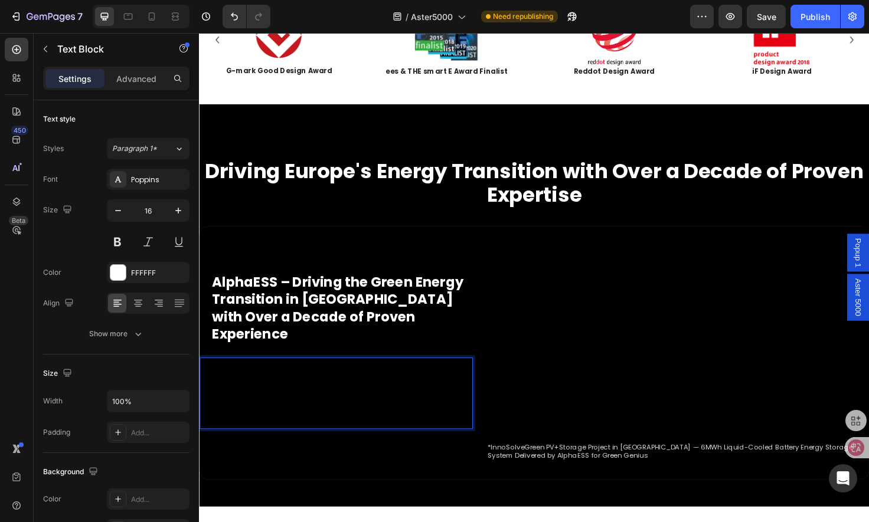
scroll to position [590, 0]
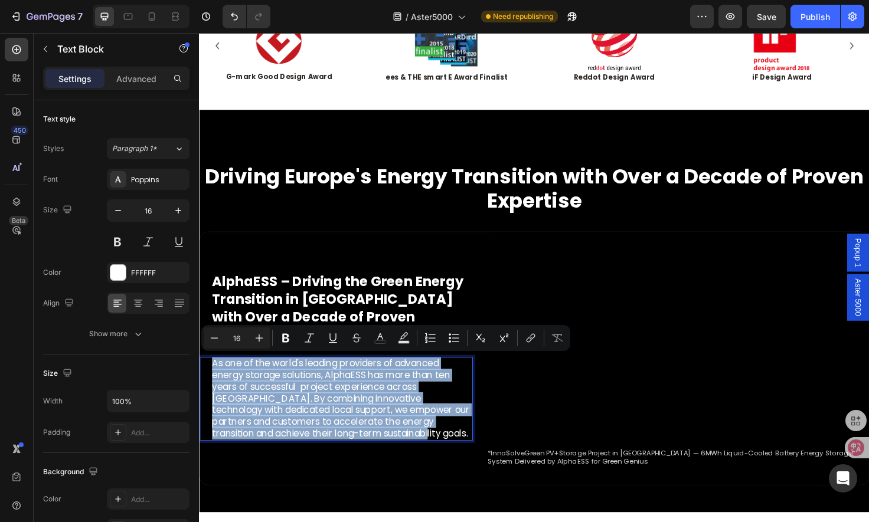
click at [358, 456] on p "As one of the world's leading providers of advanced energy storage solutions, A…" at bounding box center [350, 420] width 275 height 86
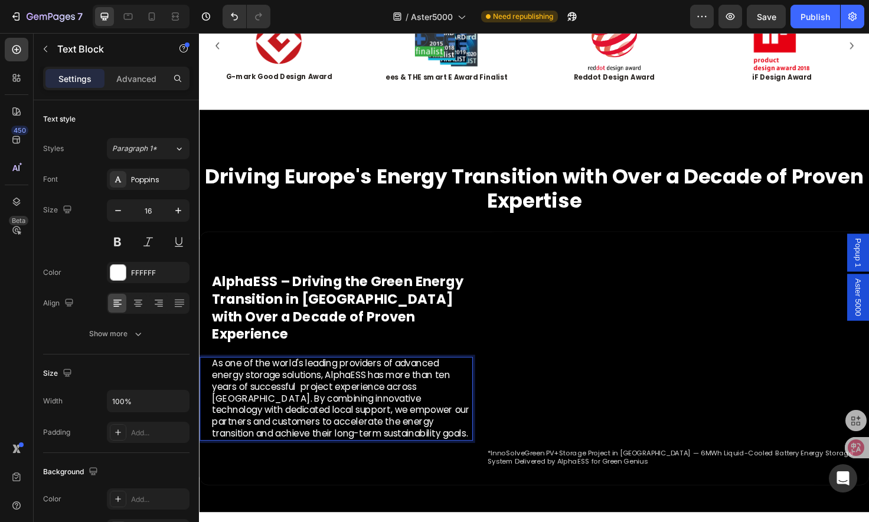
scroll to position [554, 0]
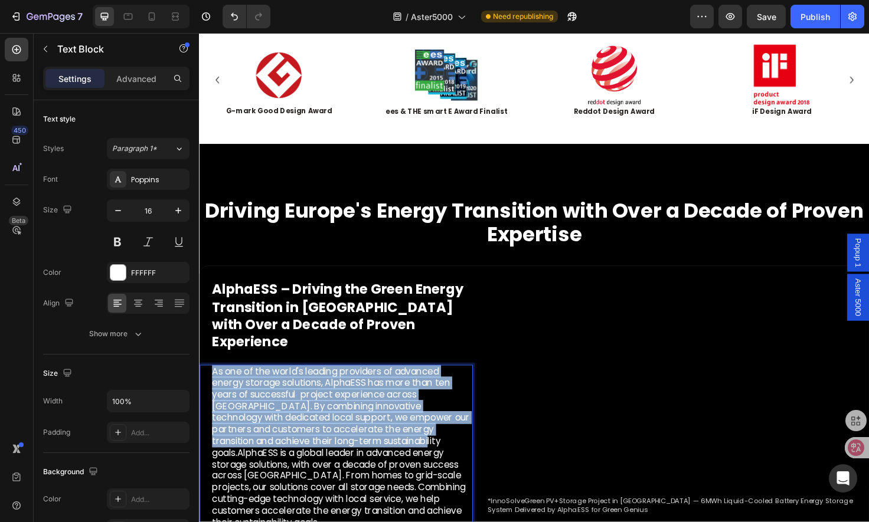
drag, startPoint x: 332, startPoint y: 456, endPoint x: 186, endPoint y: 368, distance: 170.3
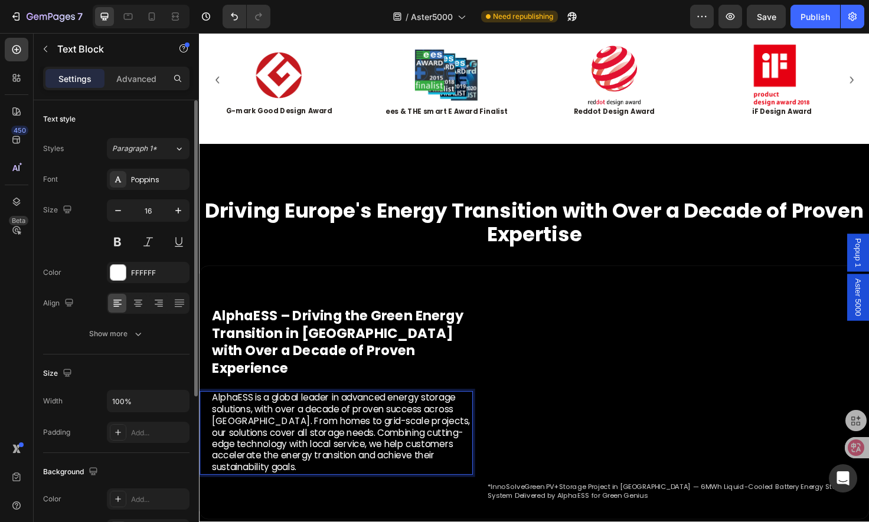
scroll to position [590, 0]
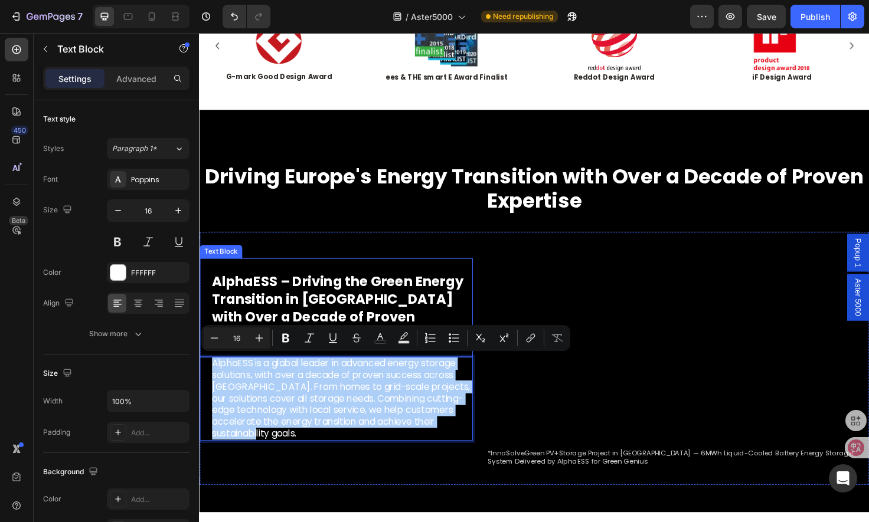
click at [364, 320] on p "AlphaESS – Driving the Green Energy Transition in Europe with Over a Decade of …" at bounding box center [350, 324] width 275 height 74
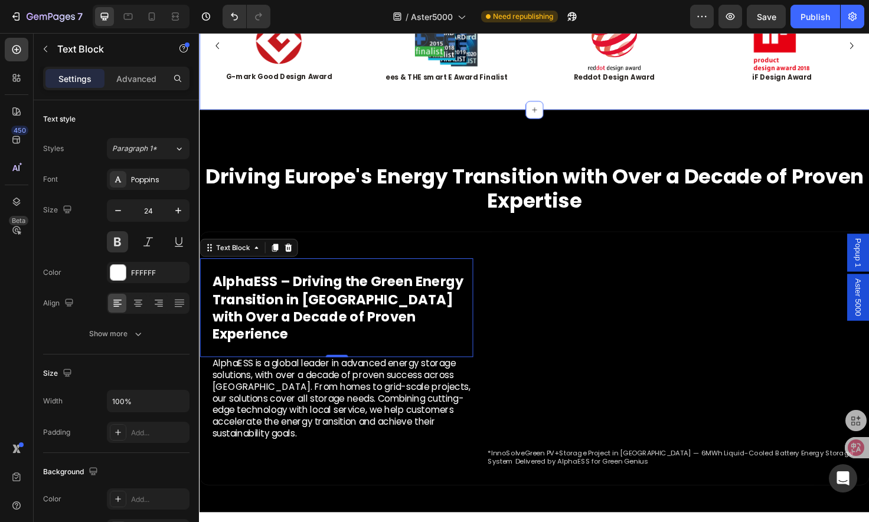
drag, startPoint x: 215, startPoint y: 115, endPoint x: 263, endPoint y: 191, distance: 89.9
click at [215, 115] on div "Image G-mark Good Design Award Text Block Image ees & THE smart E Award Finalis…" at bounding box center [553, 52] width 708 height 126
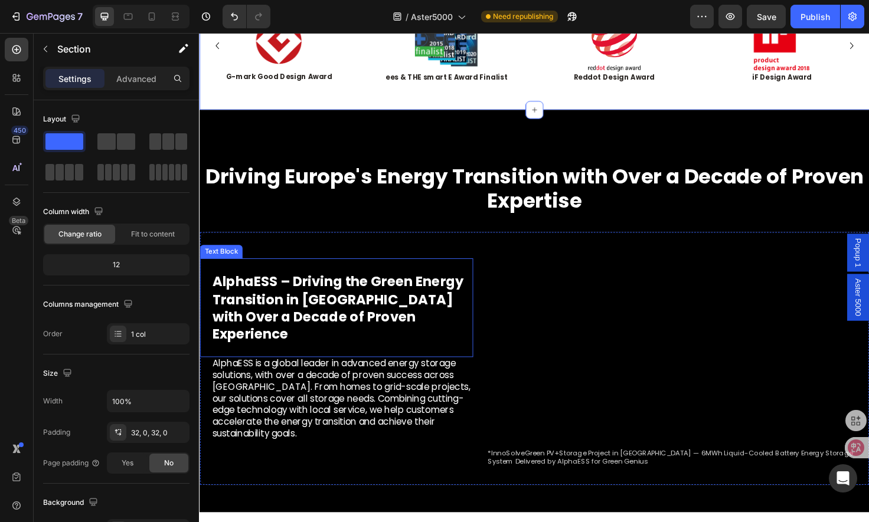
click at [364, 342] on p "AlphaESS – Driving the Green Energy Transition in Europe with Over a Decade of …" at bounding box center [350, 324] width 275 height 74
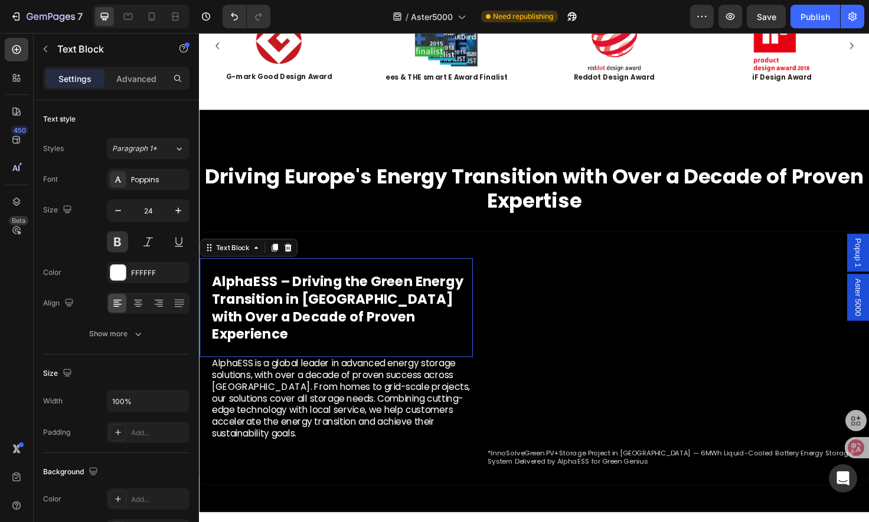
click at [364, 342] on p "AlphaESS – Driving the Green Energy Transition in Europe with Over a Decade of …" at bounding box center [350, 324] width 275 height 74
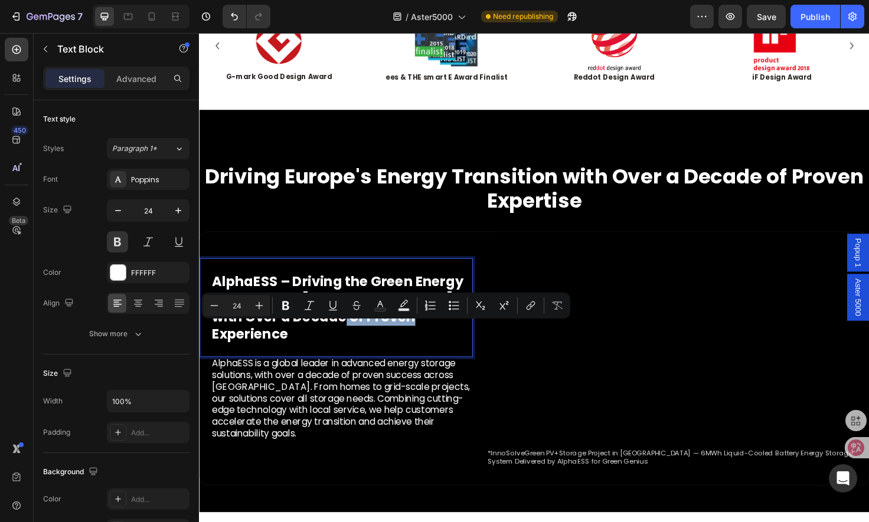
click at [440, 350] on p "AlphaESS – Driving the Green Energy Transition in Europe with Over a Decade of …" at bounding box center [350, 324] width 275 height 74
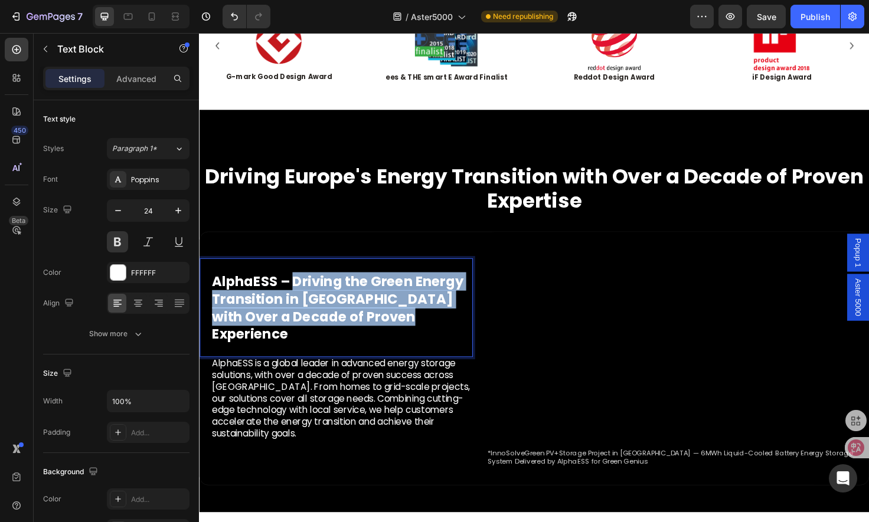
drag, startPoint x: 446, startPoint y: 346, endPoint x: 298, endPoint y: 317, distance: 150.4
click at [298, 317] on p "AlphaESS – Driving the Green Energy Transition in Europe with Over a Decade of …" at bounding box center [350, 324] width 275 height 74
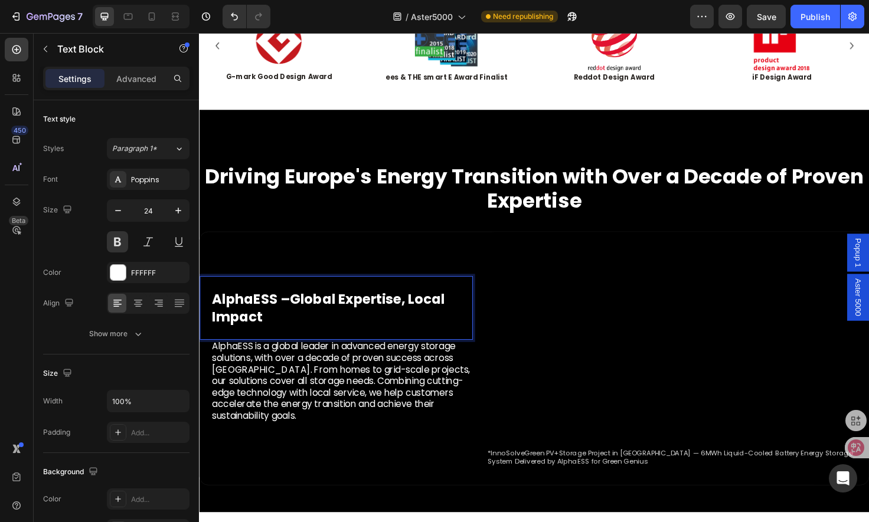
scroll to position [600, 0]
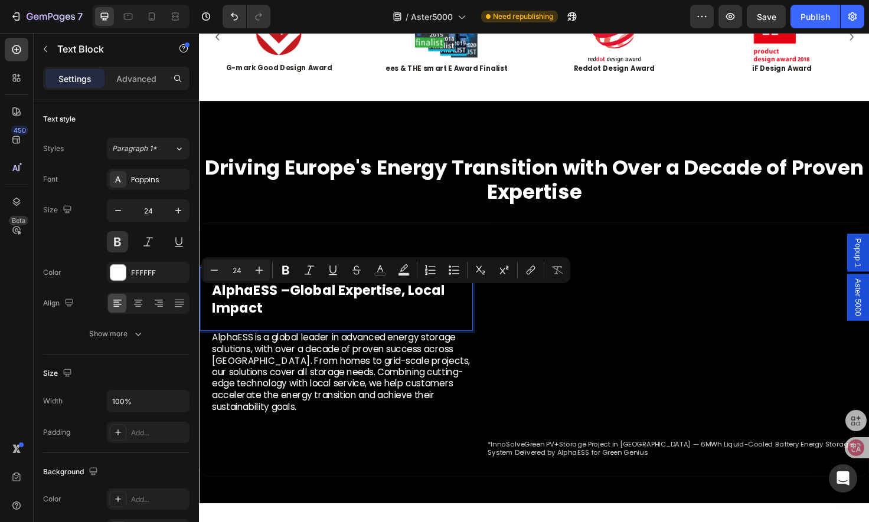
drag, startPoint x: 299, startPoint y: 311, endPoint x: 211, endPoint y: 311, distance: 88.0
click at [211, 311] on div "AlphaESS – Global Expertise, Local Impact" at bounding box center [349, 314] width 277 height 39
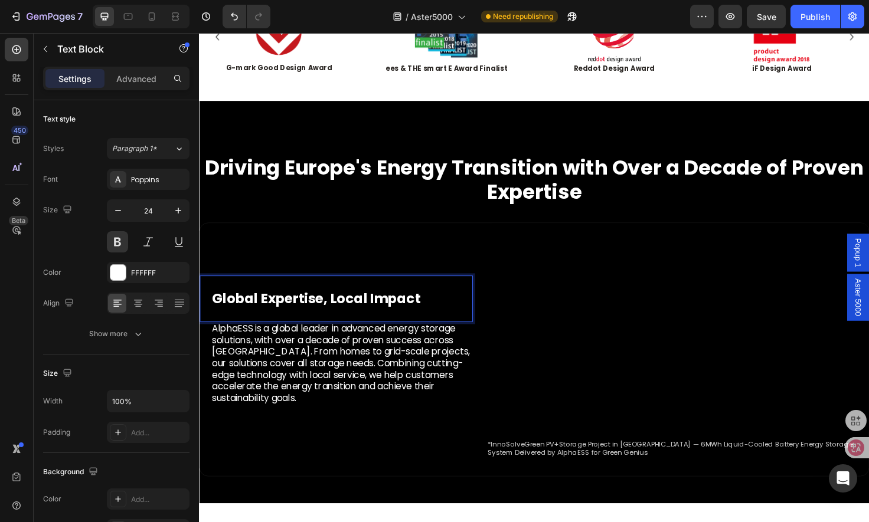
scroll to position [609, 0]
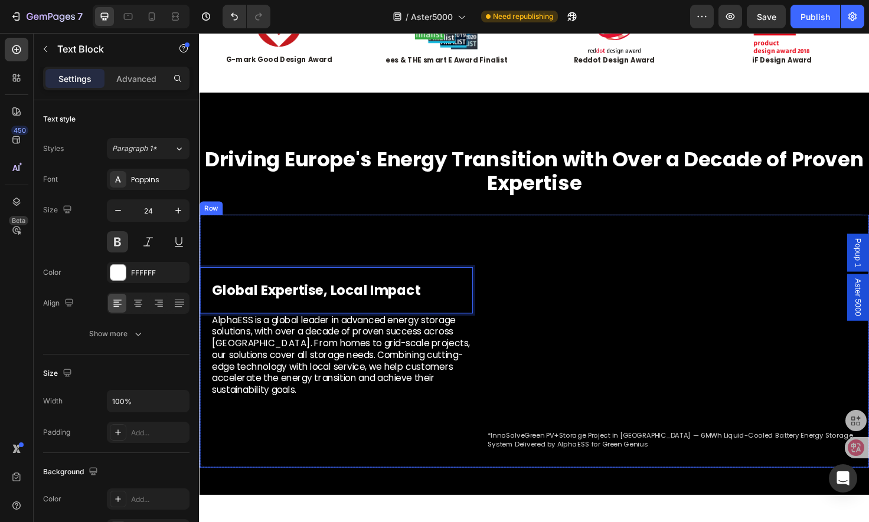
click at [420, 459] on div "Global Expertise, Local Impact Text Block 0 AlphaESS is a global leader in adva…" at bounding box center [344, 350] width 289 height 248
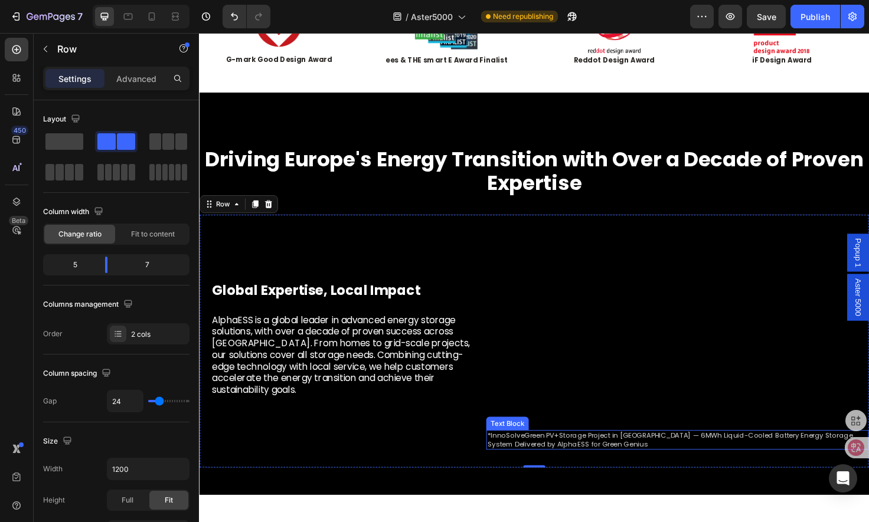
click at [609, 465] on p "*InnoSolveGreen PV+Storage Project in Lithuania — 6MWh Liquid-Cooled Battery En…" at bounding box center [705, 464] width 402 height 18
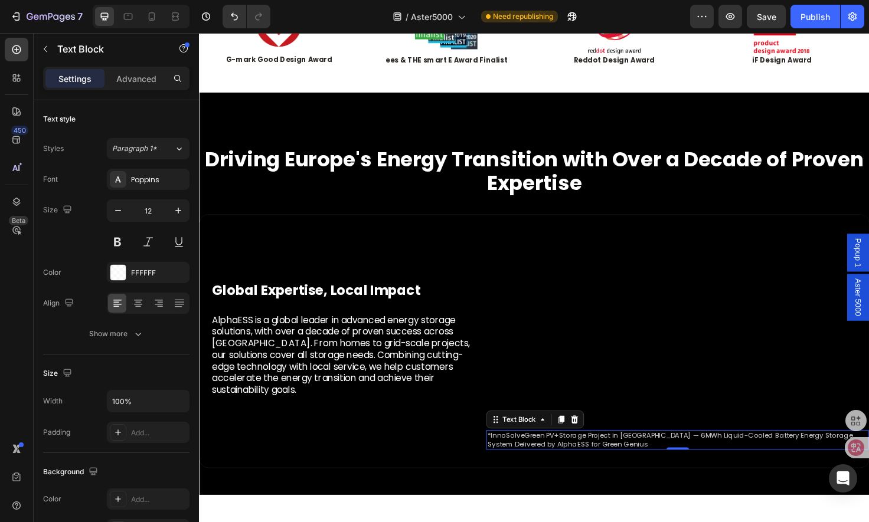
click at [609, 465] on p "*InnoSolveGreen PV+Storage Project in Lithuania — 6MWh Liquid-Cooled Battery En…" at bounding box center [705, 464] width 402 height 18
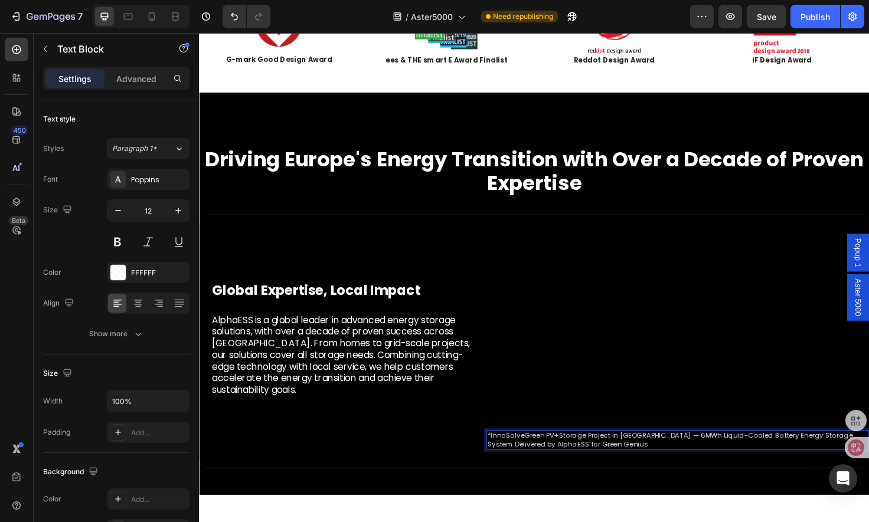
click at [654, 471] on p "*InnoSolveGreen PV+Storage Project in Lithuania — 6MWh Liquid-Cooled Battery En…" at bounding box center [705, 464] width 402 height 18
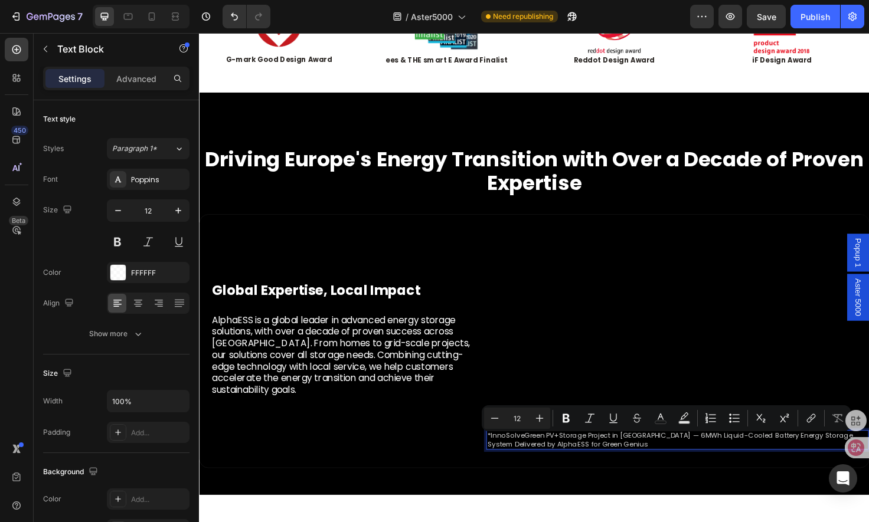
click at [667, 473] on p "*InnoSolveGreen PV+Storage Project in Lithuania — 6MWh Liquid-Cooled Battery En…" at bounding box center [705, 464] width 402 height 18
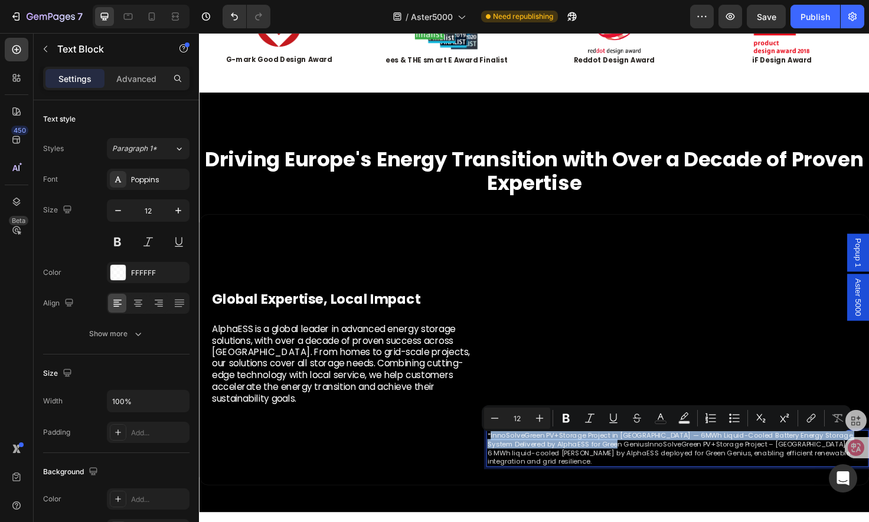
drag, startPoint x: 639, startPoint y: 473, endPoint x: 503, endPoint y: 466, distance: 136.0
click at [504, 466] on p "*InnoSolveGreen PV+Storage Project in Lithuania — 6MWh Liquid-Cooled Battery En…" at bounding box center [705, 473] width 402 height 37
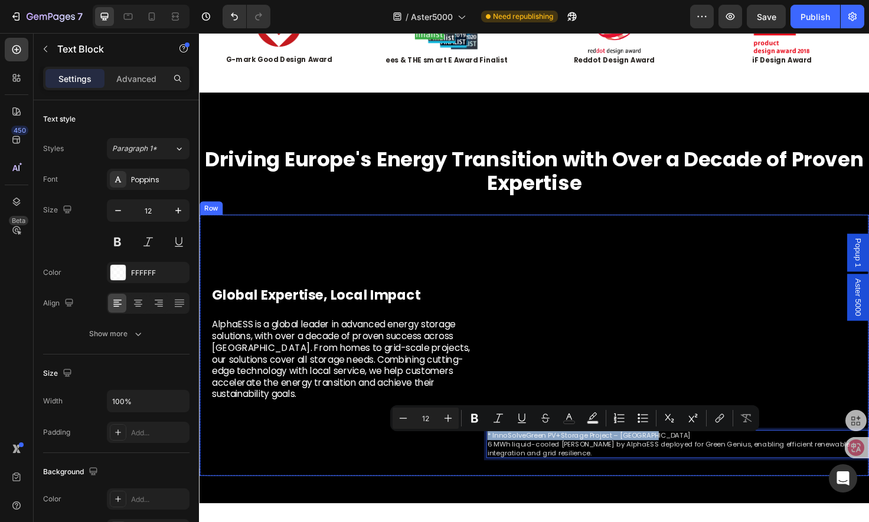
drag, startPoint x: 677, startPoint y: 463, endPoint x: 473, endPoint y: 460, distance: 203.7
click at [473, 460] on div "Global Expertise, Local Impact Text Block AlphaESS is a global leader in advanc…" at bounding box center [553, 364] width 707 height 276
click at [433, 469] on div "Global Expertise, Local Impact Text Block AlphaESS is a global leader in advanc…" at bounding box center [344, 354] width 289 height 257
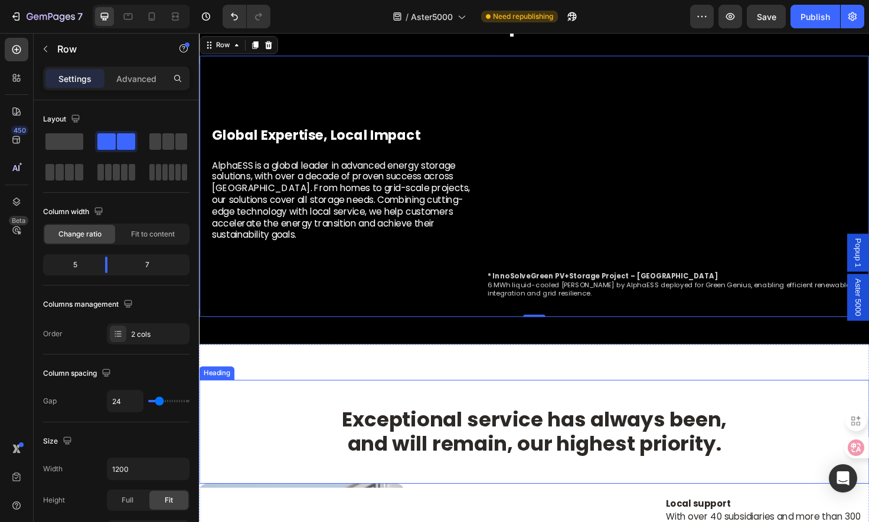
scroll to position [963, 0]
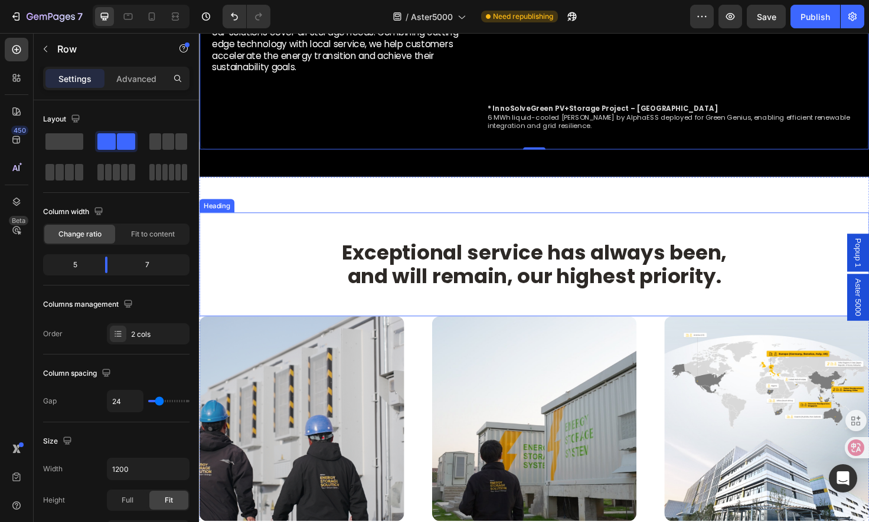
click at [539, 270] on h2 "Exceptional service has always been, and will remain, our highest priority." at bounding box center [553, 277] width 425 height 53
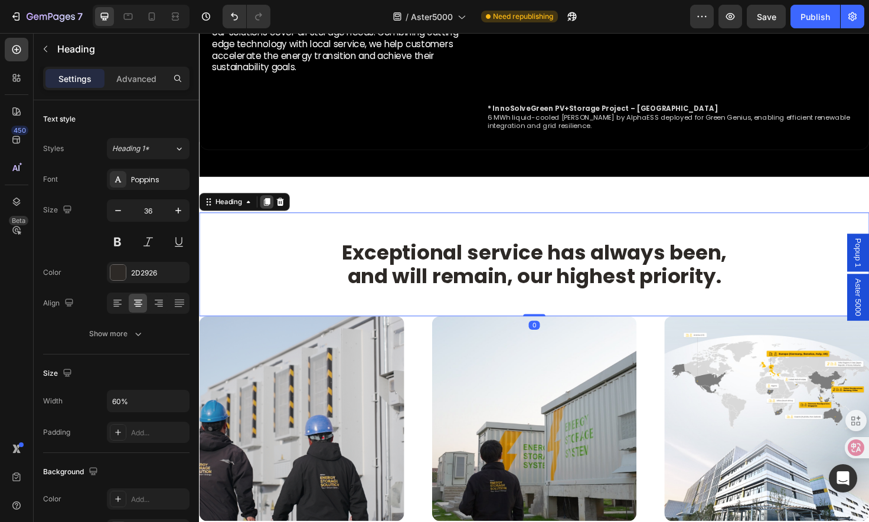
click at [270, 208] on icon at bounding box center [270, 212] width 6 height 8
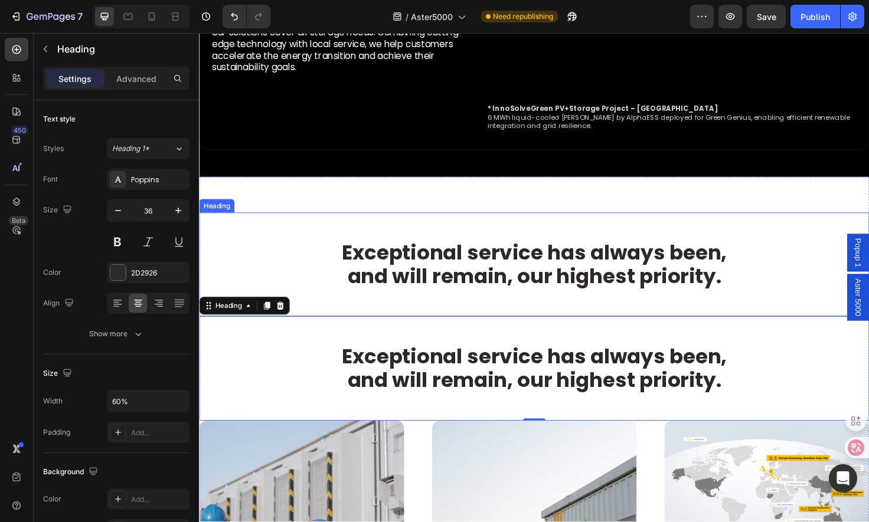
click at [537, 282] on h2 "Exceptional service has always been, and will remain, our highest priority." at bounding box center [553, 277] width 425 height 53
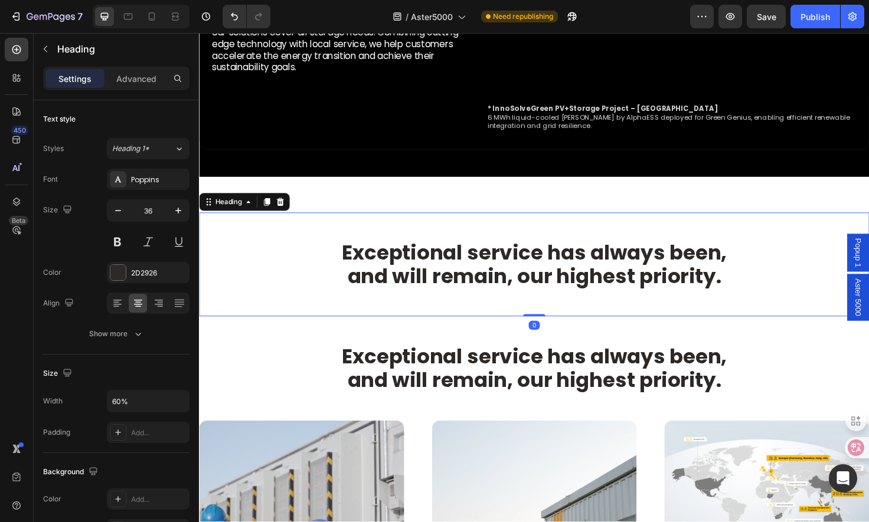
click at [771, 288] on div "Exceptional service has always been, and will remain, our highest priority." at bounding box center [553, 277] width 708 height 53
click at [753, 293] on h2 "Exceptional service has always been, and will remain, our highest priority." at bounding box center [553, 277] width 425 height 53
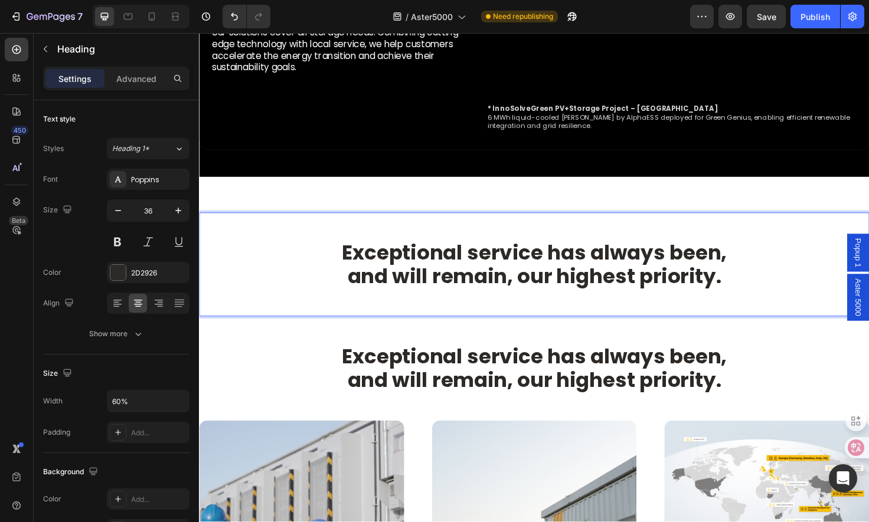
click at [753, 293] on p "Exceptional service has always been, and will remain, our highest priority." at bounding box center [553, 278] width 423 height 51
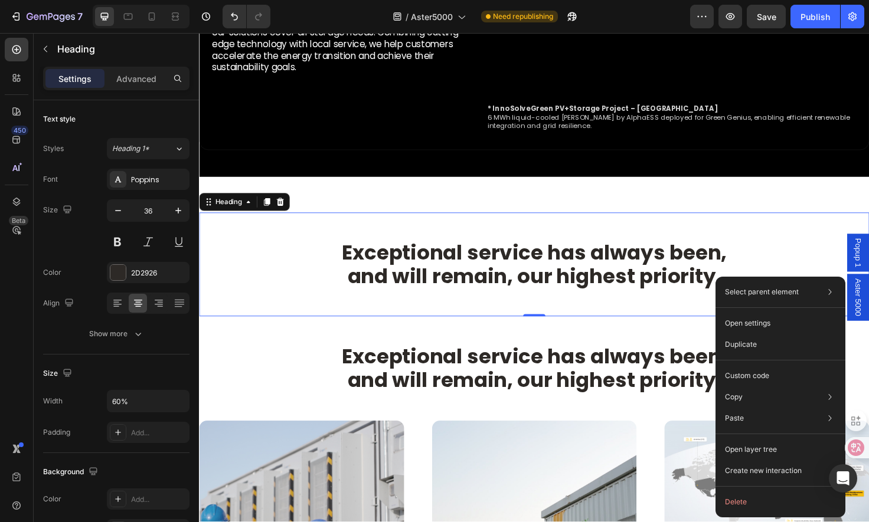
click at [772, 275] on div "Exceptional service has always been, and will remain, our highest priority." at bounding box center [553, 277] width 708 height 53
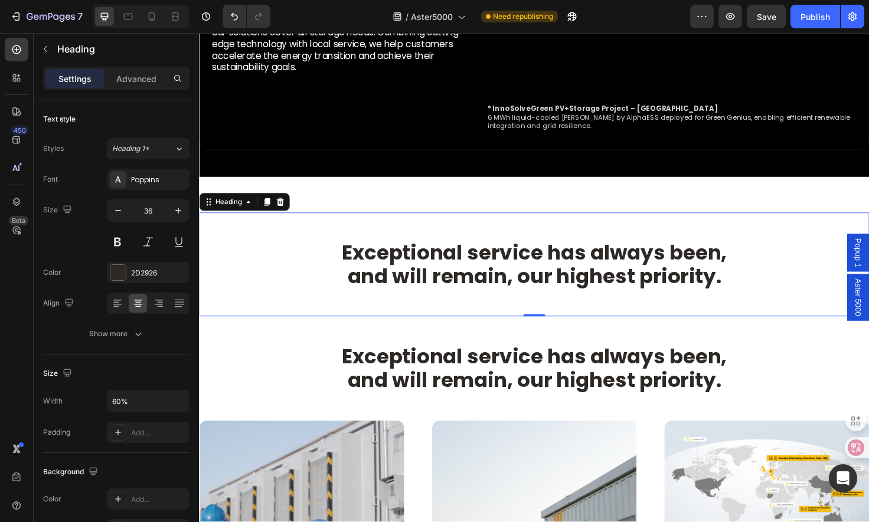
click at [768, 289] on div "Exceptional service has always been, and will remain, our highest priority." at bounding box center [553, 277] width 708 height 53
click at [676, 278] on p "Exceptional service has always been, and will remain, our highest priority." at bounding box center [553, 278] width 423 height 51
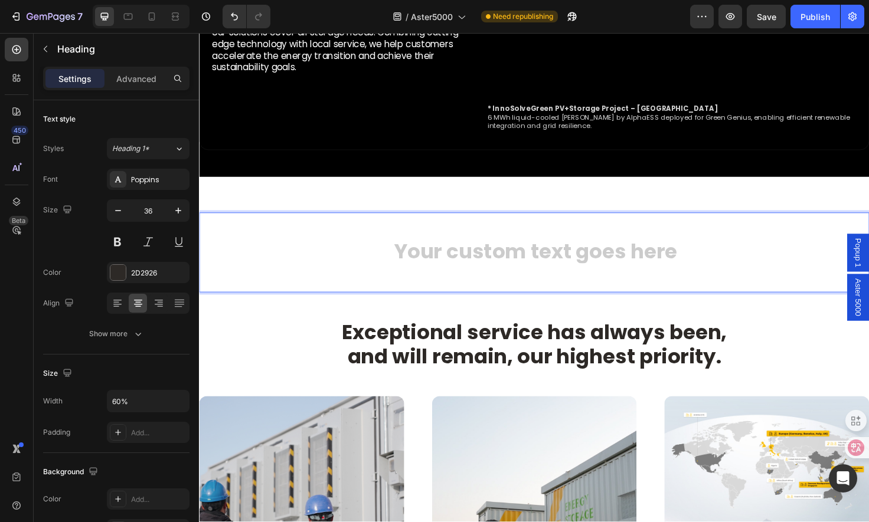
scroll to position [1, 0]
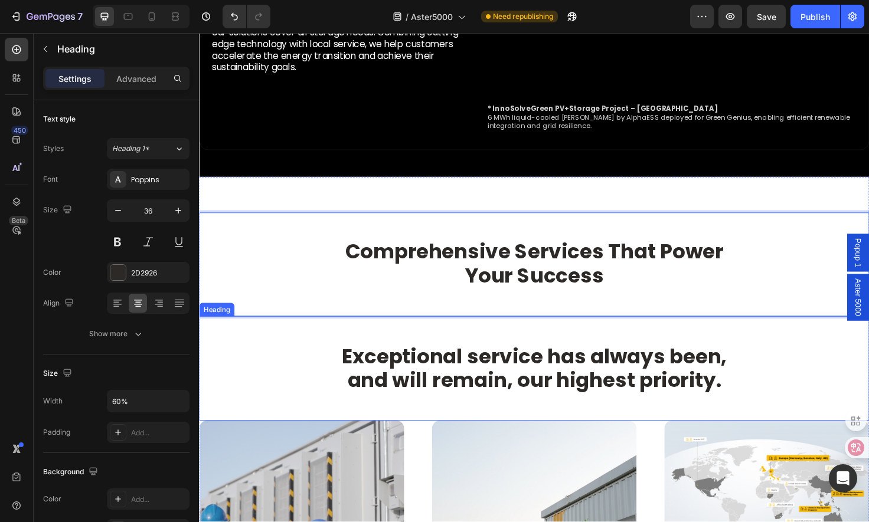
click at [509, 387] on h2 "Exceptional service has always been, and will remain, our highest priority." at bounding box center [553, 387] width 425 height 53
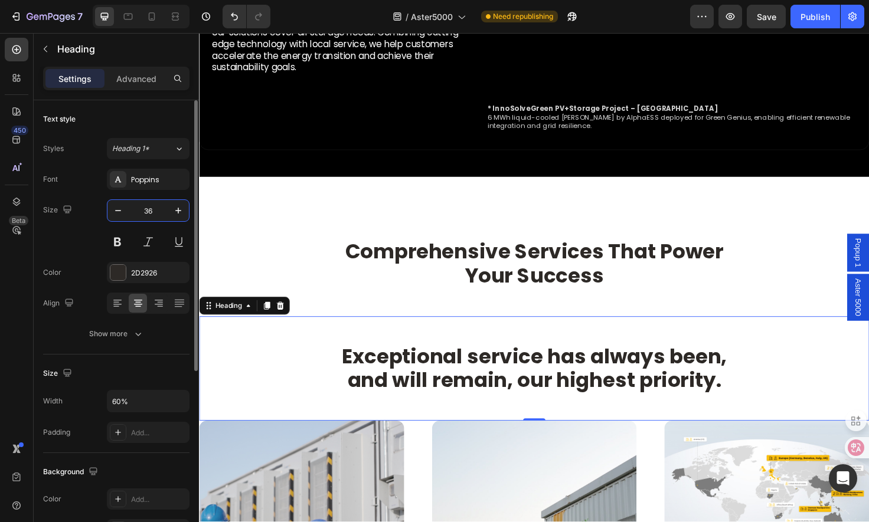
click at [151, 211] on input "36" at bounding box center [148, 210] width 39 height 21
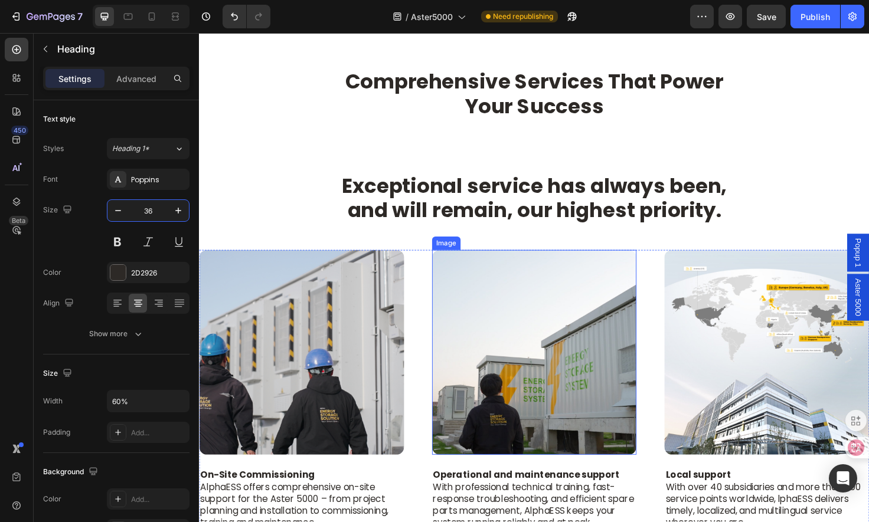
scroll to position [1199, 0]
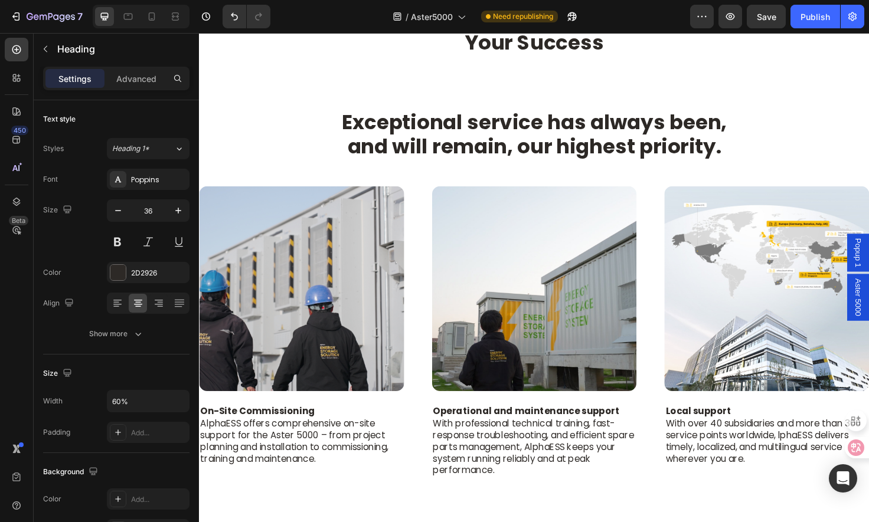
click at [556, 130] on h2 "Exceptional service has always been, and will remain, our highest priority." at bounding box center [553, 140] width 425 height 53
click at [632, 145] on p "Exceptional service has always been, and will remain, our highest priority." at bounding box center [553, 140] width 423 height 51
click at [800, 151] on div "Exceptional service has always been, and will remain, our highest priority." at bounding box center [553, 140] width 708 height 53
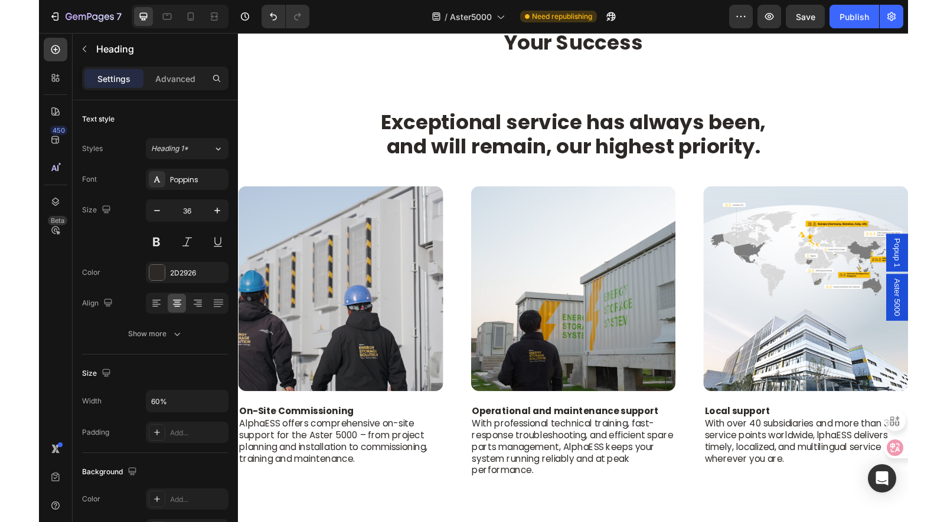
scroll to position [1022, 0]
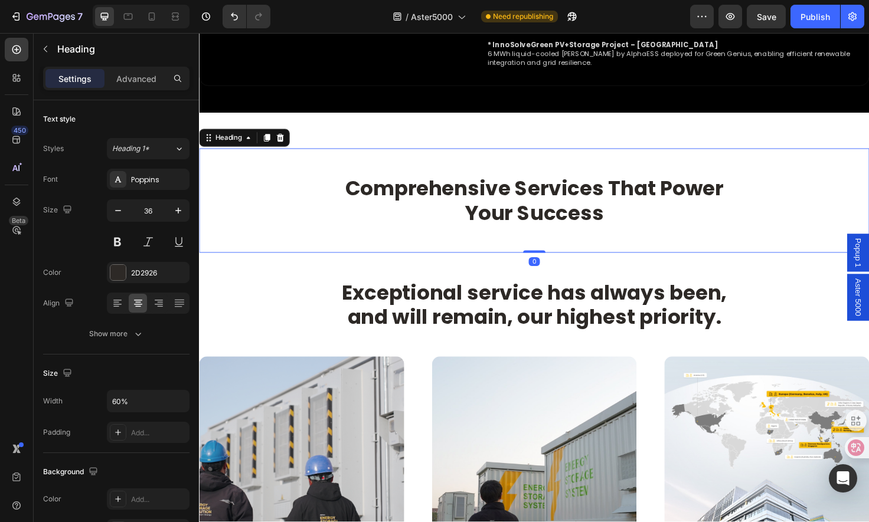
click at [600, 195] on h2 "Comprehensive Services That Power Your Success" at bounding box center [553, 210] width 425 height 53
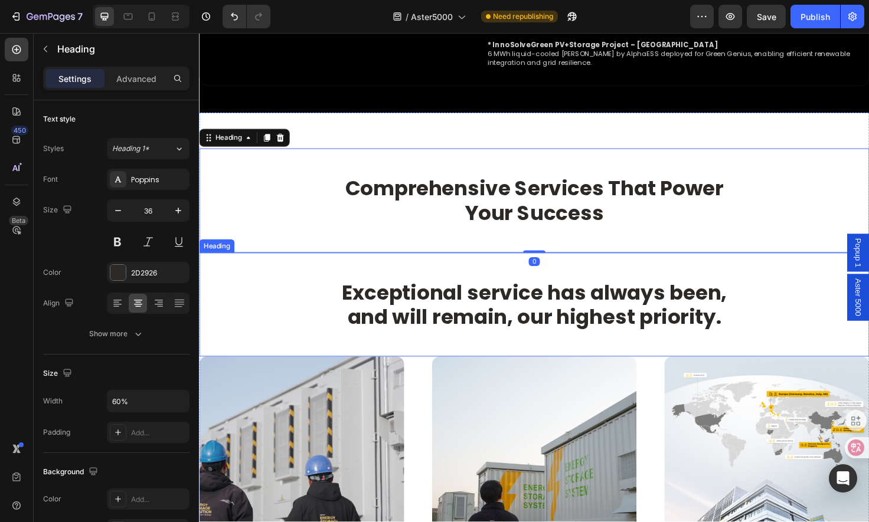
click at [462, 304] on p "Exceptional service has always been, and will remain, our highest priority." at bounding box center [553, 320] width 423 height 51
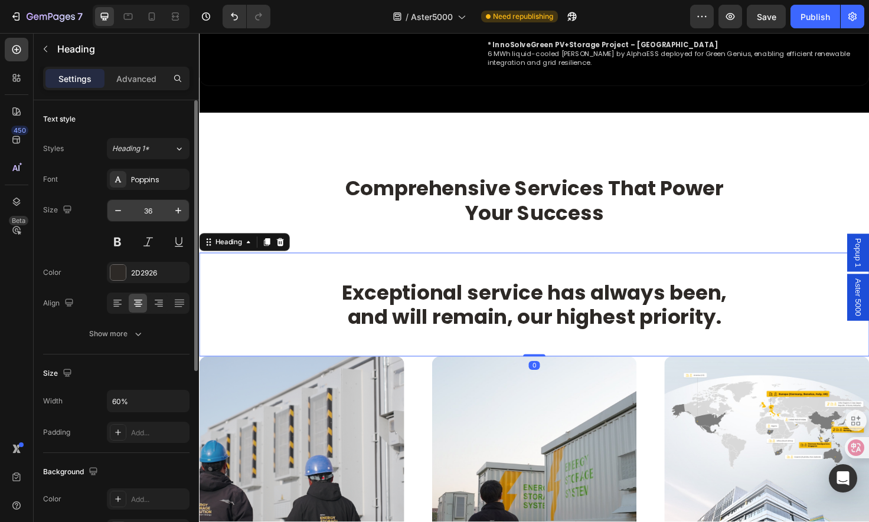
click at [151, 215] on input "36" at bounding box center [148, 210] width 39 height 21
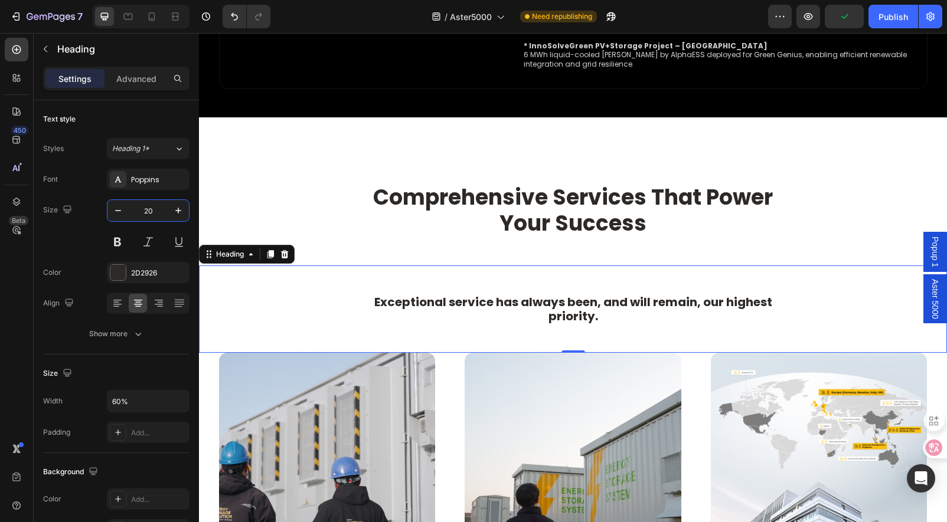
type input "20"
click at [776, 289] on div "Exceptional service has always been, and will remain, our highest priority. Hea…" at bounding box center [573, 309] width 748 height 87
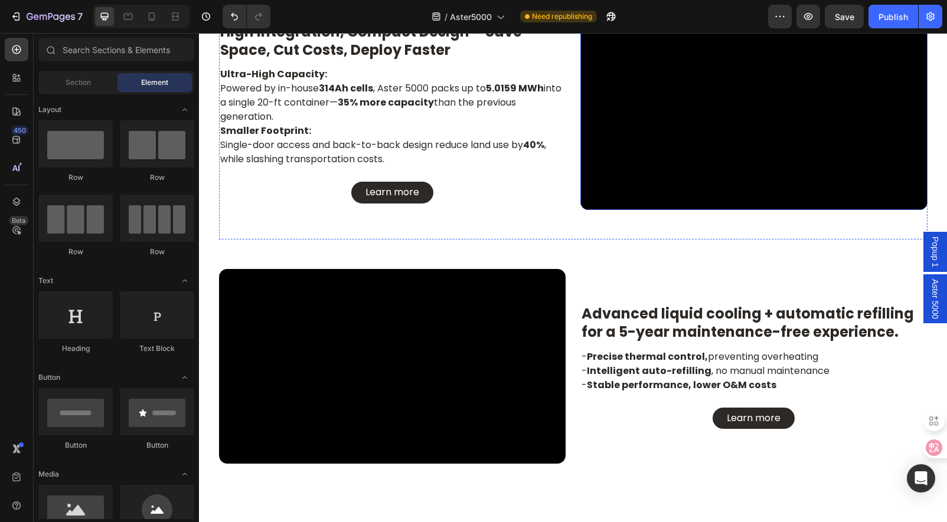
scroll to position [2085, 0]
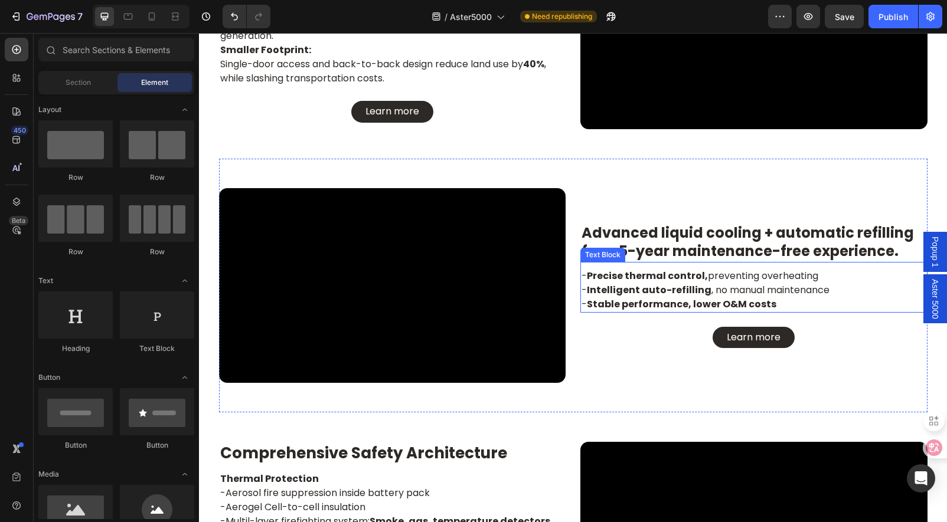
click at [711, 239] on h2 "Advanced liquid cooling + automatic refilling for a 5-year maintenance-free exp…" at bounding box center [753, 242] width 347 height 39
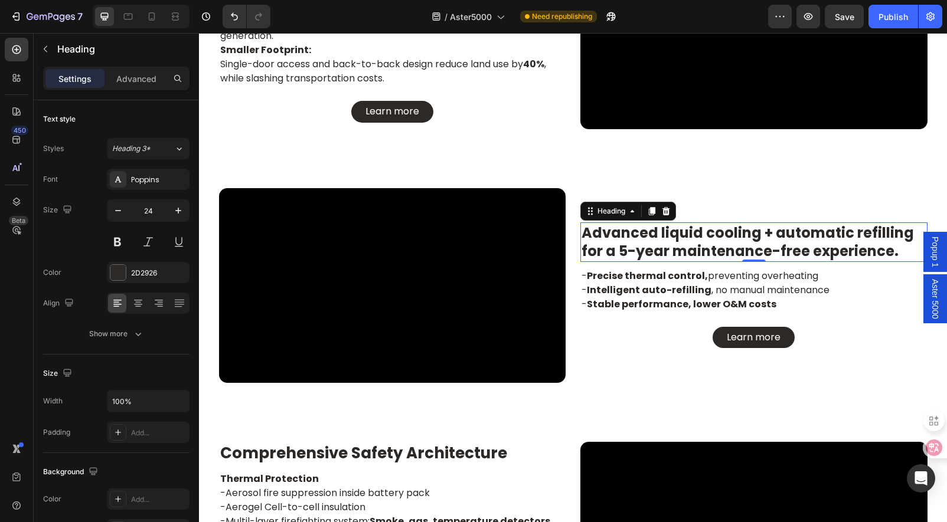
click at [711, 239] on h2 "Advanced liquid cooling + automatic refilling for a 5-year maintenance-free exp…" at bounding box center [753, 242] width 347 height 39
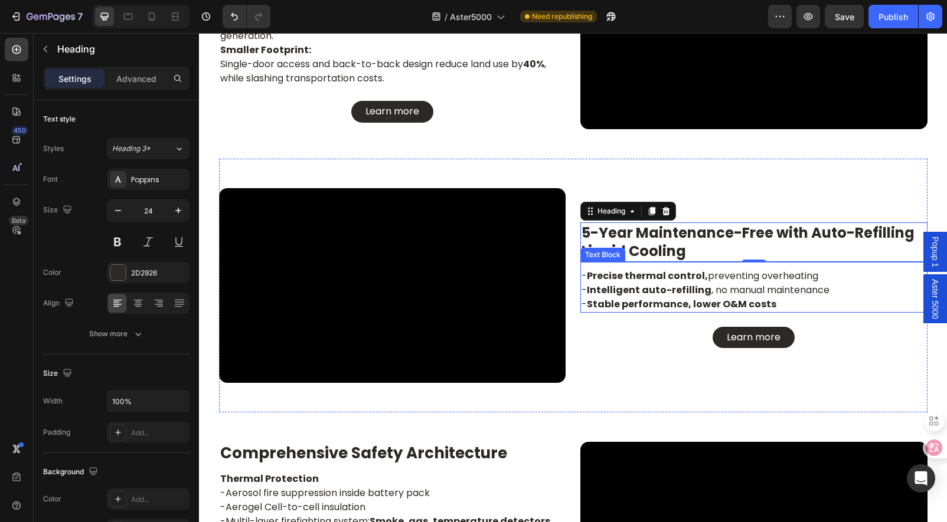
click at [759, 290] on p "- Precise thermal control, preventing overheating - Intelligent auto-refilling …" at bounding box center [754, 290] width 345 height 43
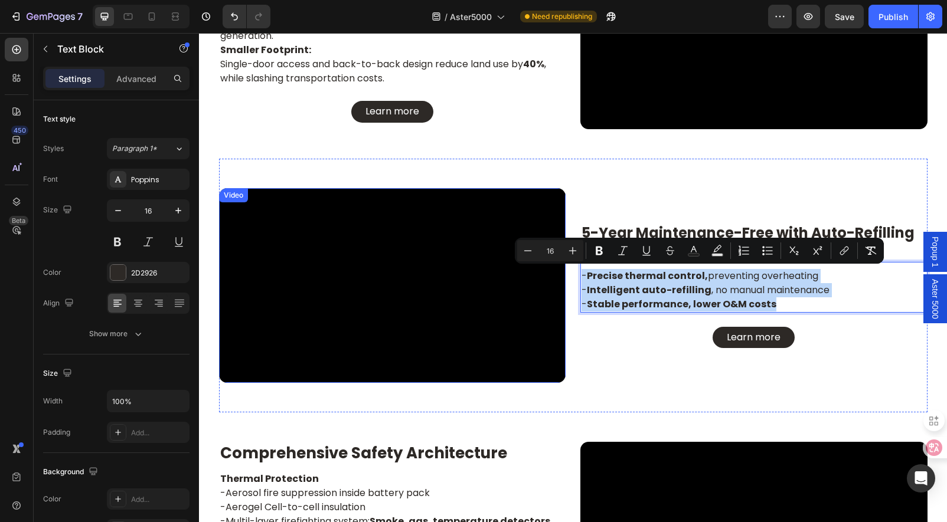
drag, startPoint x: 778, startPoint y: 304, endPoint x: 546, endPoint y: 264, distance: 234.8
click at [546, 264] on div "Video 5-Year Maintenance-Free with Auto-Refilling Liquid Cooling Heading - Prec…" at bounding box center [573, 286] width 708 height 254
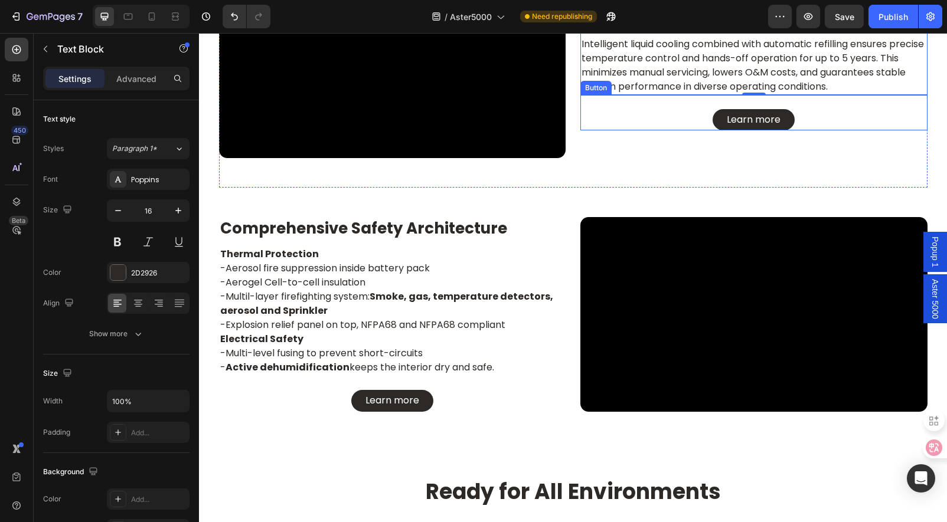
scroll to position [2314, 0]
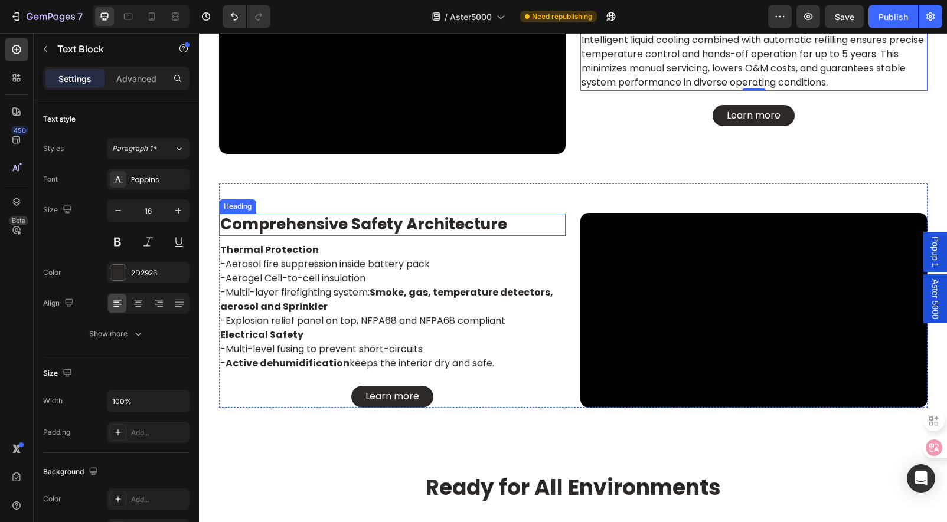
click at [390, 226] on h2 "Comprehensive Safety Architecture" at bounding box center [392, 225] width 347 height 22
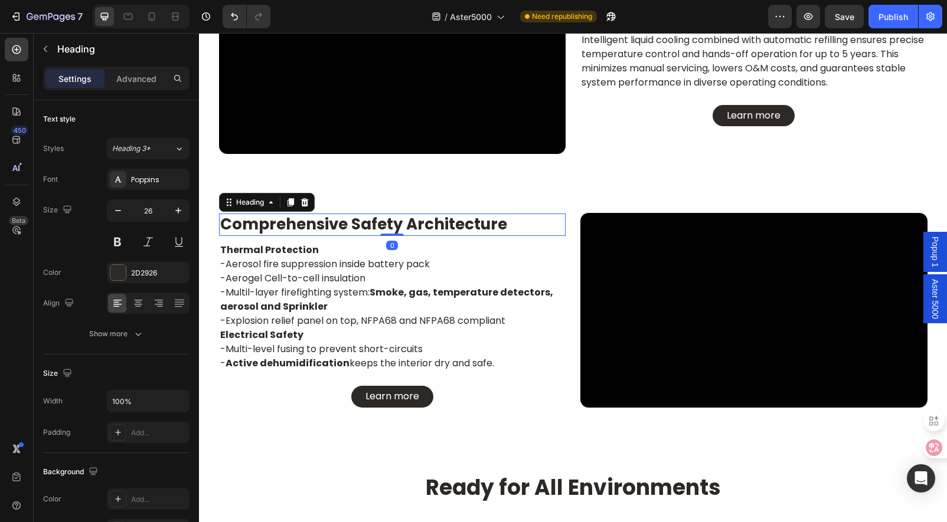
click at [390, 226] on h2 "Comprehensive Safety Architecture" at bounding box center [392, 225] width 347 height 22
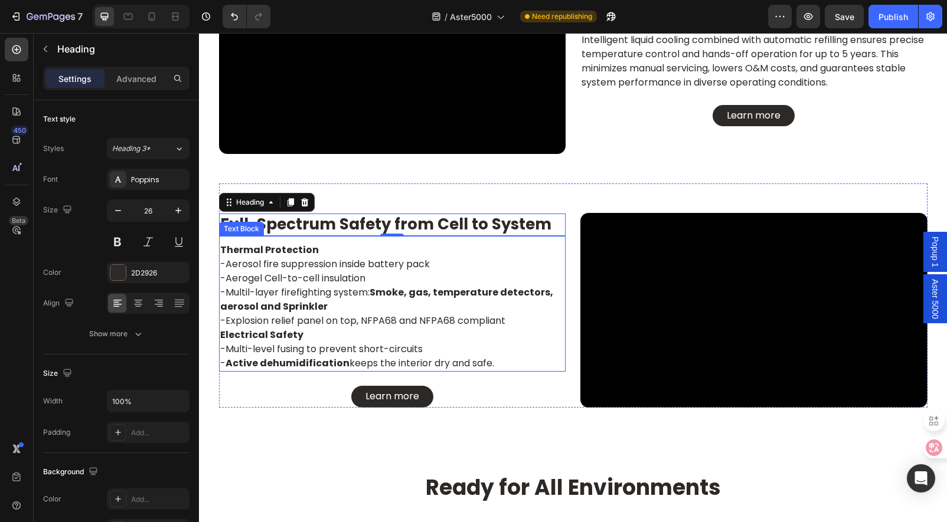
click at [397, 341] on p "Electrical Safety" at bounding box center [392, 335] width 345 height 14
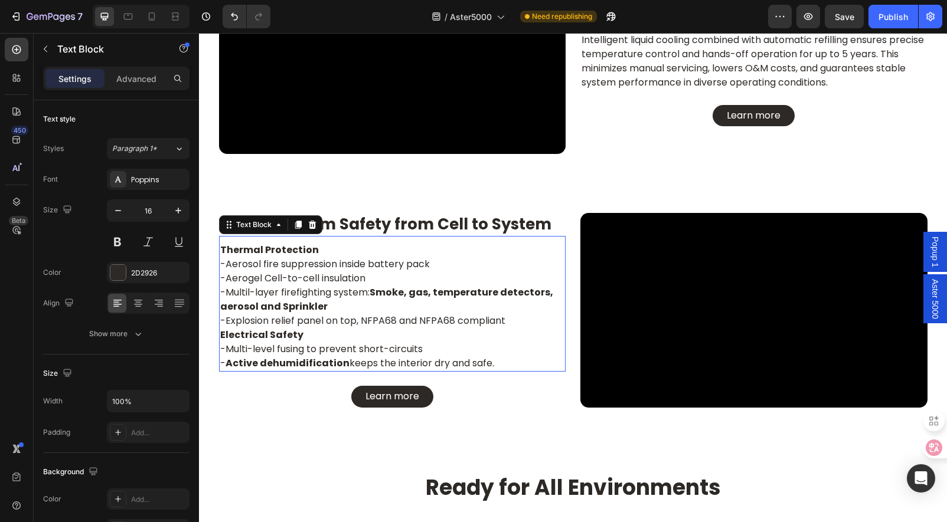
click at [397, 341] on p "Electrical Safety" at bounding box center [392, 335] width 345 height 14
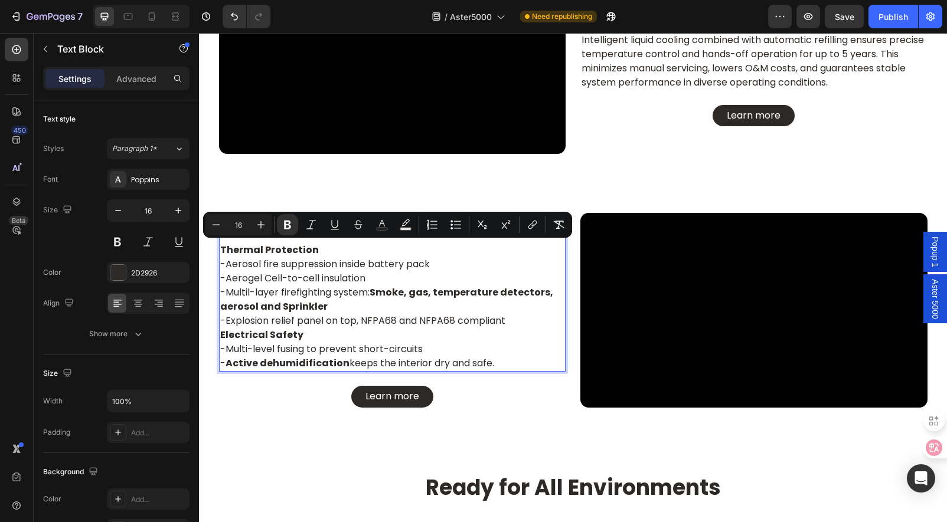
scroll to position [2356, 0]
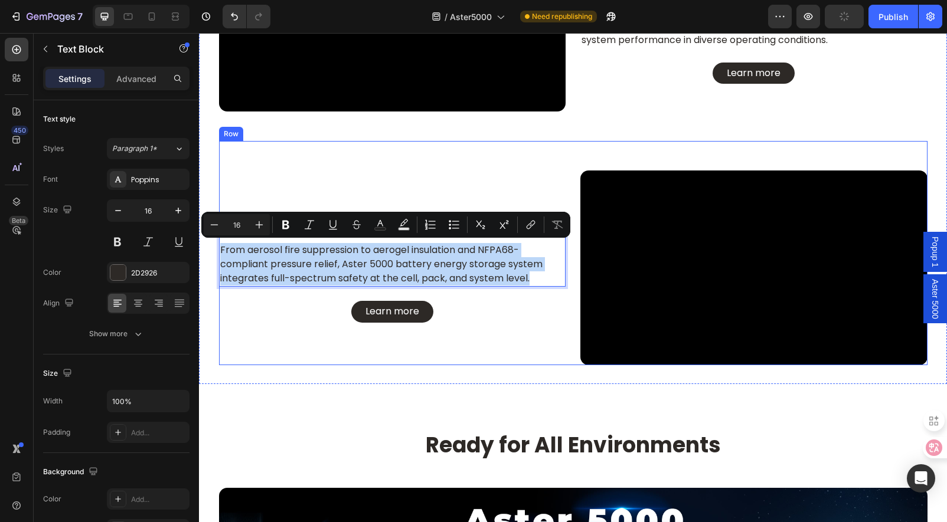
click at [521, 361] on div "Full-Spectrum Safety from Cell to System Heading From aerosol fire suppression …" at bounding box center [392, 268] width 347 height 195
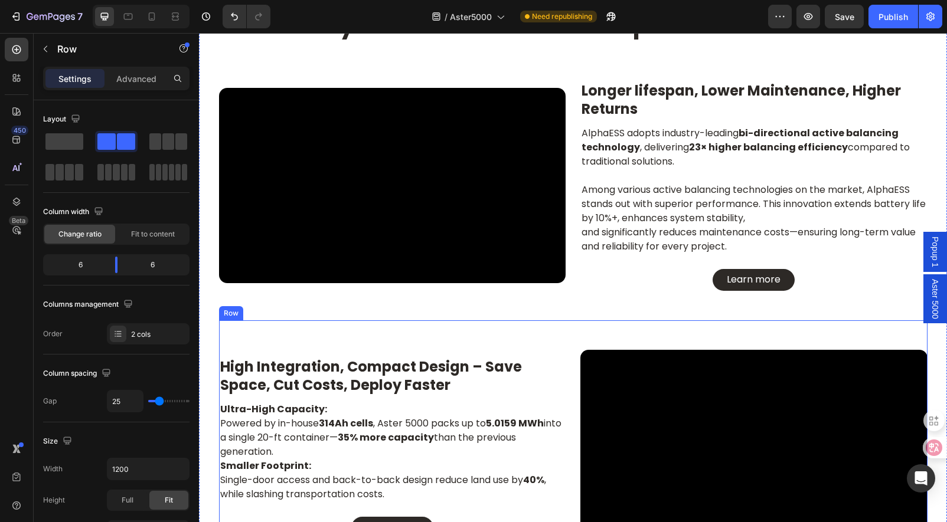
scroll to position [1648, 0]
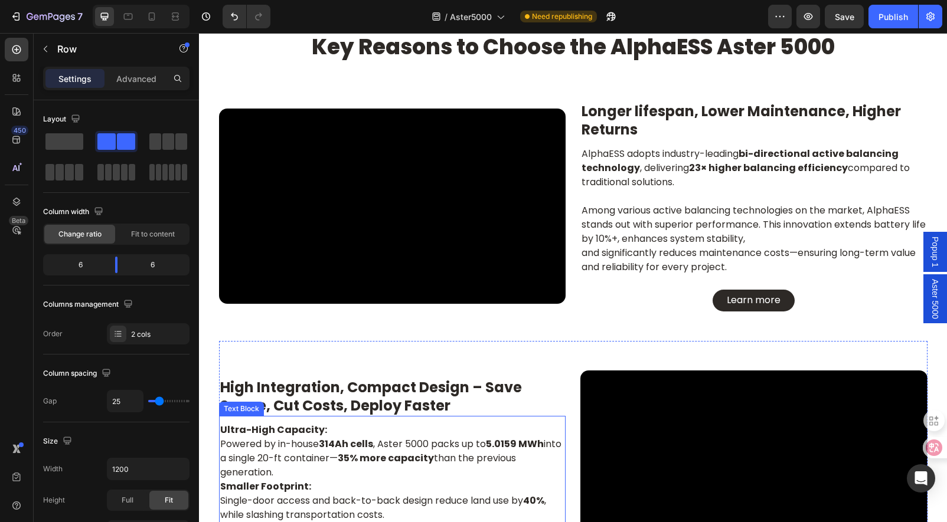
click at [370, 401] on h2 "High Integration, Compact Design – Save Space, Cut Costs, Deploy Faster" at bounding box center [392, 396] width 347 height 39
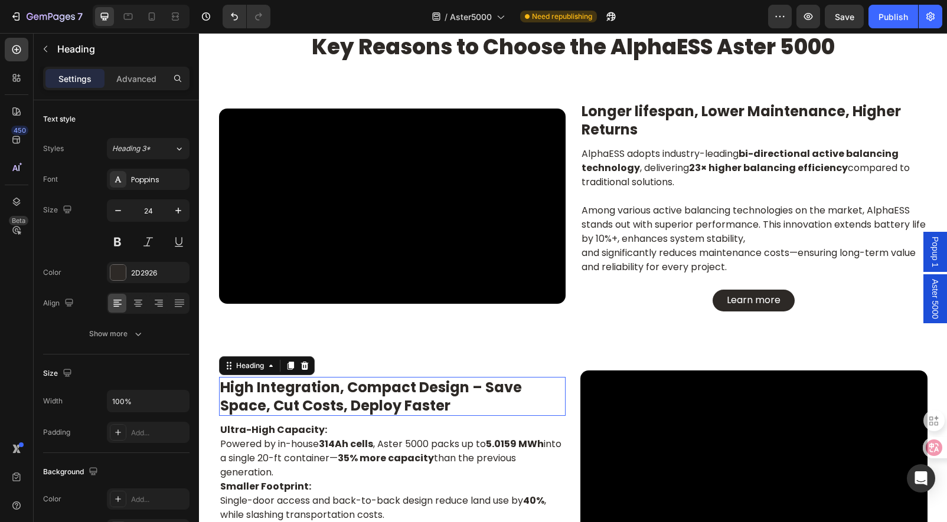
click at [370, 401] on h2 "High Integration, Compact Design – Save Space, Cut Costs, Deploy Faster" at bounding box center [392, 396] width 347 height 39
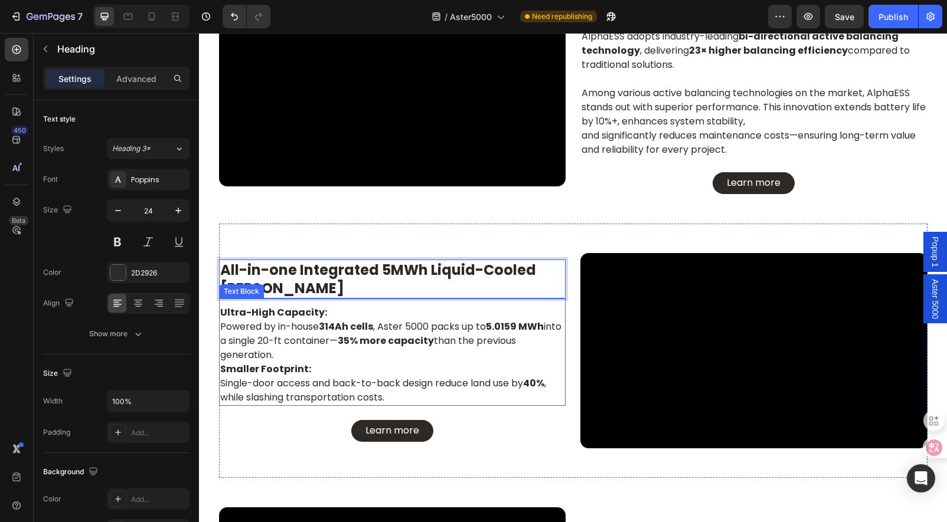
scroll to position [1766, 0]
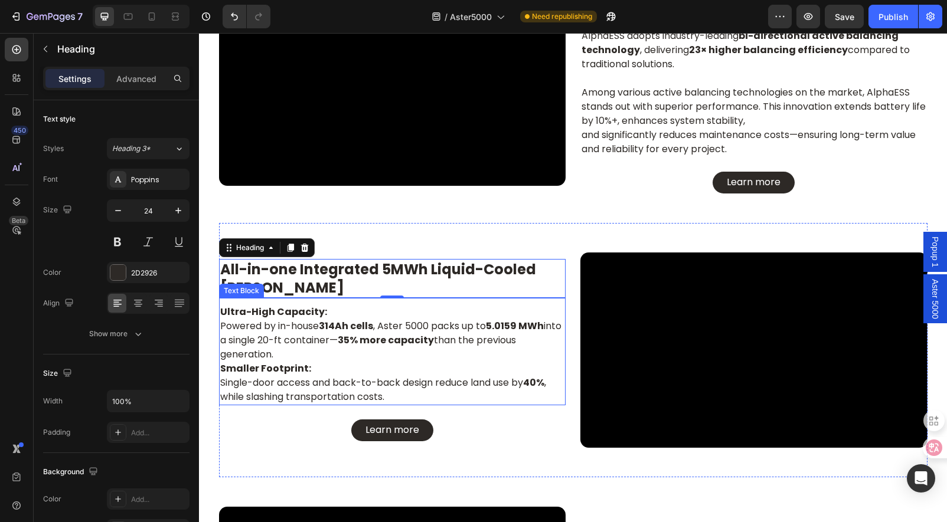
click at [352, 364] on p "Powered by in-house 314Ah cells , Aster 5000 packs up to 5.0159 MWh into a sing…" at bounding box center [392, 347] width 345 height 57
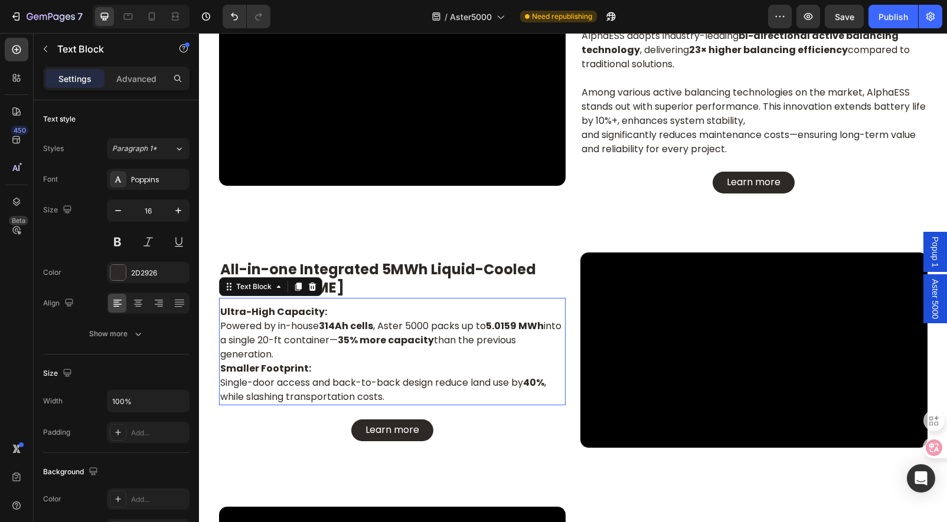
click at [352, 364] on p "Powered by in-house 314Ah cells , Aster 5000 packs up to 5.0159 MWh into a sing…" at bounding box center [392, 347] width 345 height 57
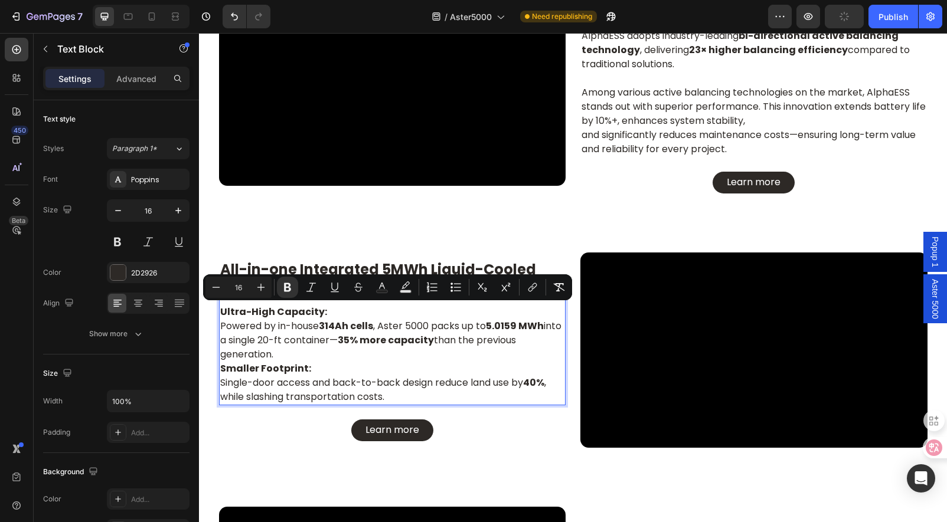
scroll to position [1780, 0]
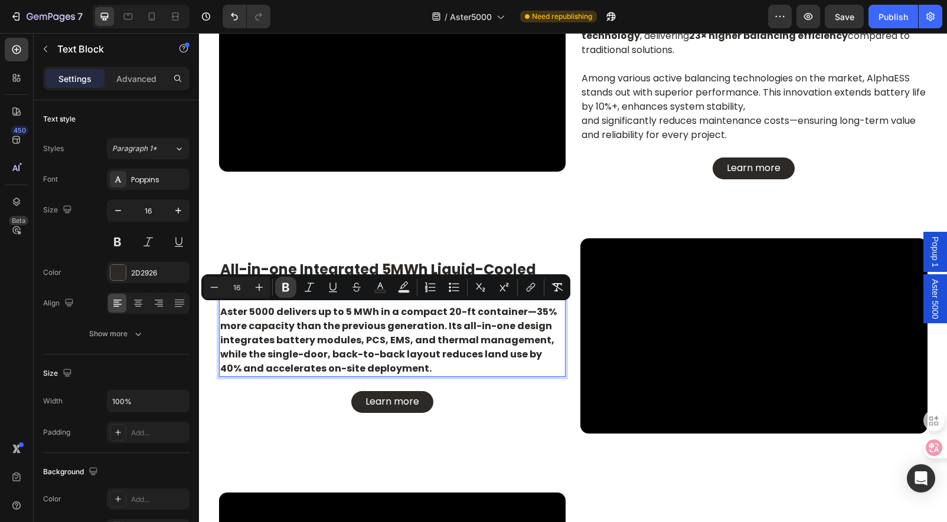
click at [285, 286] on icon "Editor contextual toolbar" at bounding box center [286, 288] width 12 height 12
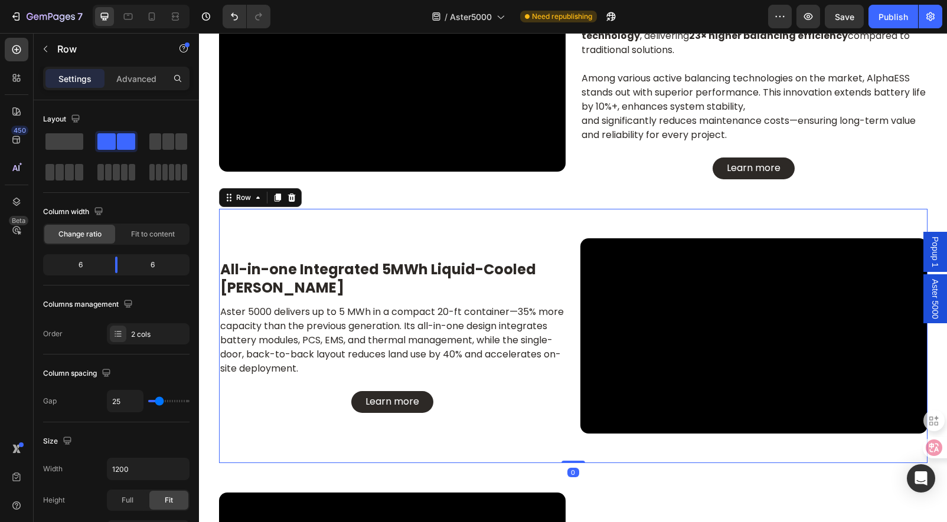
click at [507, 419] on div "All-in-one Integrated 5MWh Liquid-Cooled BESS Heading Aster 5000 delivers up to…" at bounding box center [392, 336] width 347 height 195
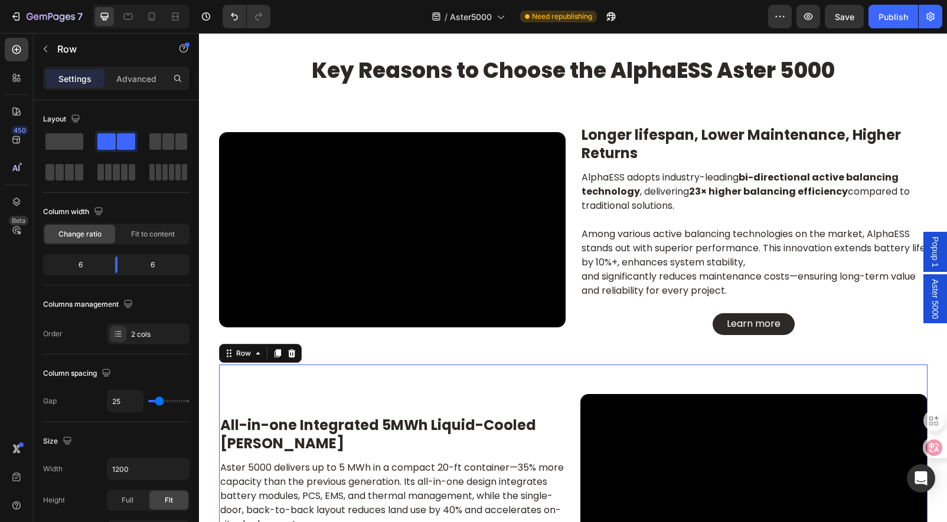
scroll to position [1544, 0]
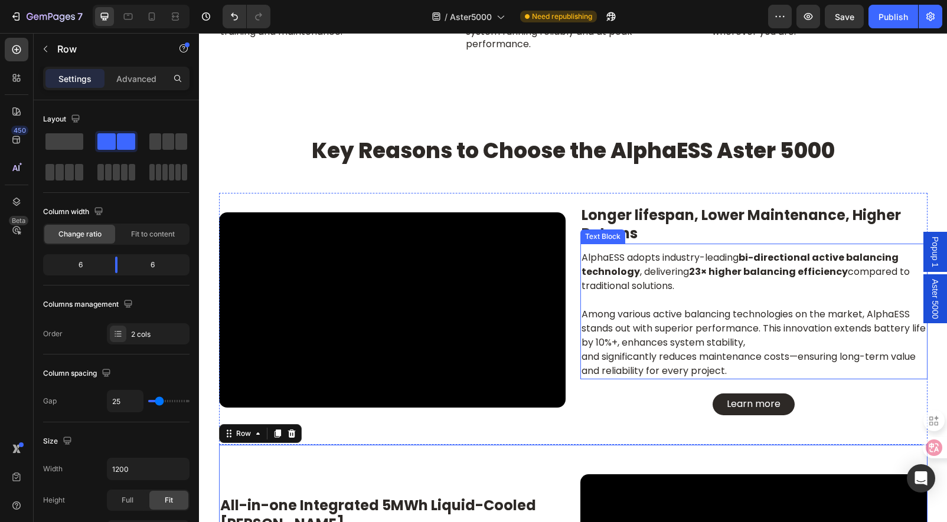
click at [643, 228] on h2 "Longer lifespan, Lower Maintenance, Higher Returns" at bounding box center [753, 224] width 347 height 39
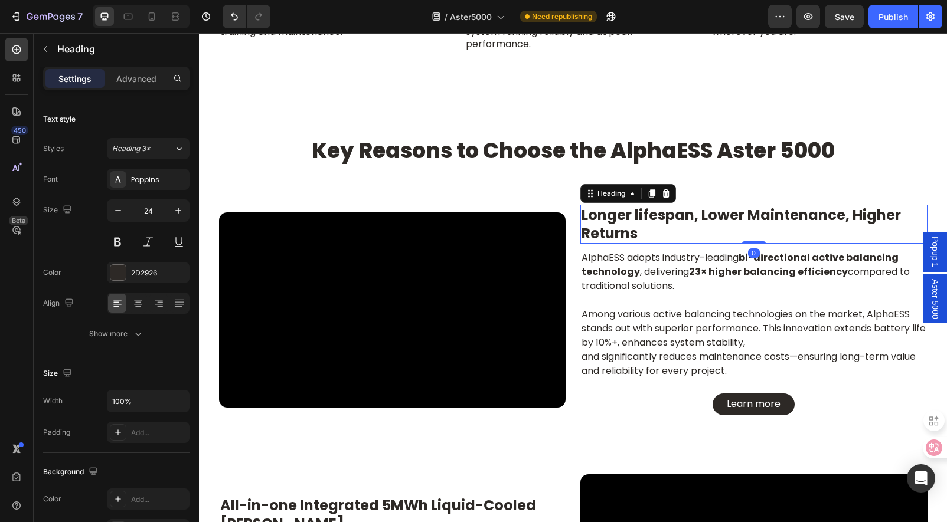
click at [643, 228] on h2 "Longer lifespan, Lower Maintenance, Higher Returns" at bounding box center [753, 224] width 347 height 39
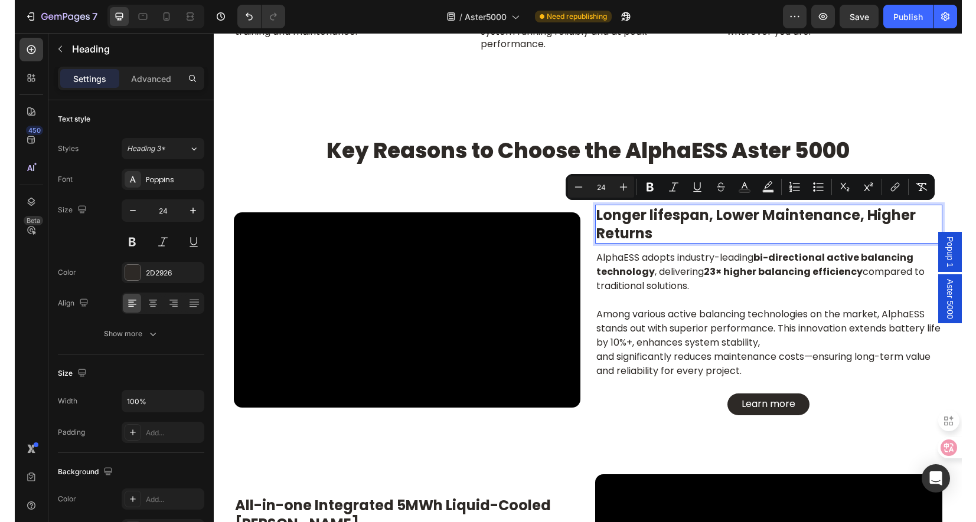
scroll to position [1545, 0]
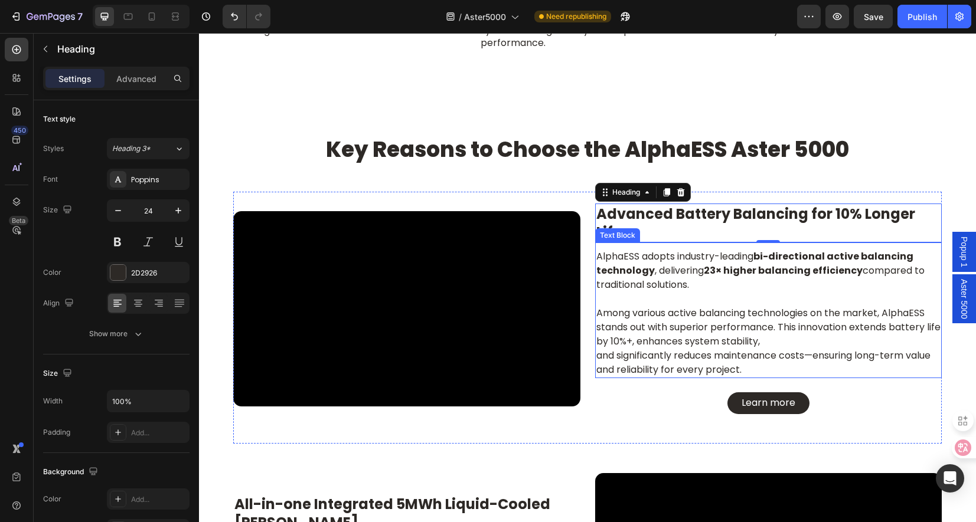
click at [724, 293] on p "Among various active balancing technologies on the market, AlphaESS stands out …" at bounding box center [768, 334] width 345 height 85
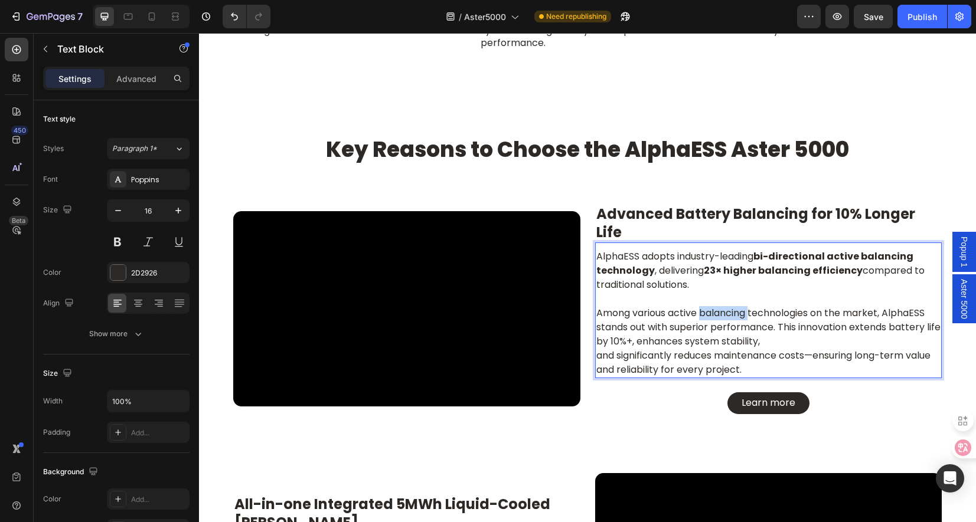
click at [723, 293] on p "Among various active balancing technologies on the market, AlphaESS stands out …" at bounding box center [768, 334] width 345 height 85
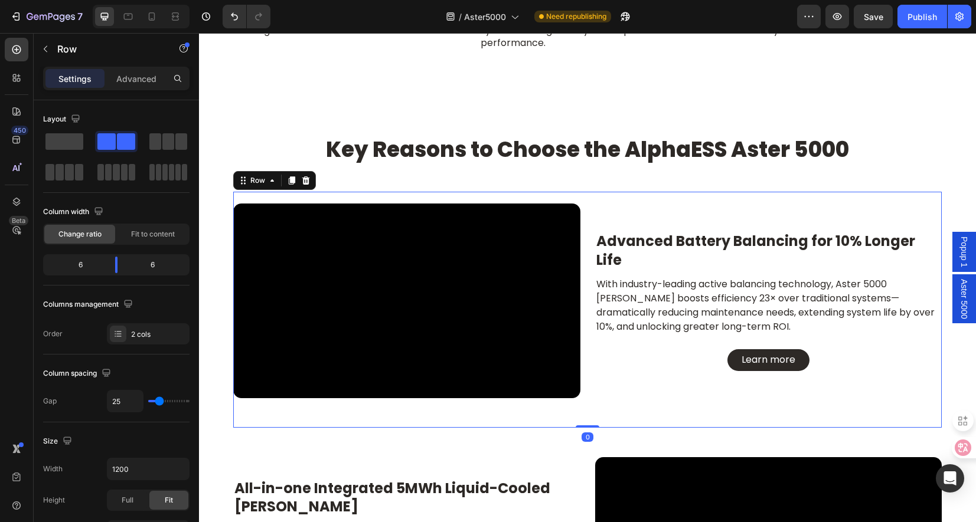
click at [656, 388] on div "⁠⁠⁠⁠⁠⁠⁠ Advanced Battery Balancing for 10% Longer Life Heading With industry-le…" at bounding box center [768, 301] width 347 height 195
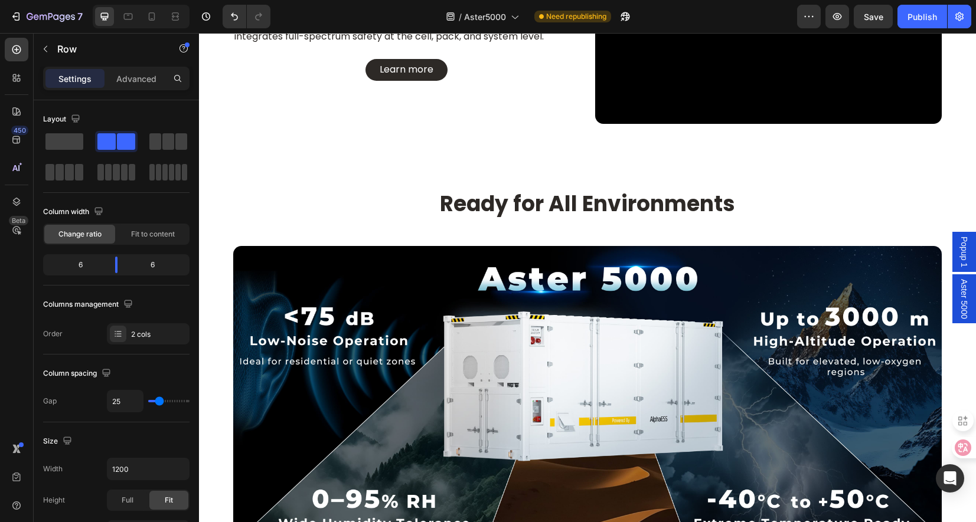
scroll to position [2667, 0]
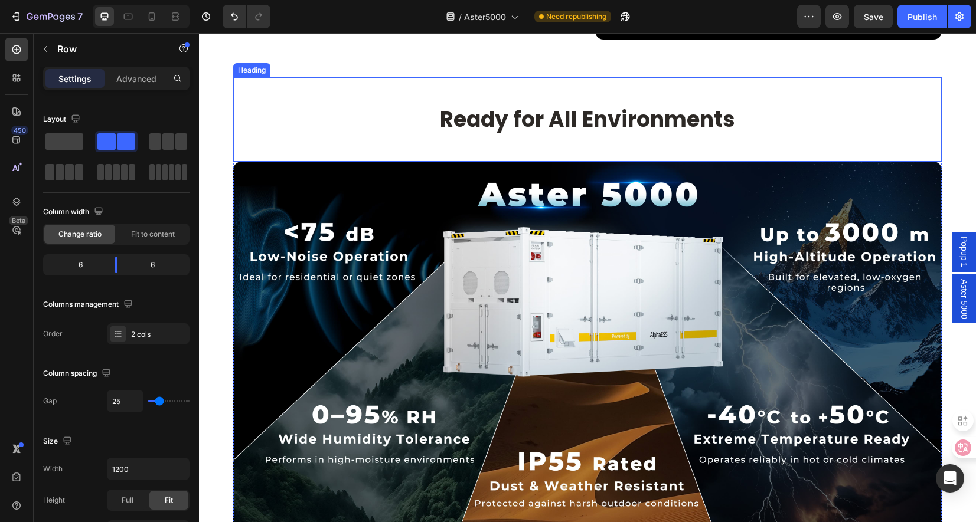
click at [521, 119] on h2 "Ready for All Environments" at bounding box center [587, 120] width 708 height 28
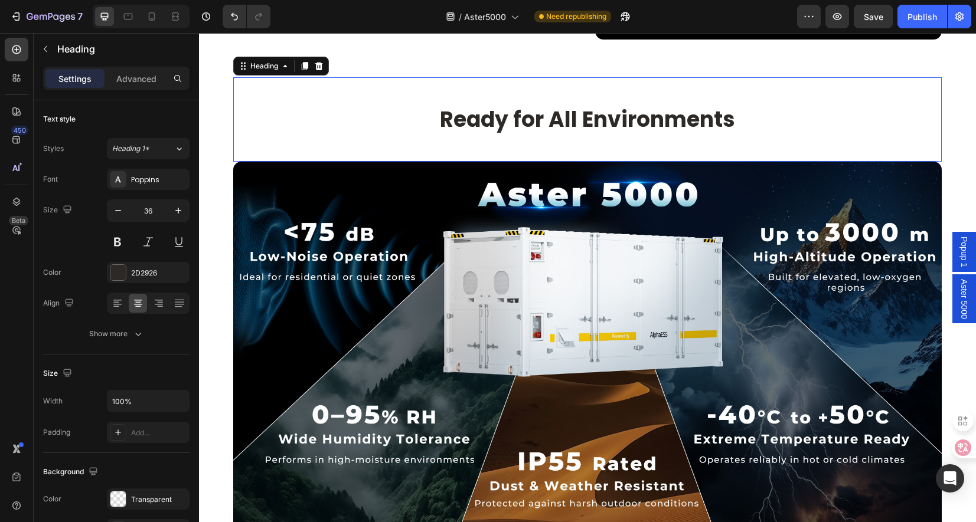
click at [521, 119] on h2 "Ready for All Environments" at bounding box center [587, 120] width 708 height 28
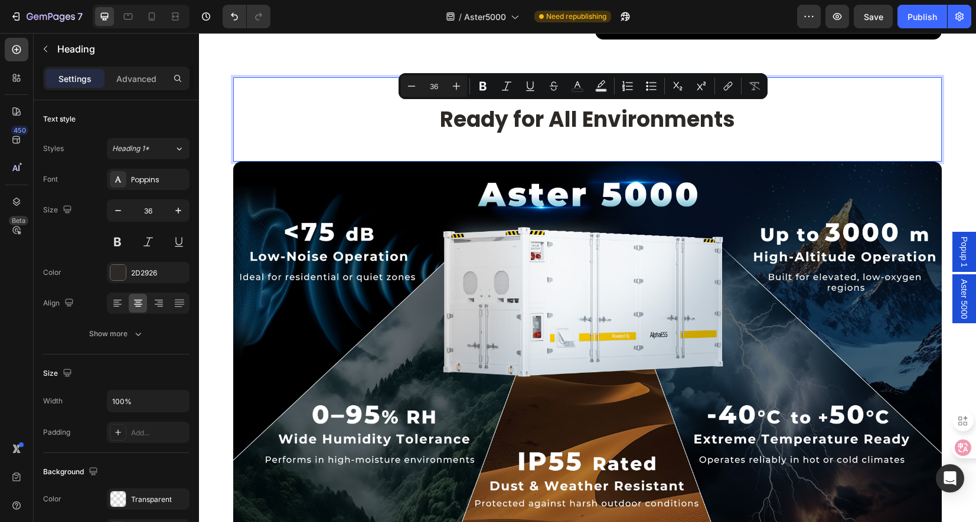
click at [736, 119] on p "Ready for All Environments" at bounding box center [587, 119] width 706 height 25
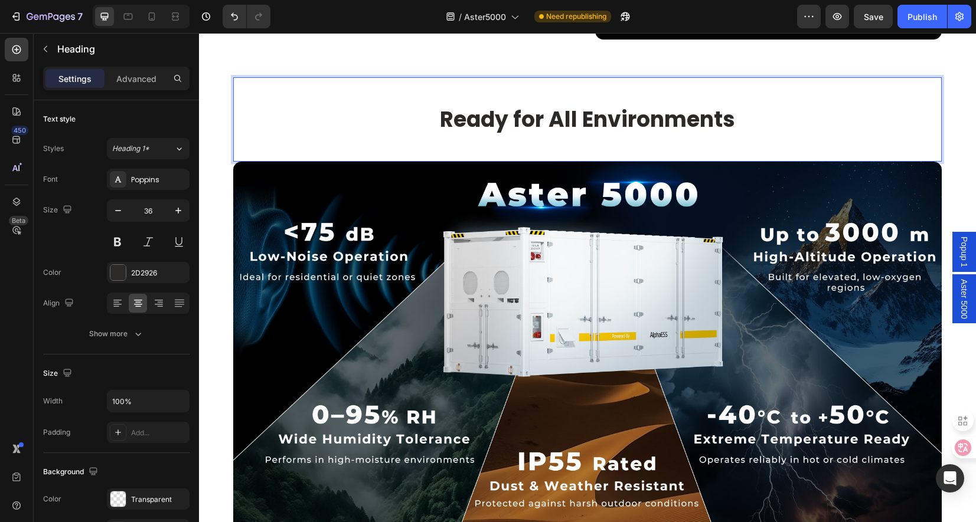
scroll to position [1, 0]
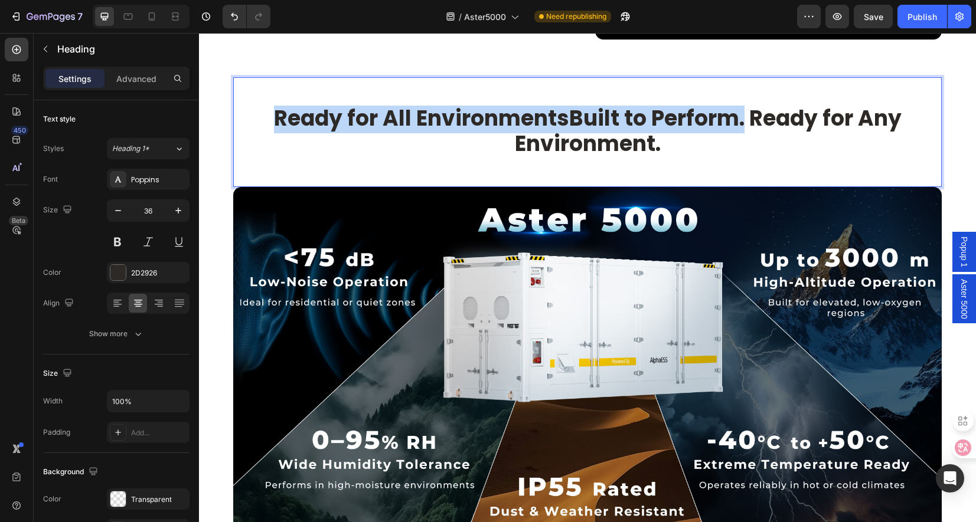
drag, startPoint x: 741, startPoint y: 124, endPoint x: 271, endPoint y: 125, distance: 469.9
click at [271, 125] on p "Ready for All EnvironmentsBuilt to Perform. Ready for Any Environment." at bounding box center [587, 131] width 706 height 51
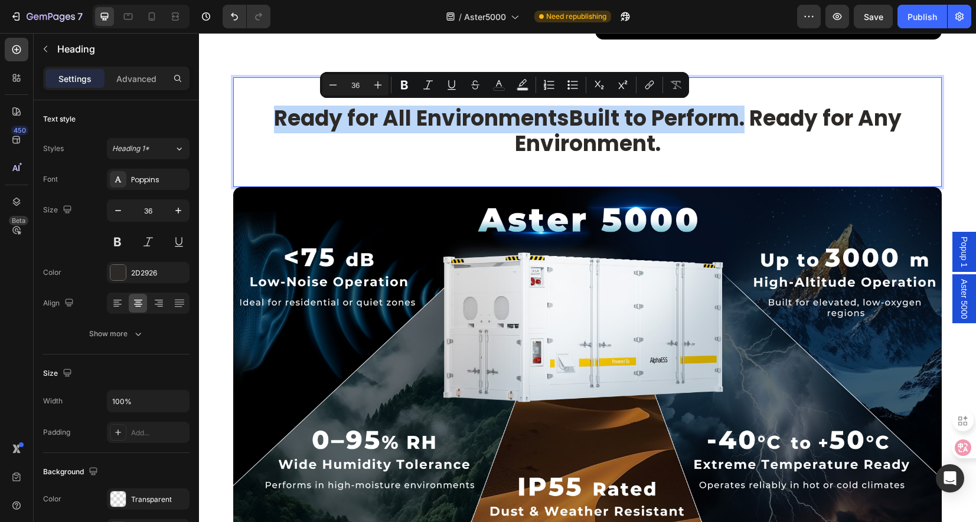
click at [551, 112] on p "Ready for All EnvironmentsBuilt to Perform. Ready for Any Environment." at bounding box center [587, 131] width 706 height 51
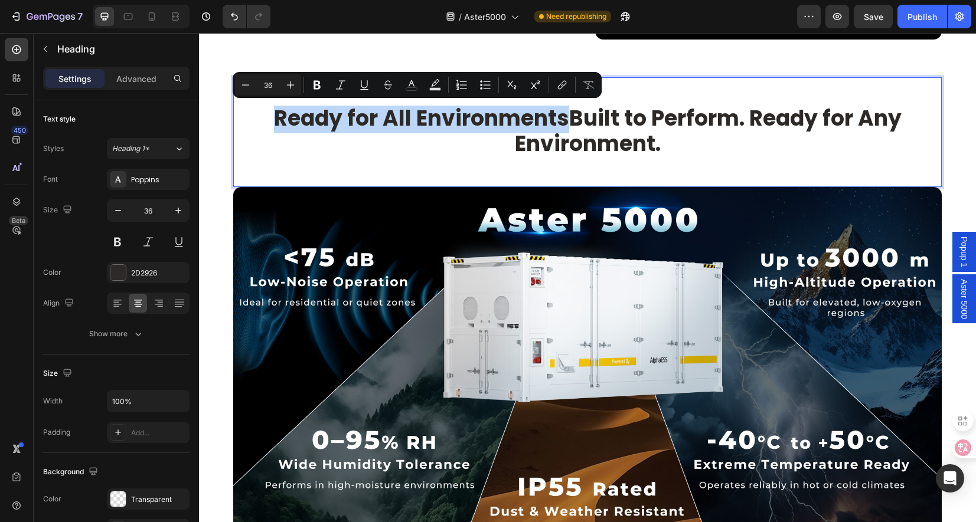
drag, startPoint x: 564, startPoint y: 120, endPoint x: 247, endPoint y: 116, distance: 317.1
click at [247, 116] on p "Ready for All EnvironmentsBuilt to Perform. Ready for Any Environment." at bounding box center [587, 131] width 706 height 51
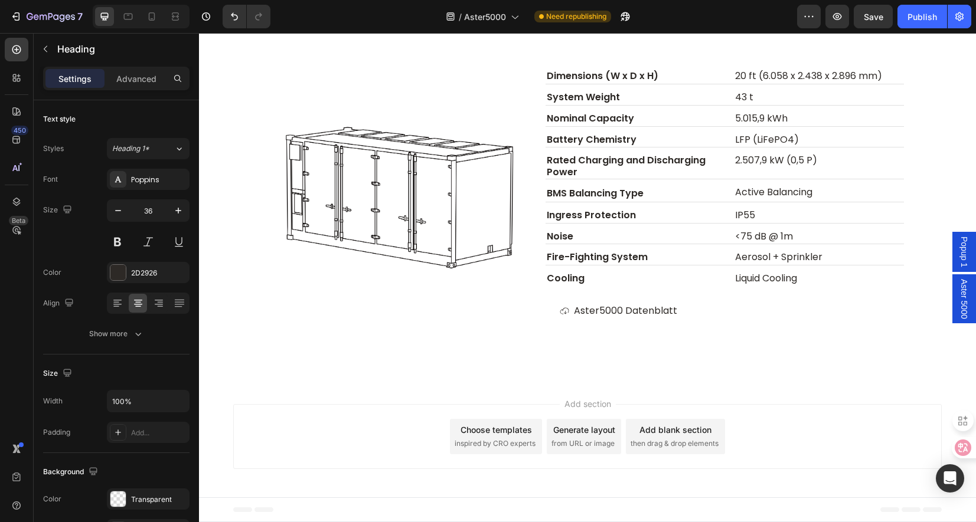
scroll to position [3670, 0]
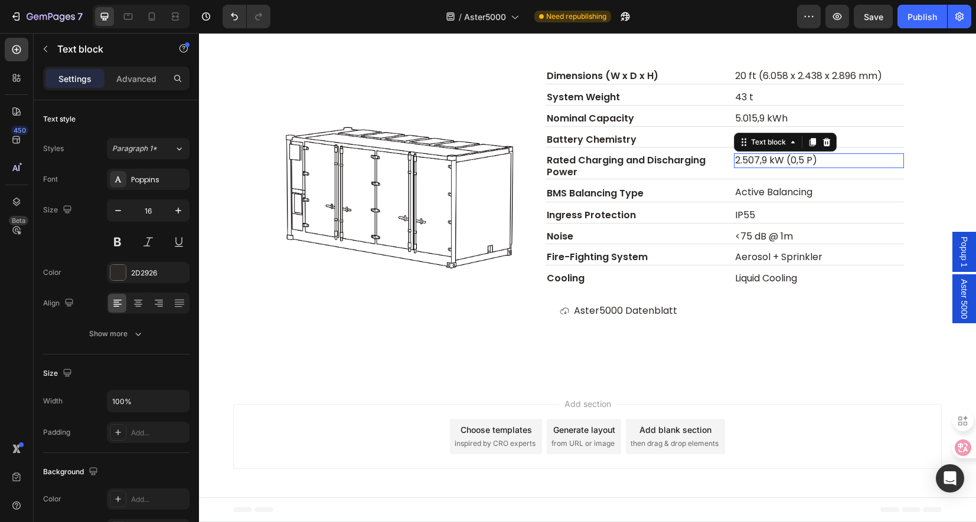
click at [809, 167] on p "2.507,9 kW (0,5 P)" at bounding box center [819, 161] width 168 height 12
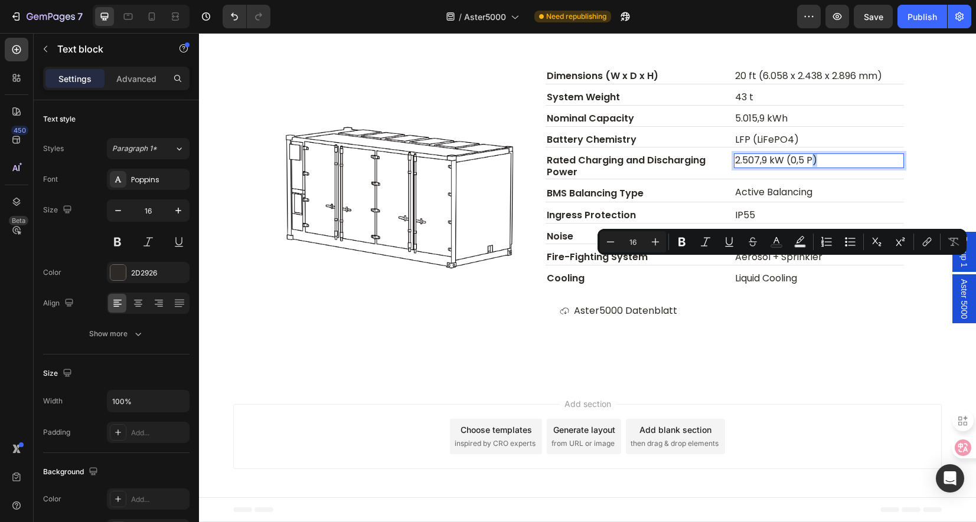
click at [808, 167] on p "2.507,9 kW (0,5 P)" at bounding box center [819, 161] width 168 height 12
drag, startPoint x: 825, startPoint y: 268, endPoint x: 782, endPoint y: 270, distance: 42.6
click at [782, 167] on p "2.507,9 kW (0,5 P)" at bounding box center [819, 161] width 168 height 12
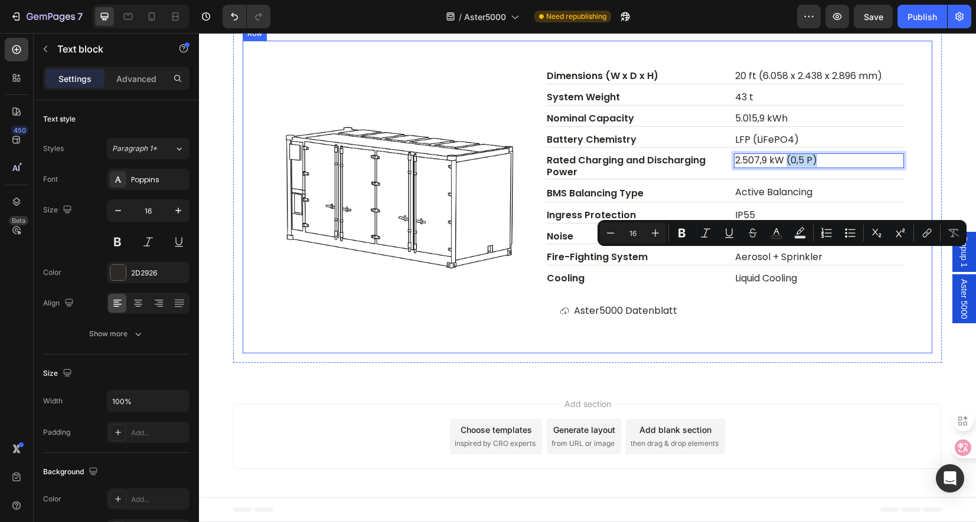
scroll to position [3788, 0]
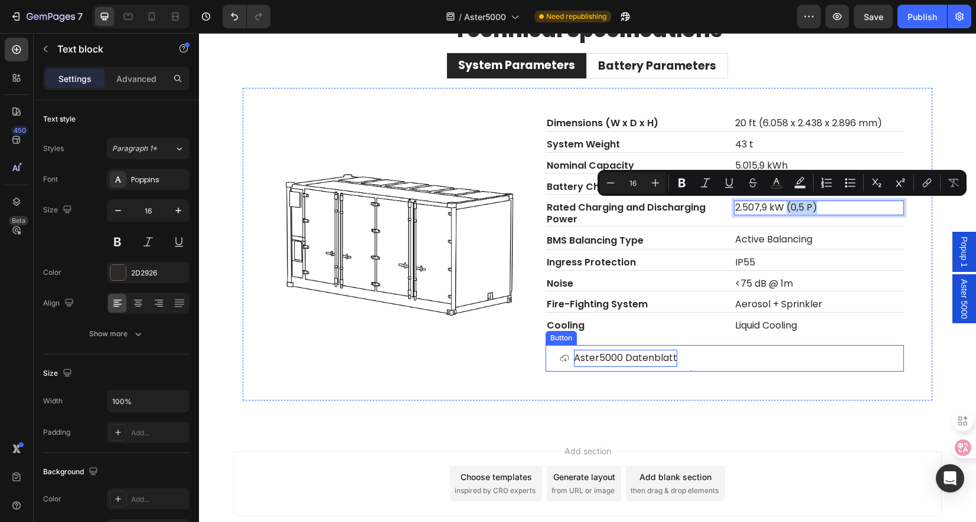
click at [634, 357] on p "Aster5000 Datenblatt" at bounding box center [625, 358] width 103 height 17
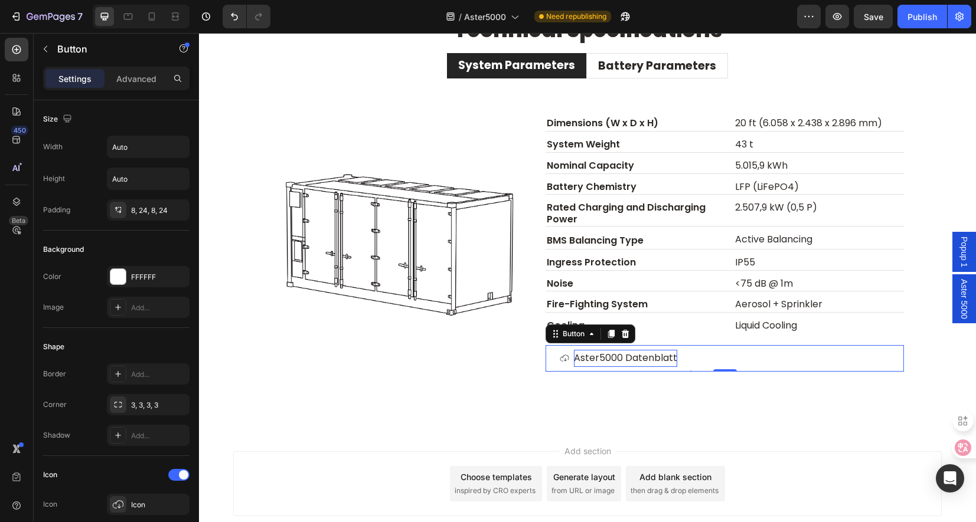
click at [668, 359] on p "Aster5000 Datenblatt" at bounding box center [625, 358] width 103 height 17
drag, startPoint x: 621, startPoint y: 358, endPoint x: 704, endPoint y: 357, distance: 83.3
click at [704, 357] on div "Aster5000 Datenblatt Button 0" at bounding box center [724, 358] width 358 height 27
click at [594, 358] on p "Aster5000 Datasheet" at bounding box center [624, 358] width 101 height 17
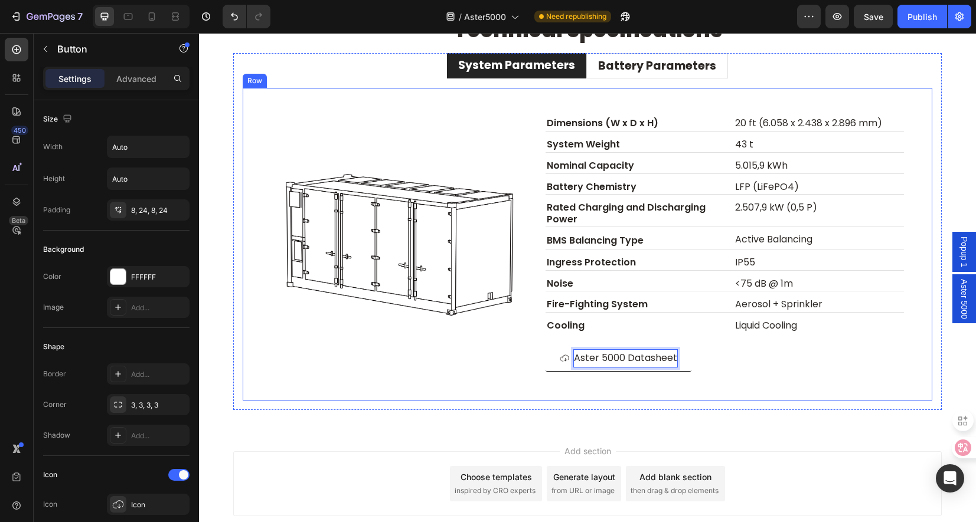
click at [843, 381] on div "Image Dimensions (W x D x H) Text block 20 ft (6.058 x 2.438 x 2.896 mm) Text b…" at bounding box center [588, 244] width 690 height 312
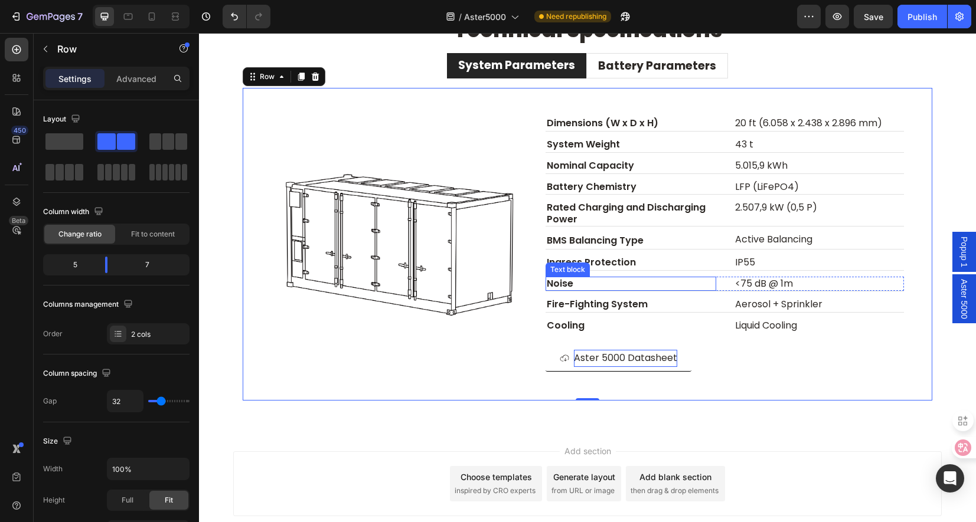
click at [590, 280] on p "Noise" at bounding box center [631, 284] width 168 height 12
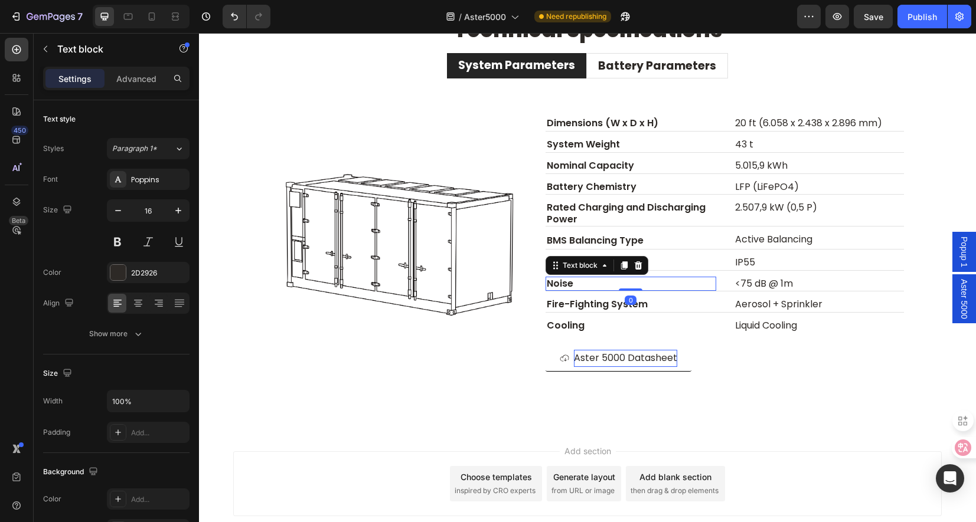
click at [583, 284] on p "Noise" at bounding box center [631, 284] width 168 height 12
click at [655, 215] on p "Rated Charging and Discharging Power" at bounding box center [631, 213] width 168 height 22
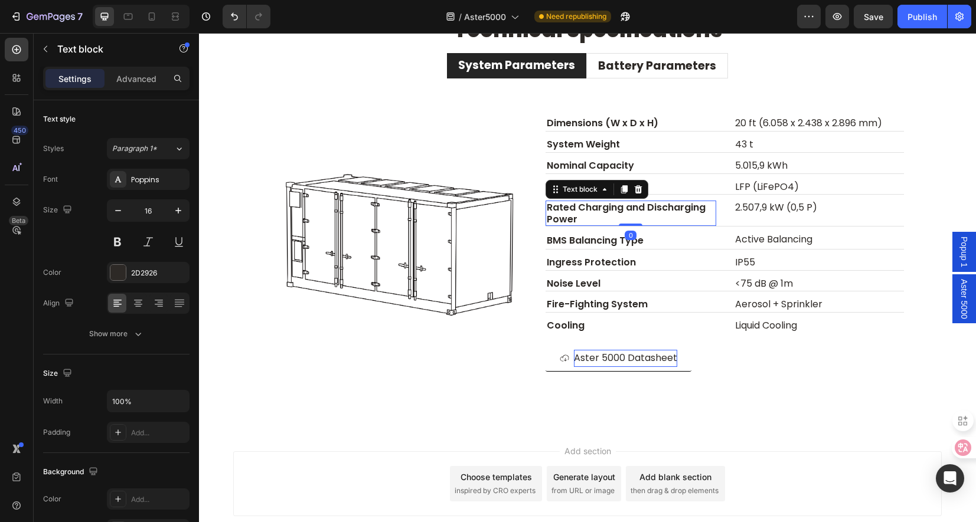
click at [655, 215] on p "Rated Charging and Discharging Power" at bounding box center [631, 213] width 168 height 22
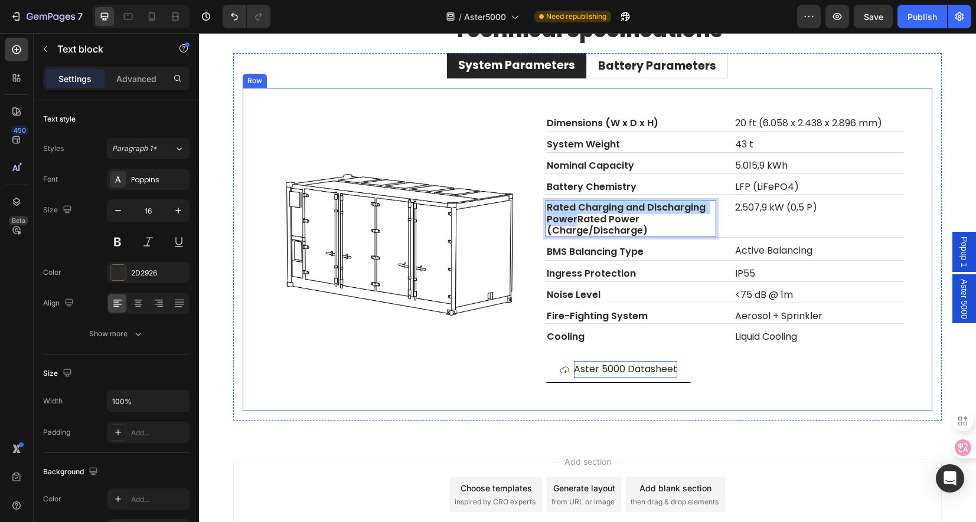
drag, startPoint x: 571, startPoint y: 218, endPoint x: 537, endPoint y: 201, distance: 38.3
click at [537, 201] on div "Image Dimensions (W x D x H) Text block 20 ft (6.058 x 2.438 x 2.896 mm) Text b…" at bounding box center [588, 250] width 690 height 324
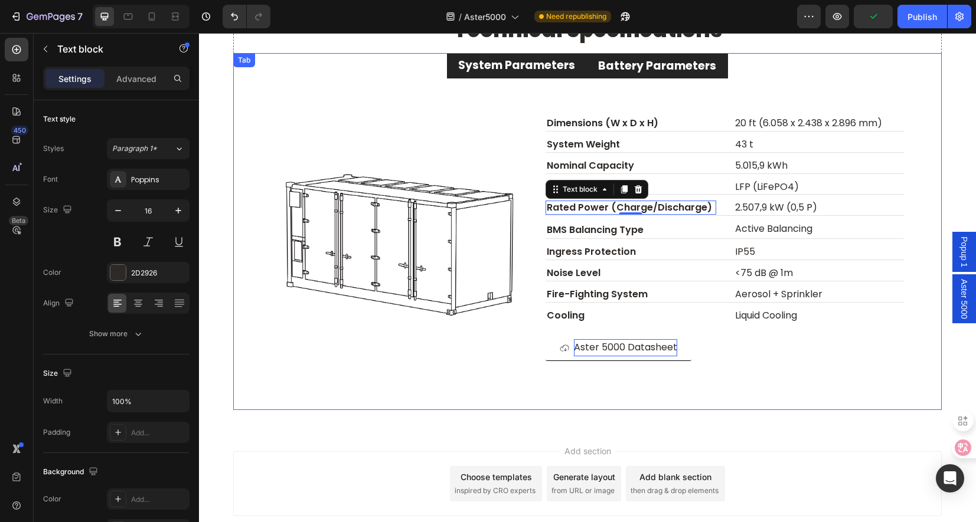
click at [659, 68] on p "Battery Parameters" at bounding box center [657, 65] width 118 height 11
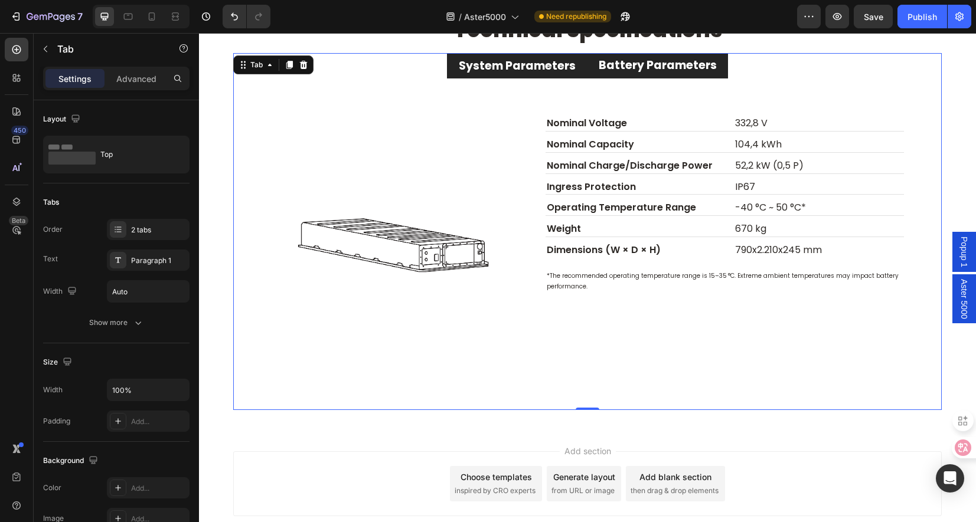
click at [543, 67] on p "System Parameters" at bounding box center [517, 65] width 117 height 11
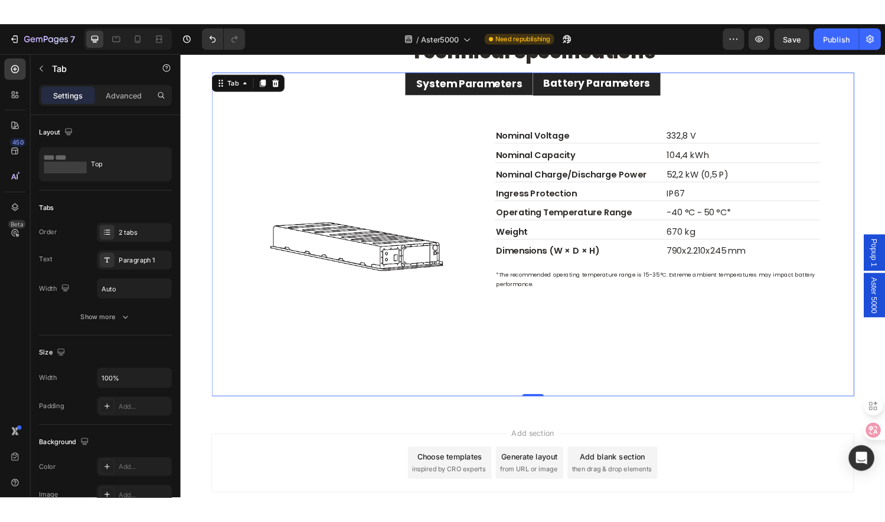
scroll to position [3788, 0]
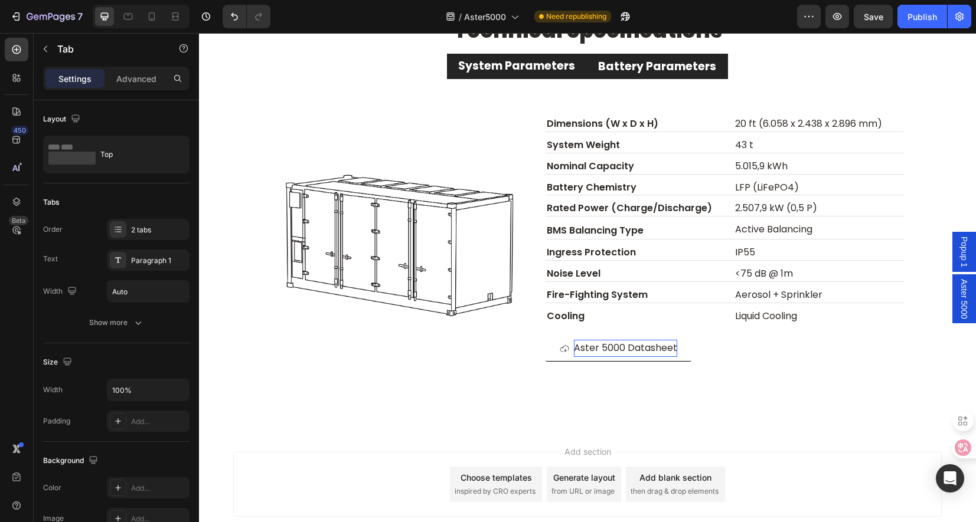
click at [657, 77] on li "Battery Parameters" at bounding box center [657, 66] width 142 height 25
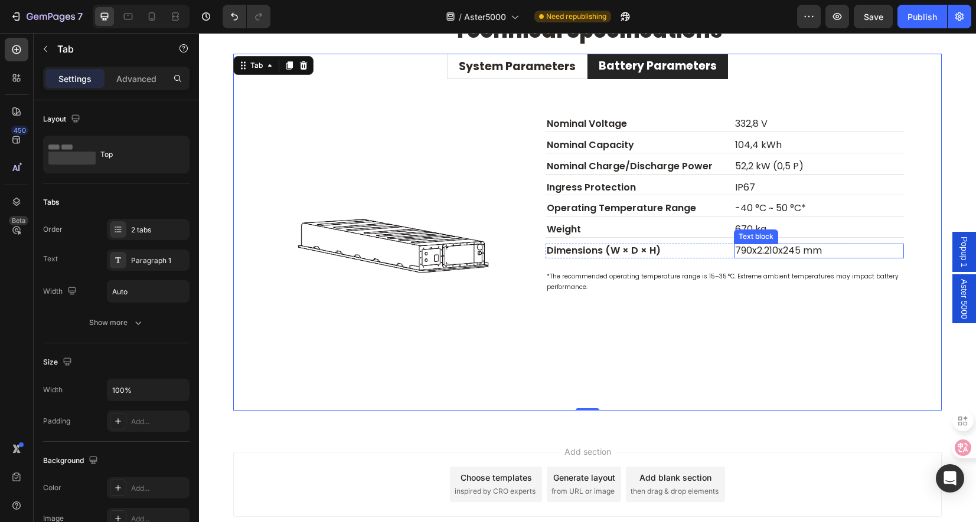
click at [750, 252] on p "790x2.210x245 mm" at bounding box center [819, 251] width 168 height 12
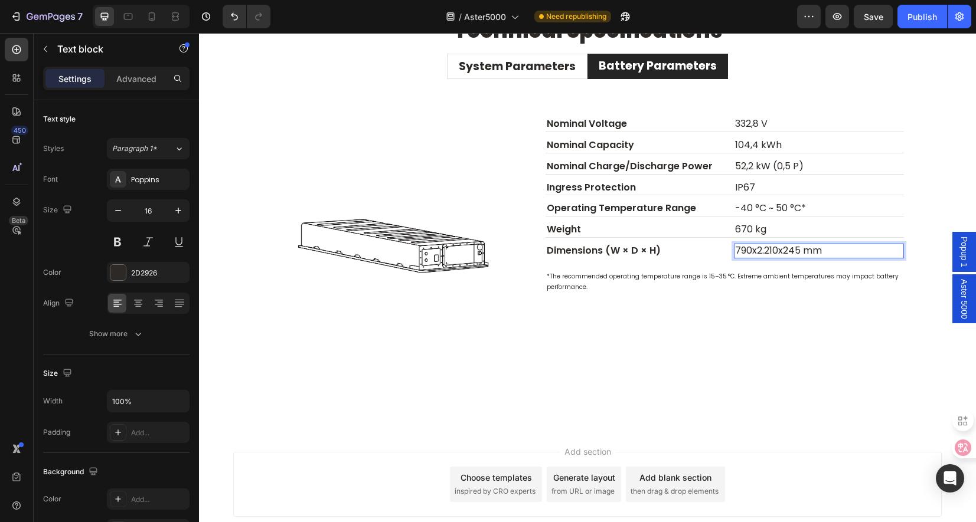
click at [747, 251] on p "790x2.210x245 mm" at bounding box center [819, 251] width 168 height 12
click at [754, 254] on p "790 x2.210x245 mm" at bounding box center [819, 251] width 168 height 12
click at [780, 254] on p "790 x 2.210x245 mm" at bounding box center [819, 251] width 168 height 12
click at [786, 253] on p "790 x 2.210 x245 mm" at bounding box center [819, 251] width 168 height 12
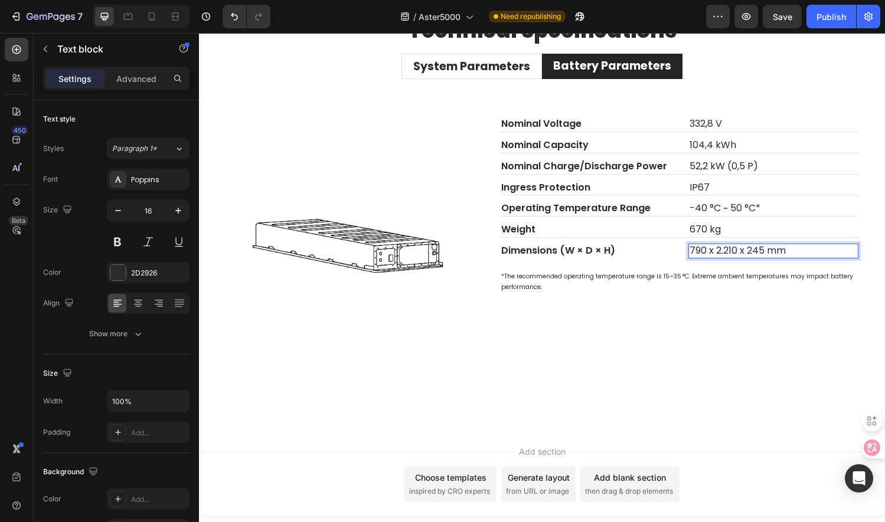
scroll to position [3800, 0]
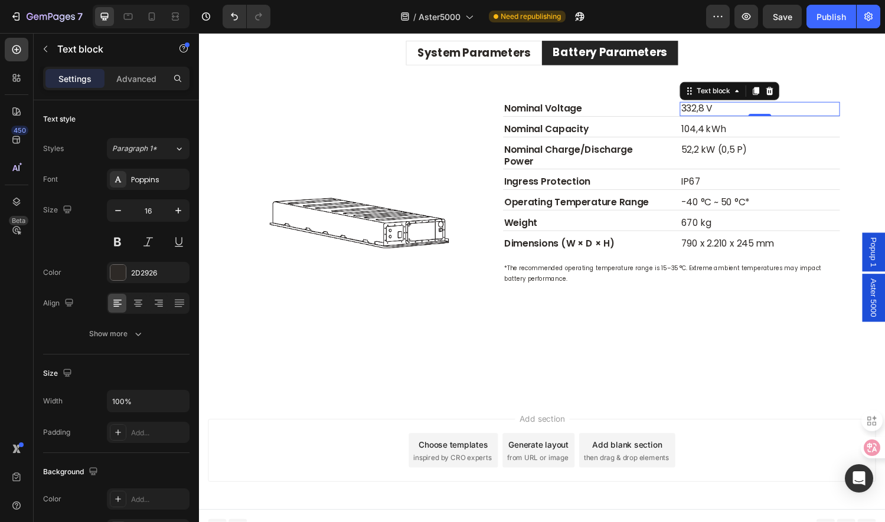
click at [708, 109] on p "332,8 V" at bounding box center [778, 112] width 163 height 12
click at [710, 111] on p "332,8 V" at bounding box center [778, 112] width 163 height 12
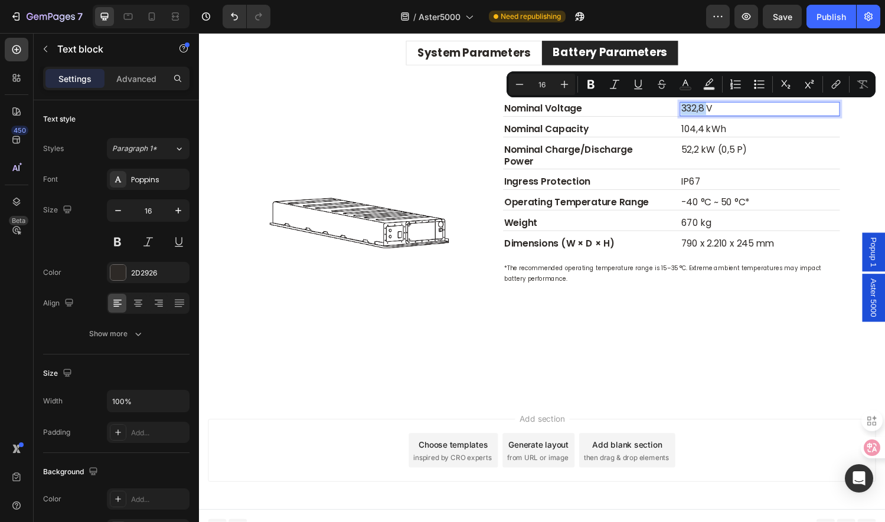
click at [710, 113] on p "332,8 V" at bounding box center [778, 112] width 163 height 12
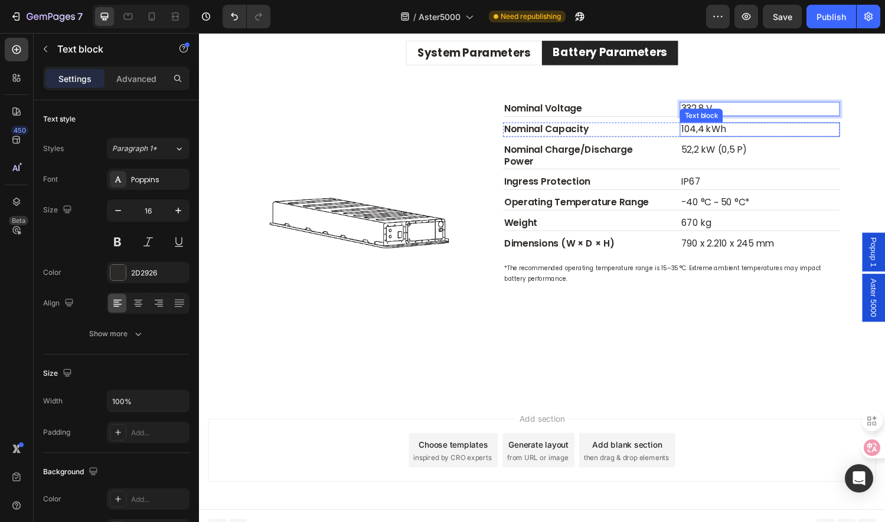
click at [703, 130] on p "104,4 kWh" at bounding box center [778, 133] width 163 height 12
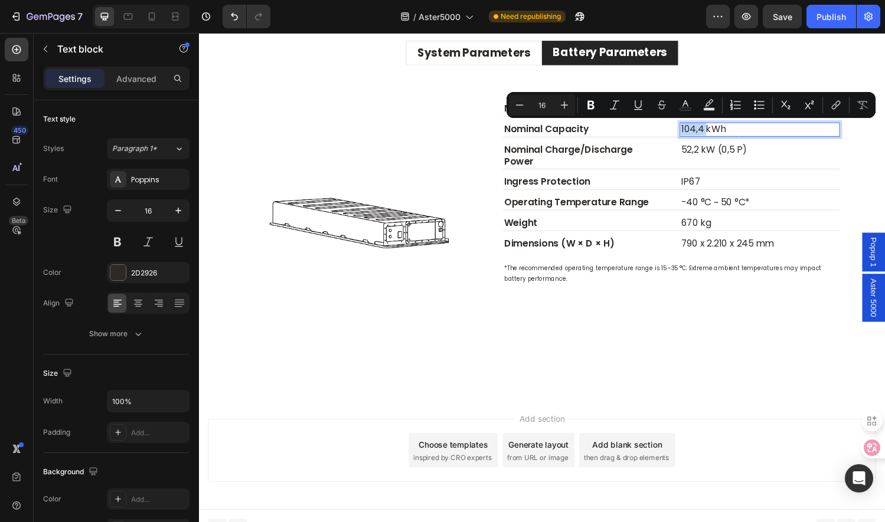
click at [709, 134] on p "104,4 kWh" at bounding box center [778, 133] width 163 height 12
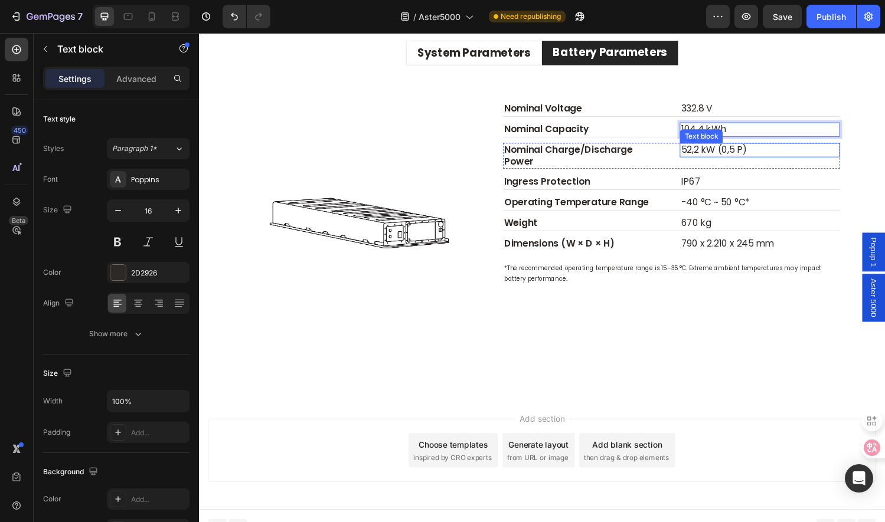
click at [715, 156] on p "52,2 kW (0,5 P)" at bounding box center [778, 154] width 163 height 12
click at [707, 155] on p "52,2 kW (0,5 P)" at bounding box center [778, 154] width 163 height 12
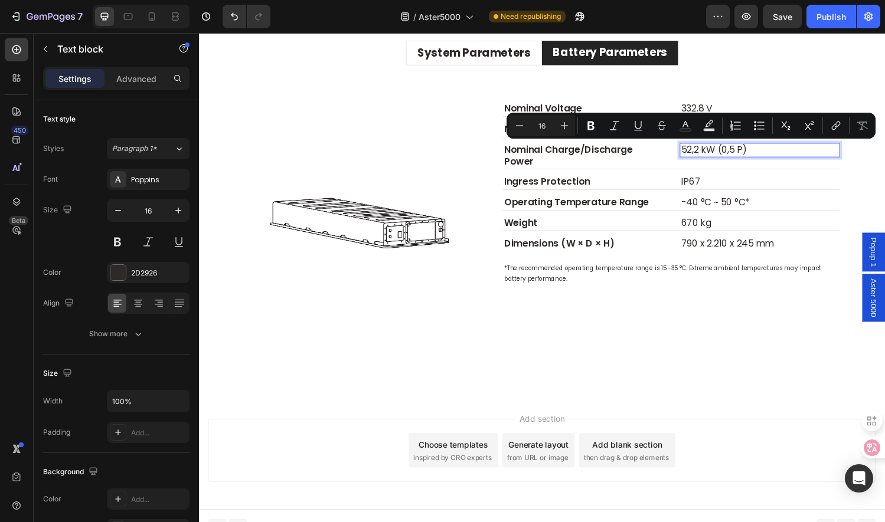
click at [705, 155] on p "52,2 kW (0,5 P)" at bounding box center [778, 154] width 163 height 12
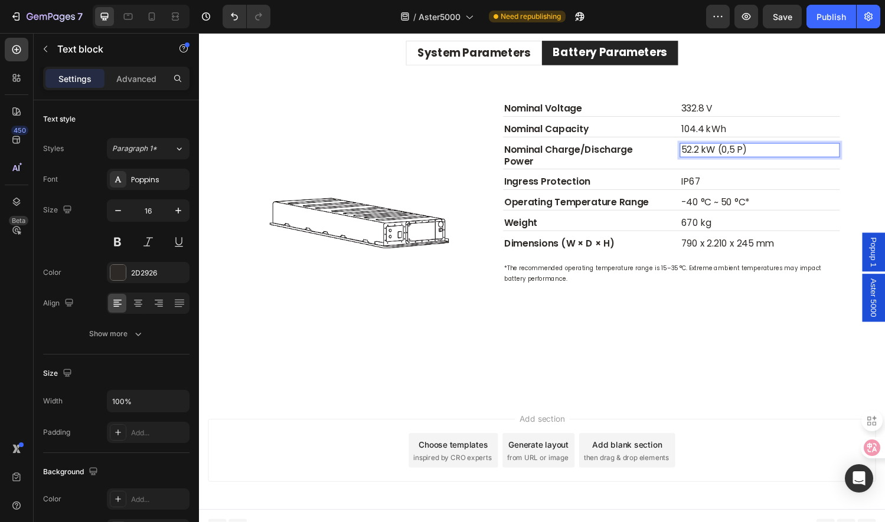
click at [743, 152] on p "52.2 kW (0,5 P)" at bounding box center [778, 154] width 163 height 12
click at [635, 203] on p "Operating Temperature Range" at bounding box center [595, 208] width 163 height 12
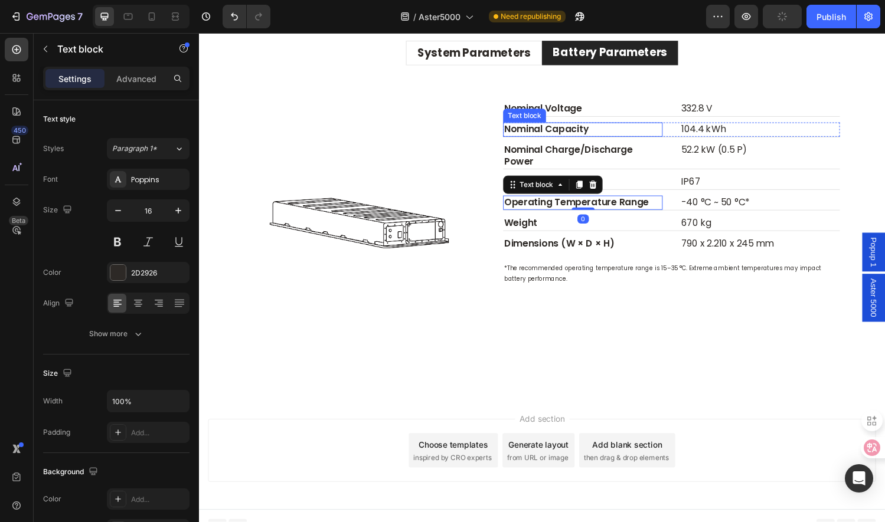
click at [525, 113] on div "Text block" at bounding box center [535, 118] width 40 height 11
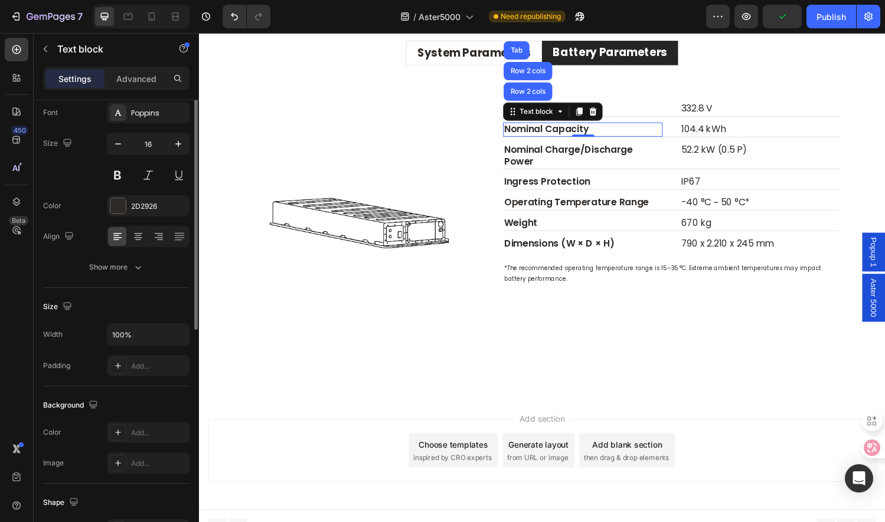
scroll to position [0, 0]
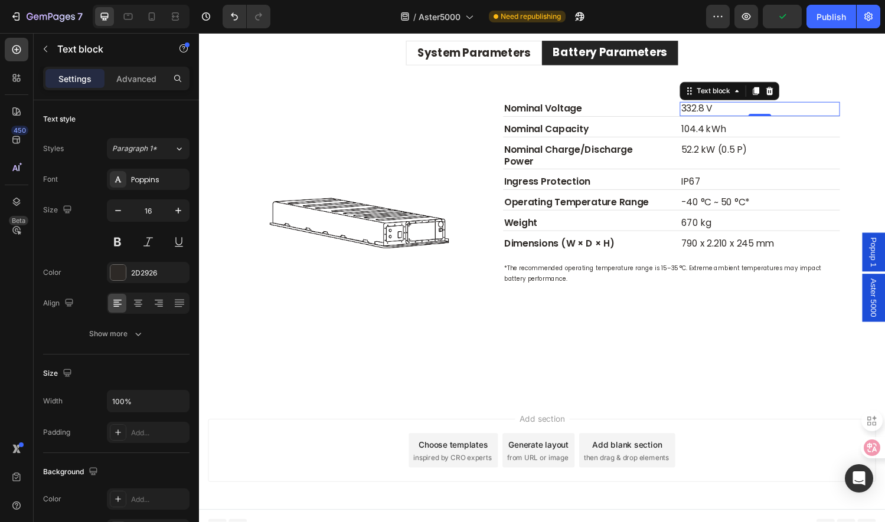
click at [736, 114] on p "332.8 V" at bounding box center [778, 112] width 163 height 12
click at [724, 133] on p "104.4 kWh" at bounding box center [778, 133] width 163 height 12
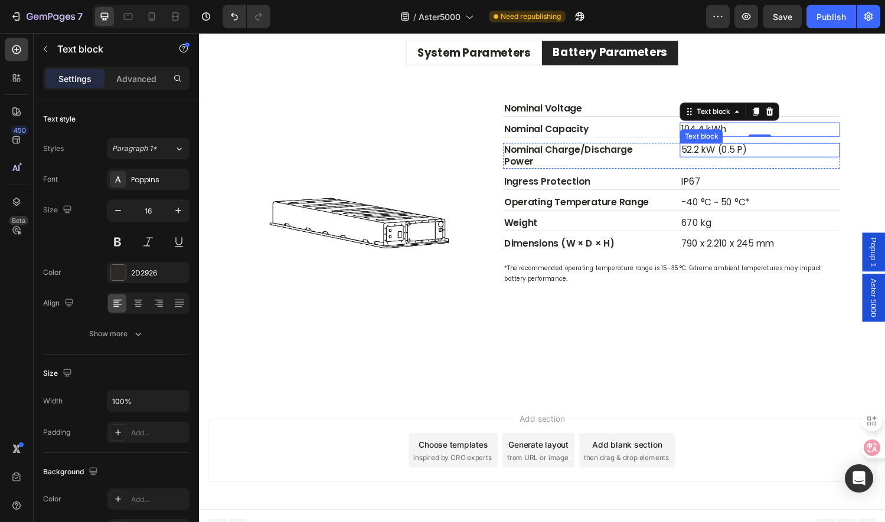
click at [726, 156] on p "52.2 kW (0.5 P)" at bounding box center [778, 154] width 163 height 12
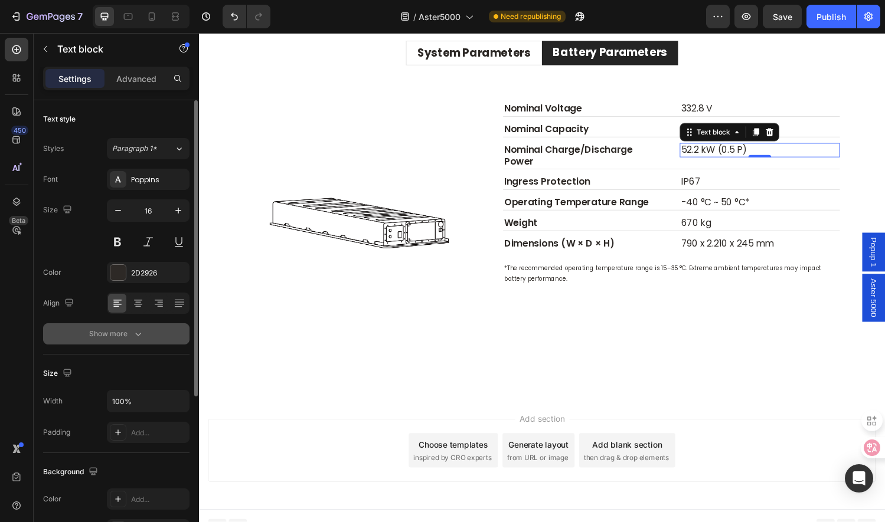
click at [133, 336] on icon "button" at bounding box center [138, 334] width 12 height 12
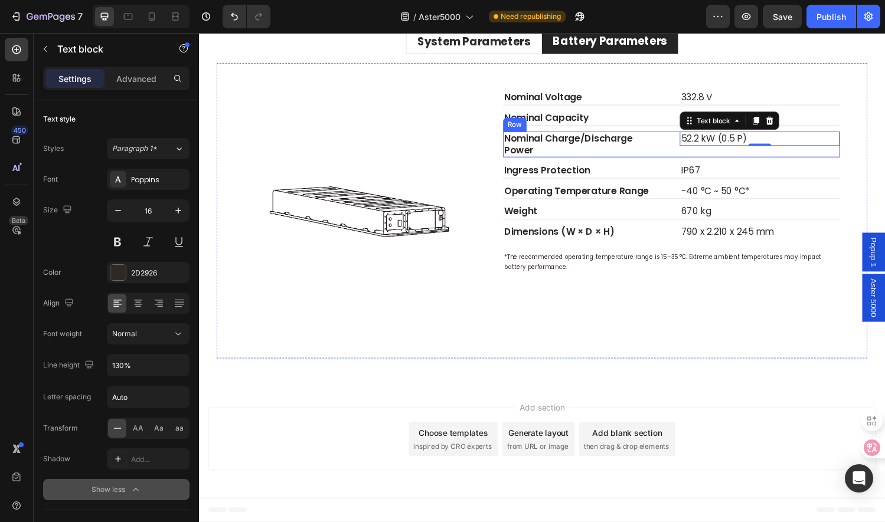
scroll to position [3626, 0]
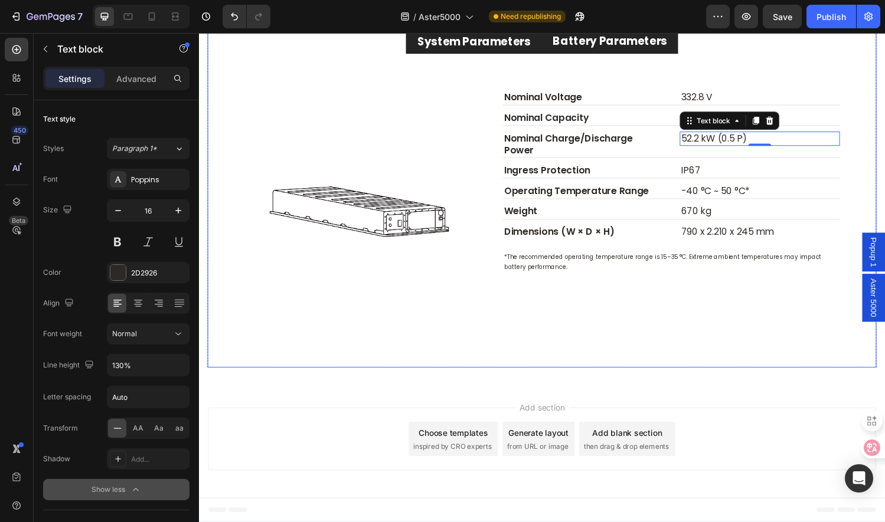
click at [495, 48] on p "System Parameters" at bounding box center [482, 42] width 117 height 11
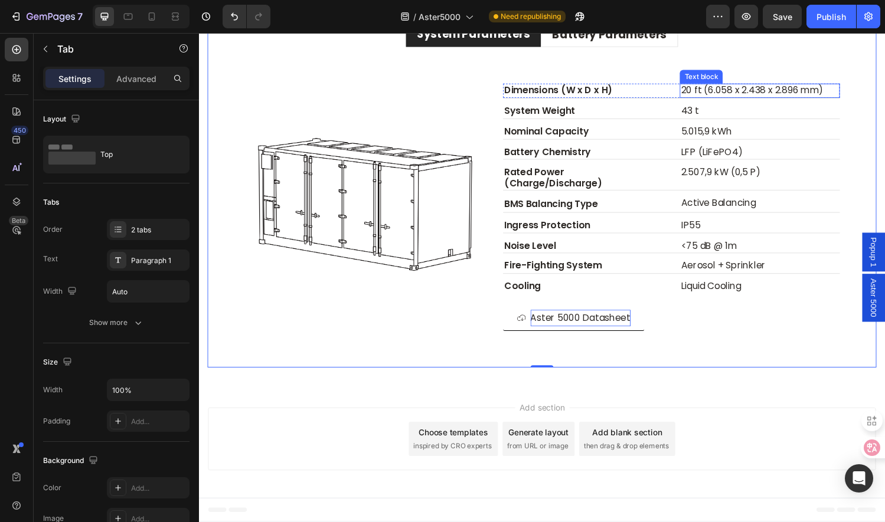
click at [724, 99] on p "20 ft (6.058 x 2.438 x 2.896 mm)" at bounding box center [778, 93] width 163 height 12
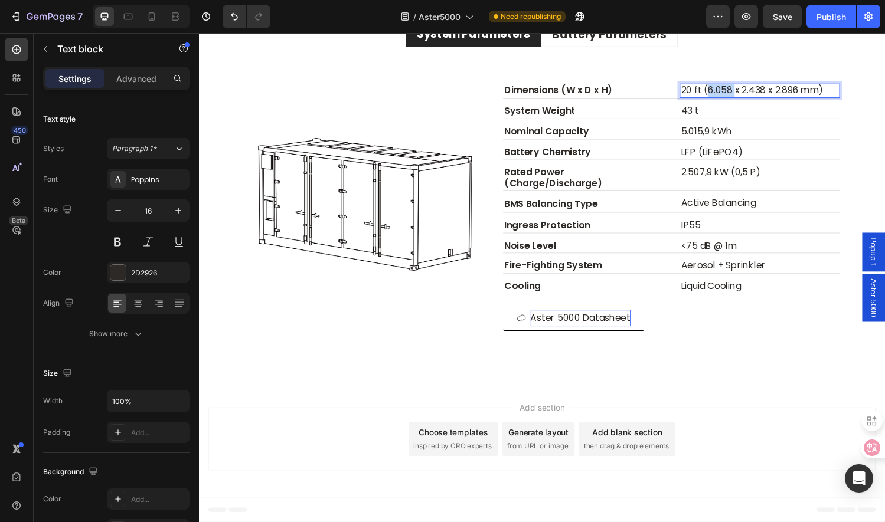
click at [724, 99] on p "20 ft (6.058 x 2.438 x 2.896 mm)" at bounding box center [778, 93] width 163 height 12
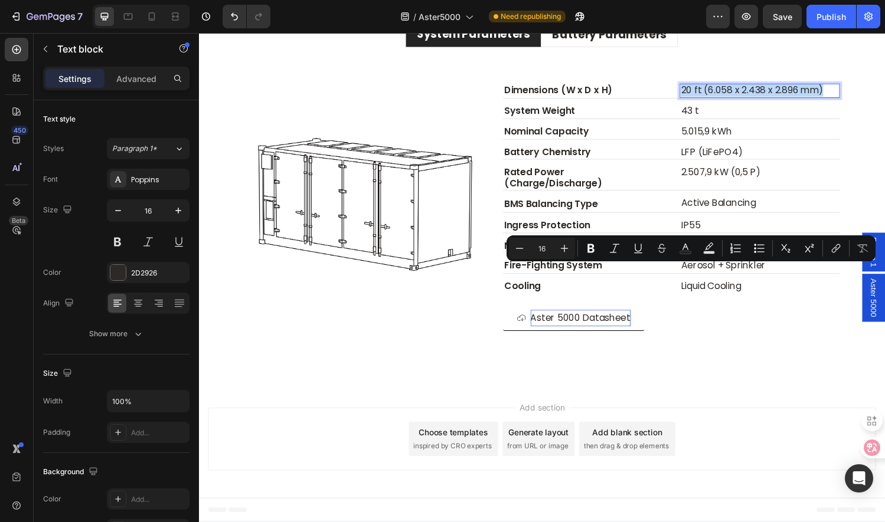
click at [726, 99] on p "20 ft (6.058 x 2.438 x 2.896 mm)" at bounding box center [778, 93] width 163 height 12
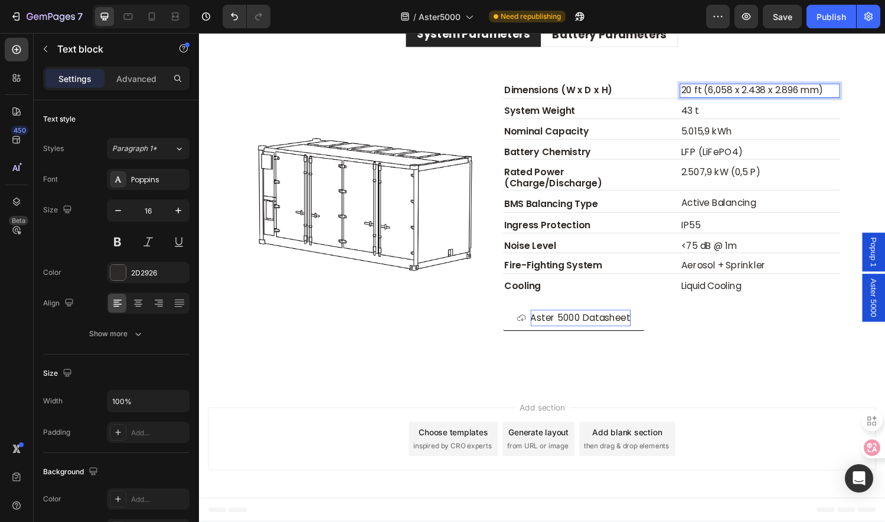
click at [763, 99] on p "20 ft (6,058 x 2.438 x 2.896 mm)" at bounding box center [778, 93] width 163 height 12
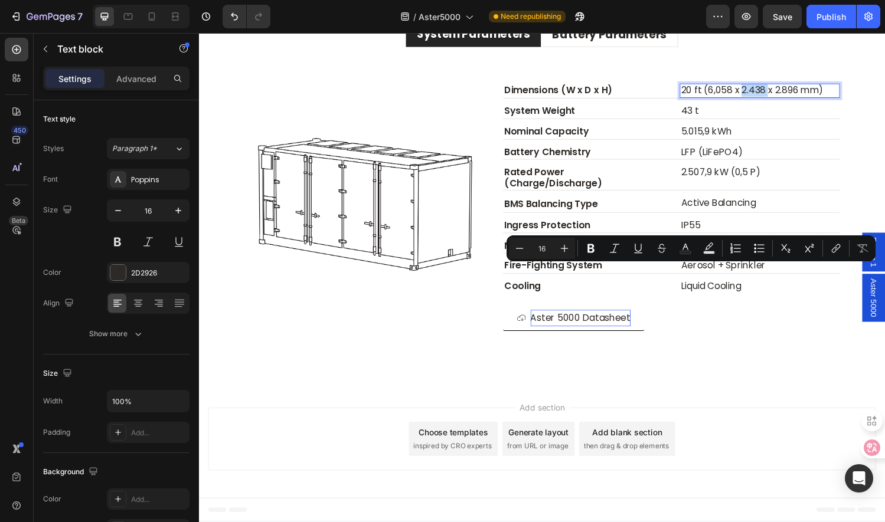
click at [763, 99] on p "20 ft (6,058 x 2.438 x 2.896 mm)" at bounding box center [778, 93] width 163 height 12
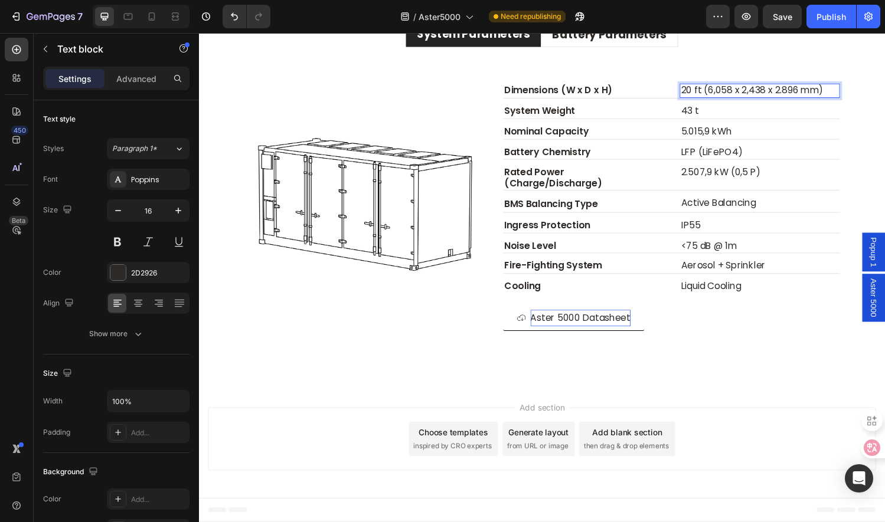
click at [796, 99] on p "20 ft (6,058 x 2,438 x 2.896 mm)" at bounding box center [778, 93] width 163 height 12
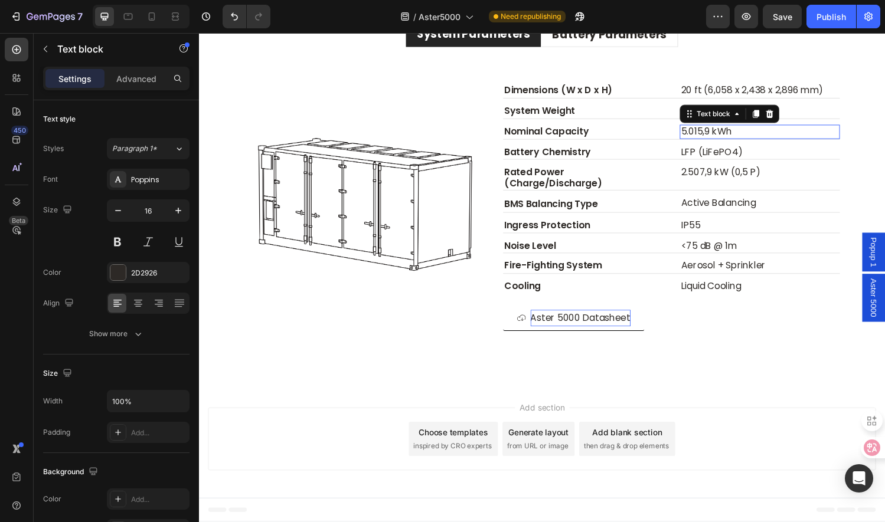
click at [698, 142] on p "5.015,9 kWh" at bounding box center [778, 135] width 163 height 12
click at [700, 142] on p "5.015,9 kWh" at bounding box center [778, 135] width 163 height 12
click at [716, 142] on p "5,015,9 kWh" at bounding box center [778, 135] width 163 height 12
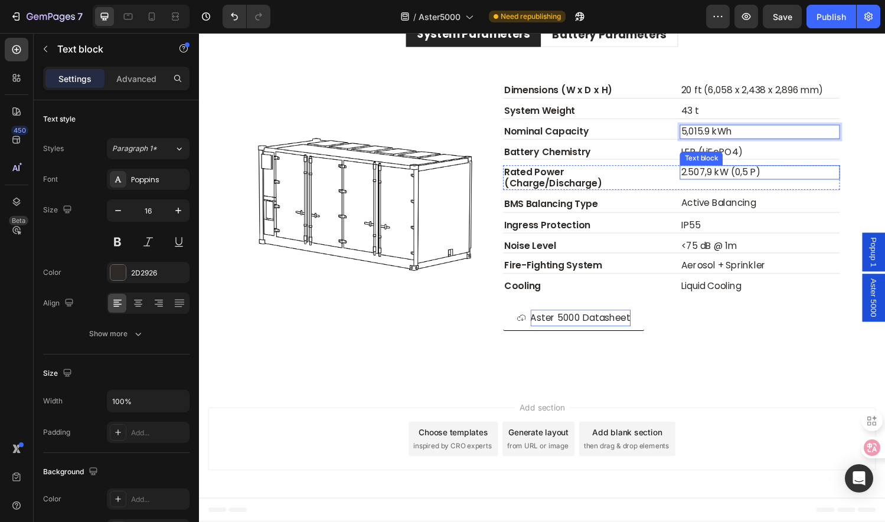
click at [697, 184] on p "2.507,9 kW (0,5 P)" at bounding box center [778, 177] width 163 height 12
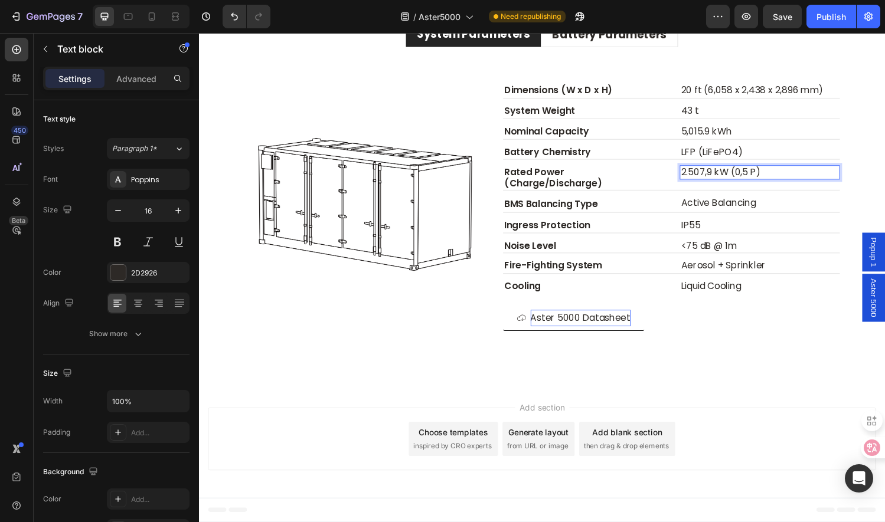
click at [698, 184] on p "2.507,9 kW (0,5 P)" at bounding box center [778, 177] width 163 height 12
click at [718, 184] on p "2,507,9 kW (0,5 P)" at bounding box center [778, 177] width 163 height 12
click at [754, 184] on p "2,507.9 kW (0,5 P)" at bounding box center [778, 177] width 163 height 12
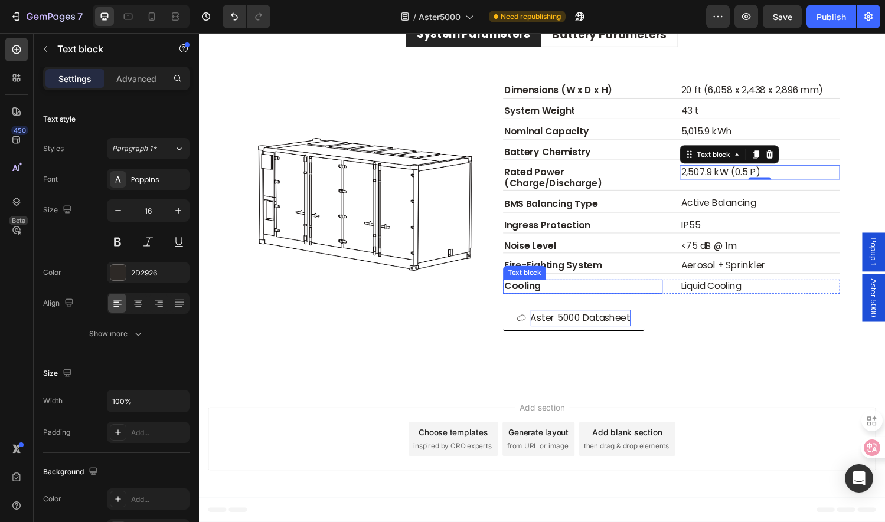
click at [551, 302] on p "Cooling" at bounding box center [595, 295] width 163 height 12
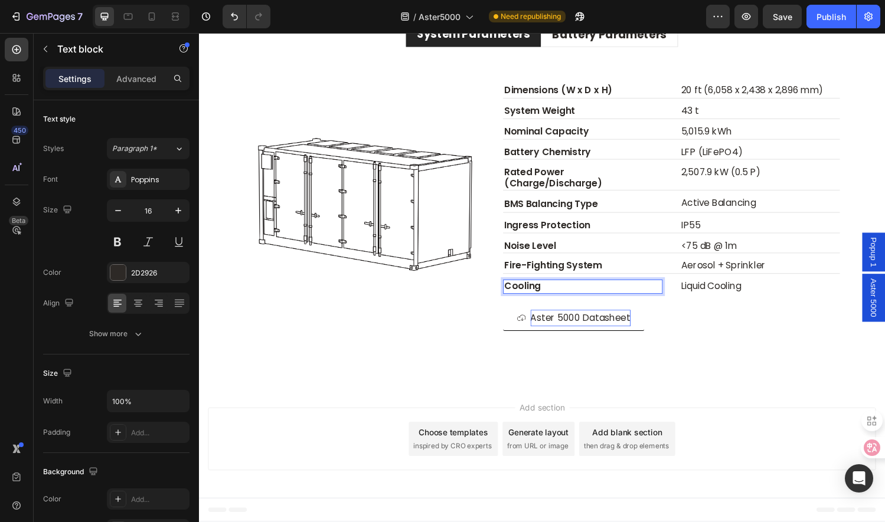
click at [551, 302] on p "Cooling" at bounding box center [595, 295] width 163 height 12
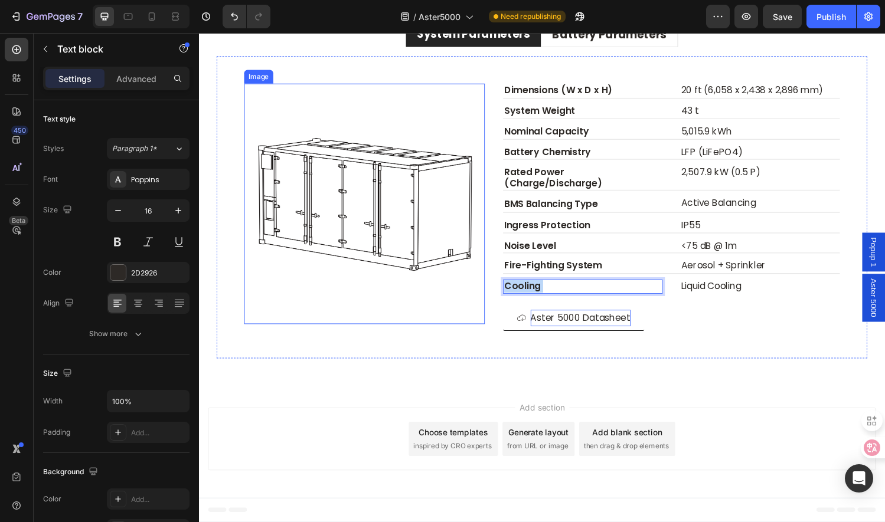
drag, startPoint x: 561, startPoint y: 482, endPoint x: 483, endPoint y: 485, distance: 78.0
click at [483, 370] on div "Image Dimensions (W x D x H) Text block 20 ft (6,058 x 2,438 x 2,896 mm) Text b…" at bounding box center [553, 213] width 672 height 312
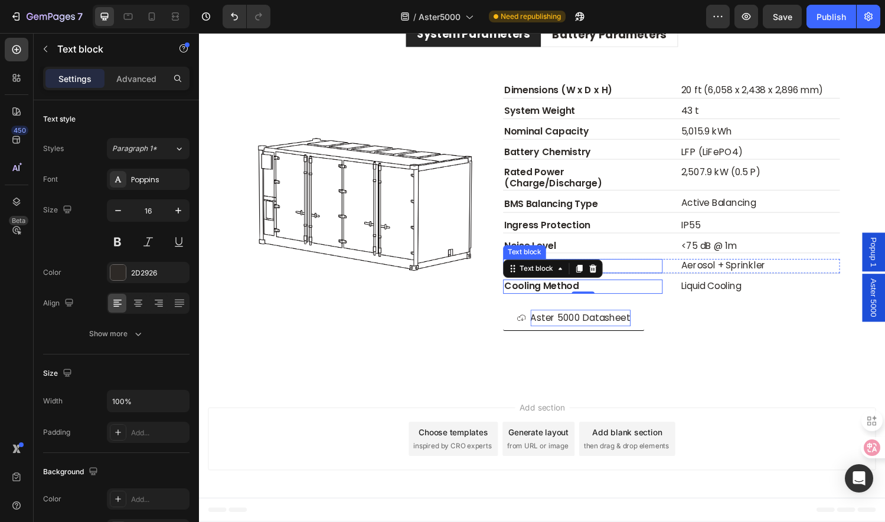
click at [661, 280] on p "Fire-Fighting System" at bounding box center [595, 274] width 163 height 12
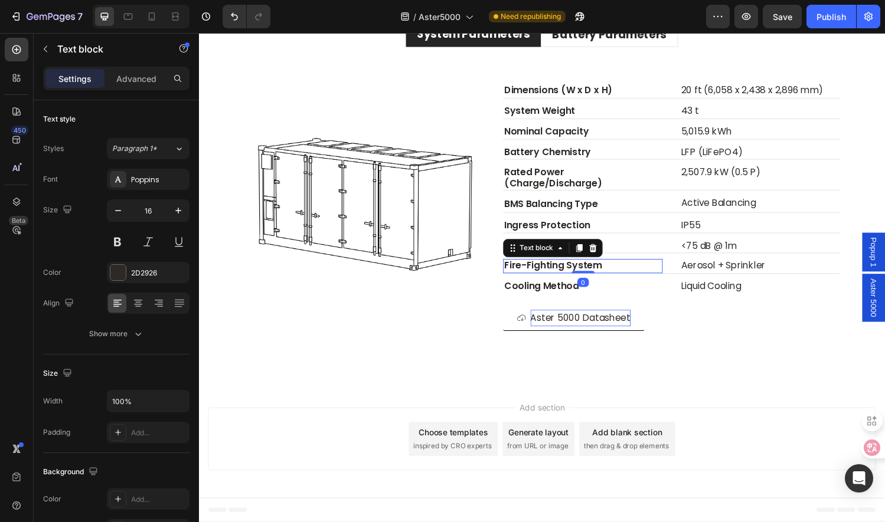
click at [616, 280] on p "Fire-Fighting System" at bounding box center [595, 274] width 163 height 12
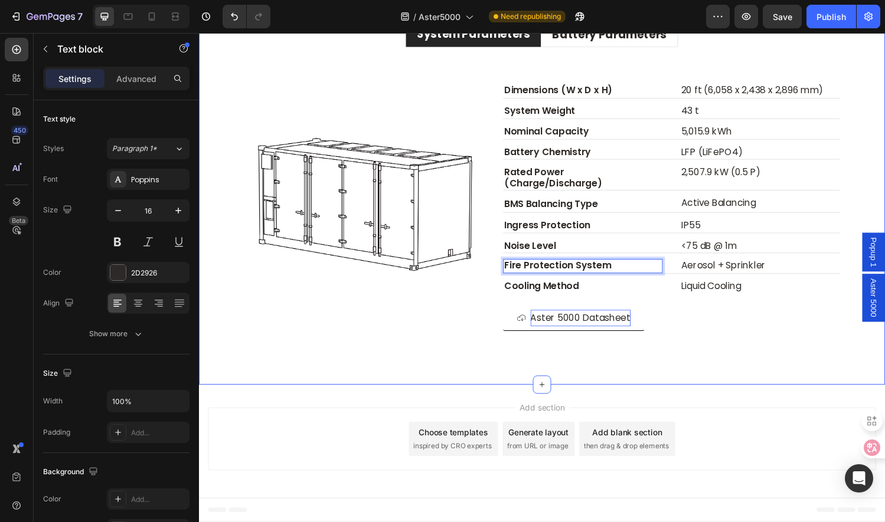
click at [845, 155] on div "Technical Specifications Heading System Parameters Battery Parameters Image Dim…" at bounding box center [553, 181] width 708 height 430
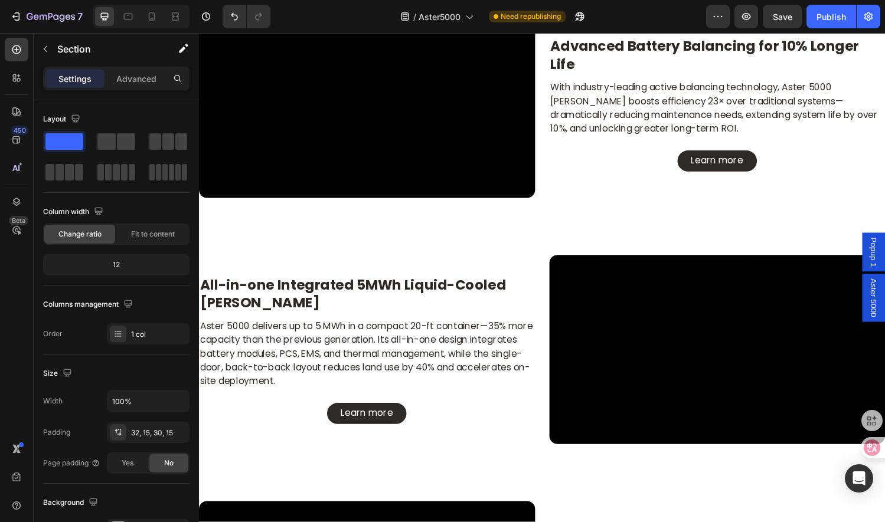
scroll to position [1737, 0]
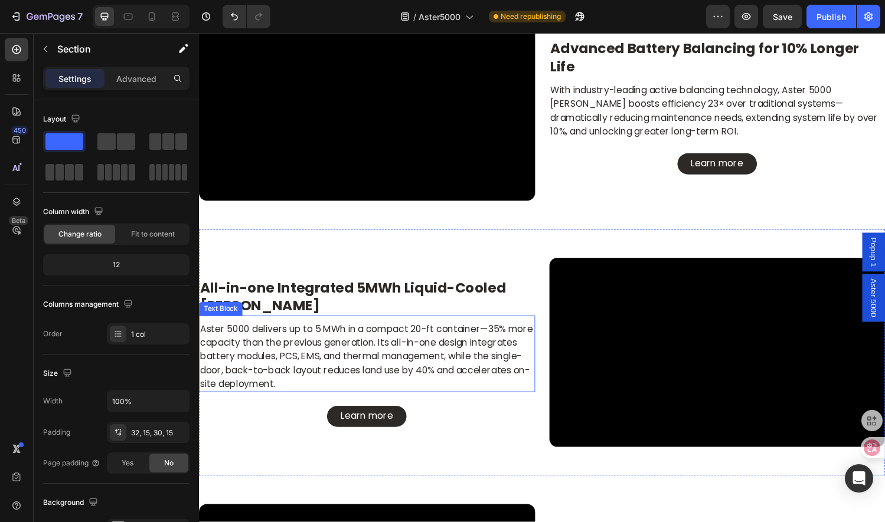
click at [496, 335] on p "Aster 5000 delivers up to 5 MWh in a compact 20-ft container—35% more capacity …" at bounding box center [372, 367] width 345 height 71
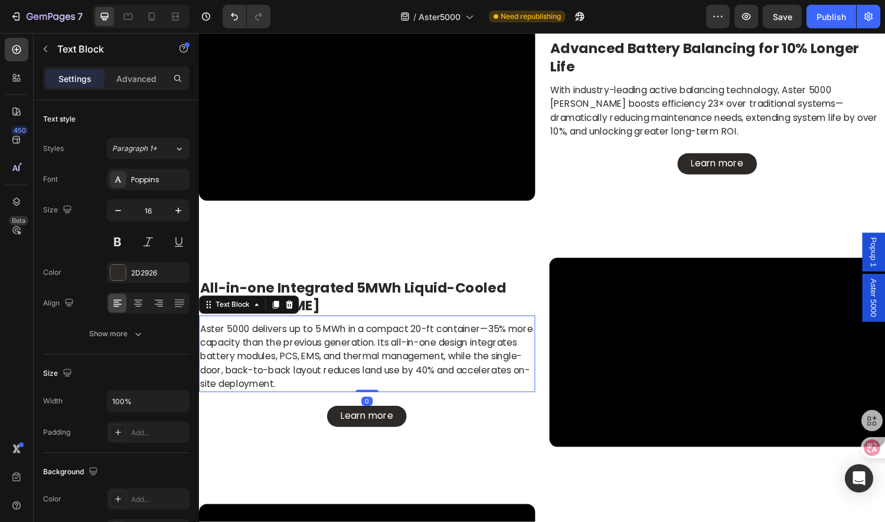
click at [499, 337] on p "Aster 5000 delivers up to 5 MWh in a compact 20-ft container—35% more capacity …" at bounding box center [372, 367] width 345 height 71
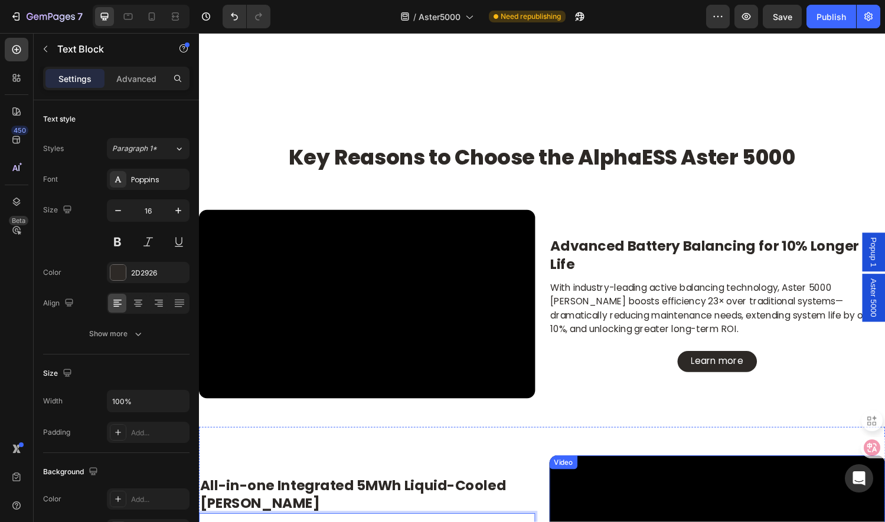
scroll to position [1498, 0]
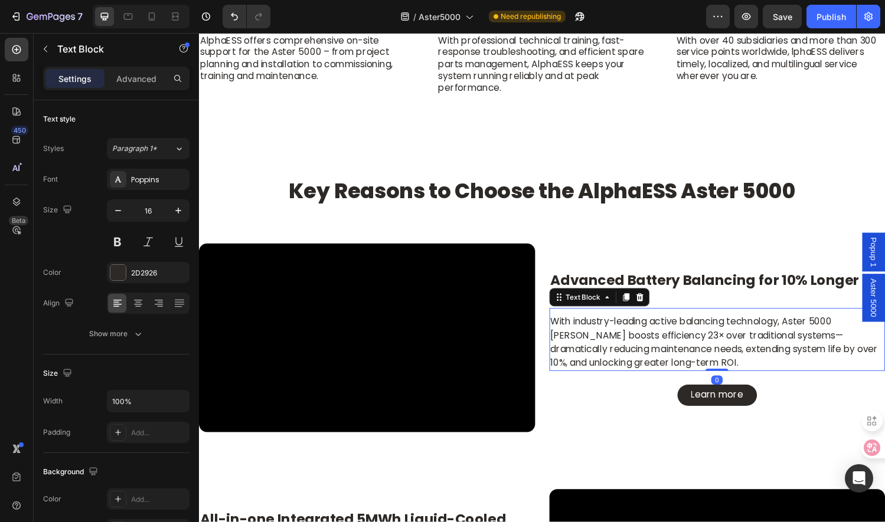
click at [782, 344] on p "With industry-leading active balancing technology, Aster 5000 BESS boosts effic…" at bounding box center [734, 353] width 345 height 57
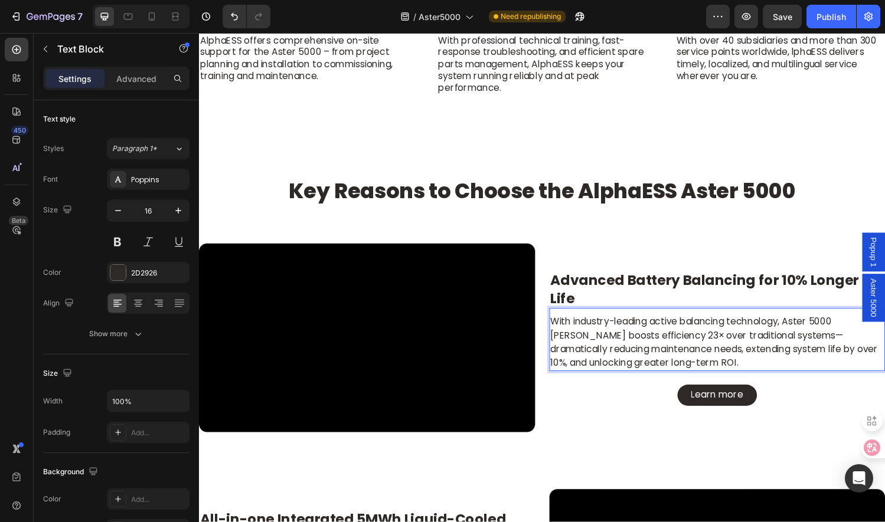
click at [782, 340] on p "With industry-leading active balancing technology, Aster 5000 BESS boosts effic…" at bounding box center [734, 353] width 345 height 57
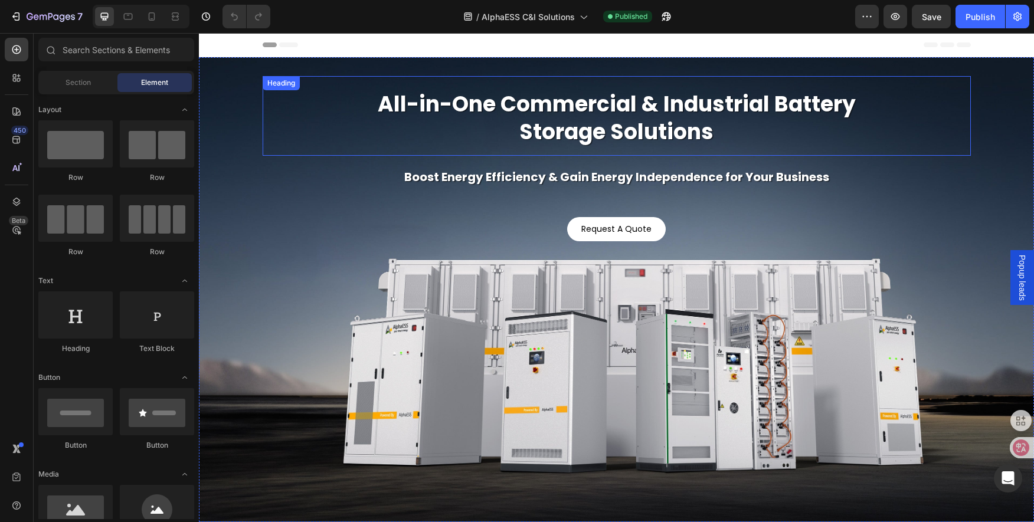
click at [602, 125] on h2 "All-in-One Commercial & Industrial Battery Storage Solutions" at bounding box center [617, 116] width 567 height 80
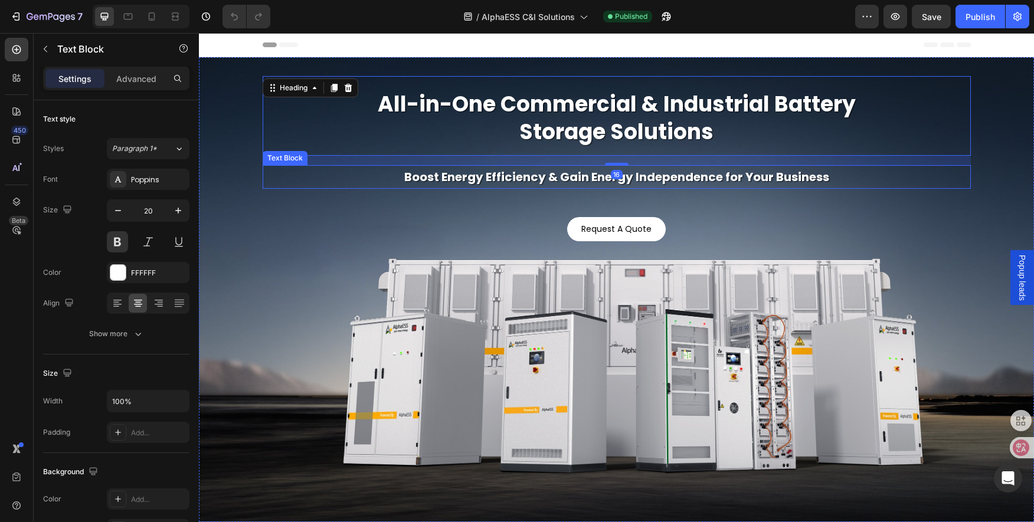
click at [562, 178] on p "Boost Energy Efficiency & Gain Energy Independence for Your Business" at bounding box center [617, 176] width 706 height 21
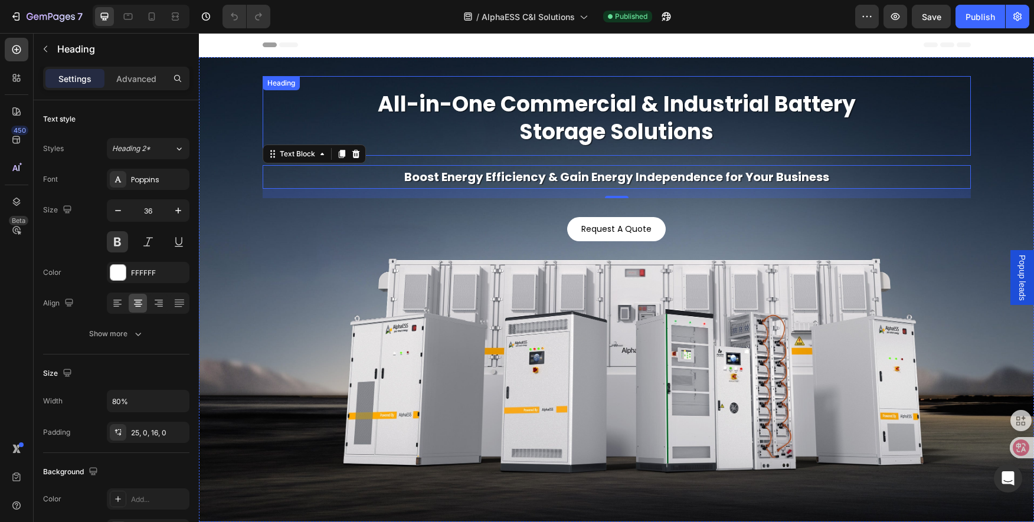
click at [563, 139] on h2 "All-in-One Commercial & Industrial Battery Storage Solutions" at bounding box center [617, 116] width 567 height 80
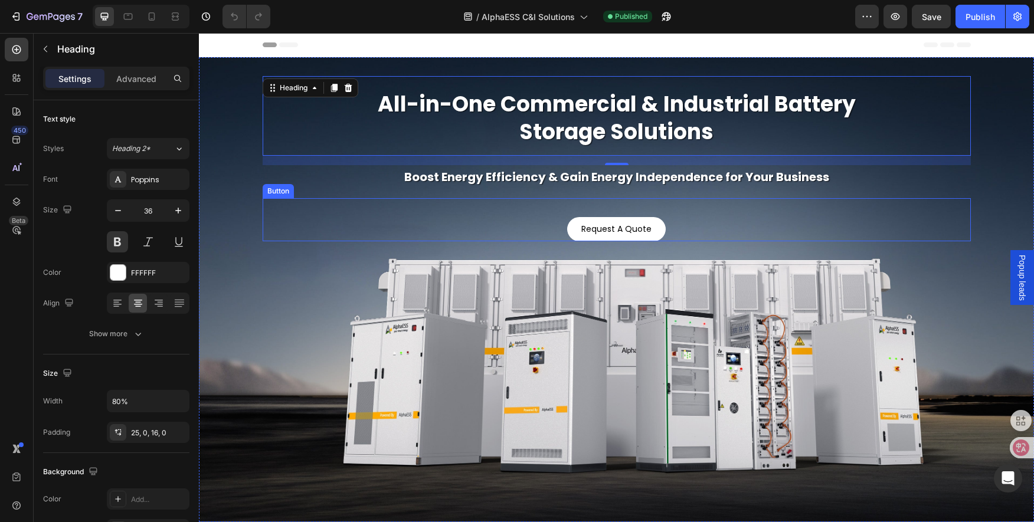
click at [677, 226] on div "Request A Quote Button" at bounding box center [617, 219] width 708 height 43
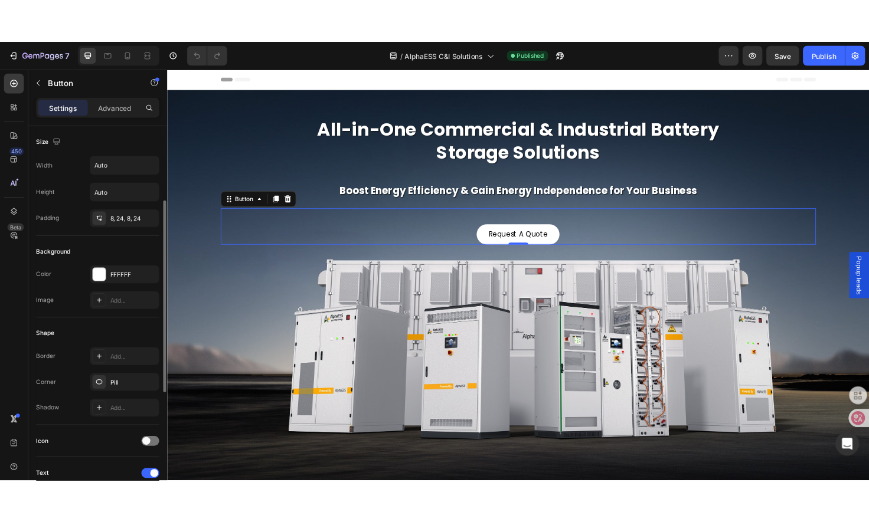
scroll to position [236, 0]
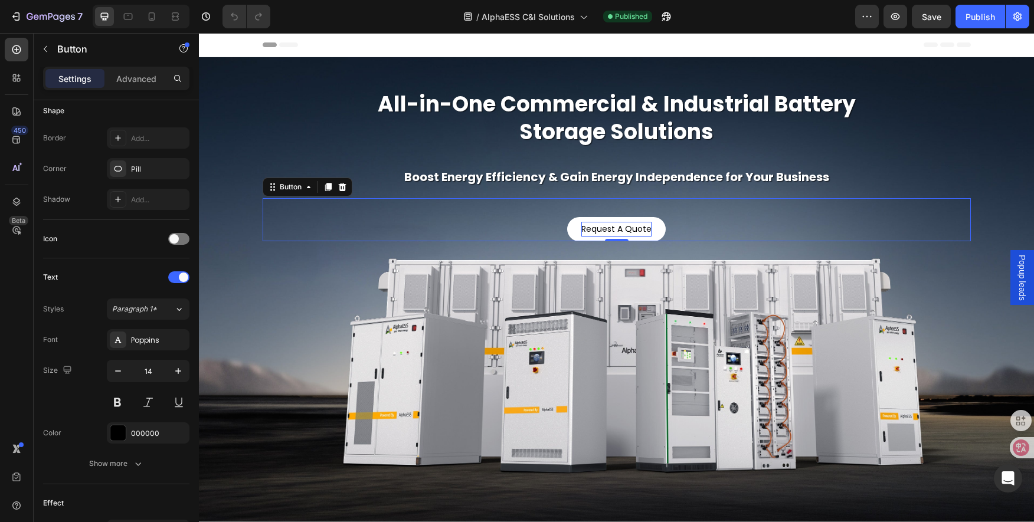
click at [626, 226] on p "Request A Quote" at bounding box center [617, 229] width 70 height 15
click at [116, 399] on button at bounding box center [117, 402] width 21 height 21
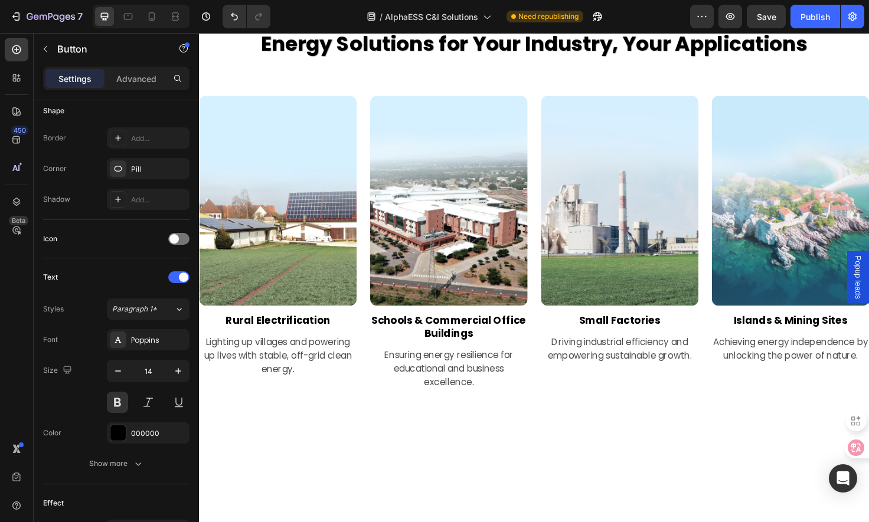
scroll to position [2302, 0]
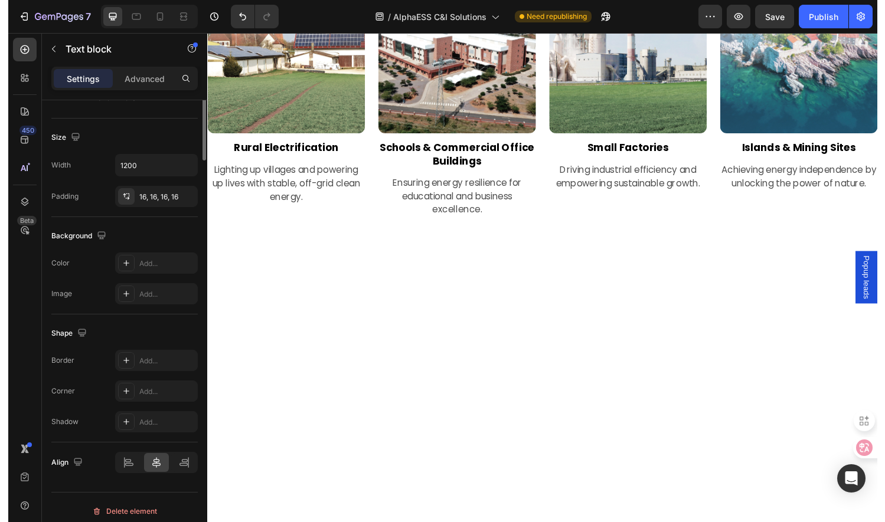
scroll to position [0, 0]
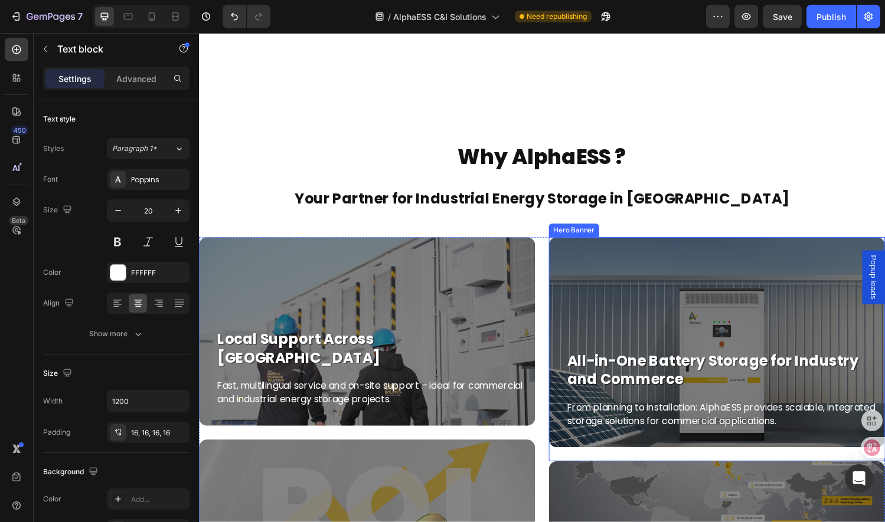
scroll to position [3483, 0]
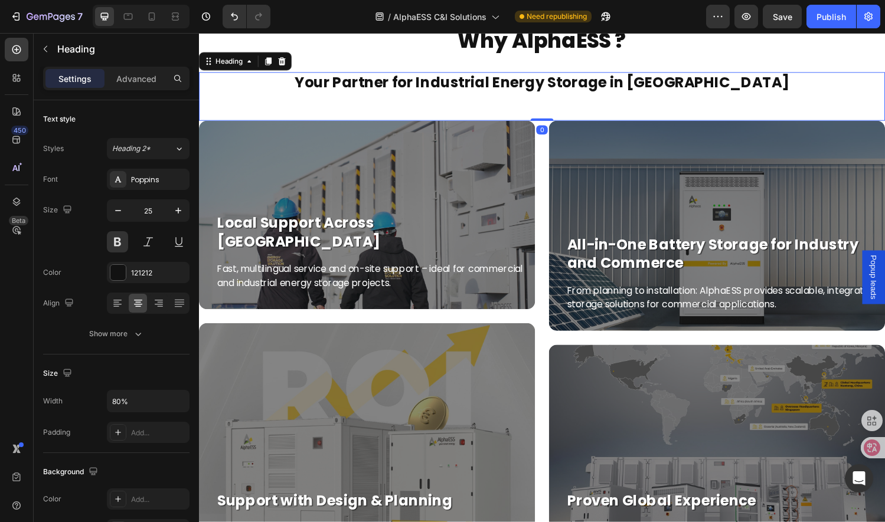
click at [569, 96] on h2 "Your Partner for Industrial Energy Storage in [GEOGRAPHIC_DATA]" at bounding box center [553, 85] width 567 height 22
click at [501, 96] on h2 "Your Partner for Industrial Energy Storage in [GEOGRAPHIC_DATA]" at bounding box center [553, 85] width 567 height 22
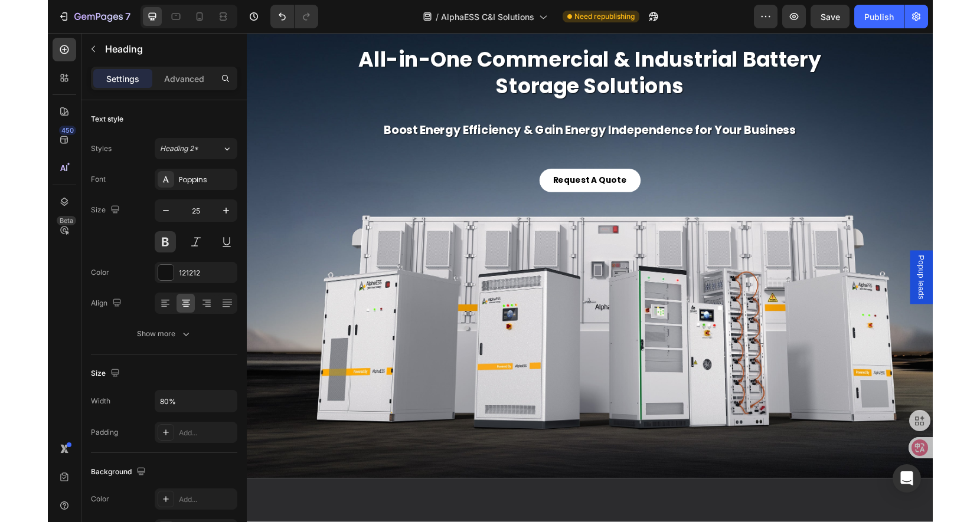
scroll to position [0, 0]
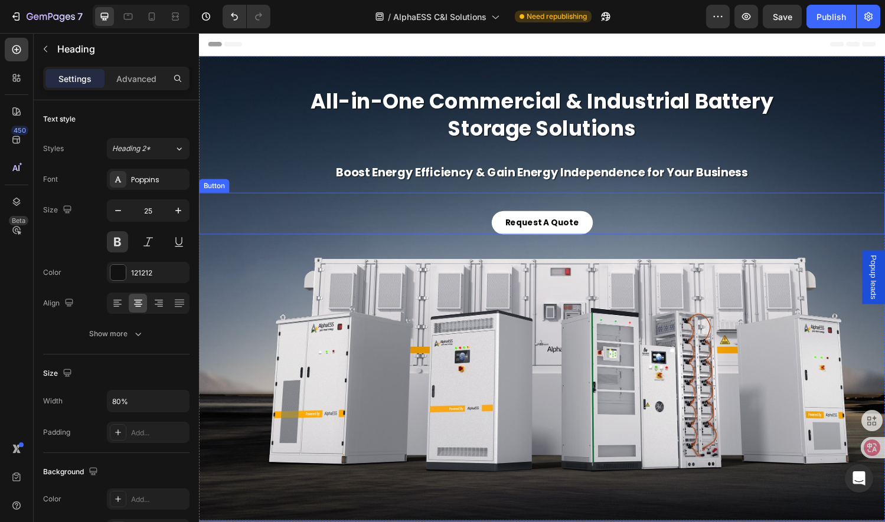
click at [452, 227] on div "Request A Quote Button" at bounding box center [553, 219] width 708 height 43
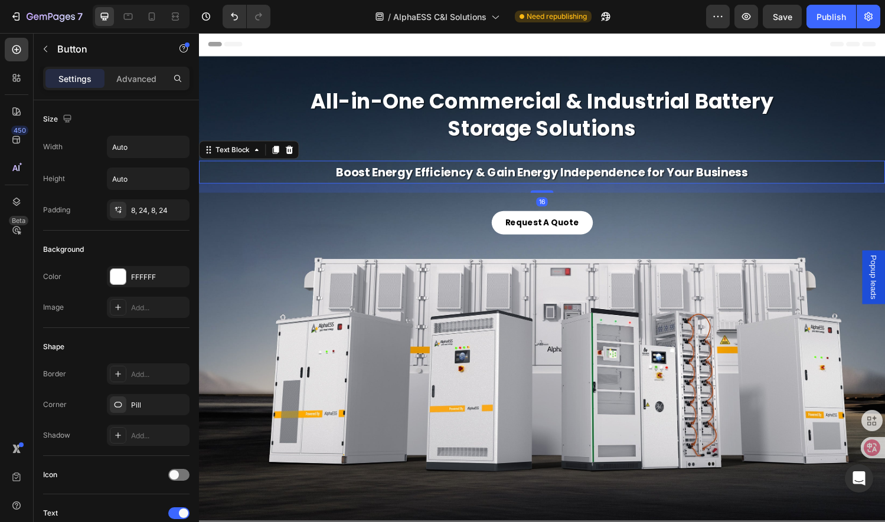
click at [426, 174] on p "Boost Energy Efficiency & Gain Energy Independence for Your Business" at bounding box center [553, 176] width 706 height 21
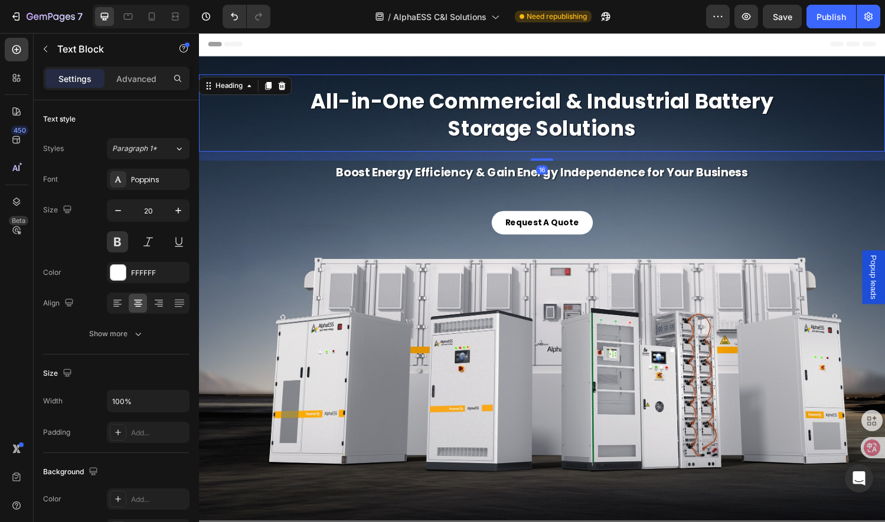
click at [450, 128] on h2 "All-in-One Commercial & Industrial Battery Storage Solutions" at bounding box center [553, 116] width 567 height 80
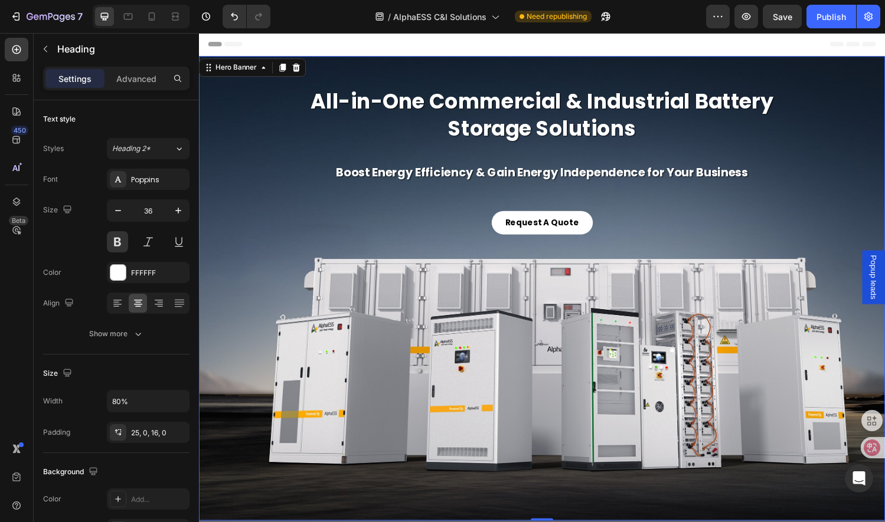
click at [414, 191] on div "All-in-One Commercial & Industrial Battery Storage Solutions Heading Boost Ener…" at bounding box center [553, 158] width 708 height 165
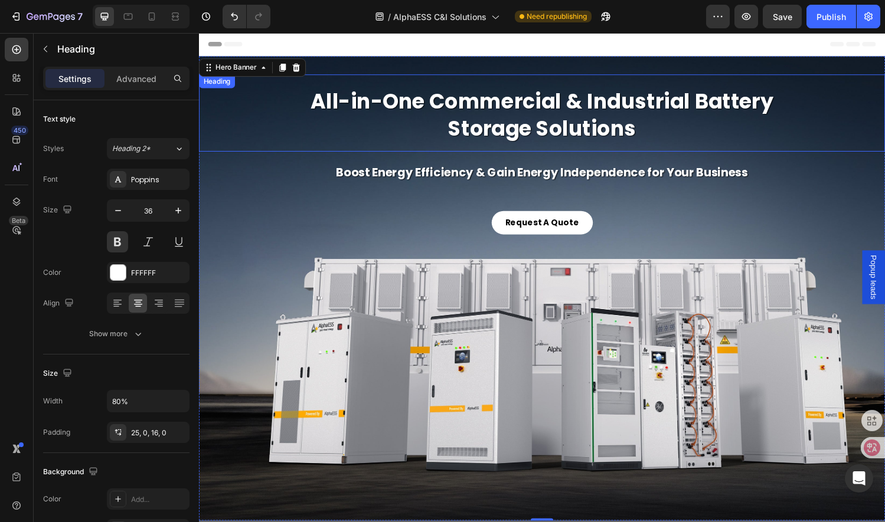
click at [426, 129] on h2 "All-in-One Commercial & Industrial Battery Storage Solutions" at bounding box center [553, 116] width 567 height 80
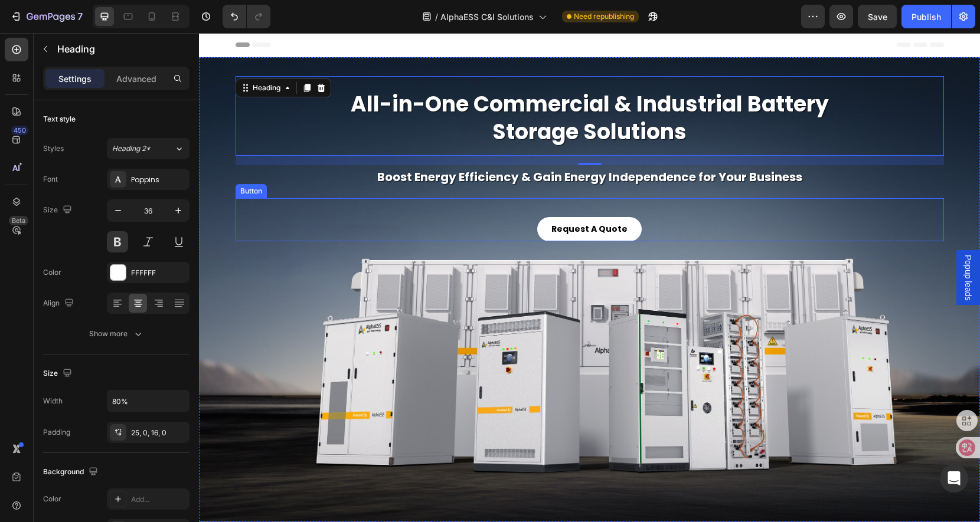
click at [514, 230] on div "Request A Quote Button" at bounding box center [590, 219] width 708 height 43
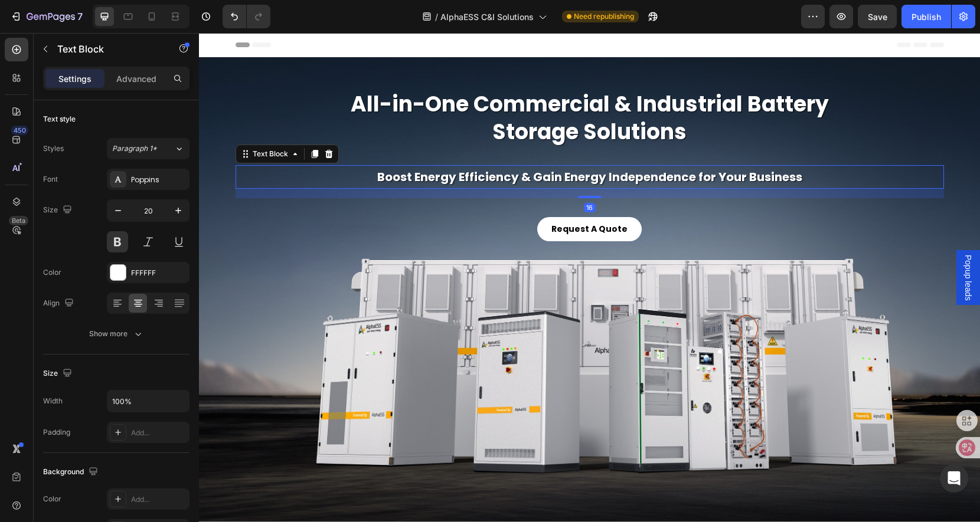
click at [490, 169] on p "Boost Energy Efficiency & Gain Energy Independence for Your Business" at bounding box center [590, 176] width 706 height 21
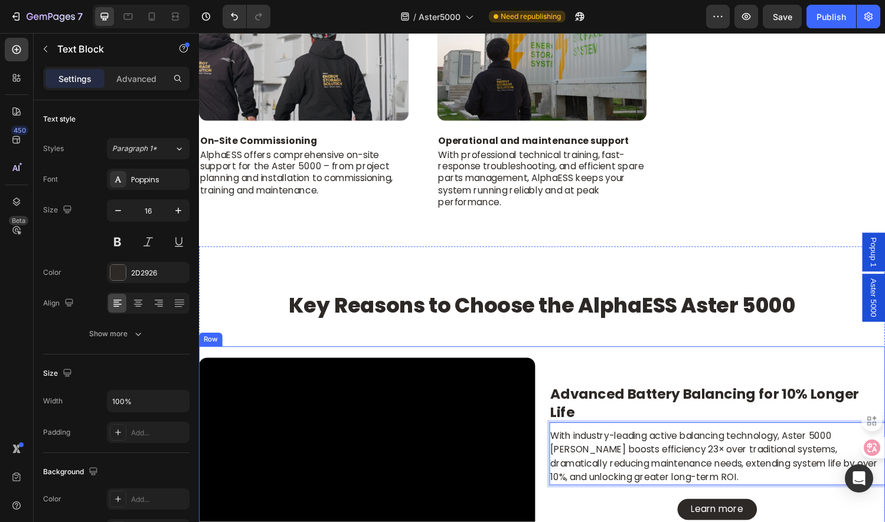
scroll to position [1144, 0]
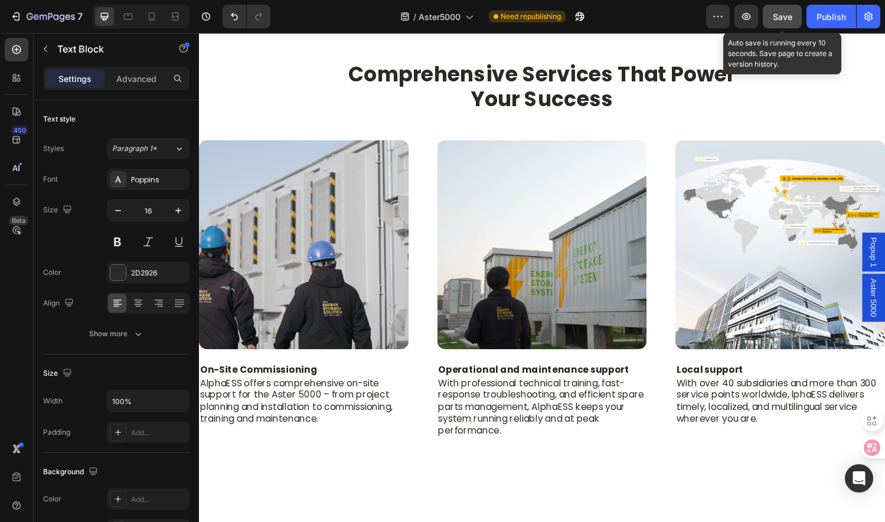
click at [779, 18] on span "Save" at bounding box center [782, 17] width 19 height 10
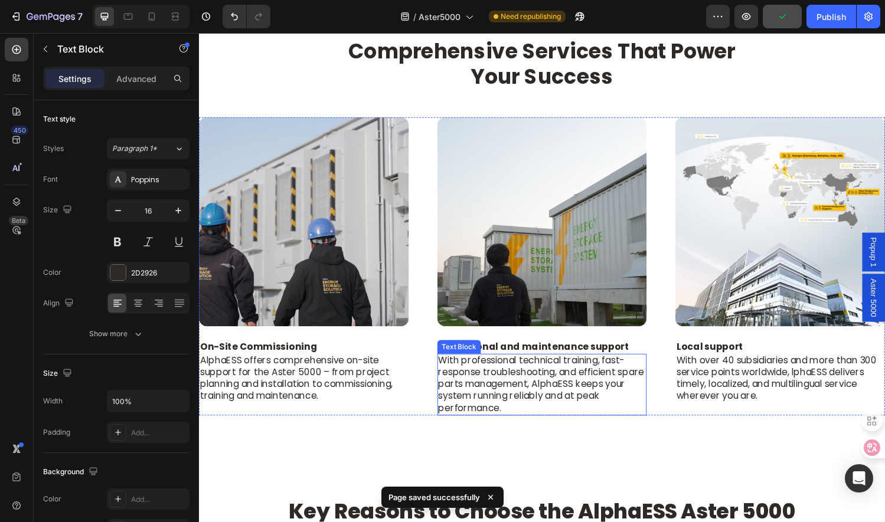
scroll to position [1380, 0]
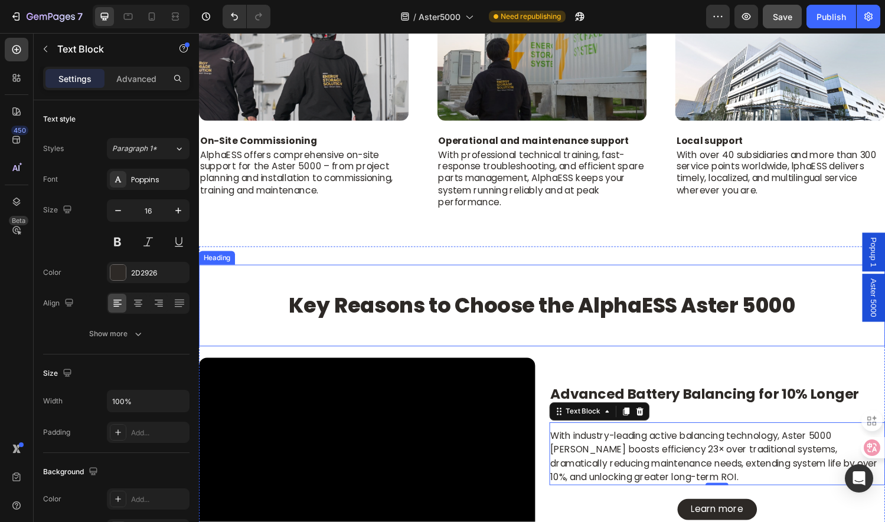
click at [507, 314] on h2 "Key Reasons to Choose the AlphaESS Aster 5000" at bounding box center [553, 315] width 708 height 28
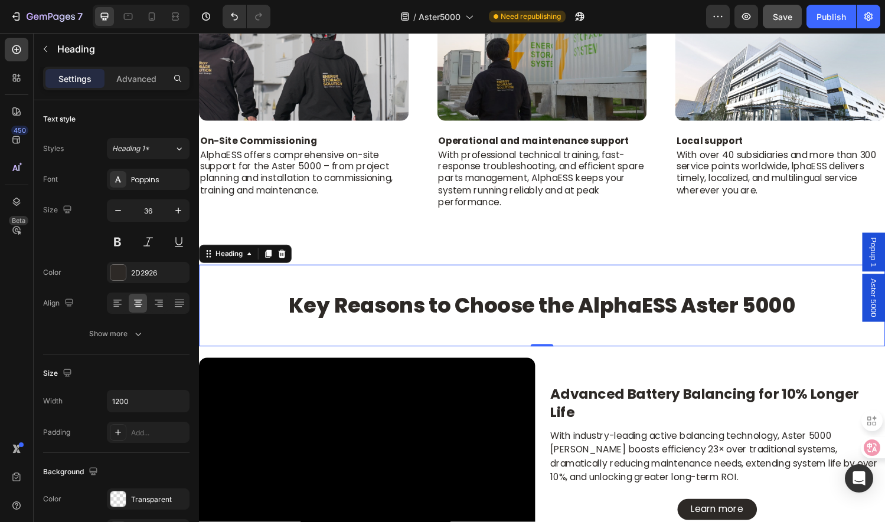
click at [499, 316] on h2 "Key Reasons to Choose the AlphaESS Aster 5000" at bounding box center [553, 315] width 708 height 28
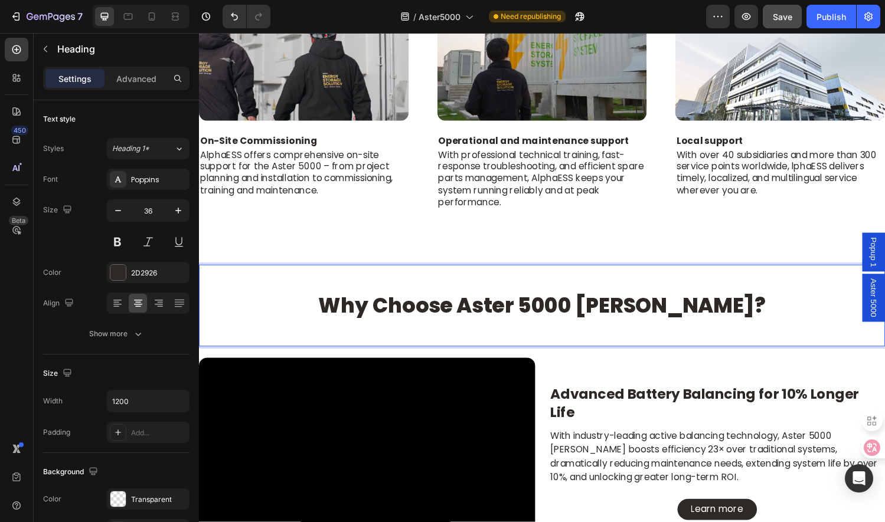
click at [322, 292] on div "Why Choose Aster 5000 BESS? Heading 0" at bounding box center [553, 315] width 708 height 84
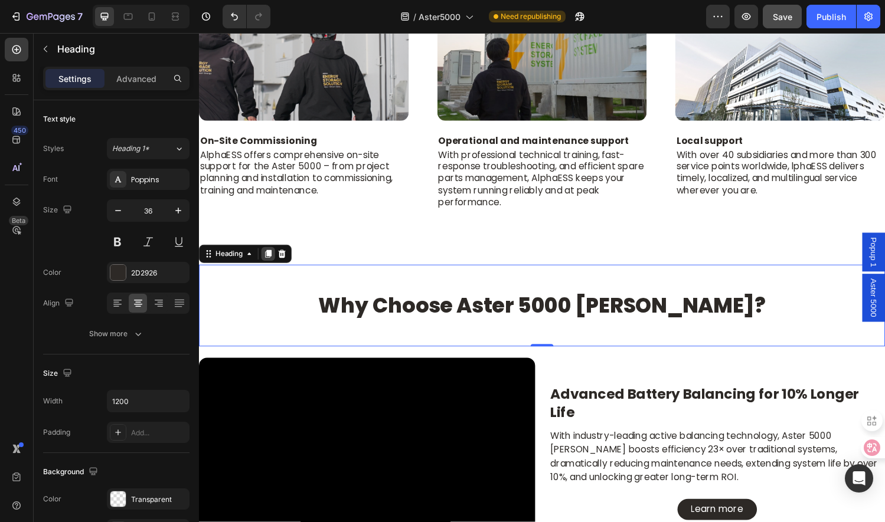
click at [268, 259] on icon at bounding box center [270, 261] width 6 height 8
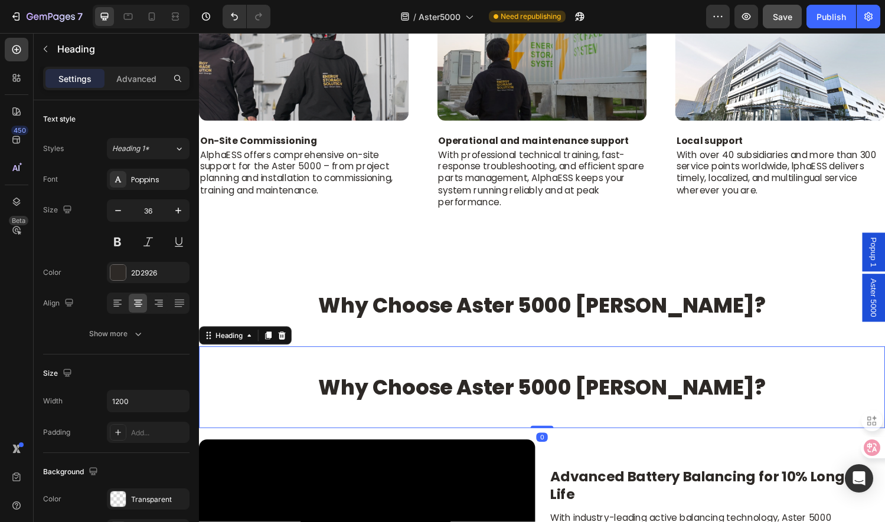
click at [518, 391] on h2 "Why Choose Aster 5000 [PERSON_NAME]?" at bounding box center [553, 400] width 708 height 28
click at [151, 147] on div "Heading 1*" at bounding box center [136, 148] width 48 height 11
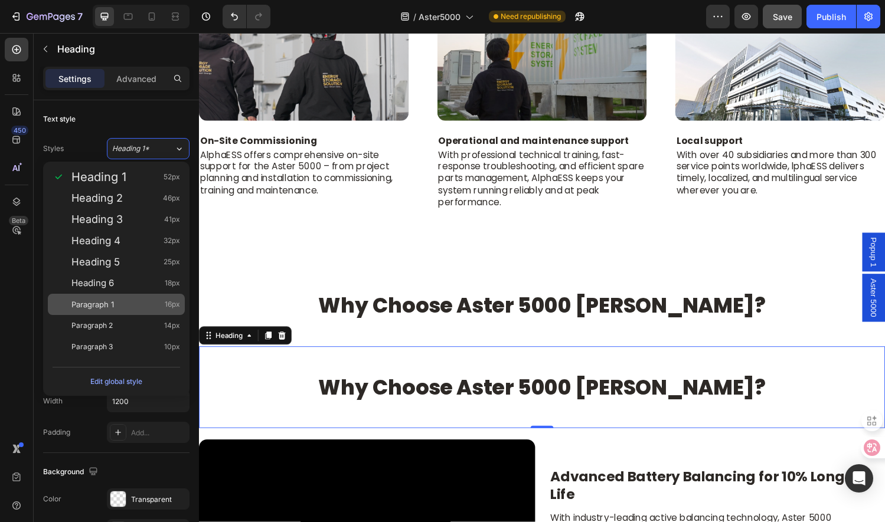
click at [114, 304] on span "Paragraph 1" at bounding box center [92, 305] width 43 height 12
type input "16"
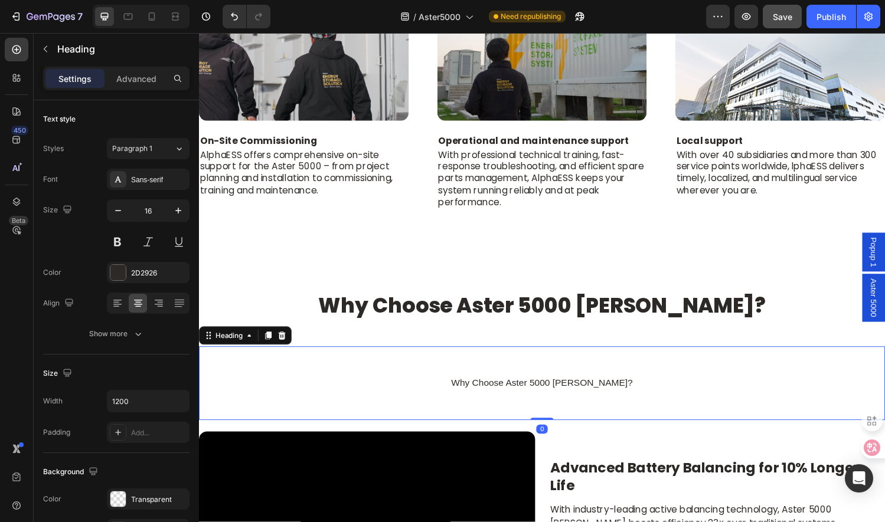
drag, startPoint x: 551, startPoint y: 423, endPoint x: 551, endPoint y: 409, distance: 14.8
click at [551, 409] on div "Why Choose Aster 5000 BESS? Heading 0" at bounding box center [553, 395] width 708 height 76
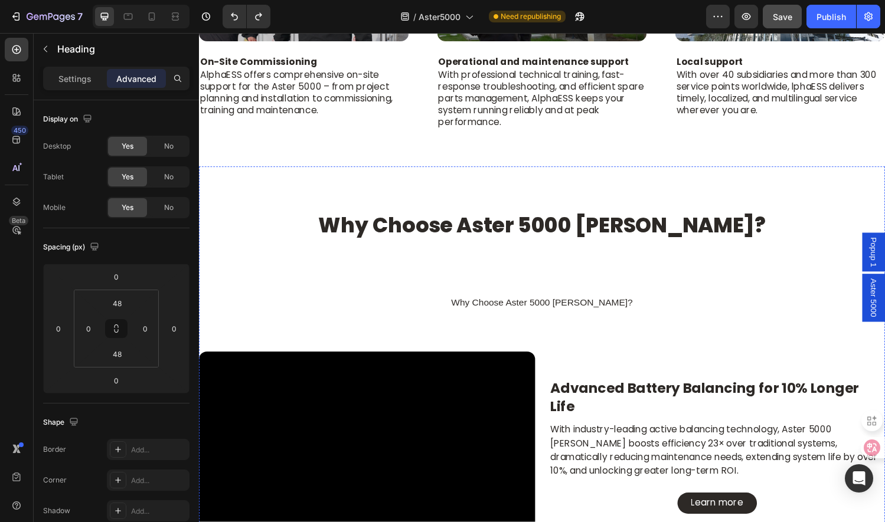
scroll to position [1358, 0]
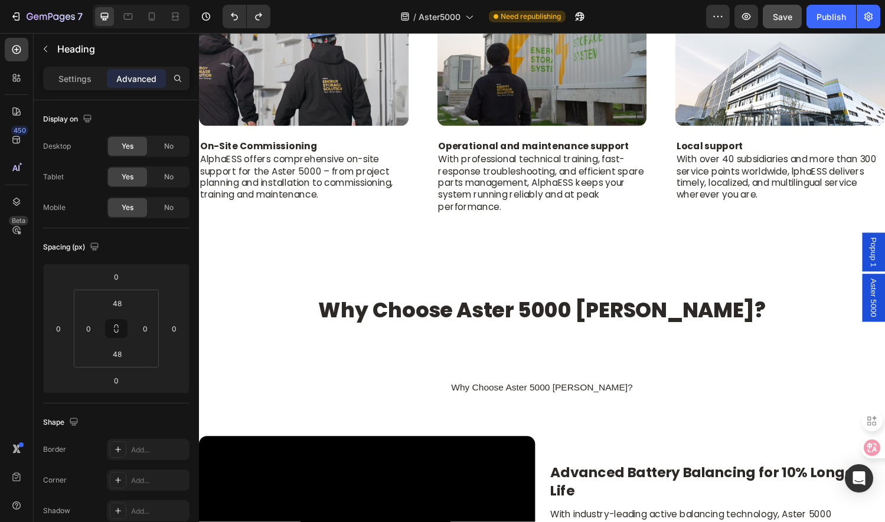
click at [558, 375] on div "Why Choose Aster 5000 BESS? Heading" at bounding box center [553, 400] width 708 height 76
click at [587, 398] on h2 "Why Choose Aster 5000 BESS?" at bounding box center [553, 399] width 708 height 19
click at [645, 377] on div "Why Choose Aster 5000 BESS? Heading" at bounding box center [553, 400] width 708 height 76
click at [495, 251] on div "Comprehensive Services That Power Your Success Heading Image On-Site Commission…" at bounding box center [553, 11] width 708 height 494
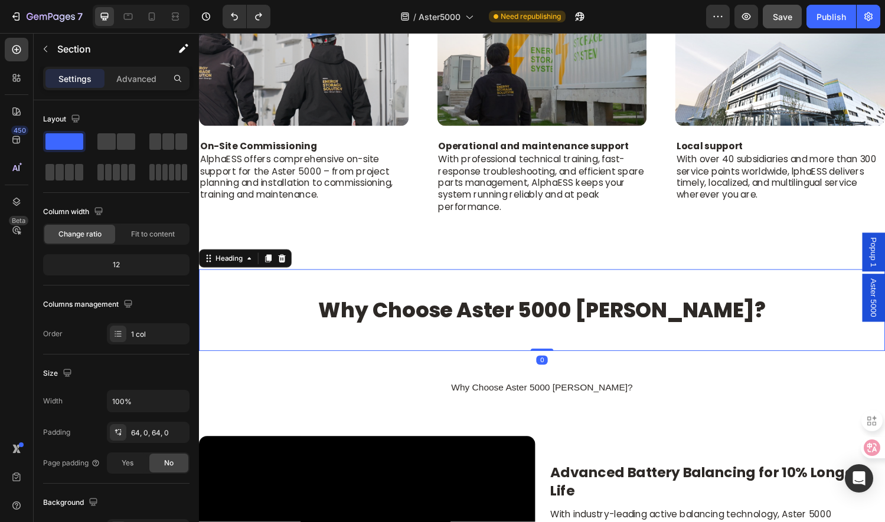
click at [495, 321] on h2 "Why Choose Aster 5000 BESS?" at bounding box center [553, 320] width 708 height 28
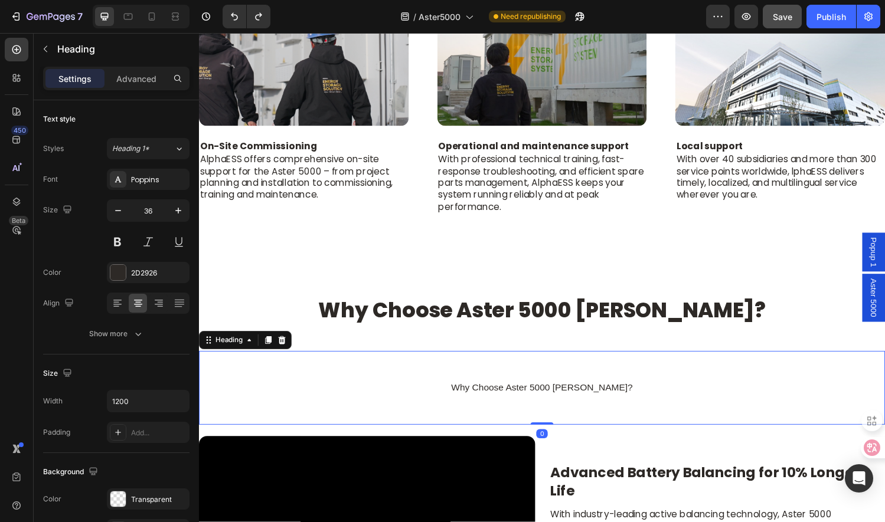
click at [526, 391] on p "Why Choose Aster 5000 BESS?" at bounding box center [553, 399] width 706 height 17
drag, startPoint x: 547, startPoint y: 433, endPoint x: 549, endPoint y: 417, distance: 16.1
click at [549, 417] on div "Why Choose Aster 5000 BESS? Heading 0" at bounding box center [553, 400] width 708 height 76
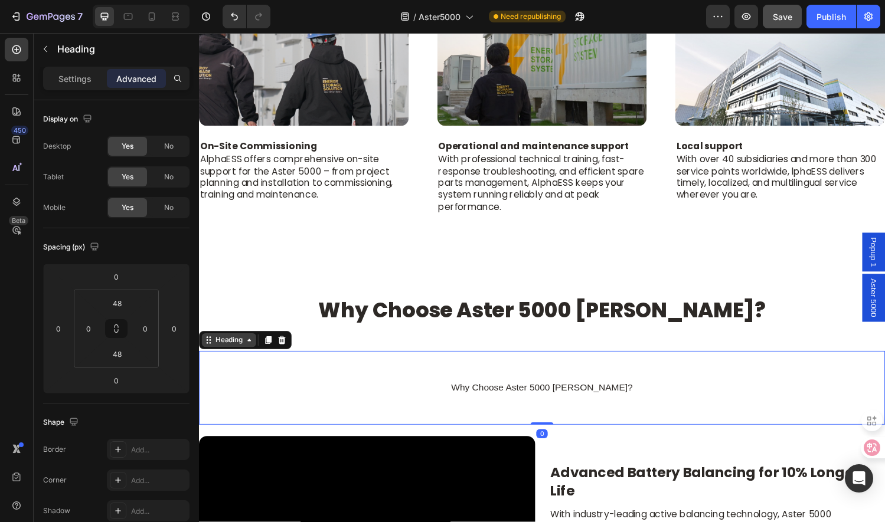
click at [251, 351] on icon at bounding box center [250, 350] width 9 height 9
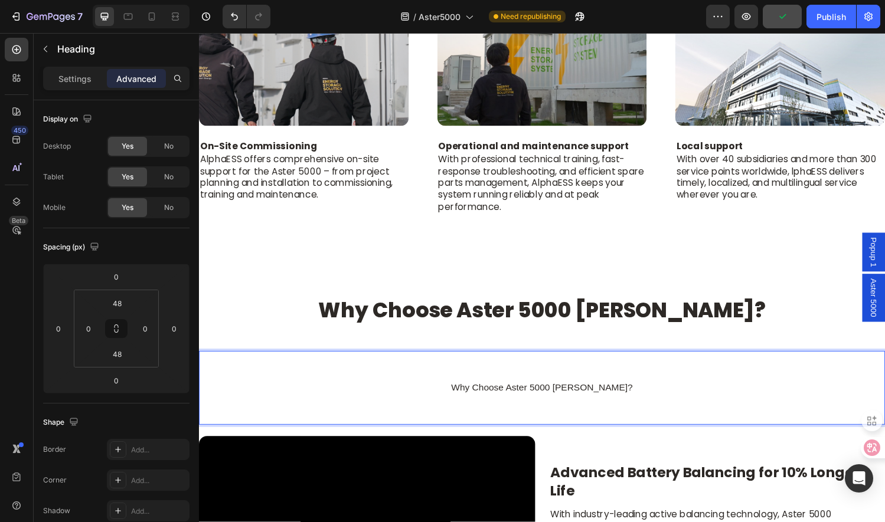
click at [289, 380] on div "Why Choose Aster 5000 BESS? Heading Section 0" at bounding box center [553, 400] width 708 height 76
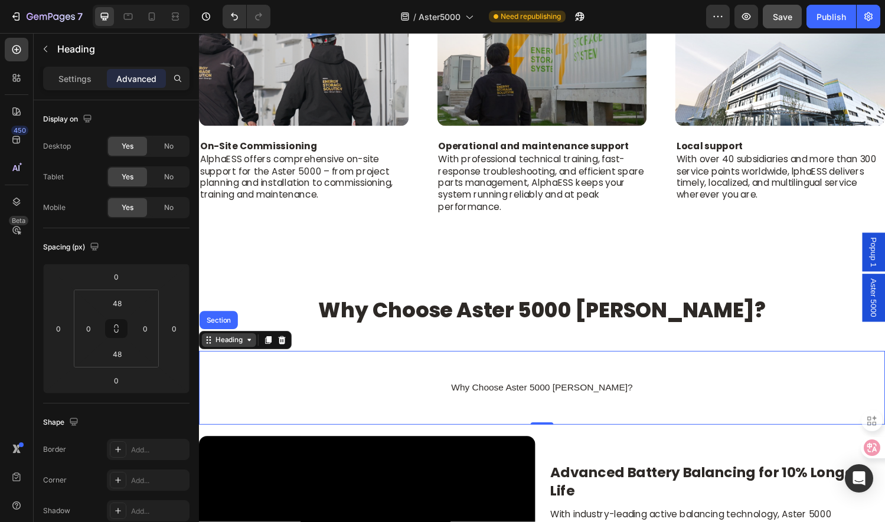
click at [250, 351] on icon at bounding box center [250, 350] width 9 height 9
click at [253, 351] on icon at bounding box center [250, 350] width 9 height 9
click at [252, 348] on icon at bounding box center [250, 350] width 9 height 9
click at [225, 352] on div "Heading" at bounding box center [230, 350] width 32 height 11
click at [205, 349] on icon at bounding box center [208, 350] width 9 height 9
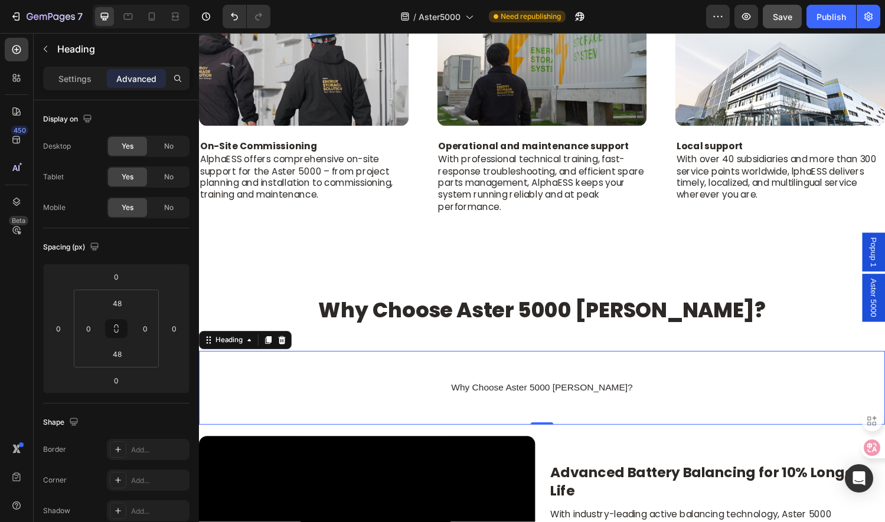
click at [323, 381] on div "Why Choose Aster 5000 BESS? Heading 0" at bounding box center [553, 400] width 708 height 76
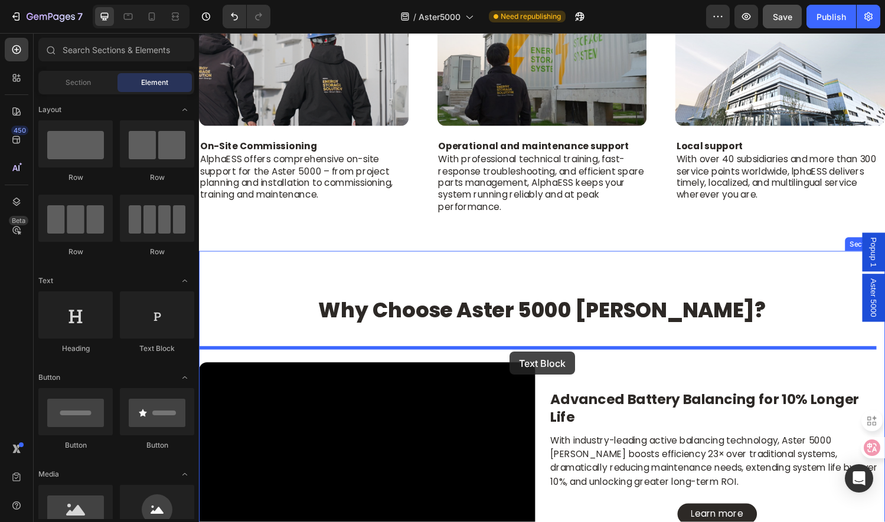
drag, startPoint x: 360, startPoint y: 350, endPoint x: 520, endPoint y: 362, distance: 160.5
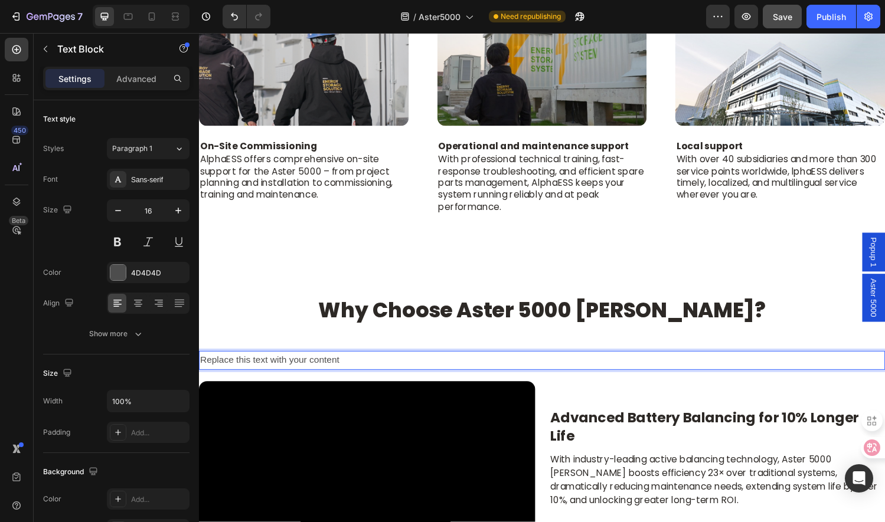
click at [398, 366] on div "Replace this text with your content" at bounding box center [553, 371] width 708 height 19
click at [398, 366] on p "Replace this text with your content" at bounding box center [553, 371] width 706 height 17
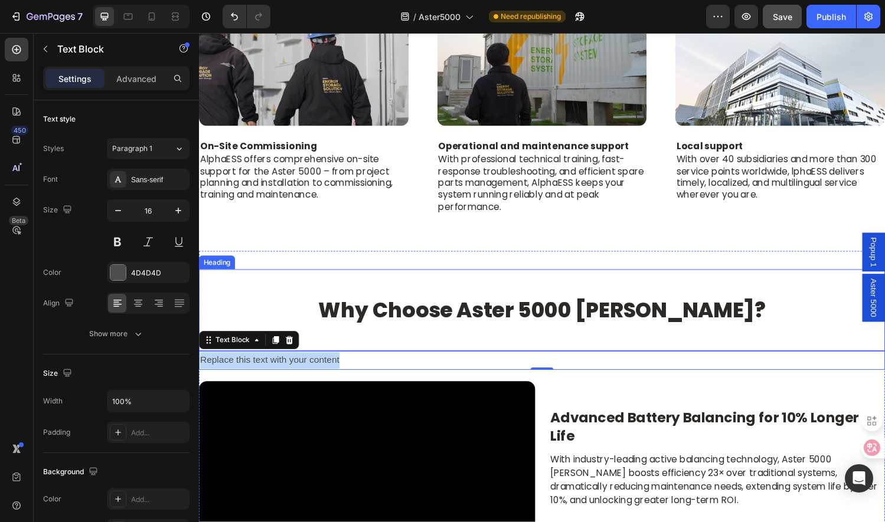
click at [413, 357] on div "Why Choose Aster 5000 BESS? Heading" at bounding box center [553, 319] width 708 height 84
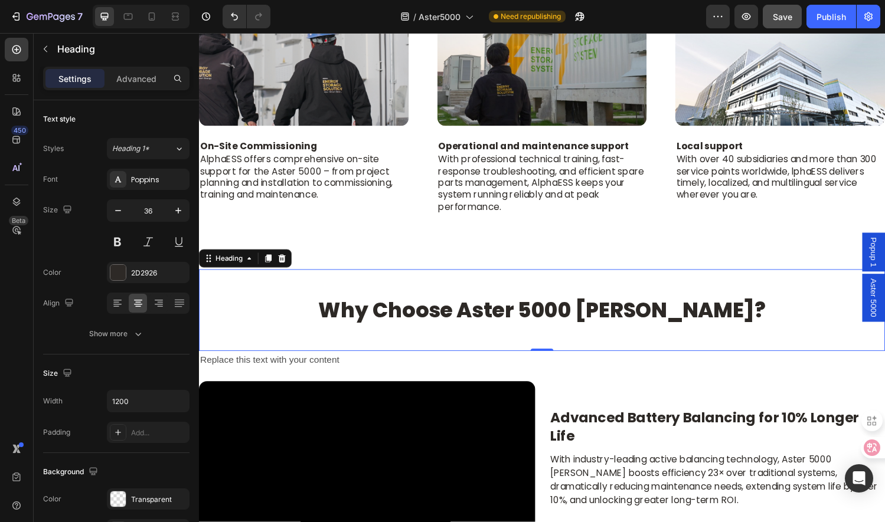
click at [360, 309] on h2 "Why Choose Aster 5000 BESS?" at bounding box center [553, 320] width 708 height 28
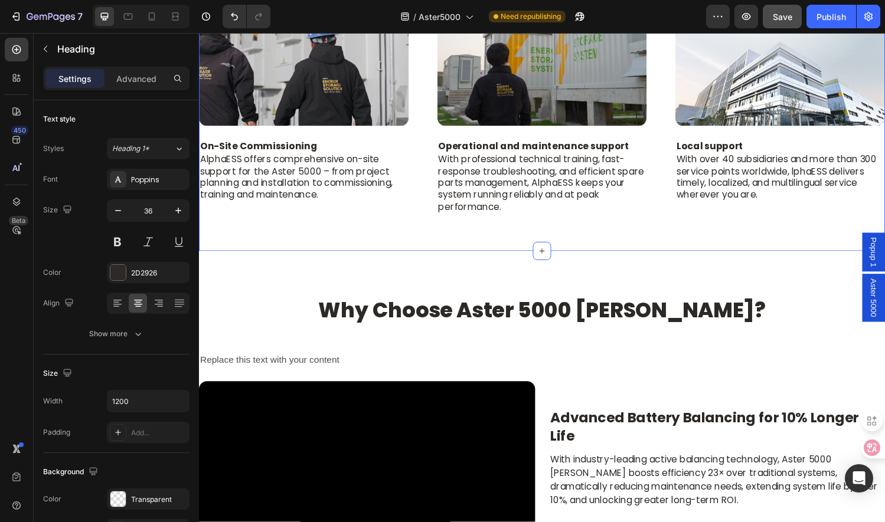
click at [691, 235] on div "Comprehensive Services That Power Your Success Heading Image On-Site Commission…" at bounding box center [553, 11] width 708 height 494
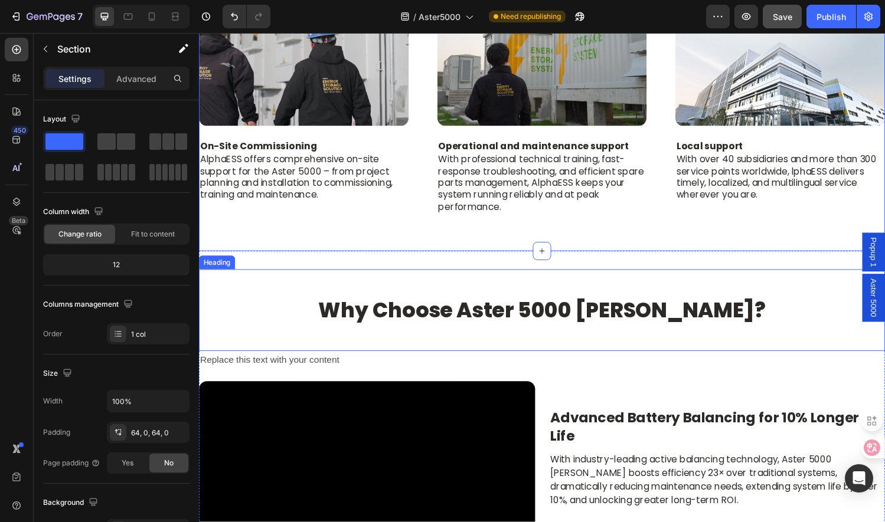
click at [692, 310] on p "Why Choose Aster 5000 BESS?" at bounding box center [553, 319] width 706 height 25
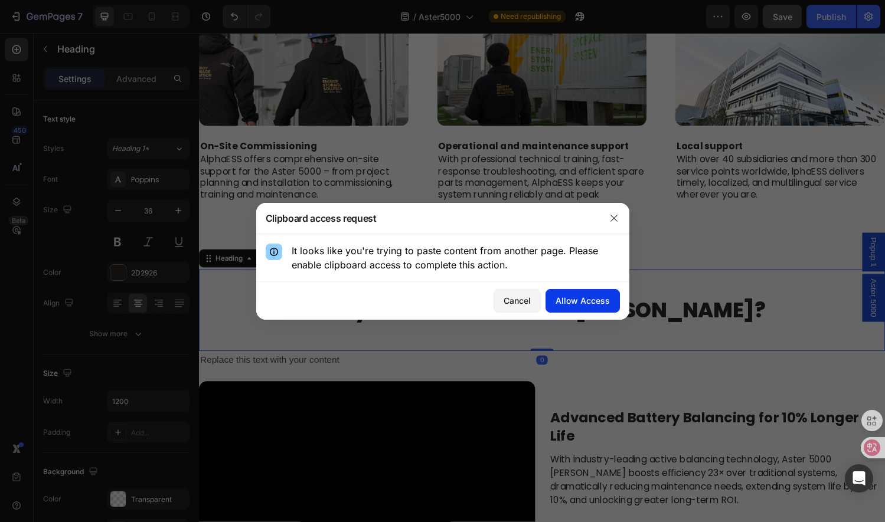
click at [588, 305] on div "Allow Access" at bounding box center [583, 301] width 54 height 12
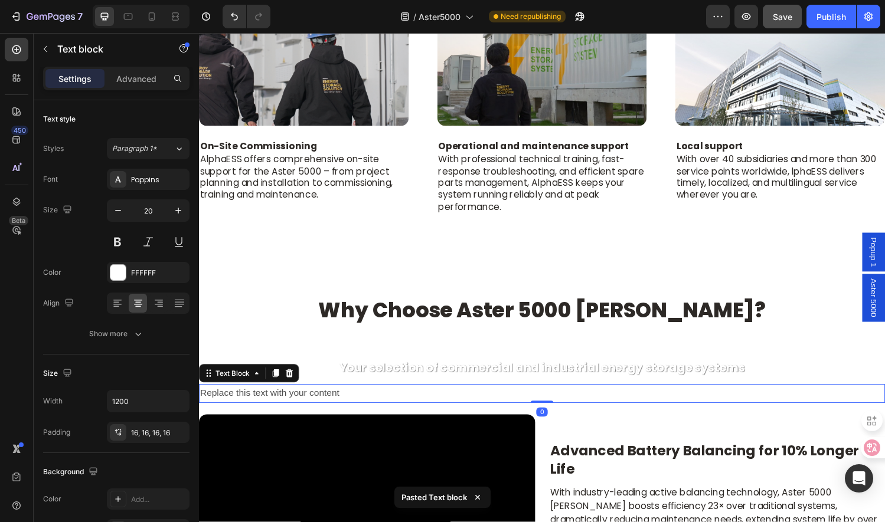
click at [372, 398] on p "Replace this text with your content" at bounding box center [553, 405] width 706 height 17
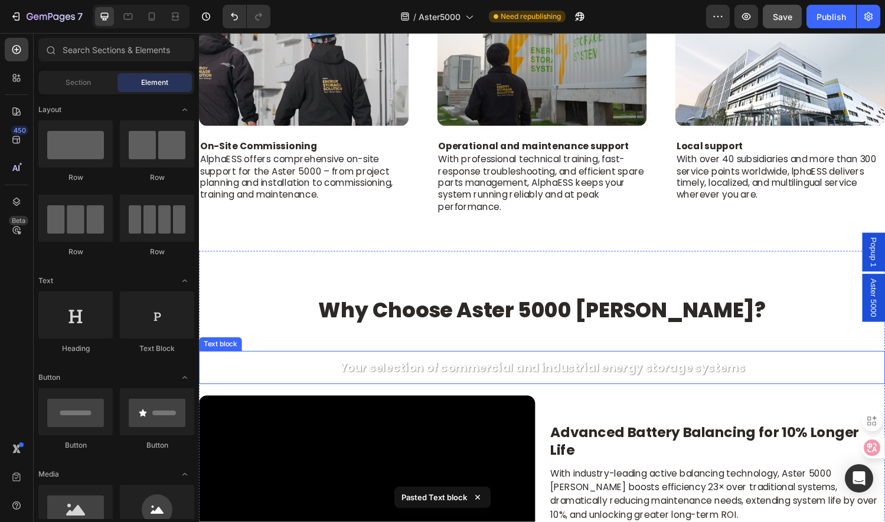
click at [453, 367] on div "Your selection of commercial and industrial energy storage systems" at bounding box center [553, 379] width 708 height 34
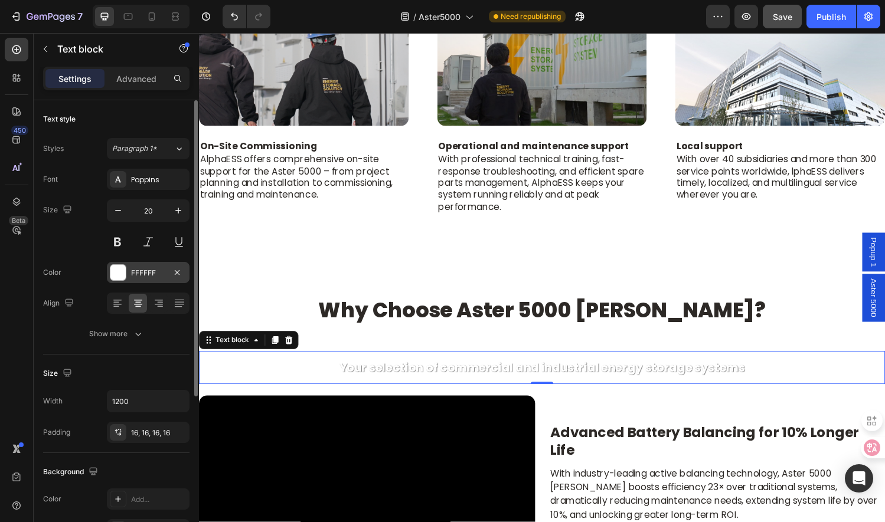
click at [117, 268] on div at bounding box center [117, 272] width 15 height 15
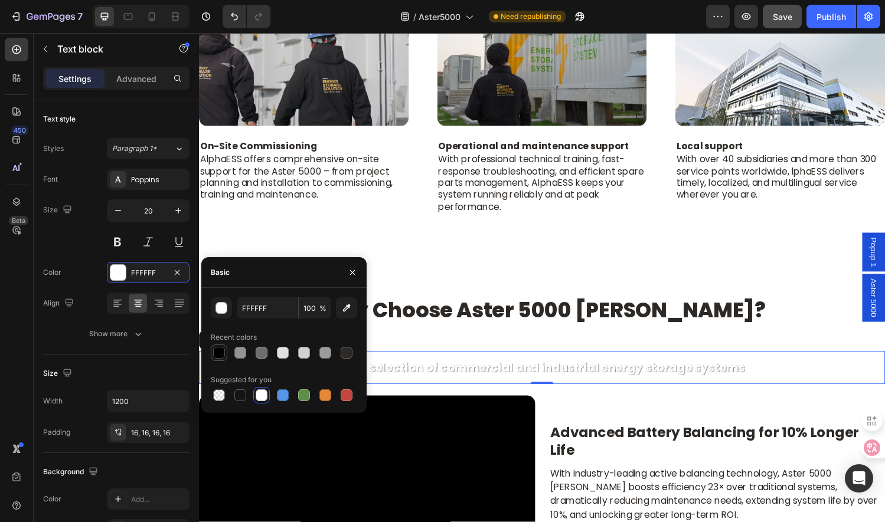
click at [219, 352] on div at bounding box center [219, 353] width 12 height 12
type input "000000"
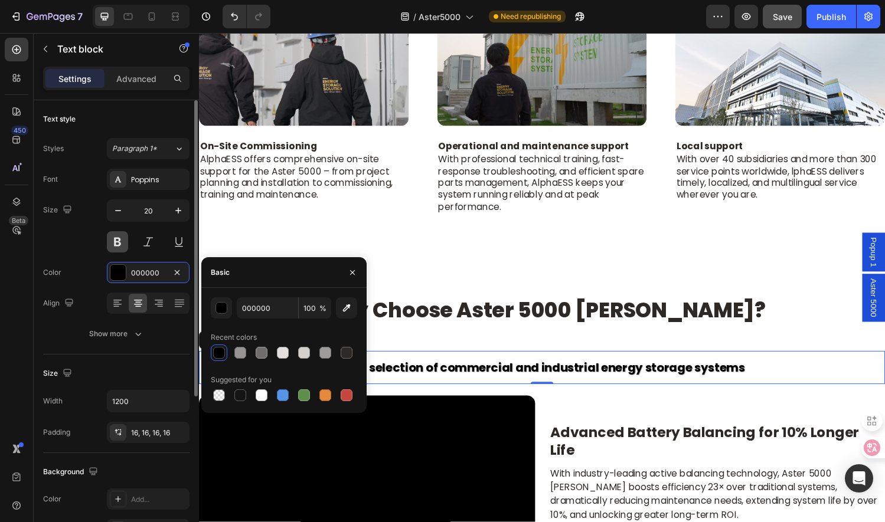
click at [113, 239] on button at bounding box center [117, 241] width 21 height 21
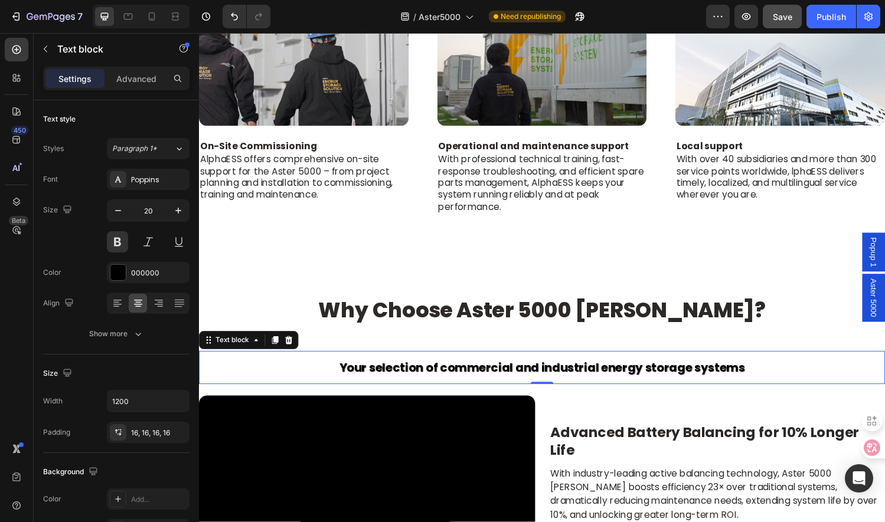
click at [466, 376] on p "Your selection of commercial and industrial energy storage systems" at bounding box center [553, 378] width 690 height 15
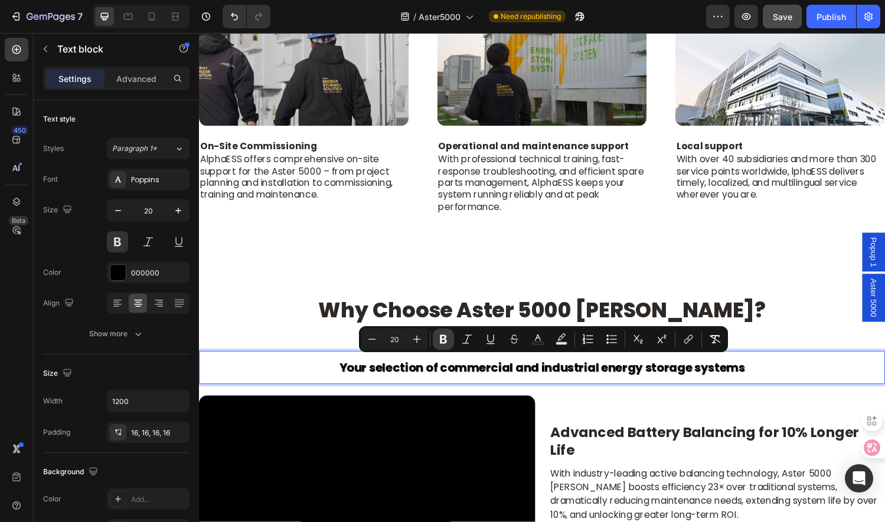
click at [445, 338] on icon "Editor contextual toolbar" at bounding box center [443, 339] width 7 height 9
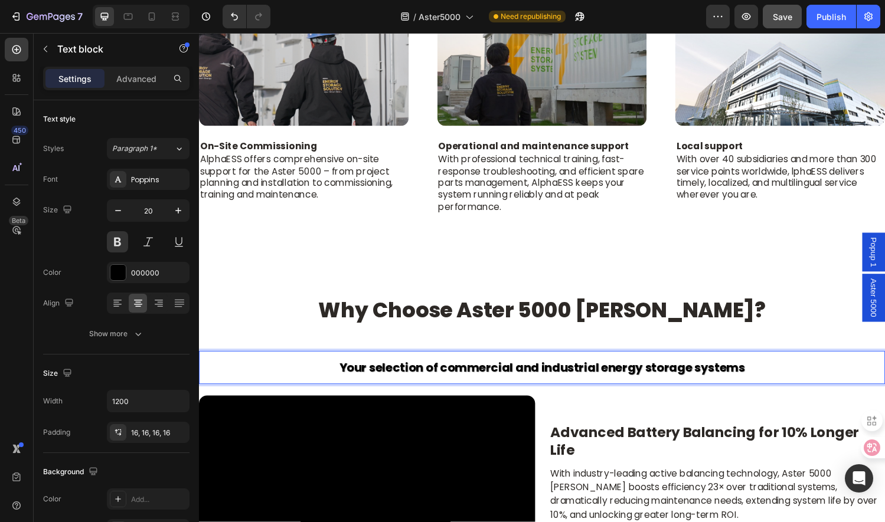
click at [770, 371] on p "Your selection of commercial and industrial energy storage systems" at bounding box center [553, 378] width 690 height 15
click at [816, 374] on p "Your selection of commercial and industrial energy storage systems" at bounding box center [553, 378] width 690 height 15
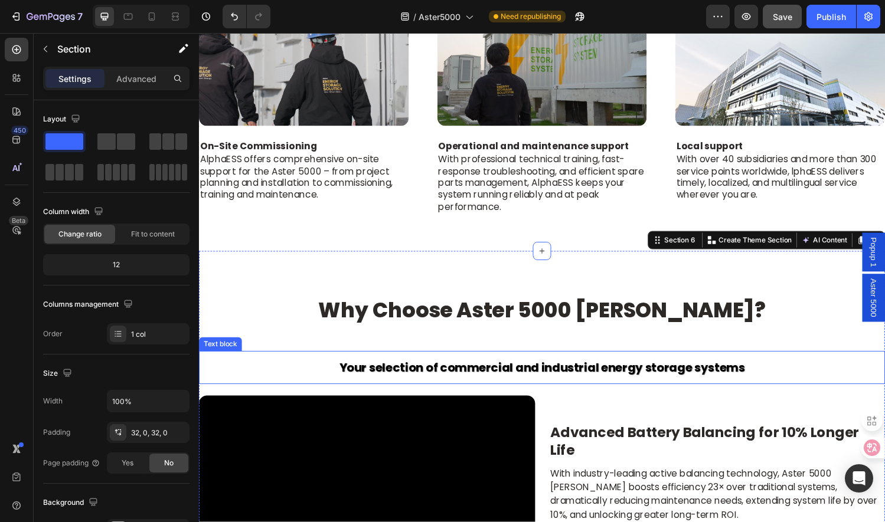
click at [638, 365] on div "Your selection of commercial and industrial energy storage systems" at bounding box center [553, 379] width 708 height 34
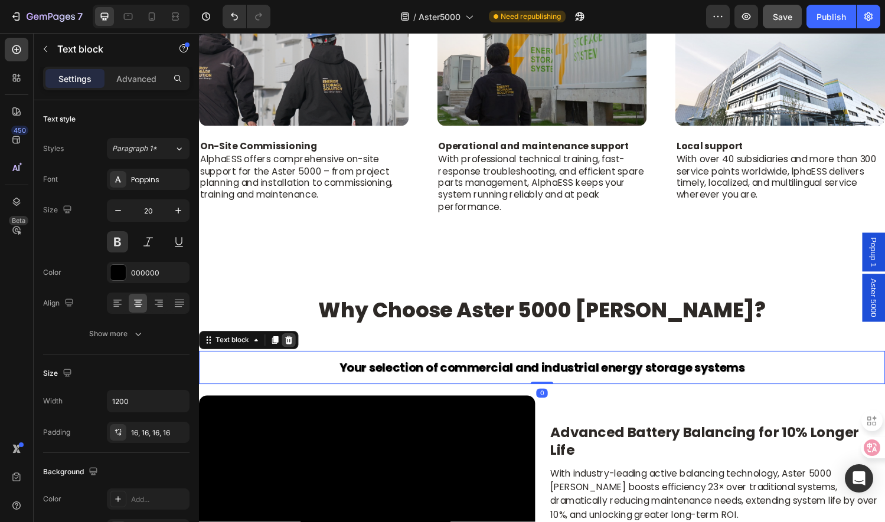
click at [293, 349] on icon at bounding box center [292, 351] width 8 height 8
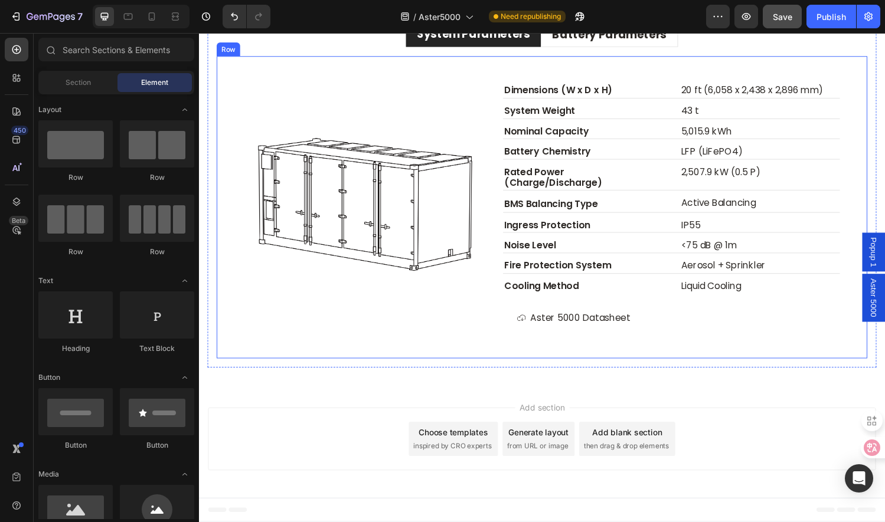
scroll to position [3601, 0]
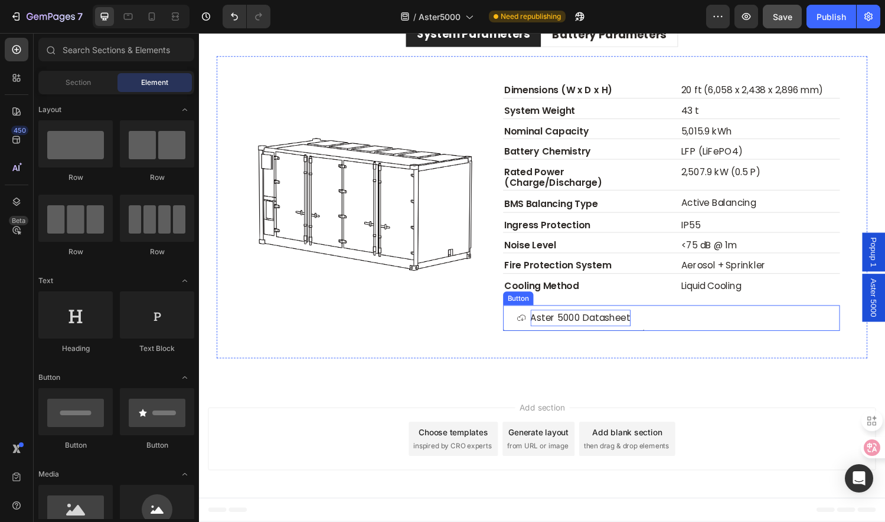
click at [580, 337] on p "Aster 5000 Datasheet" at bounding box center [592, 327] width 103 height 17
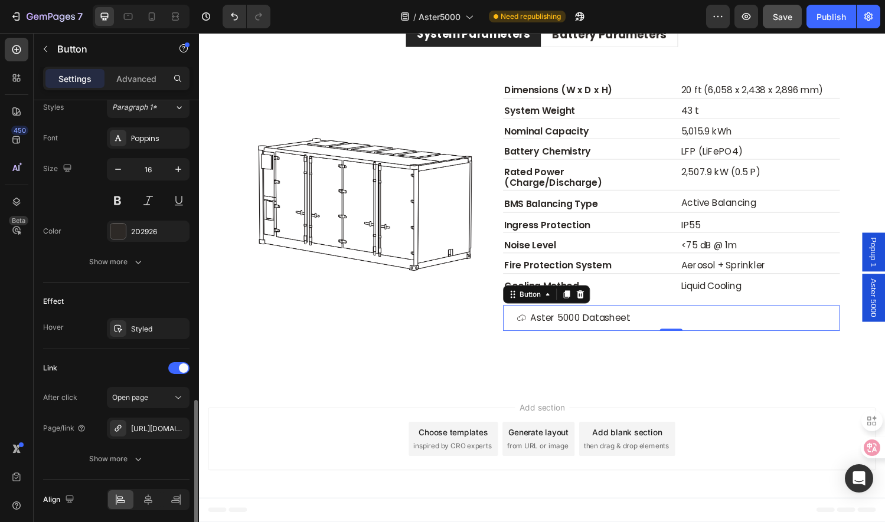
scroll to position [576, 0]
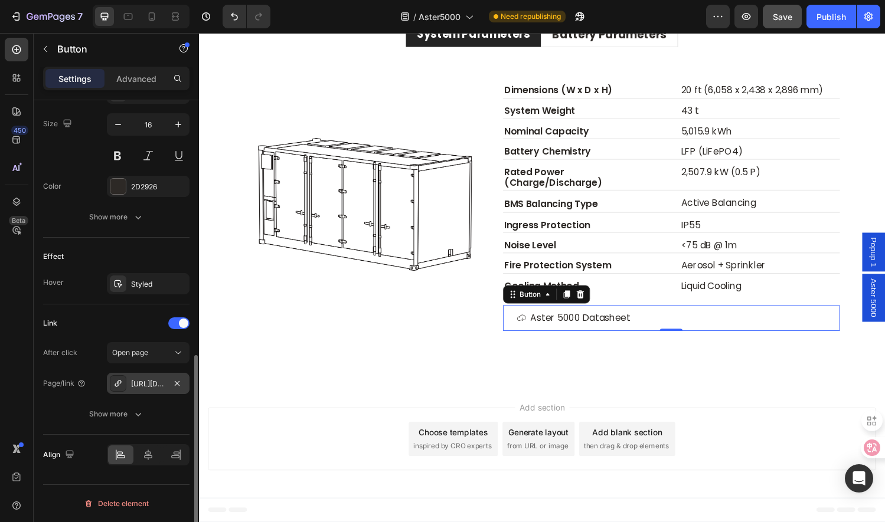
click at [130, 381] on div "https://cdn.shopify.com/s/files/1/0926/6102/2987/files/DS_DE_Aster_5000-0623202…" at bounding box center [148, 383] width 83 height 21
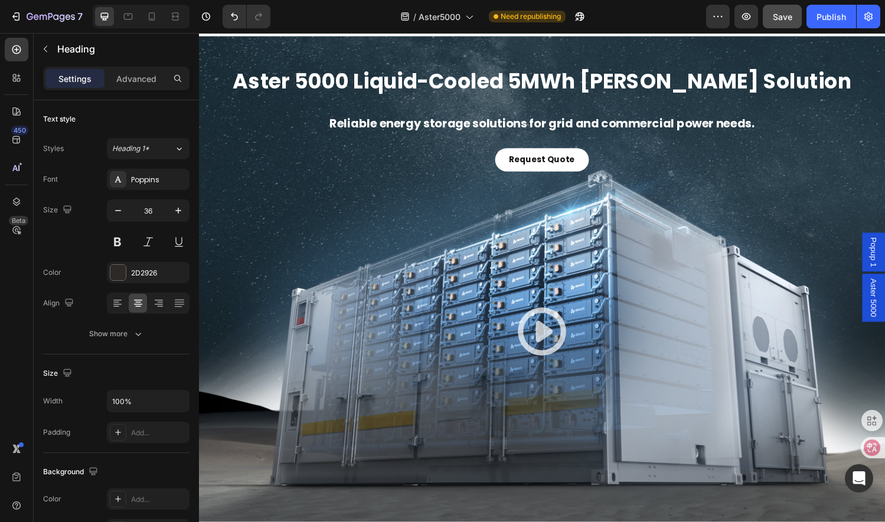
scroll to position [0, 0]
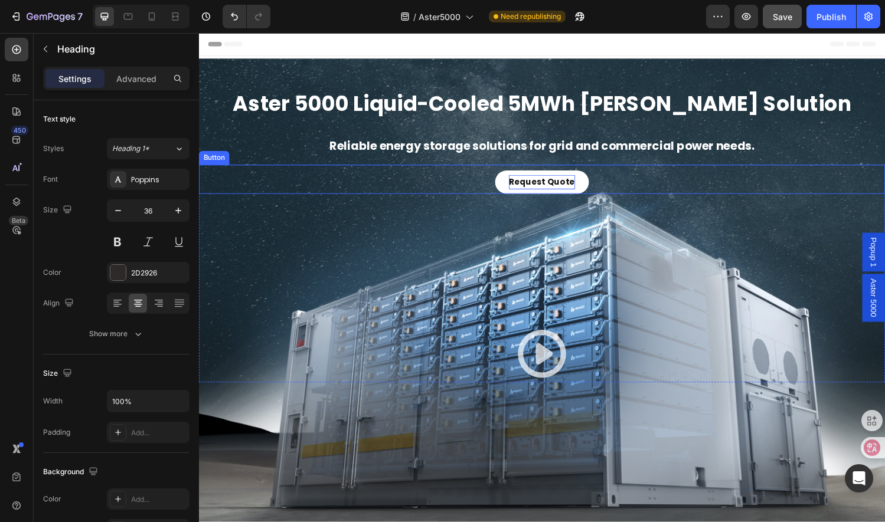
click at [524, 189] on strong "Request Quote" at bounding box center [553, 187] width 68 height 12
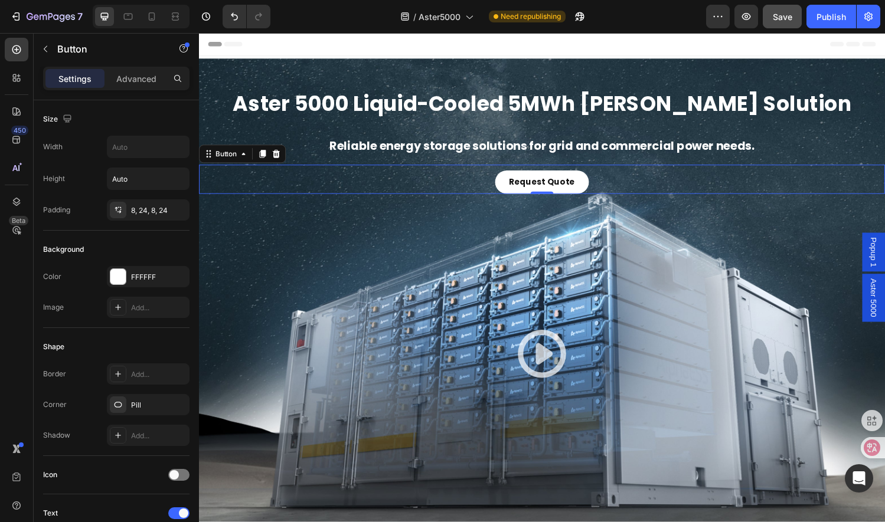
click at [456, 184] on div "Request Quote Button 0" at bounding box center [553, 184] width 708 height 30
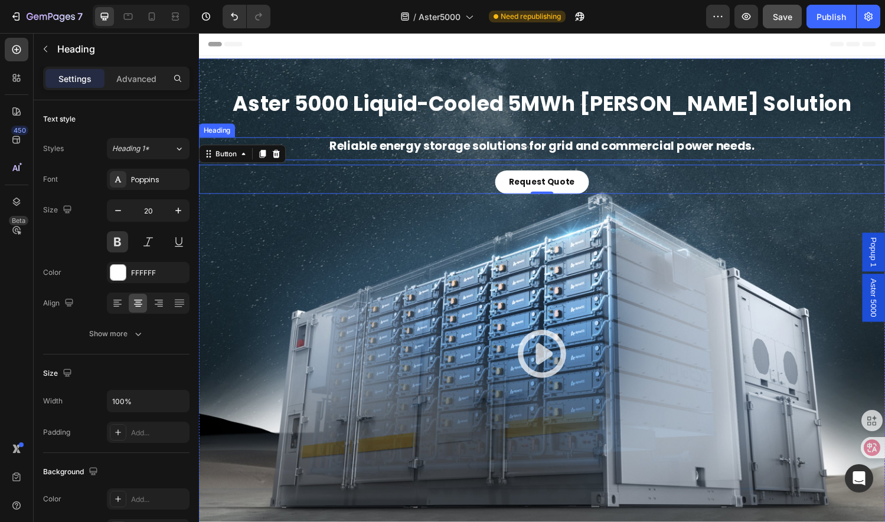
click at [386, 144] on h1 "Reliable energy storage solutions for grid and commercial power needs." at bounding box center [553, 150] width 708 height 18
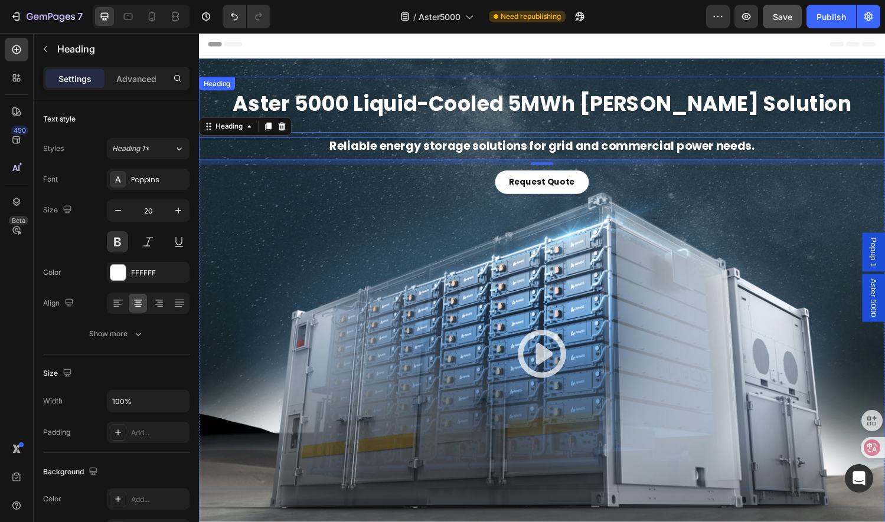
click at [518, 110] on h1 "Aster 5000 Liquid-Cooled 5MWh BESS Solution" at bounding box center [553, 105] width 708 height 52
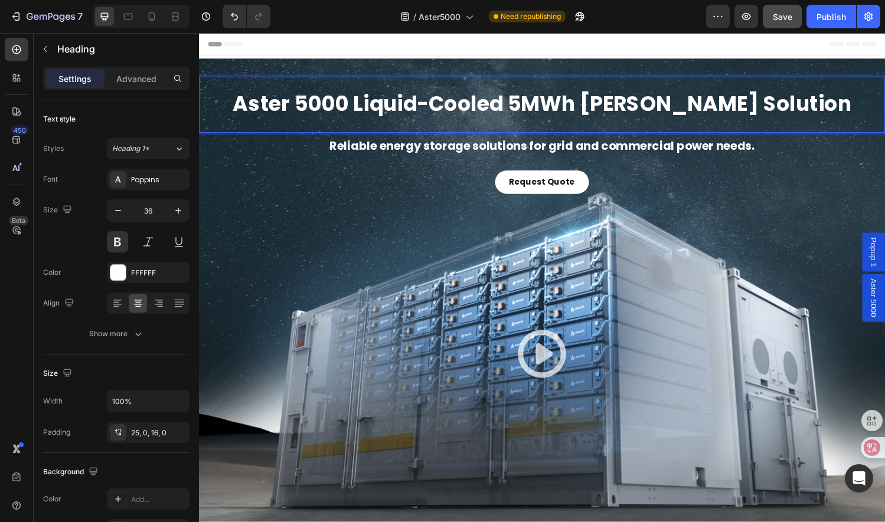
click at [515, 94] on h1 "Aster 5000 Liquid-Cooled 5MWh BESS Solution" at bounding box center [553, 105] width 708 height 52
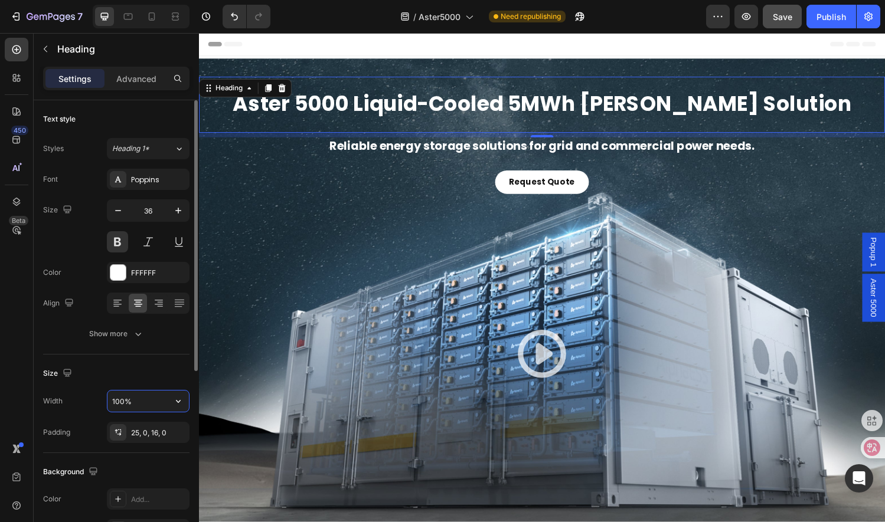
click at [123, 402] on input "100%" at bounding box center [147, 401] width 81 height 21
click at [180, 404] on icon "button" at bounding box center [178, 402] width 12 height 12
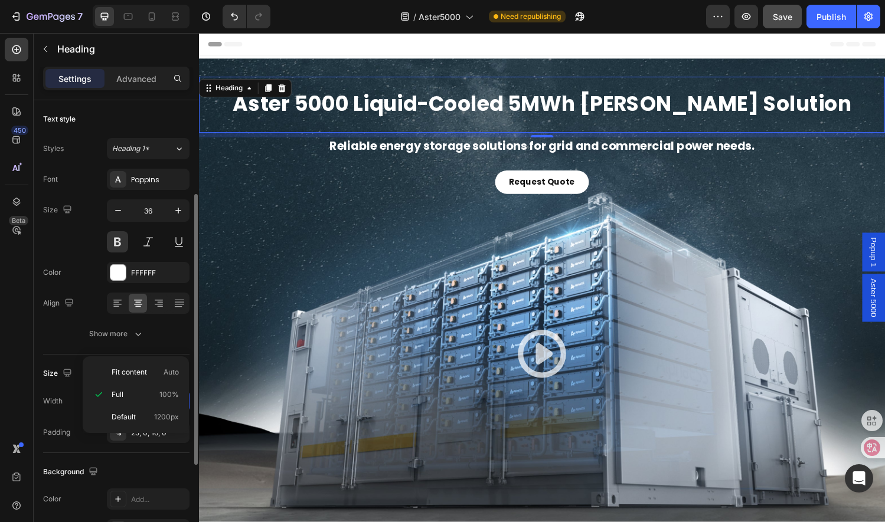
scroll to position [59, 0]
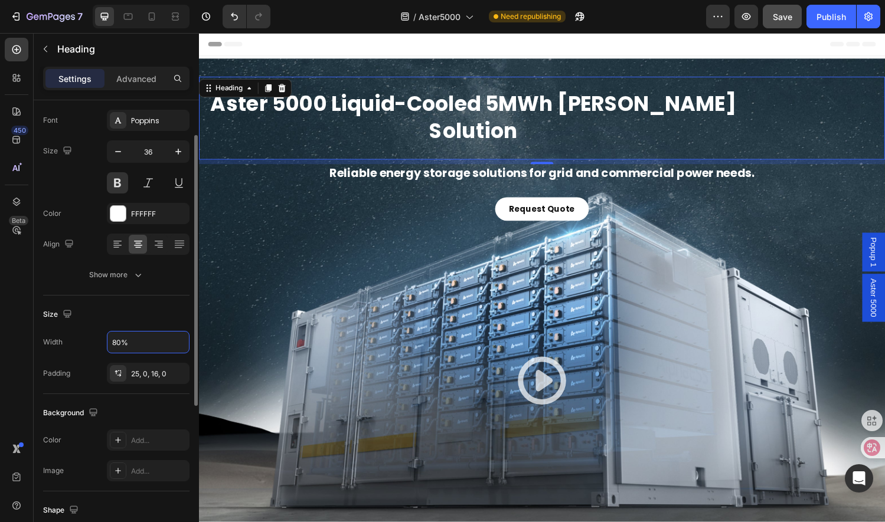
type input "100%"
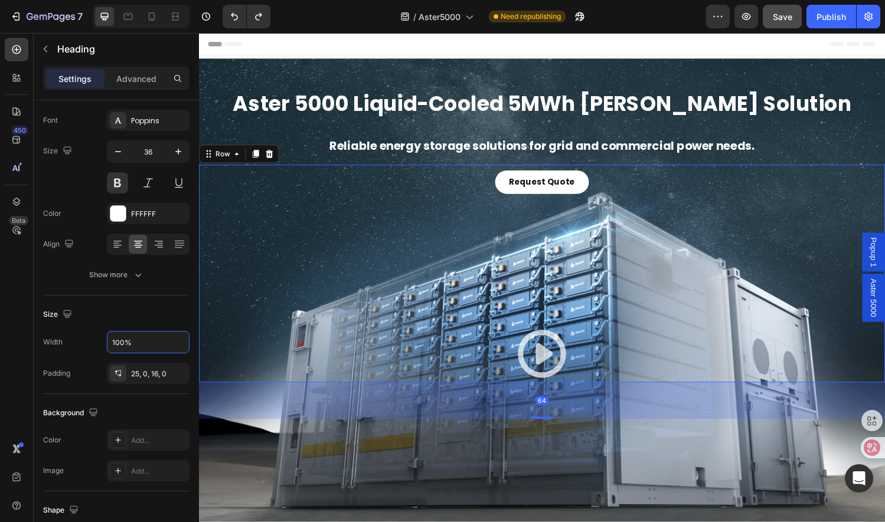
click at [508, 277] on div "Request Quote Button Icon Icon" at bounding box center [553, 281] width 708 height 225
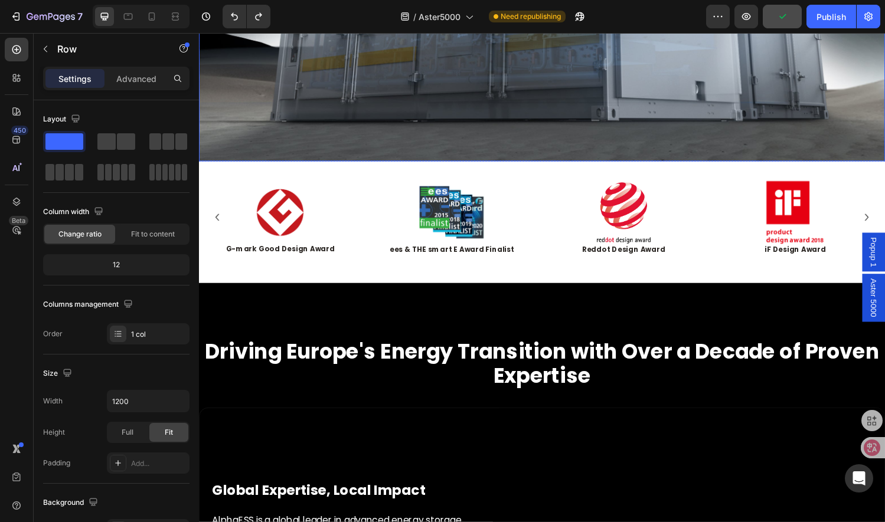
scroll to position [531, 0]
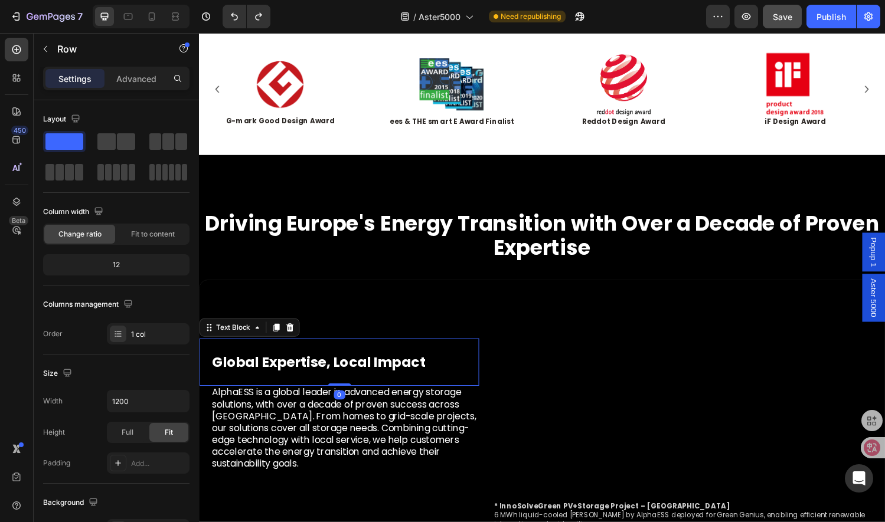
click at [398, 373] on strong "Global Expertise, Local Impact" at bounding box center [323, 373] width 220 height 19
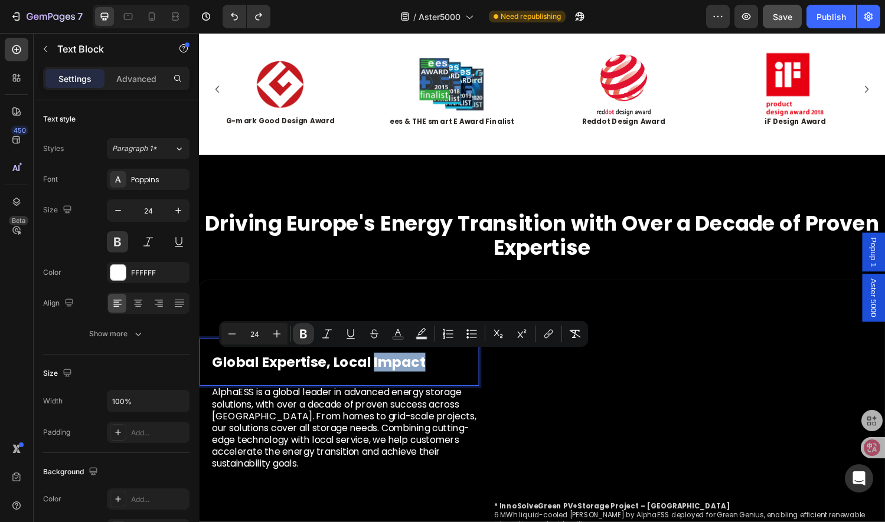
click at [418, 364] on strong "Global Expertise, Local Impact" at bounding box center [323, 373] width 220 height 19
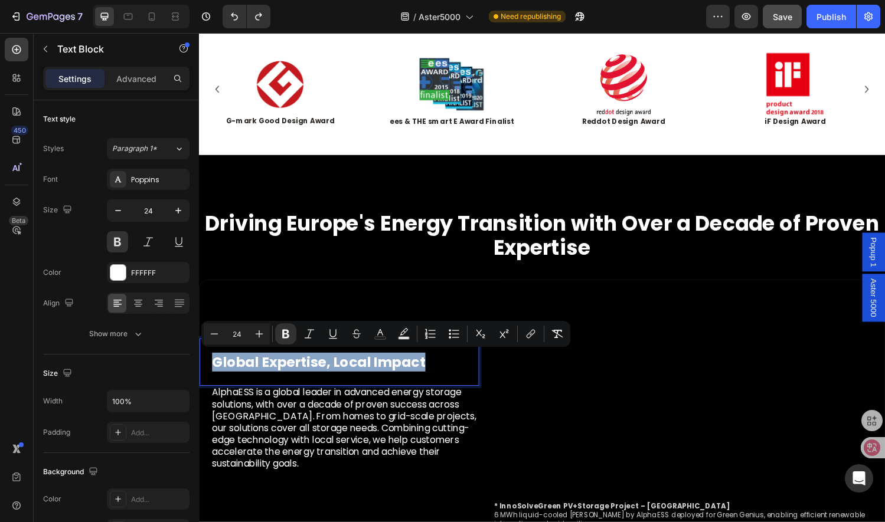
drag, startPoint x: 437, startPoint y: 367, endPoint x: 215, endPoint y: 372, distance: 221.5
click at [215, 372] on p "Global Expertise, Local Impact" at bounding box center [350, 373] width 275 height 18
copy strong "Global Expertise, Local Impact"
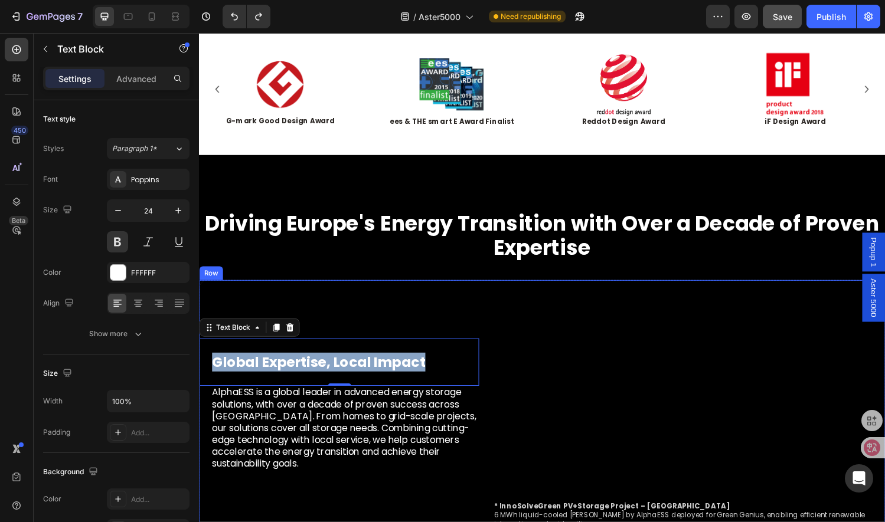
click at [398, 308] on div "Global Expertise, Local Impact Text Block 0 AlphaESS is a global leader in adva…" at bounding box center [344, 417] width 289 height 257
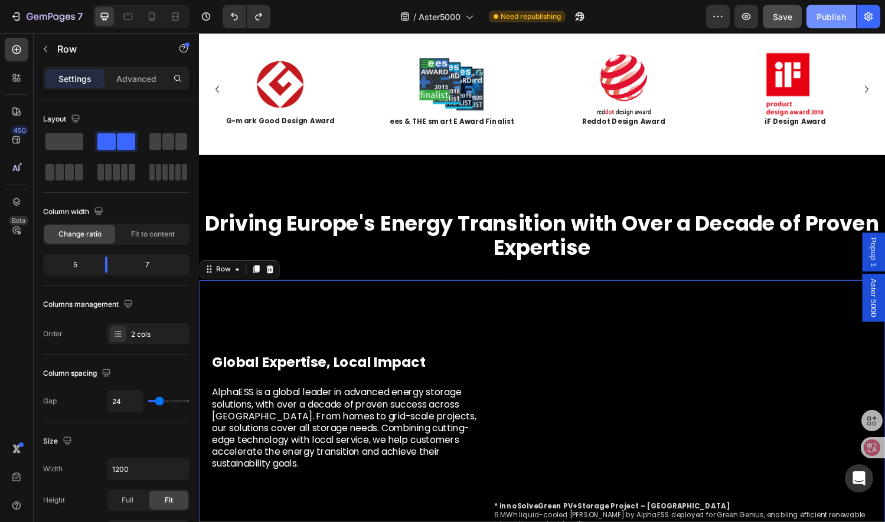
click at [818, 21] on div "Publish" at bounding box center [831, 17] width 30 height 12
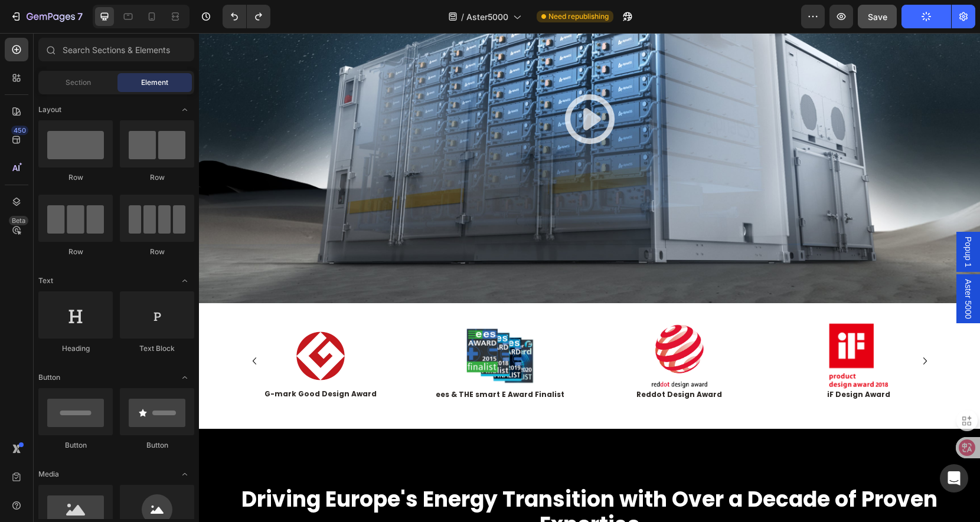
scroll to position [0, 0]
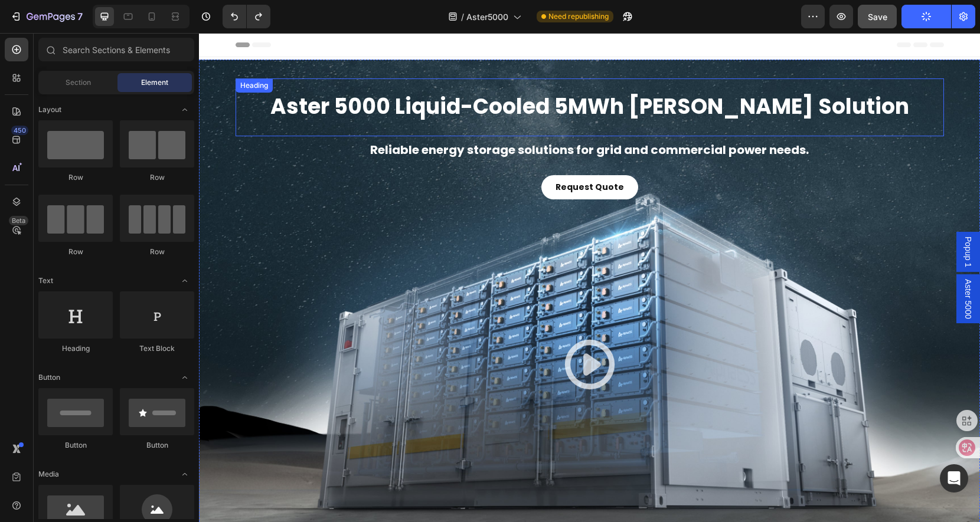
click at [525, 96] on h1 "Aster 5000 Liquid-Cooled 5MWh BESS Solution" at bounding box center [590, 105] width 708 height 52
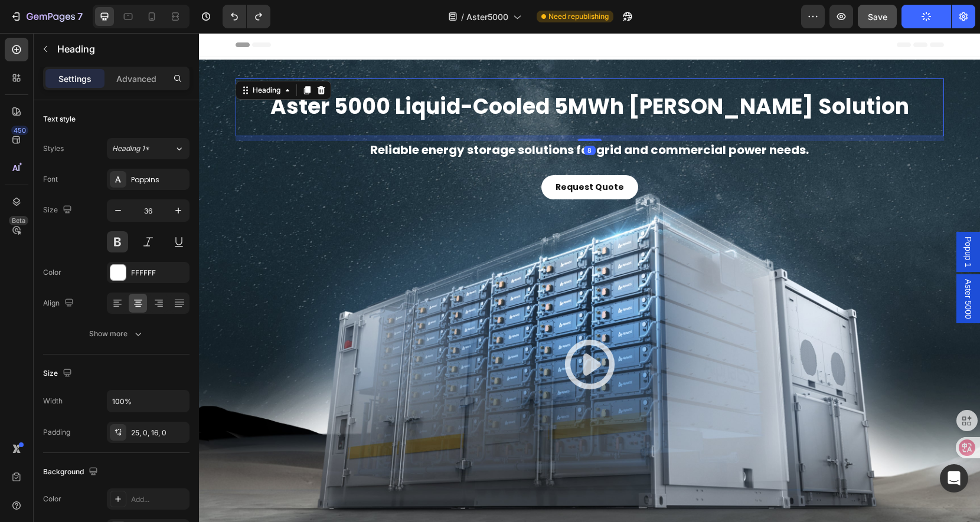
click at [527, 103] on h1 "Aster 5000 Liquid-Cooled 5MWh BESS Solution" at bounding box center [590, 105] width 708 height 52
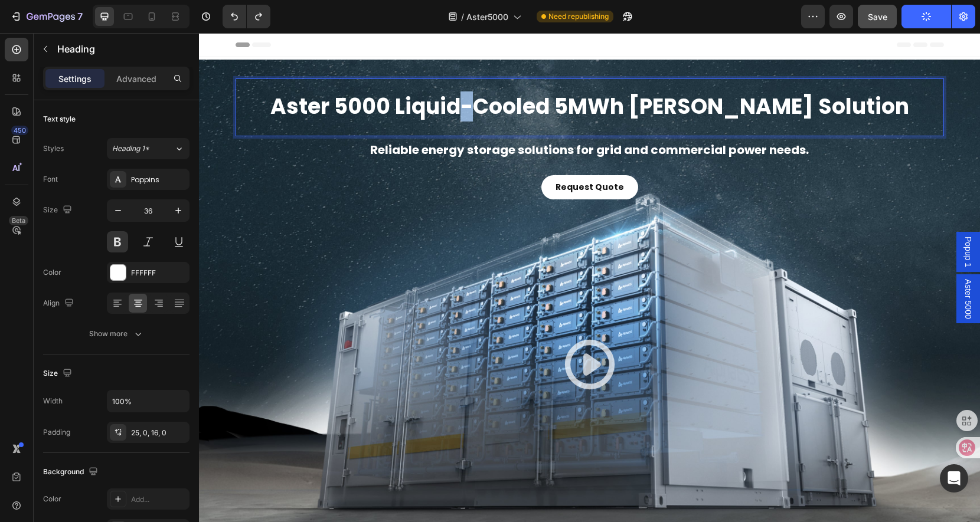
click at [527, 103] on p "Aster 5000 Liquid-Cooled 5MWh BESS Solution" at bounding box center [590, 107] width 708 height 28
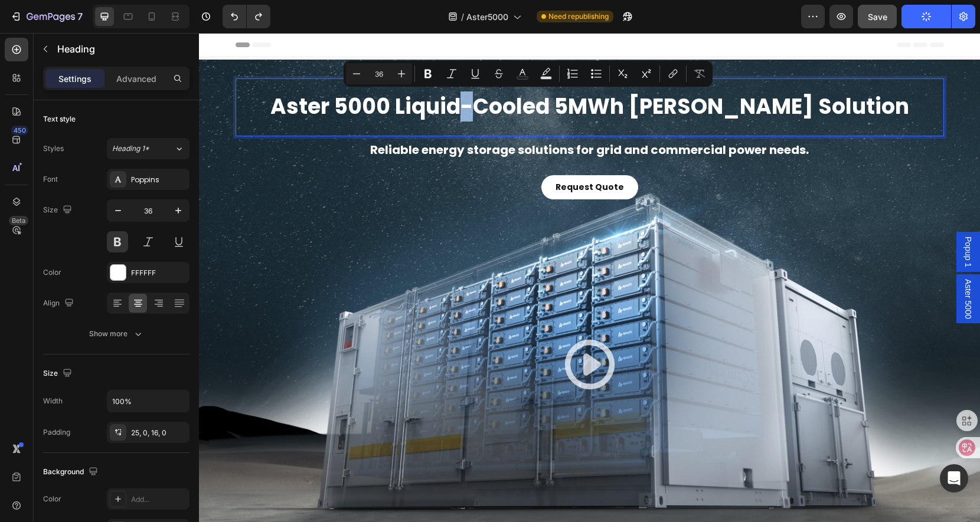
click at [527, 105] on p "Aster 5000 Liquid-Cooled 5MWh BESS Solution" at bounding box center [590, 107] width 708 height 28
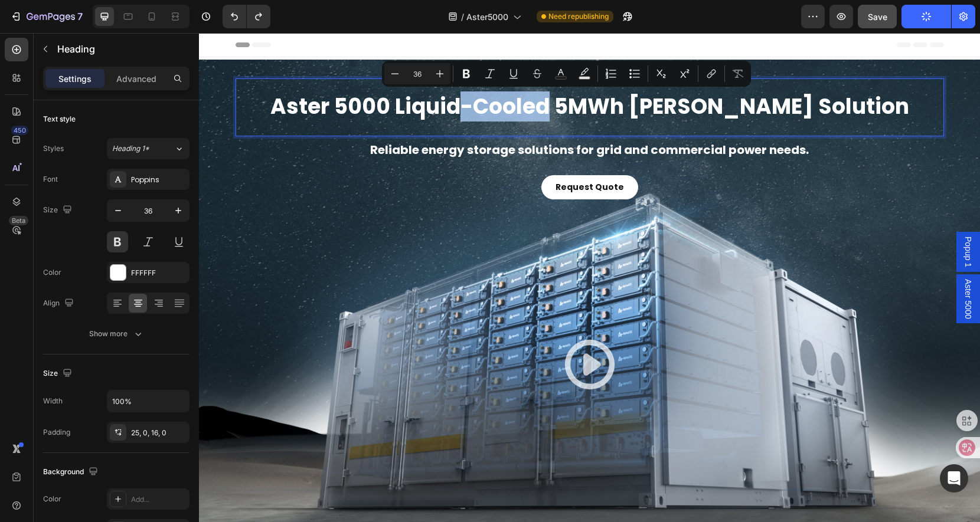
drag, startPoint x: 526, startPoint y: 106, endPoint x: 607, endPoint y: 110, distance: 81.6
click at [607, 110] on p "Aster 5000 Liquid-Cooled 5MWh BESS Solution" at bounding box center [590, 107] width 708 height 28
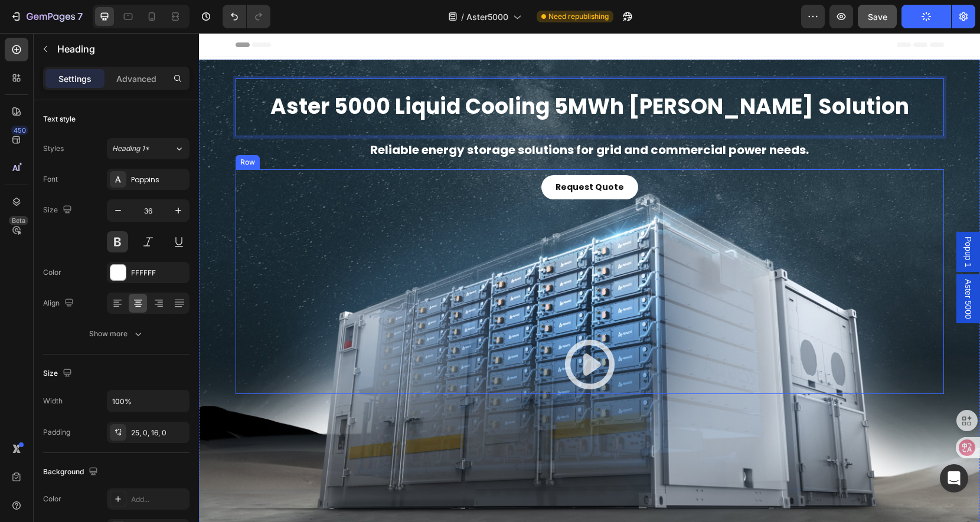
click at [844, 253] on div "Request Quote Button Icon Icon" at bounding box center [590, 281] width 708 height 225
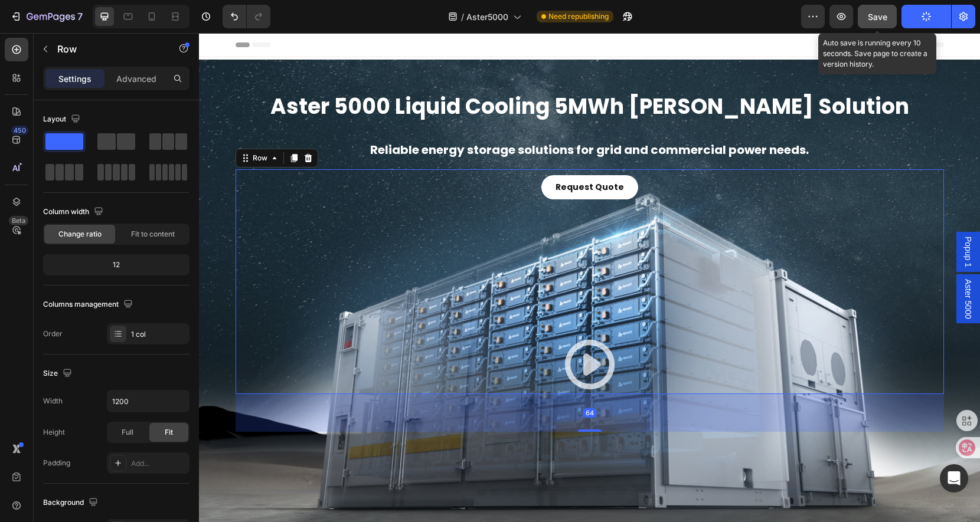
click at [879, 13] on span "Save" at bounding box center [877, 17] width 19 height 10
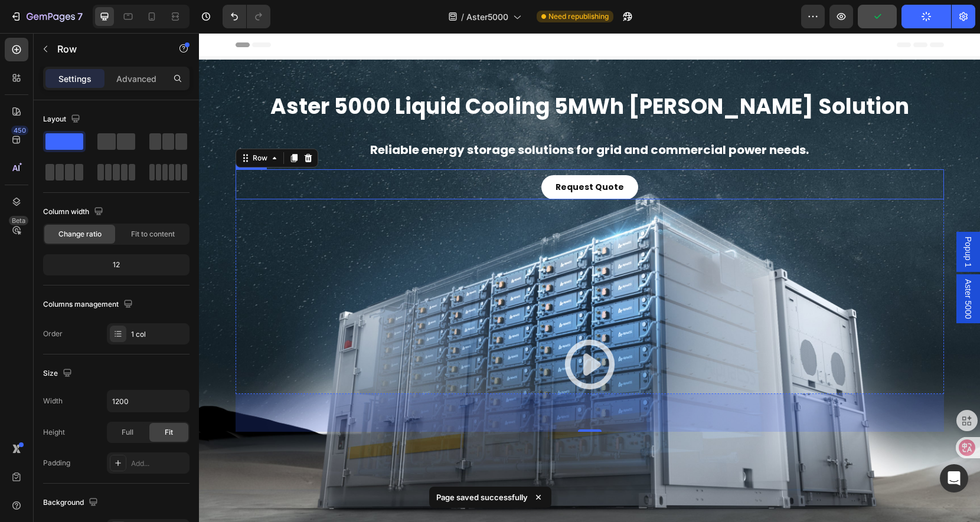
click at [544, 192] on link "Request Quote" at bounding box center [589, 187] width 97 height 24
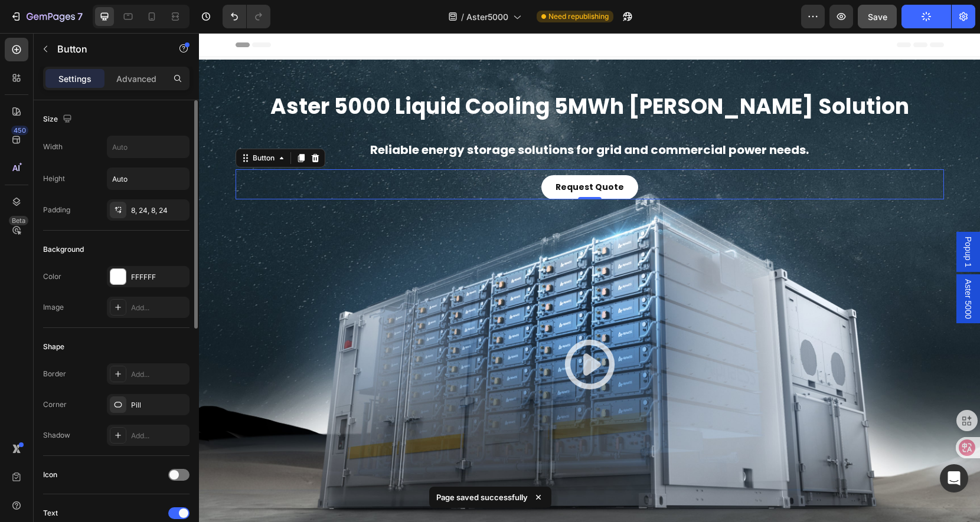
scroll to position [236, 0]
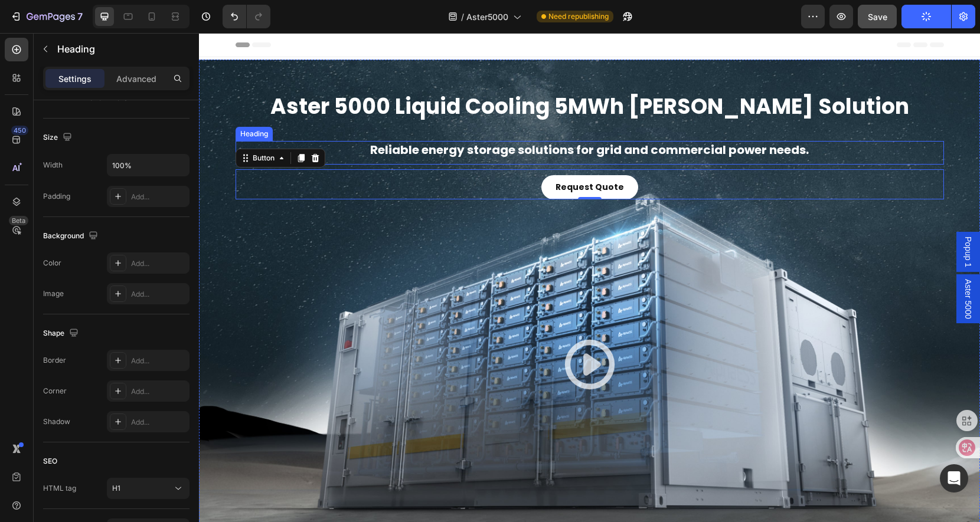
click at [551, 150] on h1 "Reliable energy storage solutions for grid and commercial power needs." at bounding box center [590, 150] width 708 height 18
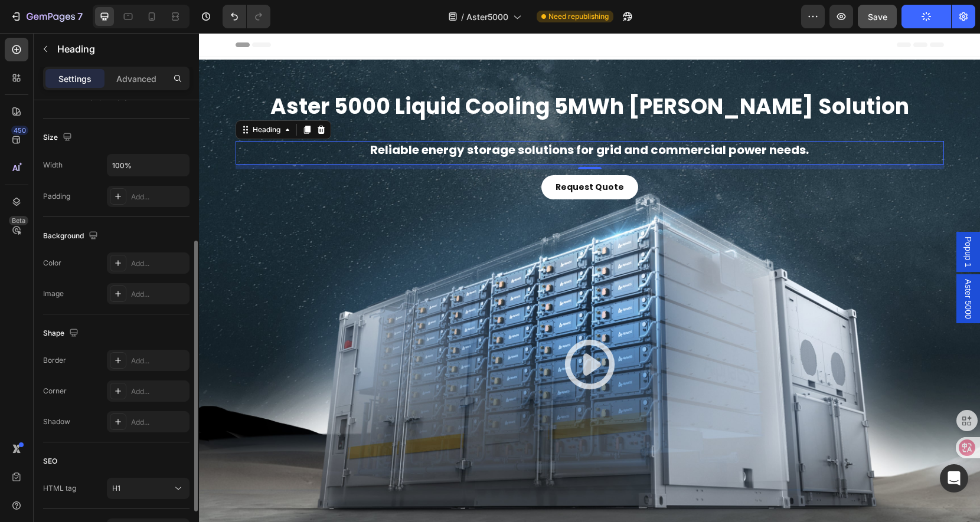
scroll to position [311, 0]
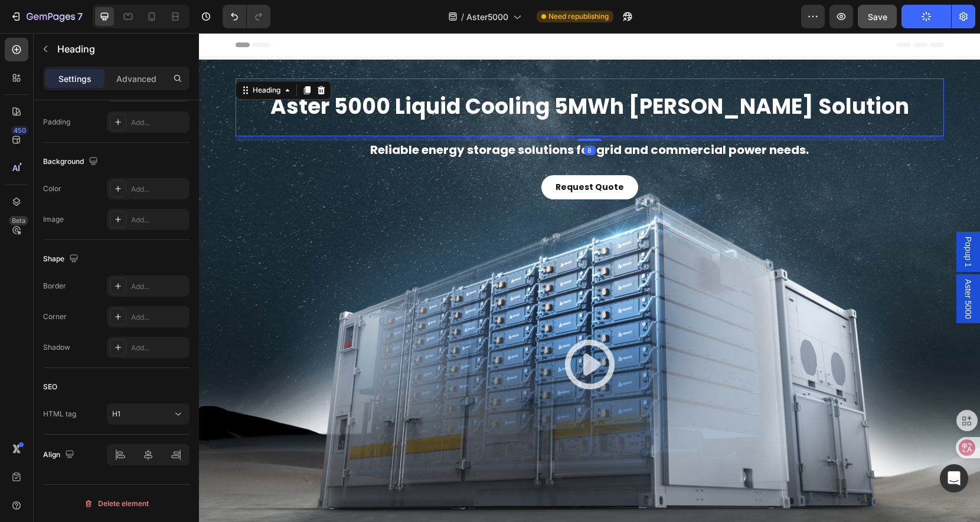
click at [326, 102] on p "Aster 5000 Liquid Cooling 5MWh BESS Solution" at bounding box center [590, 107] width 708 height 28
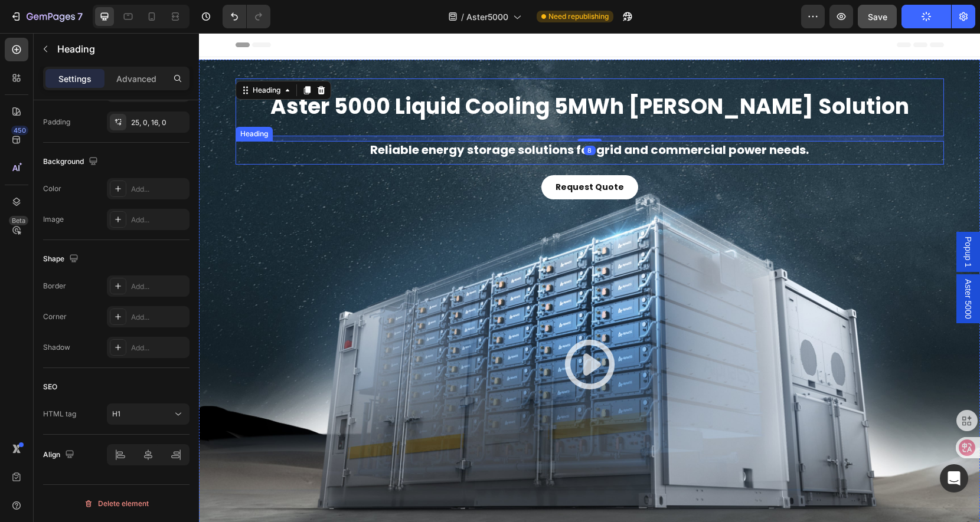
click at [354, 152] on h1 "Reliable energy storage solutions for grid and commercial power needs." at bounding box center [590, 150] width 708 height 18
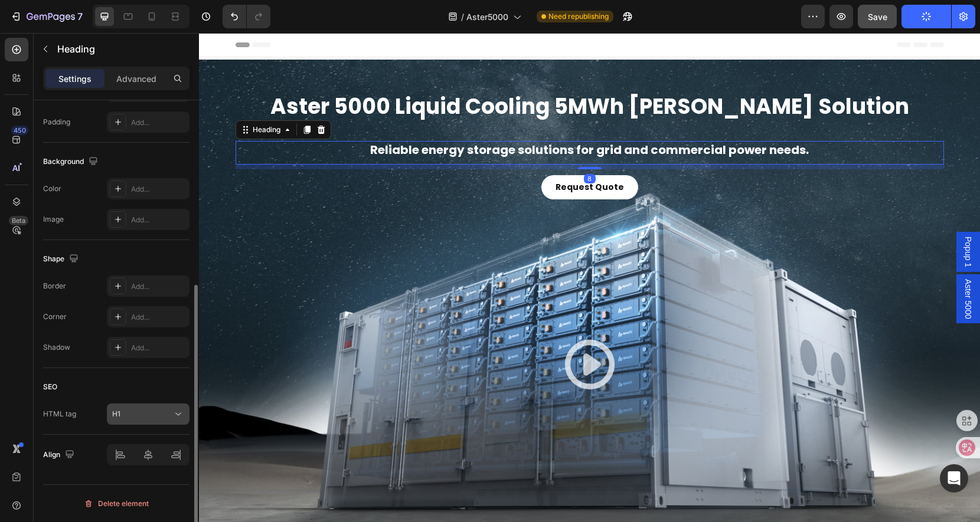
click at [182, 417] on icon at bounding box center [178, 415] width 12 height 12
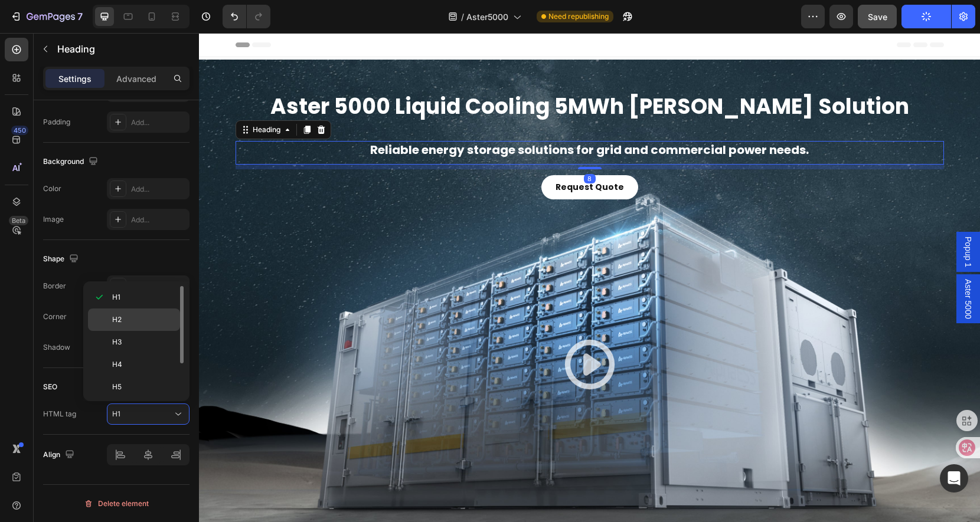
click at [136, 319] on p "H2" at bounding box center [143, 320] width 63 height 11
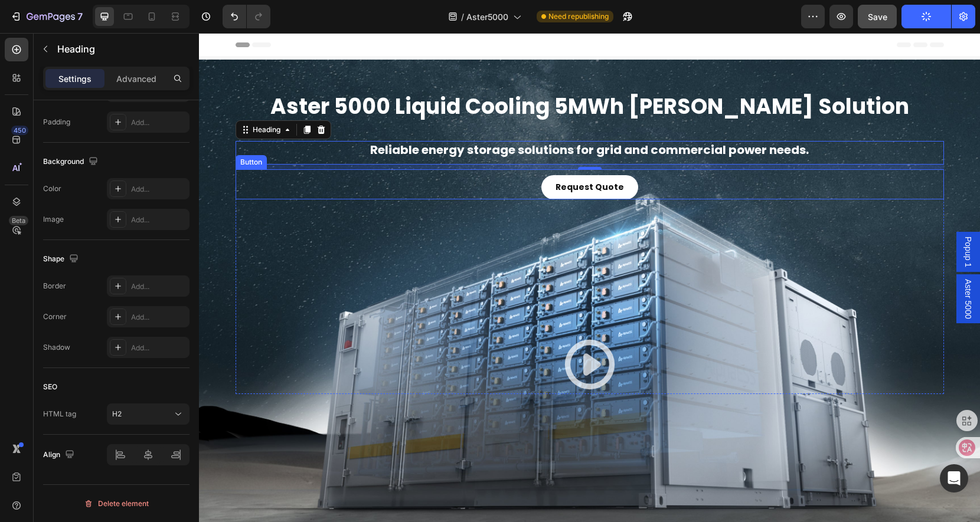
click at [488, 194] on div "Request Quote Button" at bounding box center [590, 184] width 708 height 30
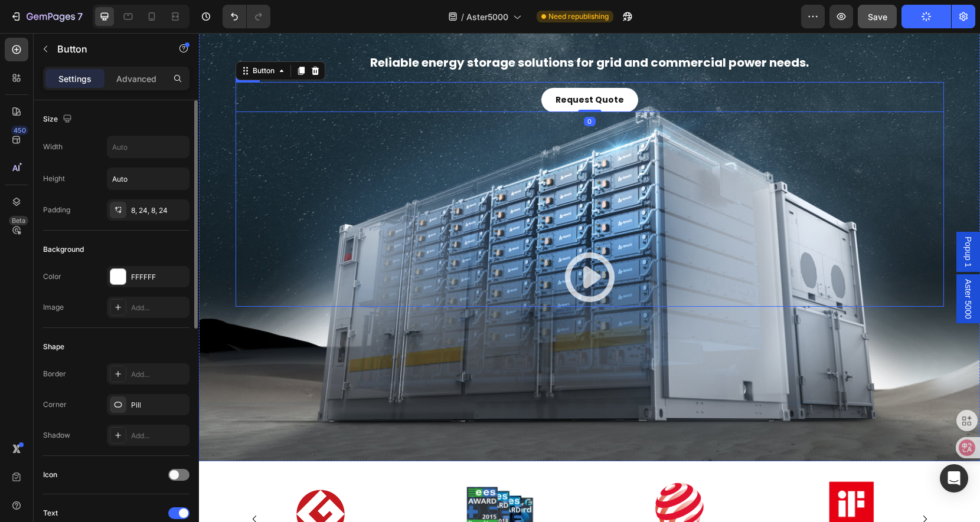
scroll to position [354, 0]
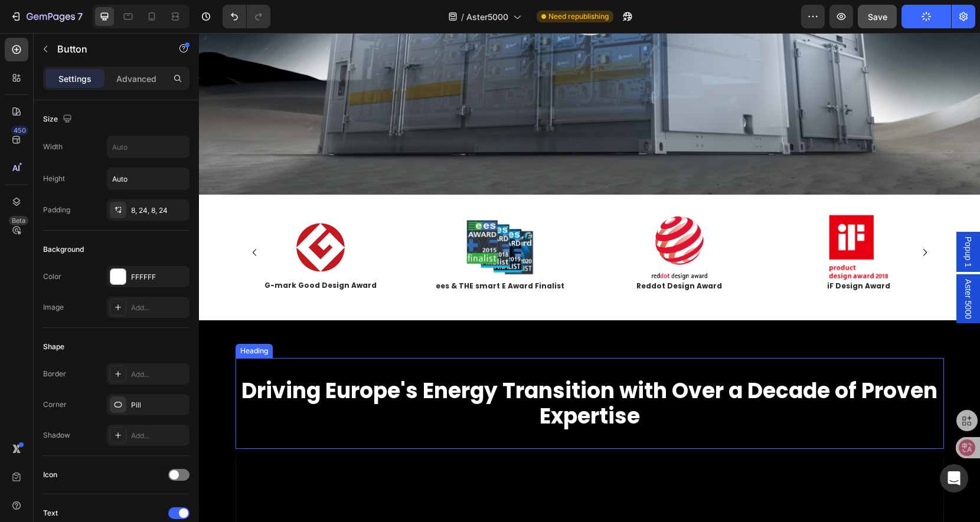
click at [545, 377] on h2 "Driving Europe's Energy Transition with Over a Decade of Proven Expertise" at bounding box center [590, 403] width 703 height 53
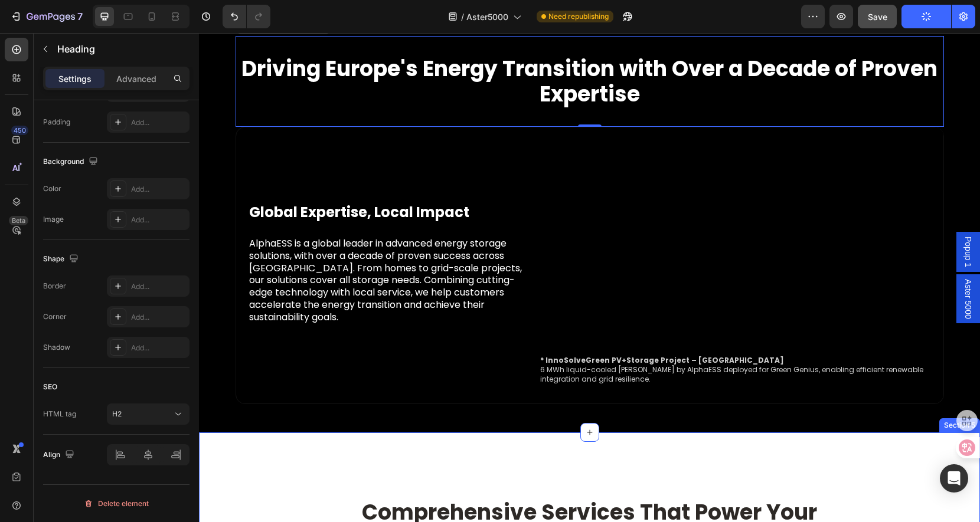
scroll to position [767, 0]
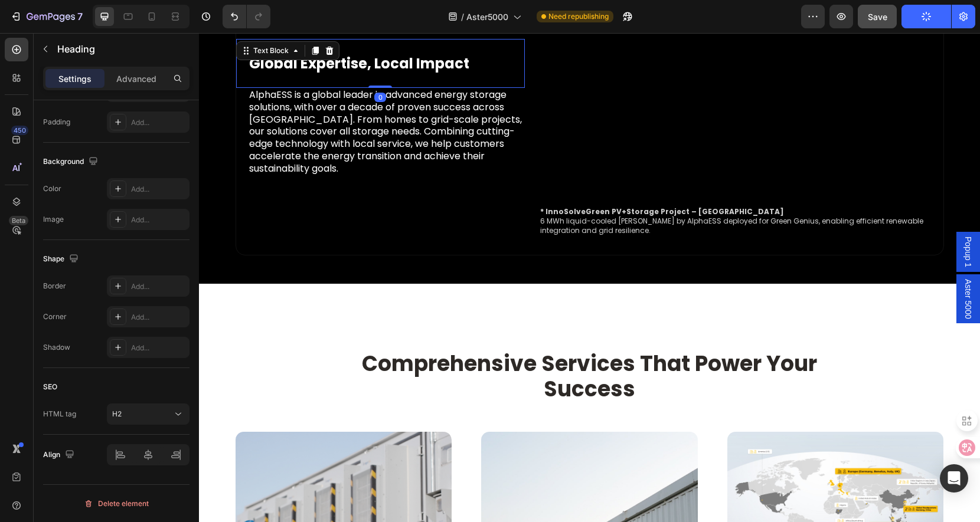
click at [377, 62] on strong "Global Expertise, Local Impact" at bounding box center [359, 63] width 220 height 19
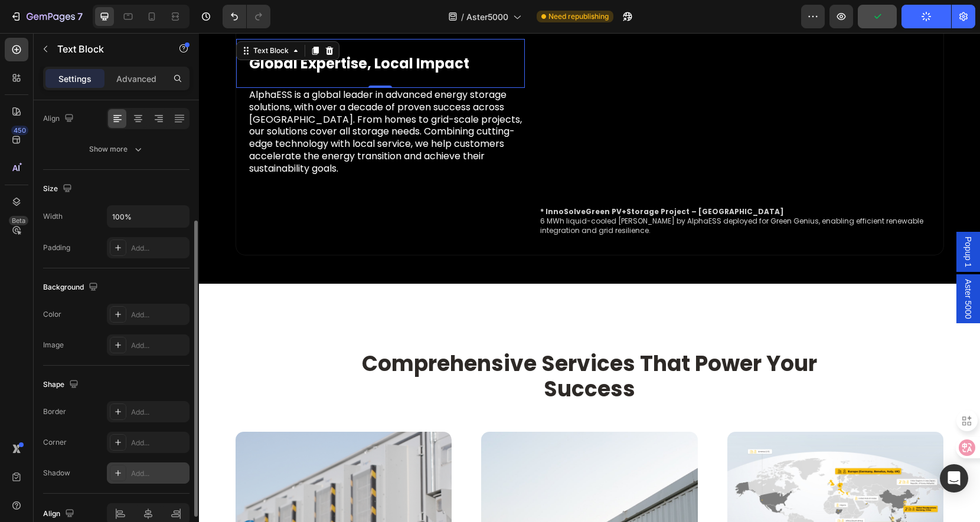
scroll to position [244, 0]
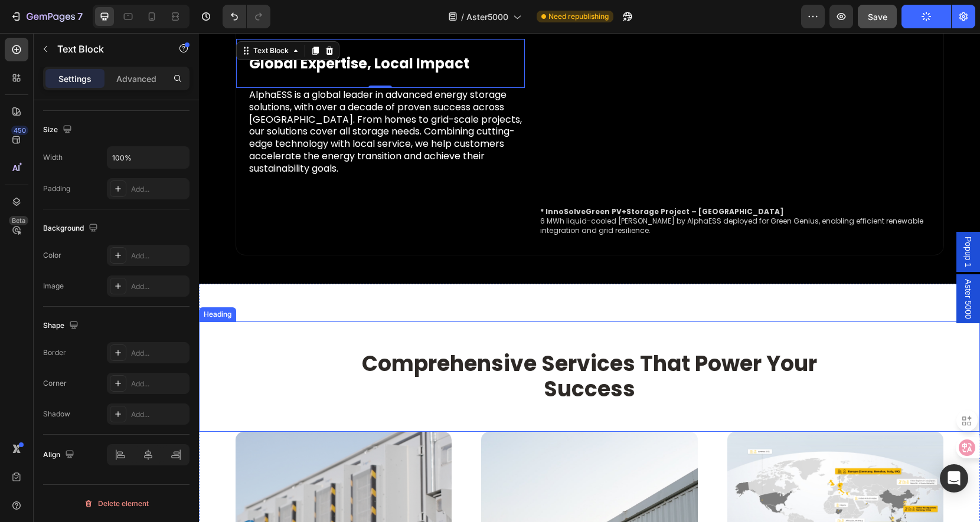
click at [620, 371] on h2 "Comprehensive Services That Power Your Success" at bounding box center [589, 376] width 469 height 53
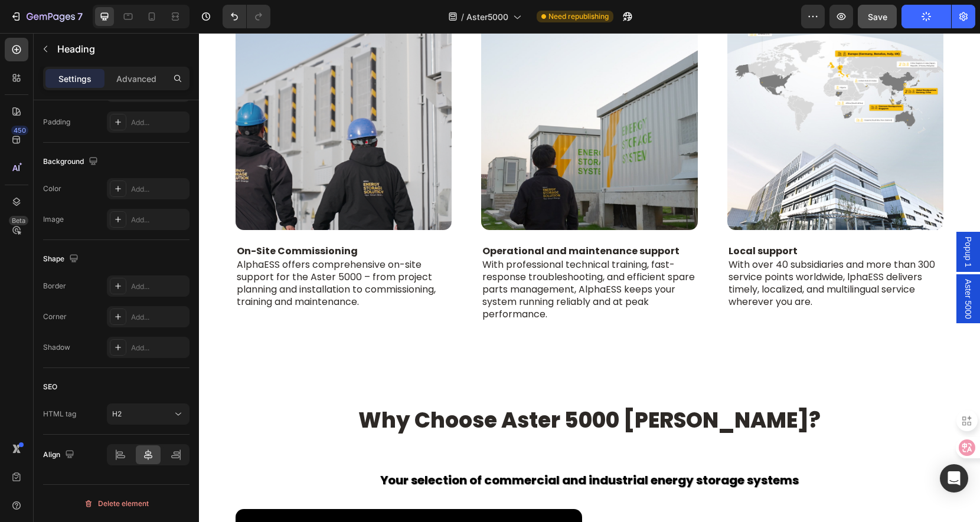
scroll to position [1299, 0]
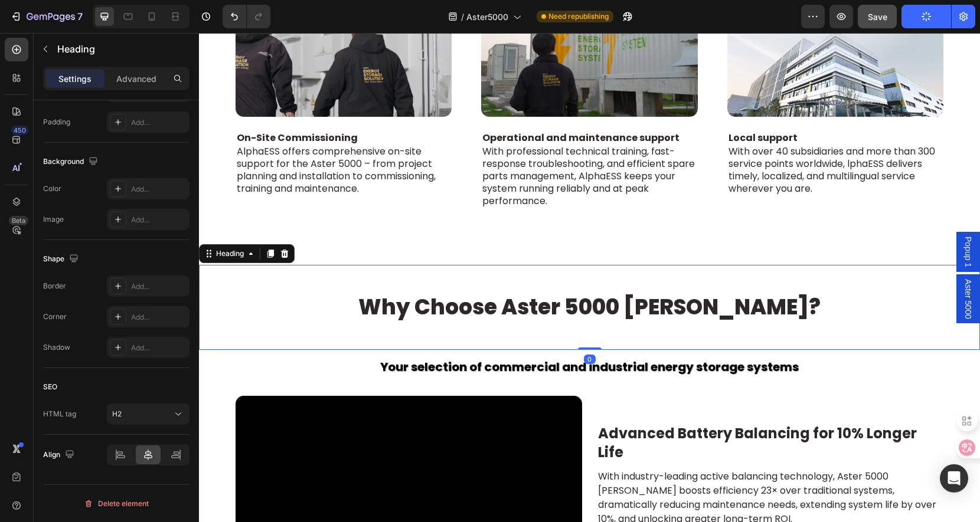
click at [543, 303] on h2 "Why Choose Aster 5000 BESS?" at bounding box center [590, 307] width 708 height 28
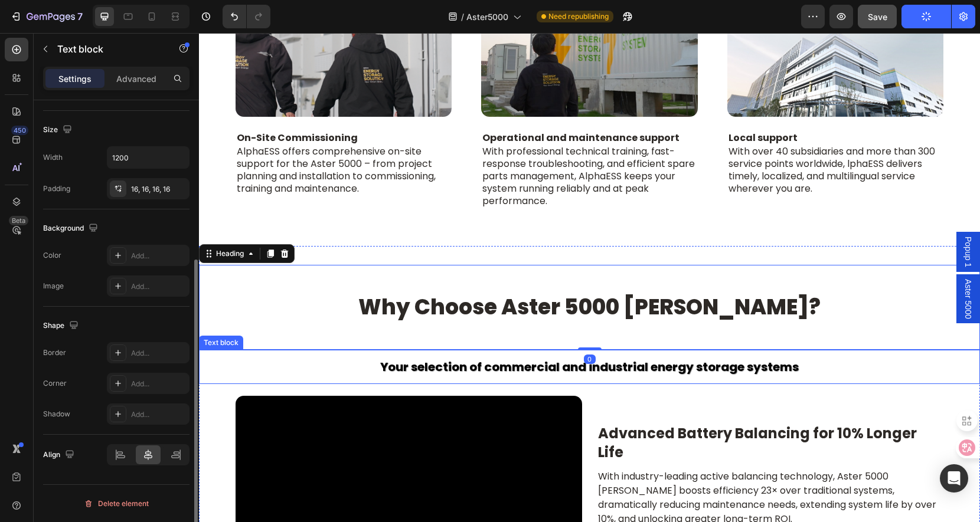
click at [505, 367] on p "Your selection of commercial and industrial energy storage systems" at bounding box center [590, 367] width 690 height 15
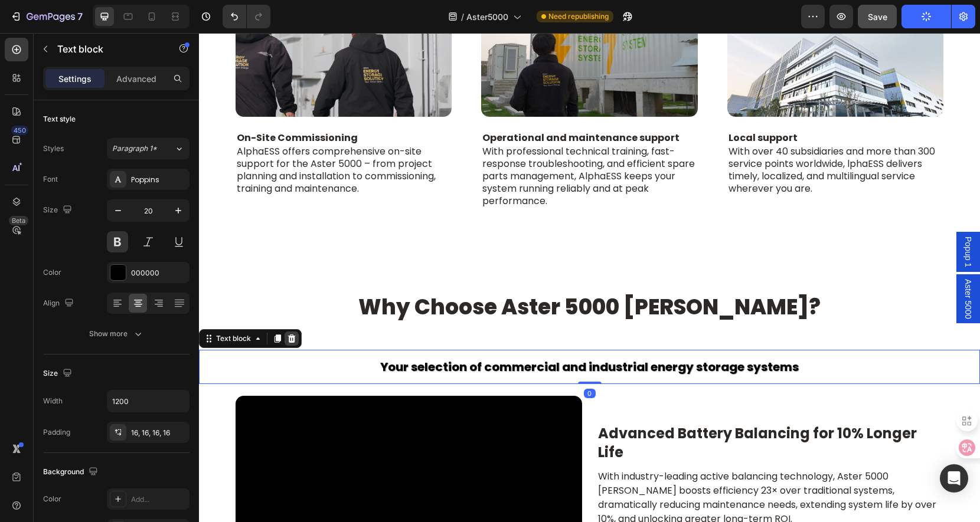
click at [292, 337] on icon at bounding box center [292, 339] width 8 height 8
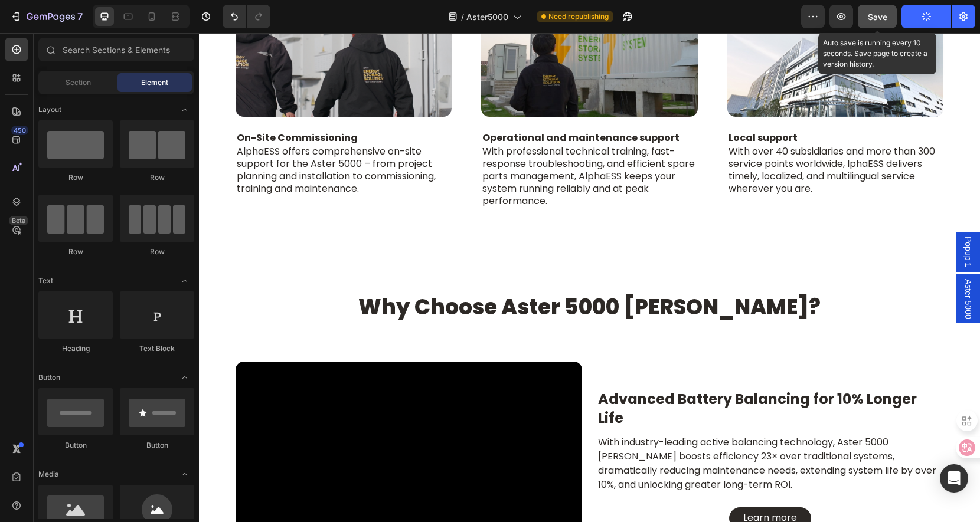
click at [882, 12] on span "Save" at bounding box center [877, 17] width 19 height 10
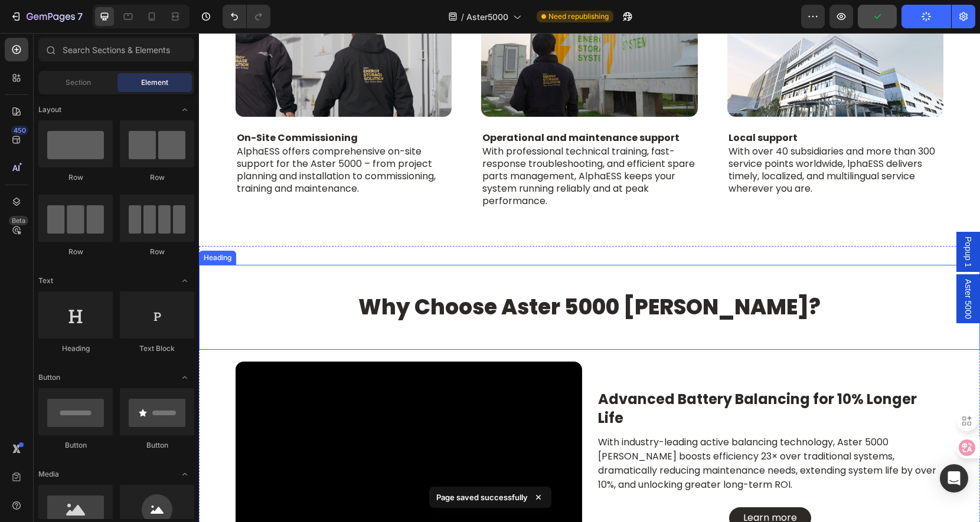
click at [616, 298] on h2 "Why Choose Aster 5000 BESS?" at bounding box center [590, 307] width 708 height 28
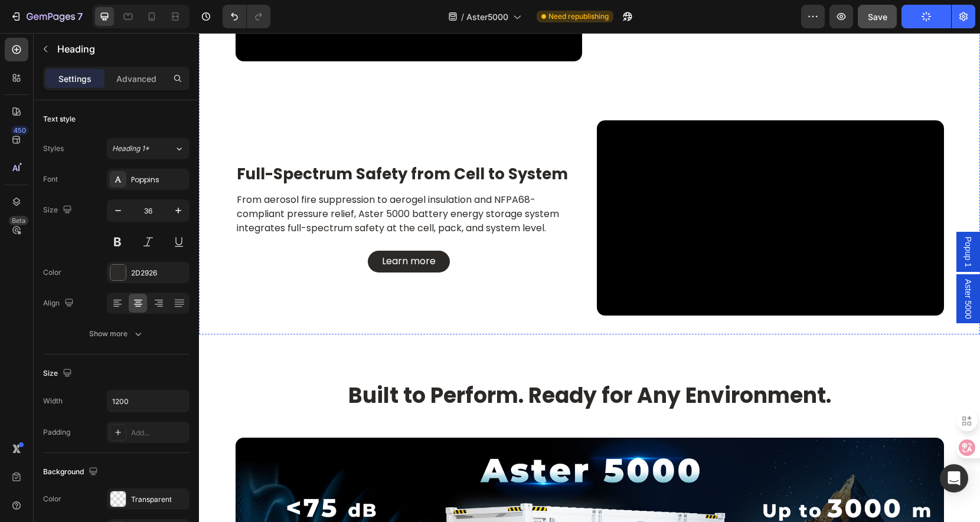
scroll to position [2480, 0]
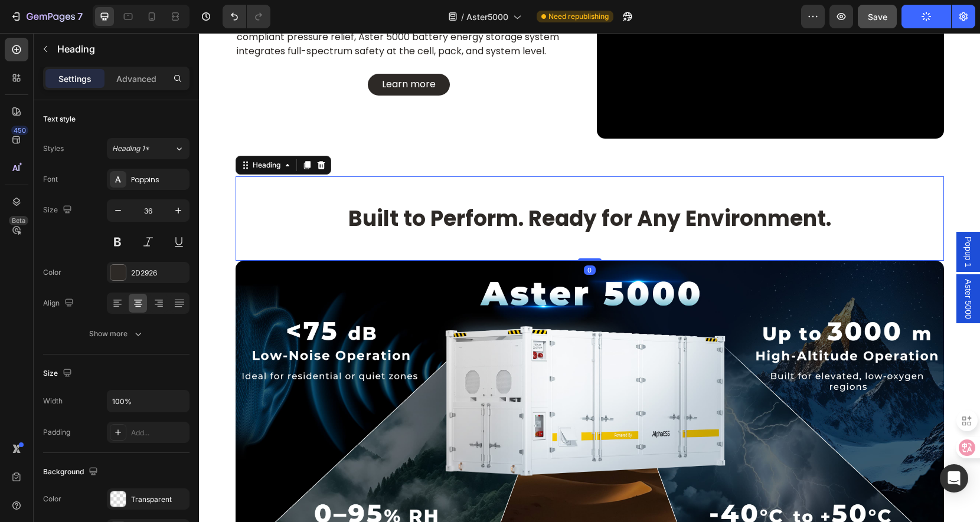
click at [586, 223] on h2 "Built to Perform. Ready for Any Environment." at bounding box center [590, 219] width 708 height 28
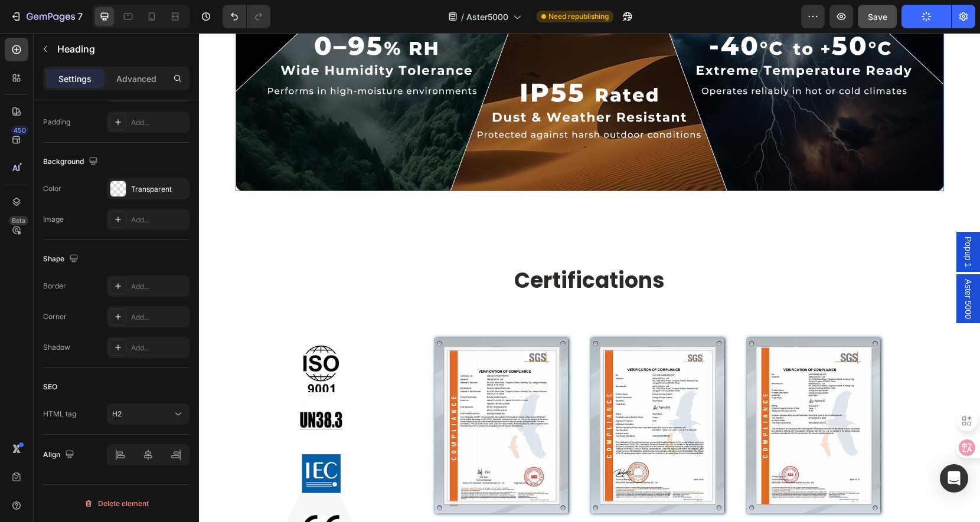
scroll to position [2952, 0]
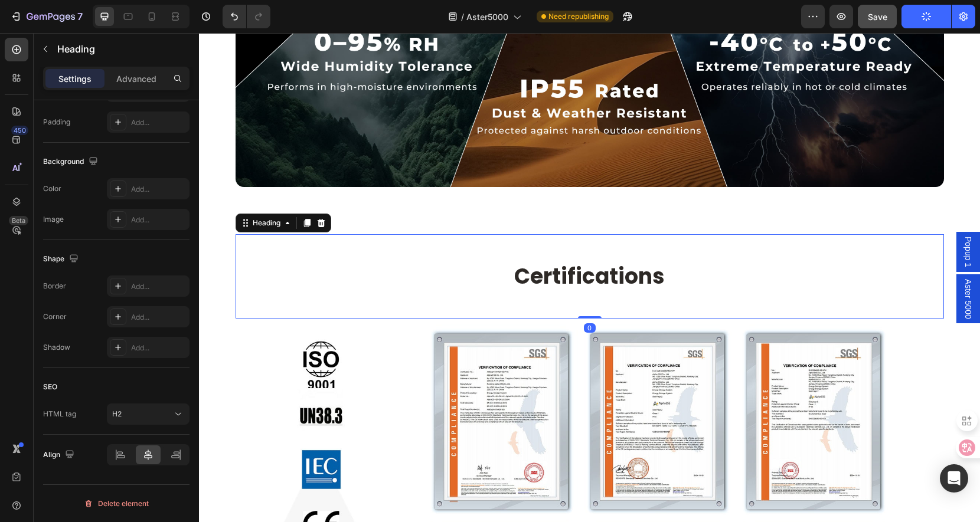
click at [608, 272] on strong "Certifications" at bounding box center [589, 277] width 151 height 30
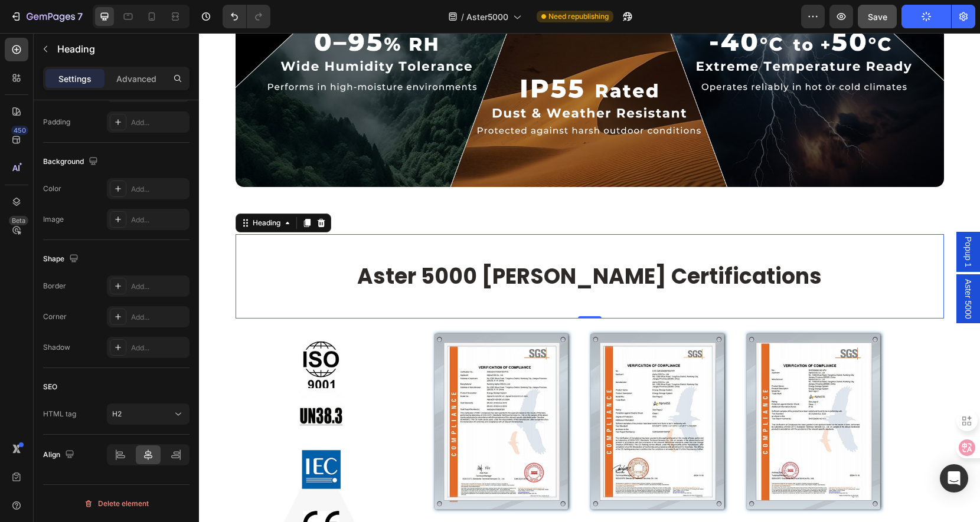
click at [857, 296] on div "Aster 5000 BESS Certifications Heading 0" at bounding box center [590, 276] width 708 height 84
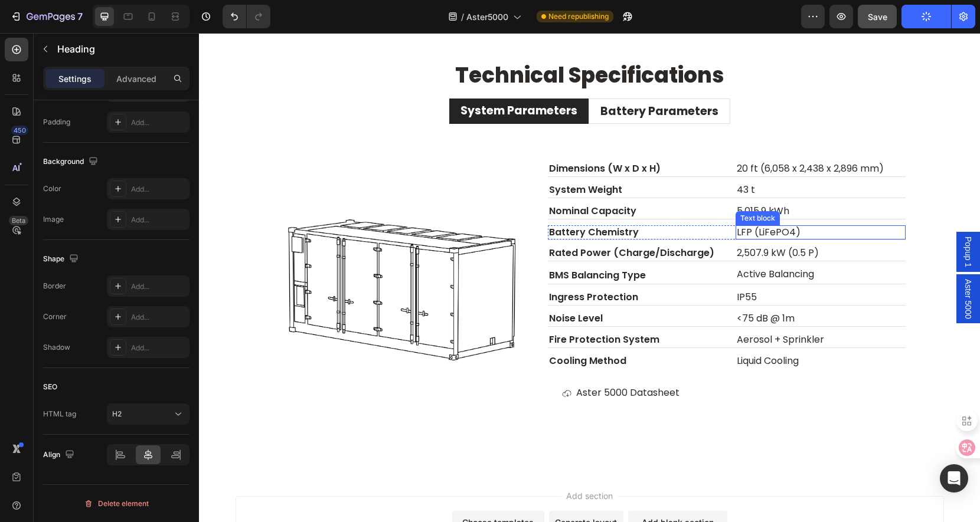
scroll to position [3660, 0]
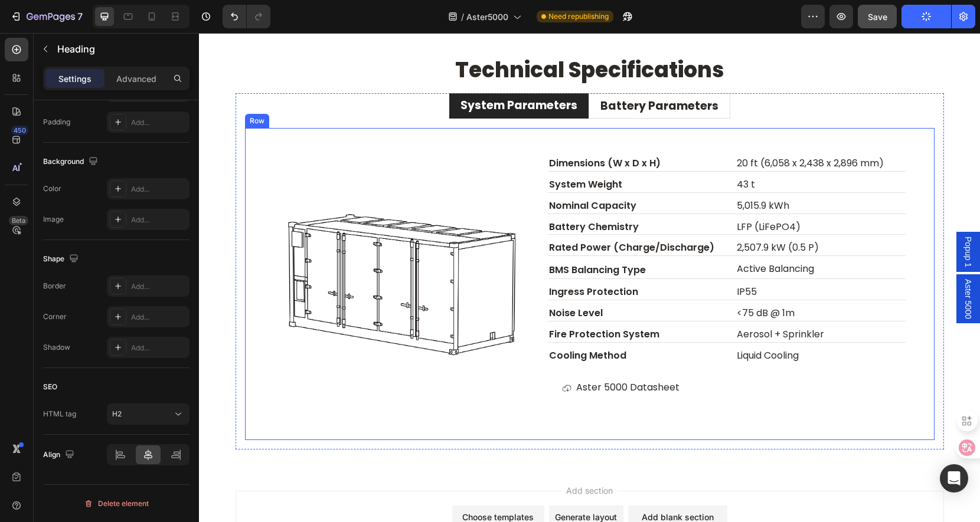
click at [427, 426] on div "Image Dimensions (W x D x H) Text block 20 ft (6,058 x 2,438 x 2,896 mm) Text b…" at bounding box center [590, 284] width 690 height 312
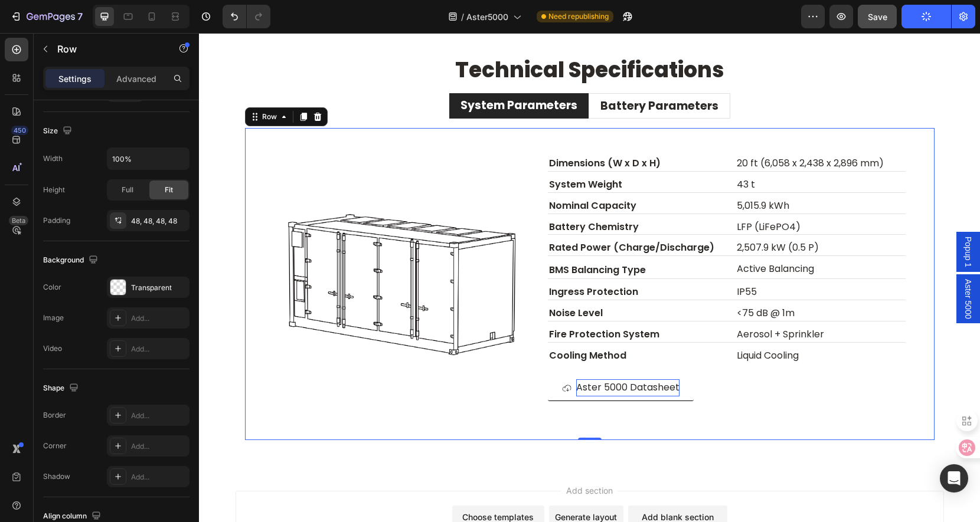
scroll to position [0, 0]
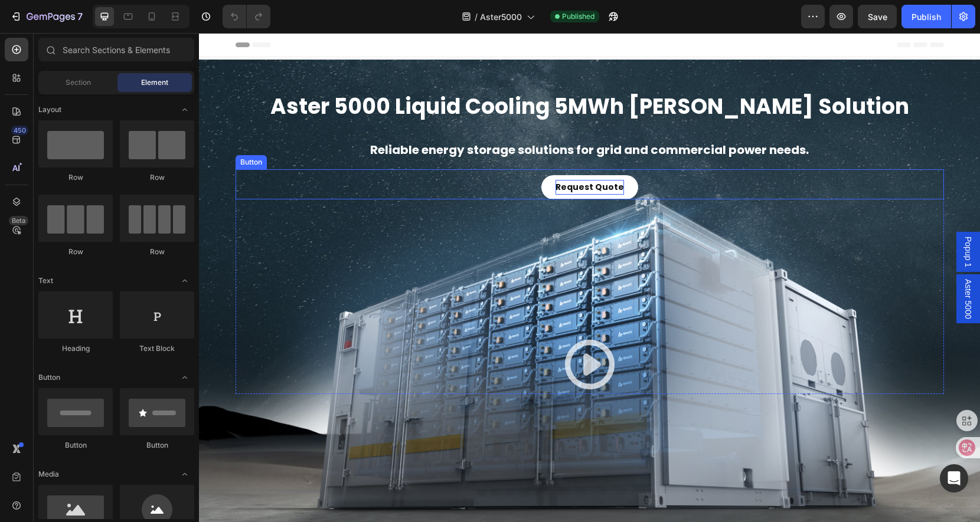
click at [594, 189] on strong "Request Quote" at bounding box center [590, 187] width 68 height 12
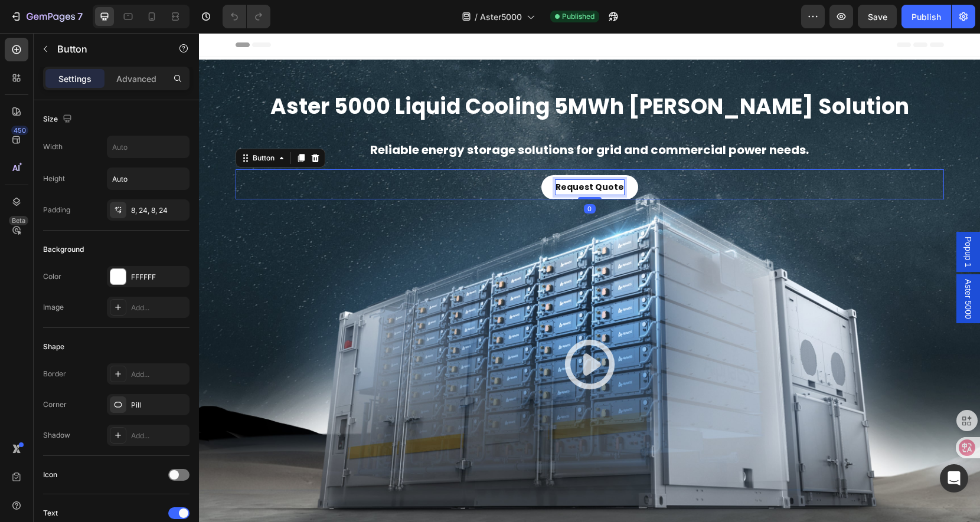
click at [592, 191] on strong "Request Quote" at bounding box center [590, 187] width 68 height 12
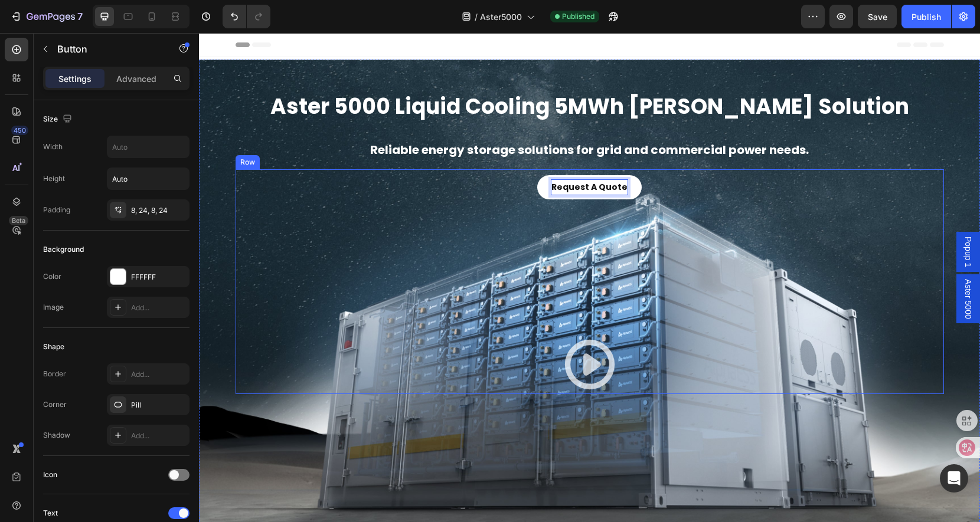
click at [861, 228] on div "Request A Quote Button 0 Icon Icon" at bounding box center [590, 281] width 708 height 225
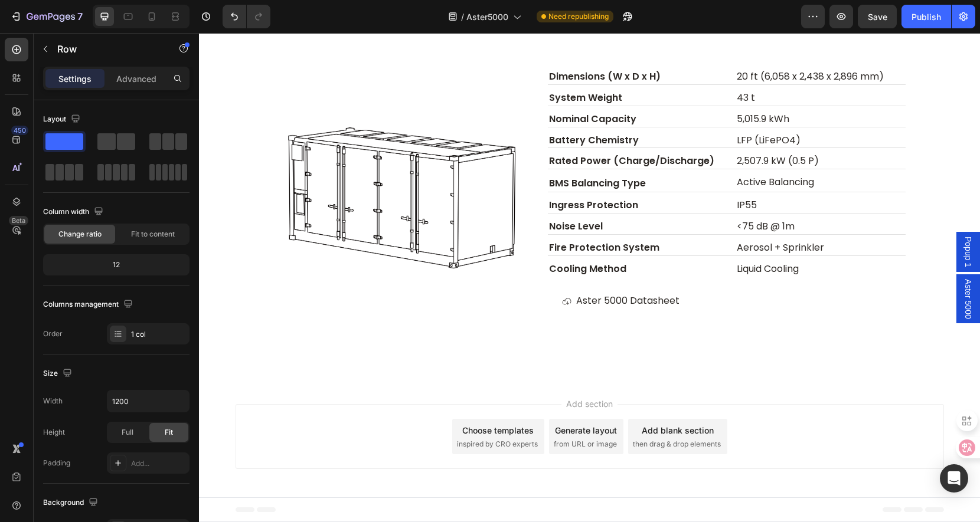
scroll to position [3601, 0]
click at [917, 15] on div "Publish" at bounding box center [927, 17] width 30 height 12
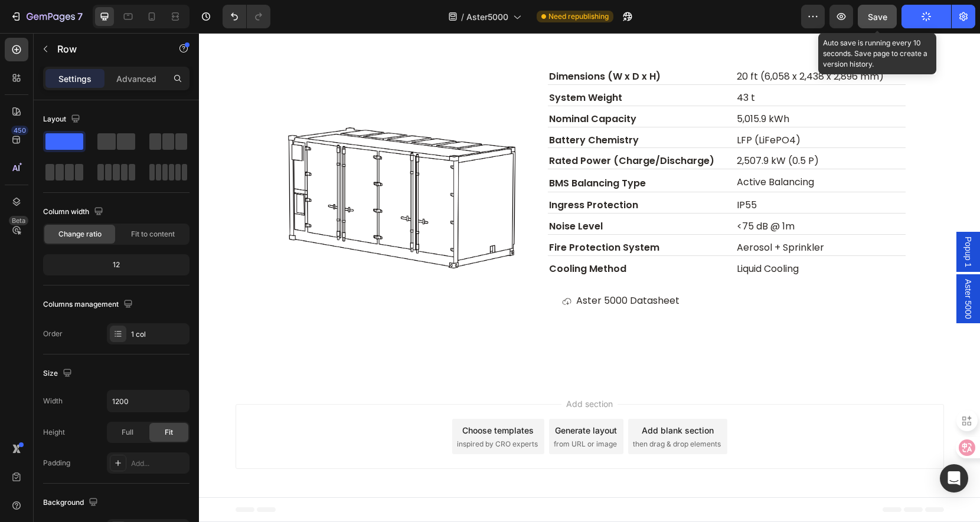
click at [875, 17] on span "Save" at bounding box center [877, 17] width 19 height 10
